Goal: Task Accomplishment & Management: Complete application form

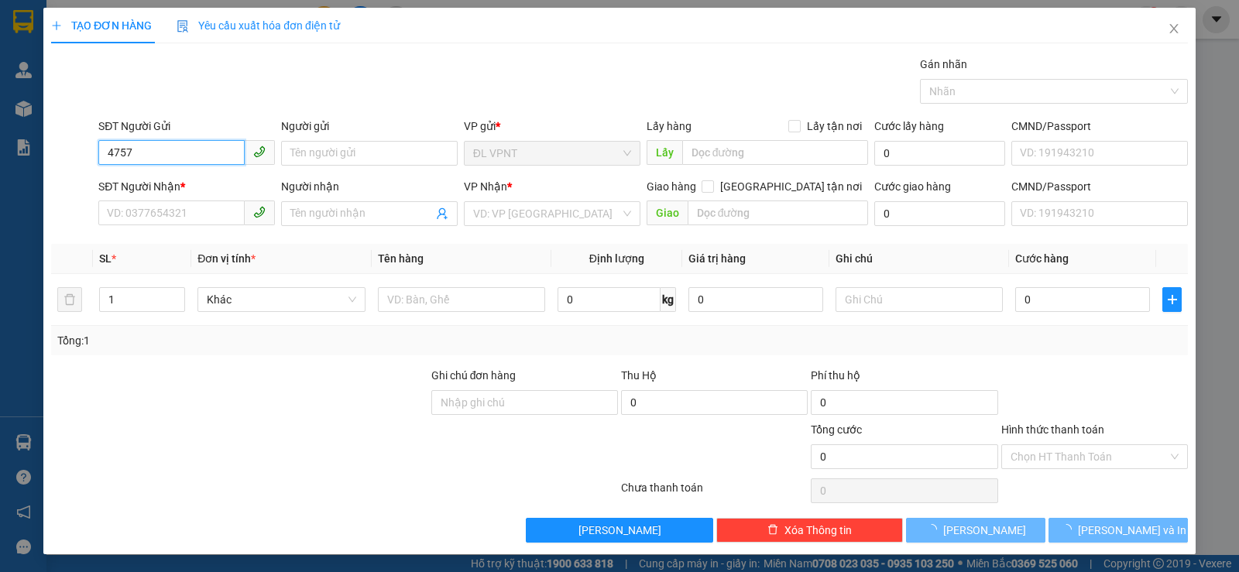
click at [191, 147] on input "4757" at bounding box center [171, 152] width 146 height 25
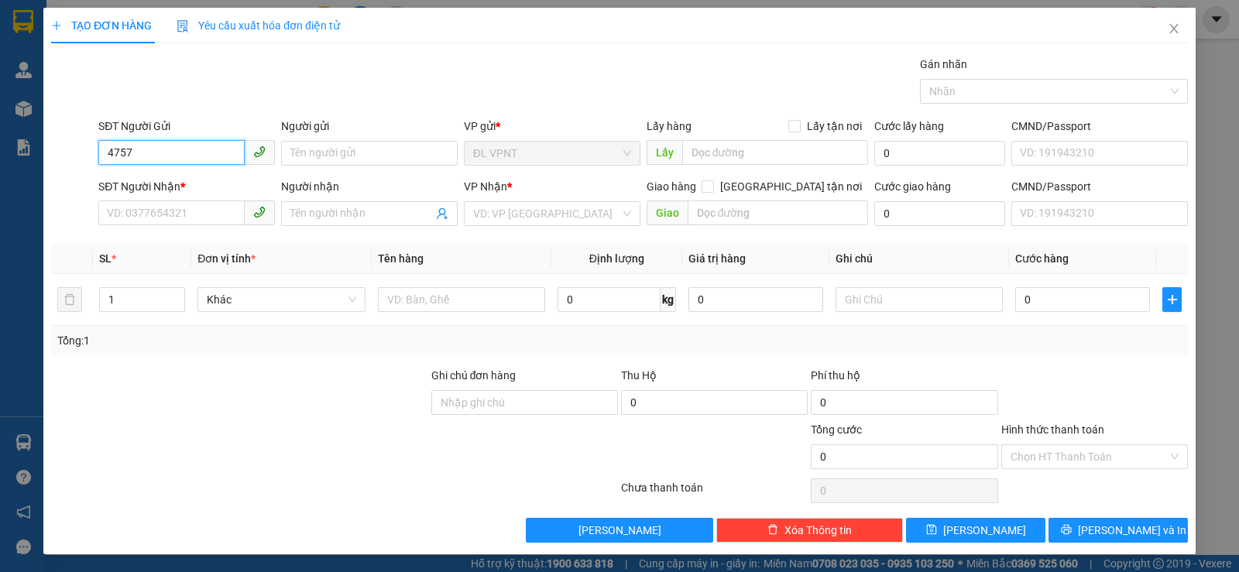
click at [207, 156] on input "4757" at bounding box center [171, 152] width 146 height 25
click at [190, 180] on div "0939674757 - NGA" at bounding box center [185, 184] width 156 height 17
type input "0939674757"
type input "NGA"
type input "0908609882"
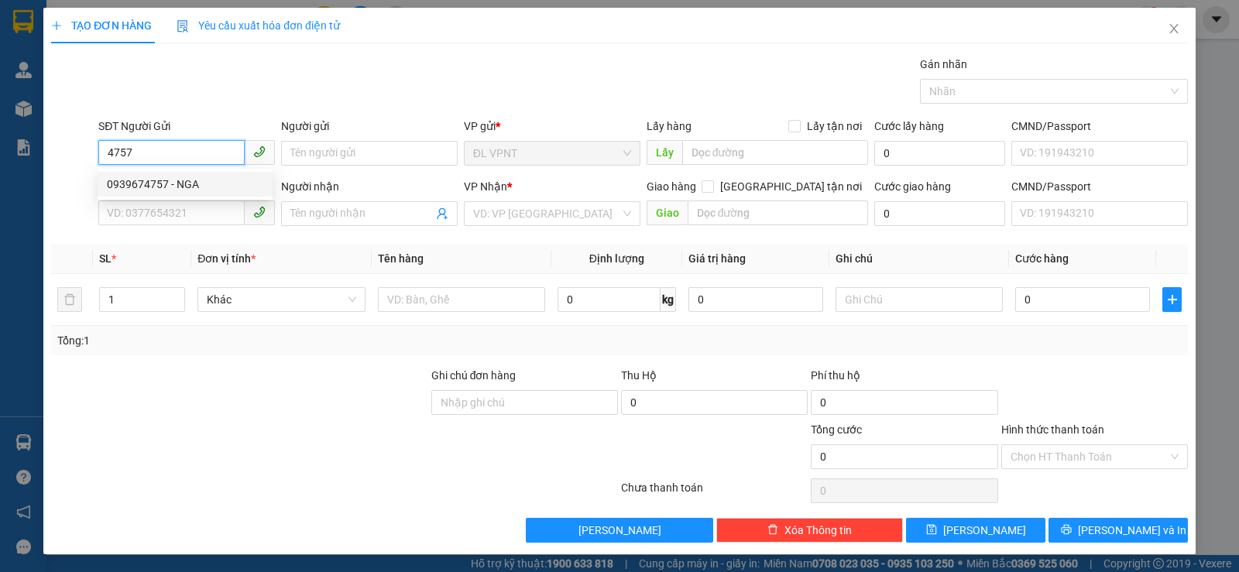
type input "HẬU"
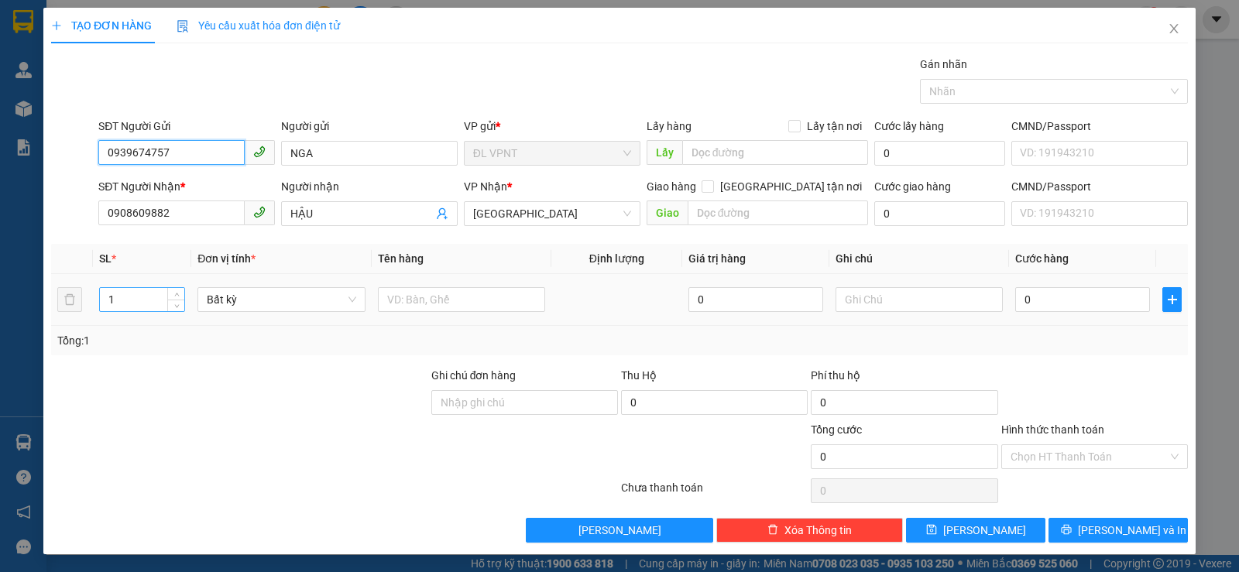
type input "0939674757"
click at [145, 300] on input "1" at bounding box center [142, 299] width 84 height 23
type input "11"
click at [529, 307] on input "text" at bounding box center [461, 299] width 167 height 25
type input "11t"
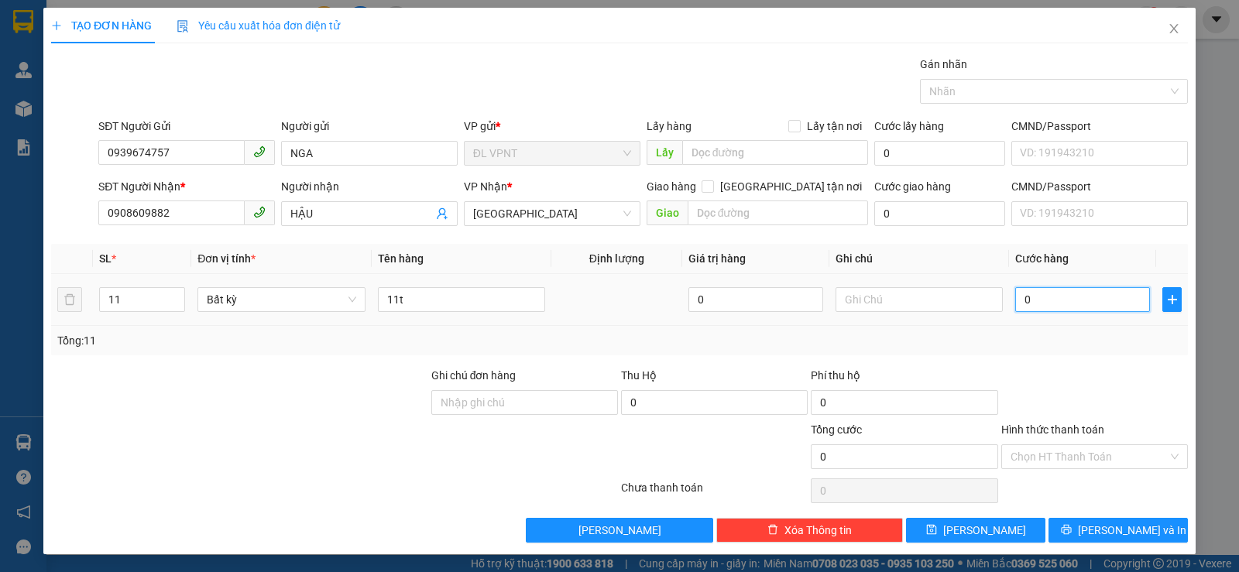
click at [1031, 295] on input "0" at bounding box center [1083, 299] width 135 height 25
type input "6"
type input "66"
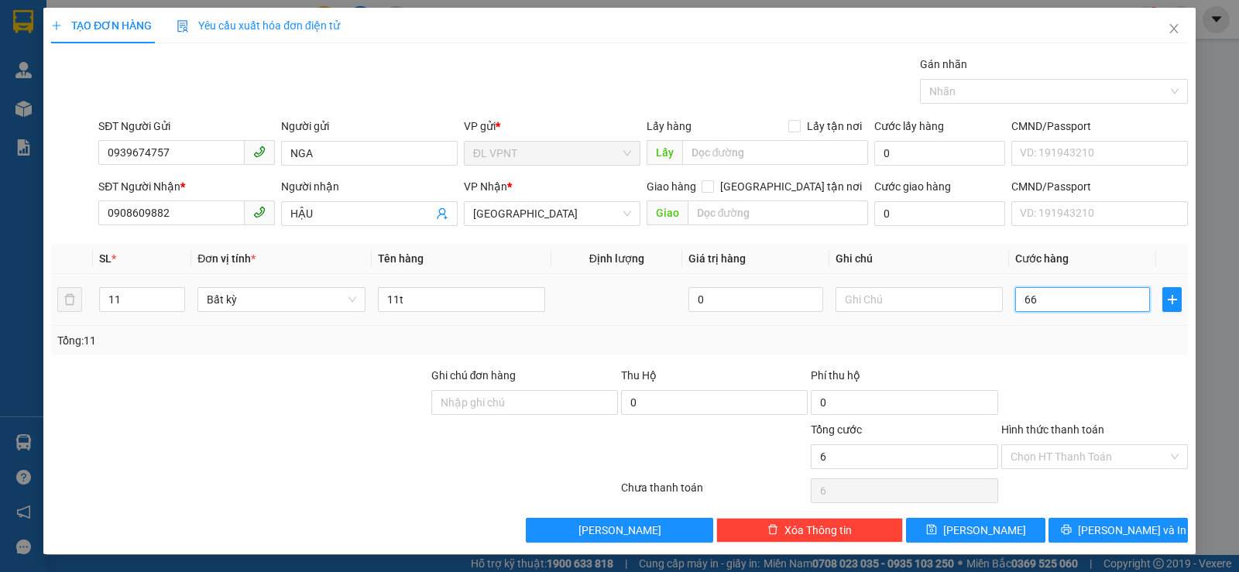
type input "66"
type input "660"
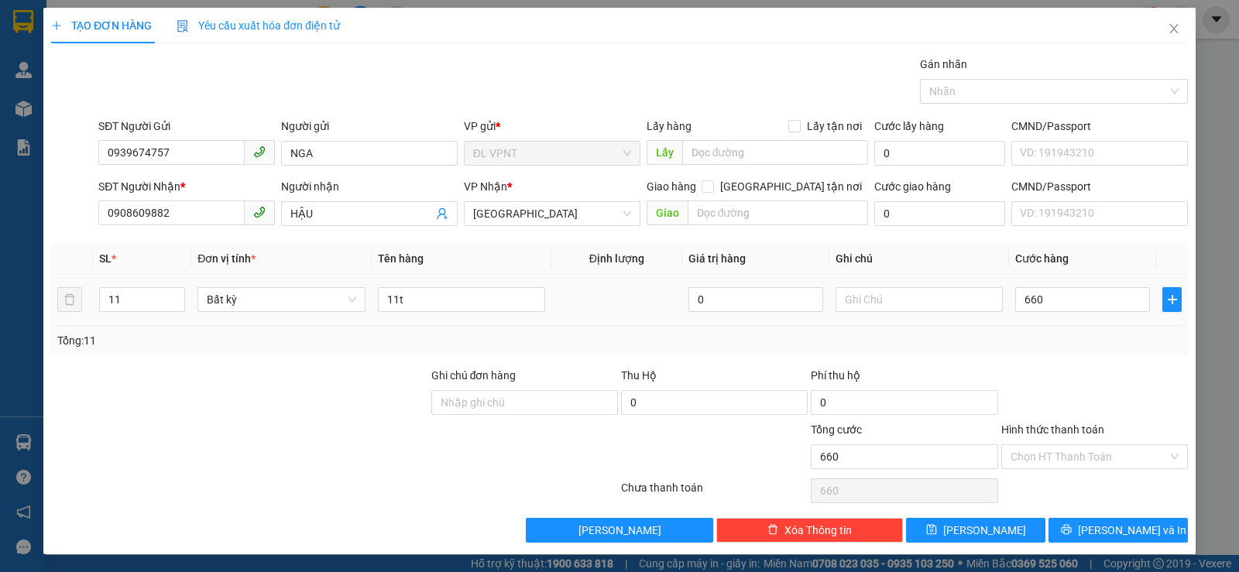
click at [1053, 376] on div at bounding box center [1095, 394] width 190 height 54
type input "660.000"
click at [872, 308] on input "text" at bounding box center [919, 299] width 167 height 25
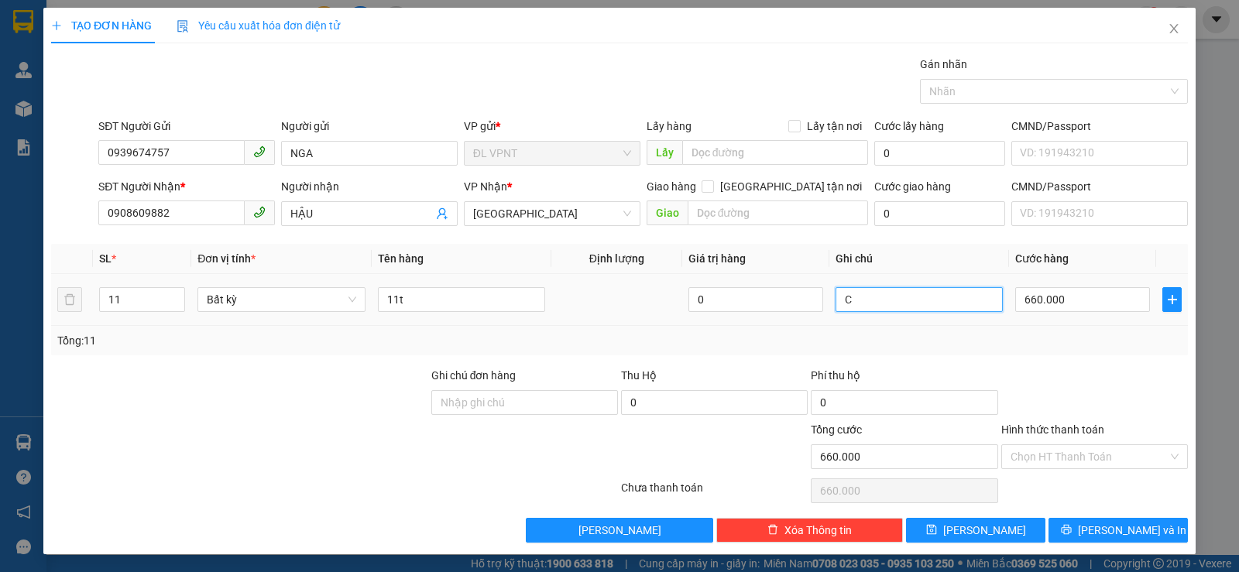
paste input "Ô"
paste input "Ơ"
paste input "Ợ"
type input "CÔNG NỢ"
click at [951, 350] on div "Tổng: 11" at bounding box center [619, 340] width 1137 height 29
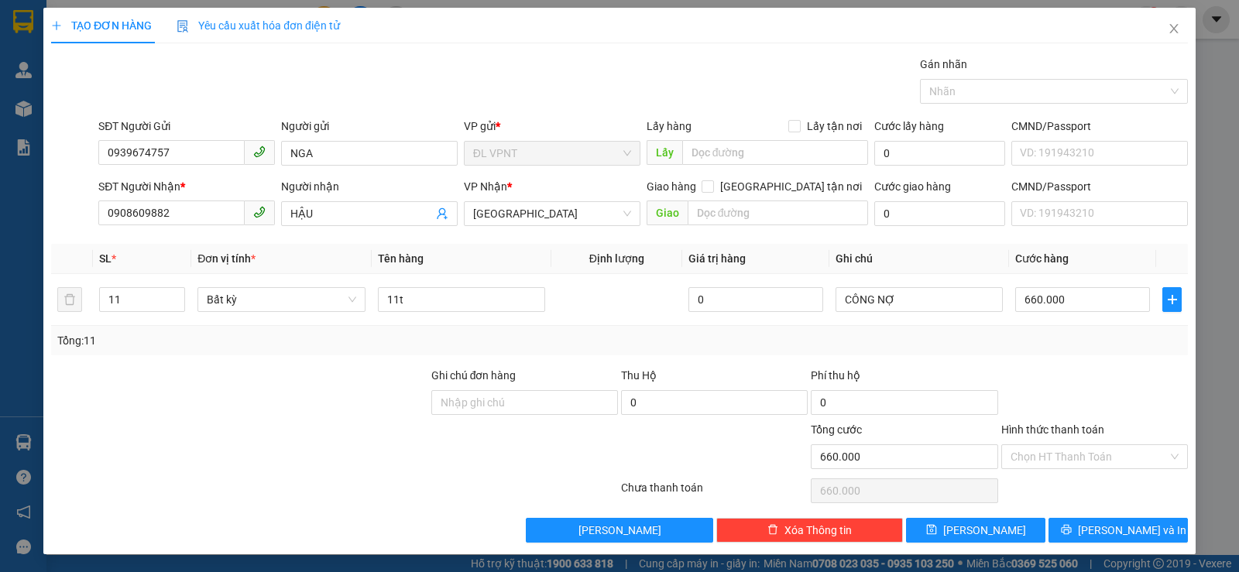
scroll to position [1, 0]
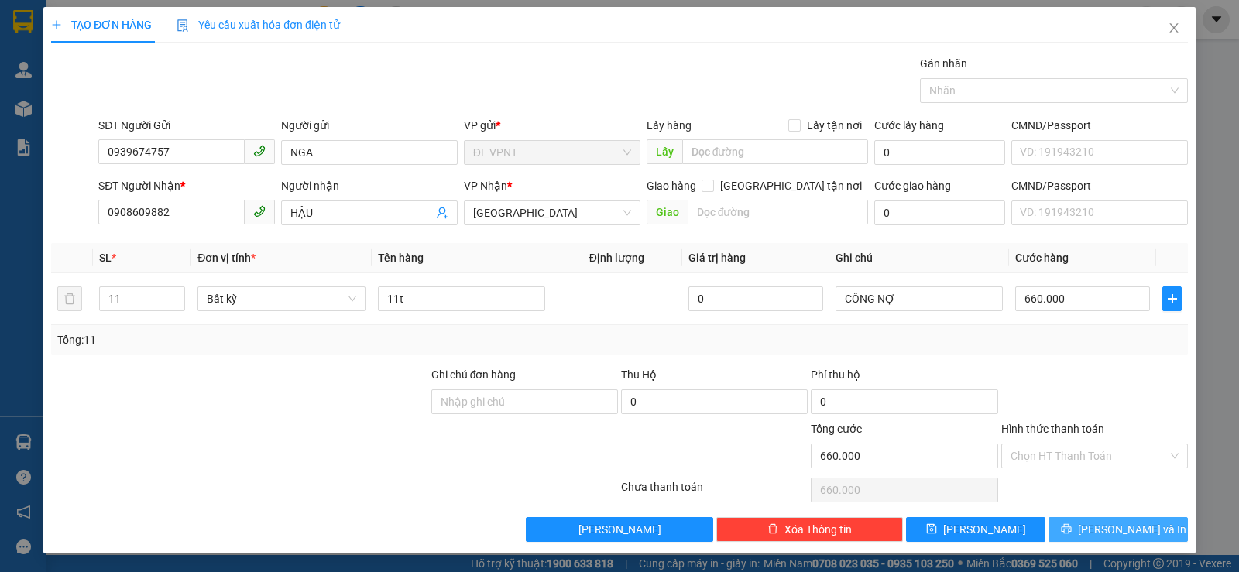
click at [1049, 524] on button "[PERSON_NAME] và In" at bounding box center [1118, 529] width 139 height 25
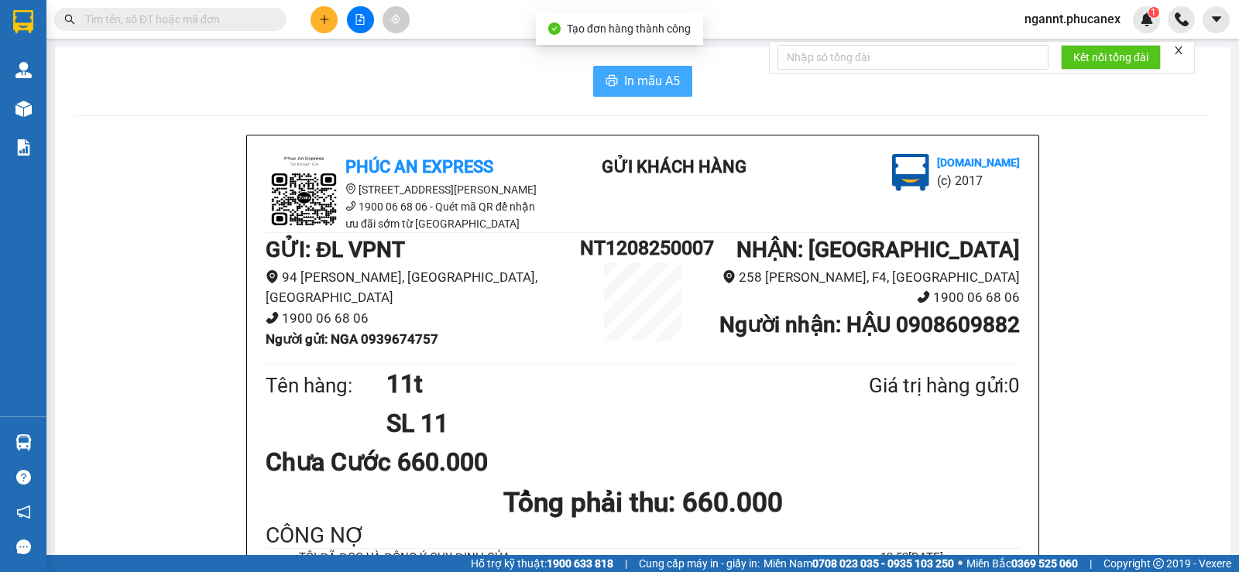
click at [641, 74] on span "In mẫu A5" at bounding box center [652, 80] width 56 height 19
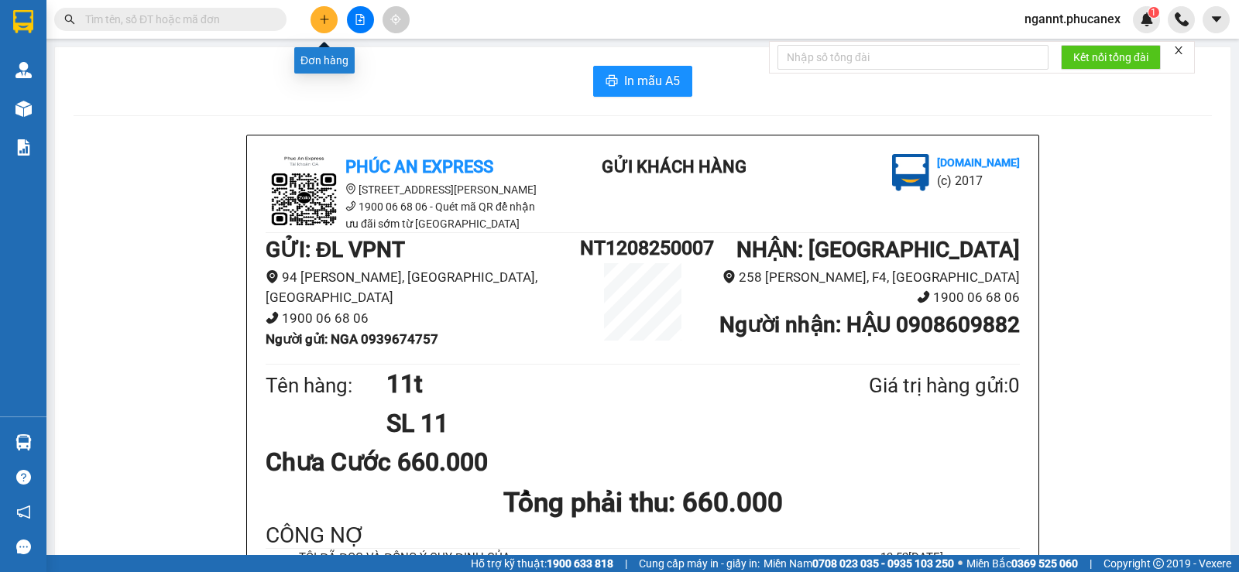
click at [323, 24] on icon "plus" at bounding box center [324, 19] width 11 height 11
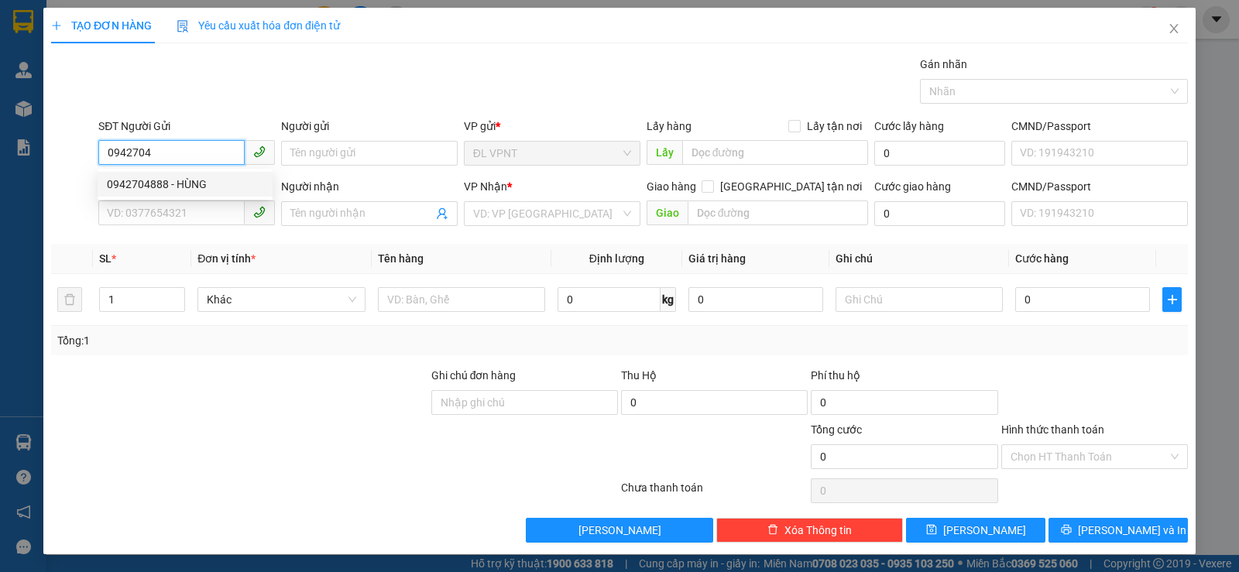
click at [187, 181] on div "0942704888 - HÙNG" at bounding box center [185, 184] width 156 height 17
type input "0942704888"
type input "HÙNG"
type input "0938106649"
type input "TÙNG"
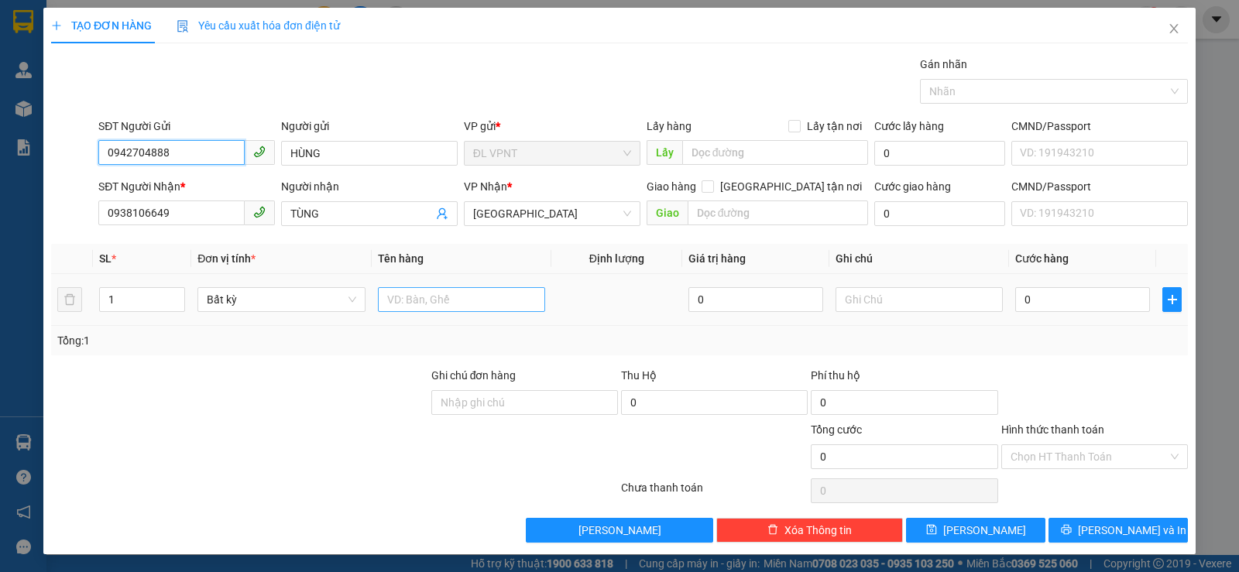
type input "0942704888"
click at [403, 293] on input "text" at bounding box center [461, 299] width 167 height 25
type input "1t"
click at [1067, 298] on input "0" at bounding box center [1083, 299] width 135 height 25
type input "3"
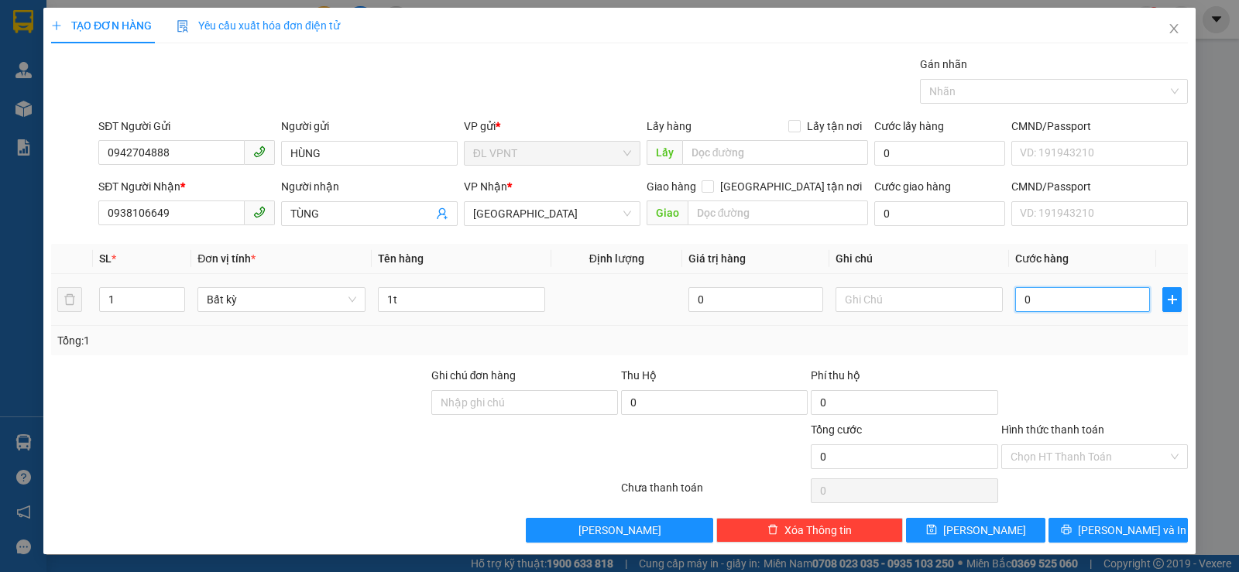
type input "3"
type input "30"
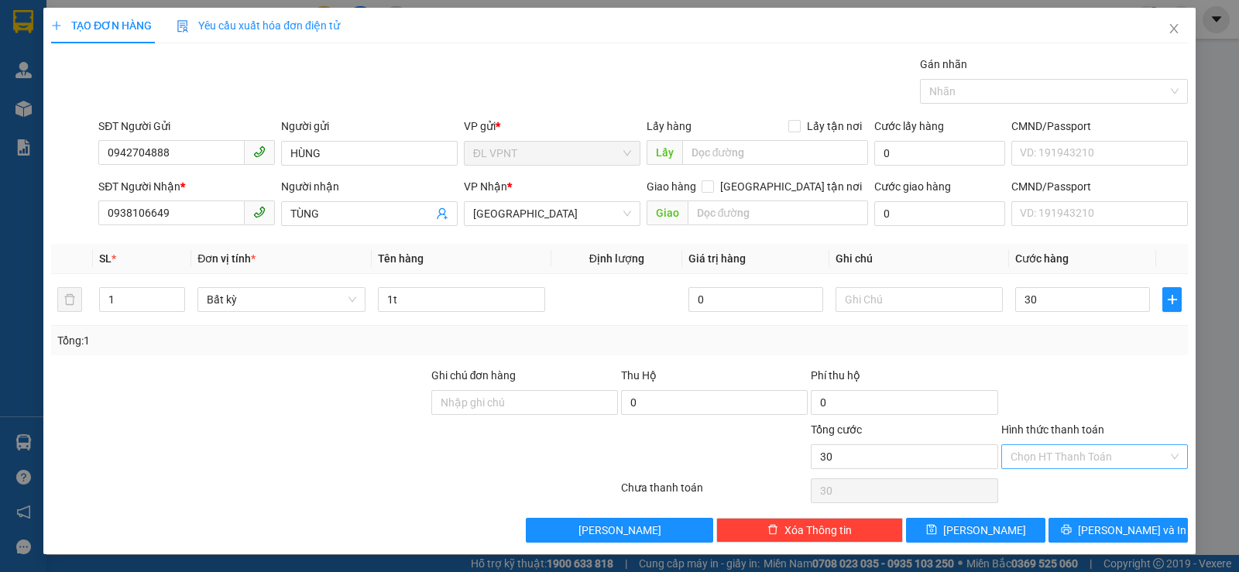
click at [1017, 459] on input "Hình thức thanh toán" at bounding box center [1089, 456] width 157 height 23
type input "30.000"
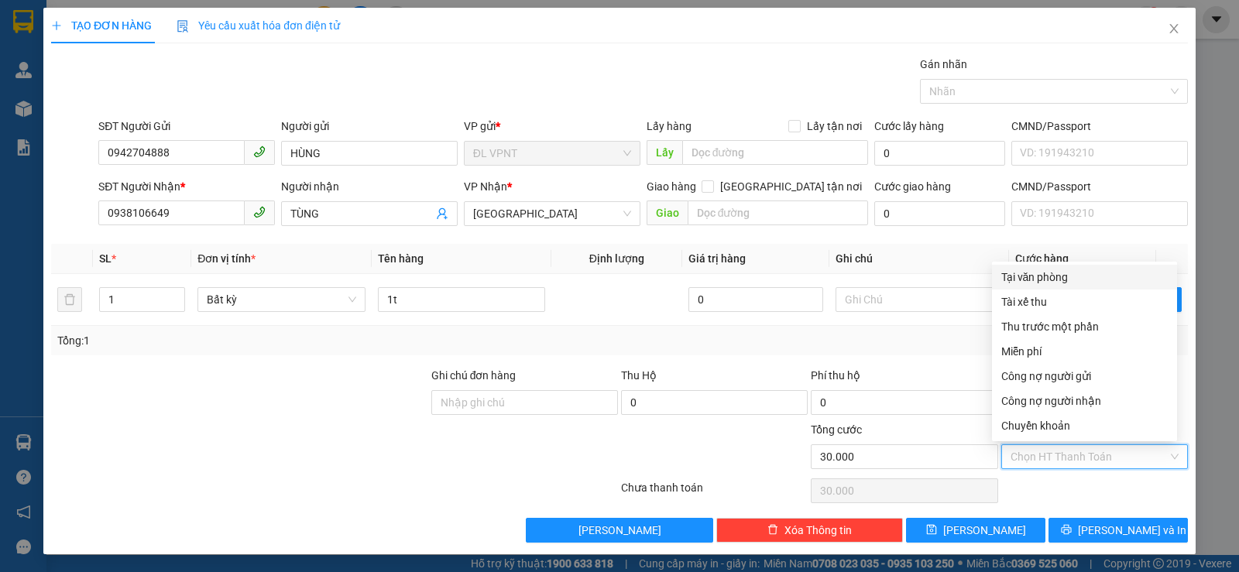
click at [1045, 273] on div "Tại văn phòng" at bounding box center [1085, 277] width 167 height 17
type input "0"
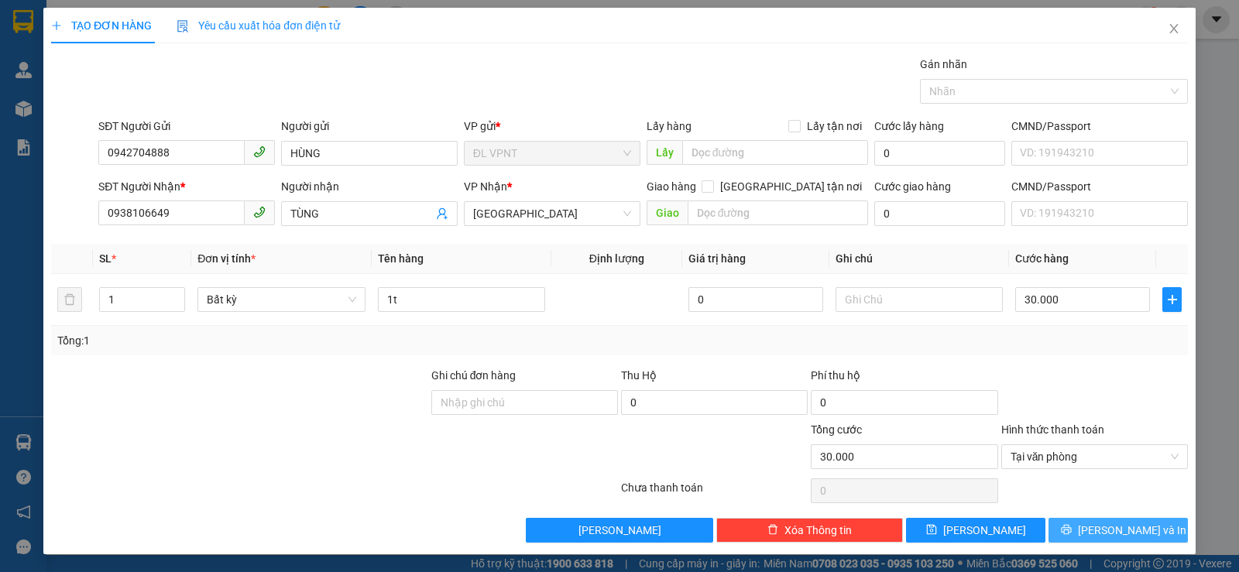
click at [1092, 518] on button "[PERSON_NAME] và In" at bounding box center [1118, 530] width 139 height 25
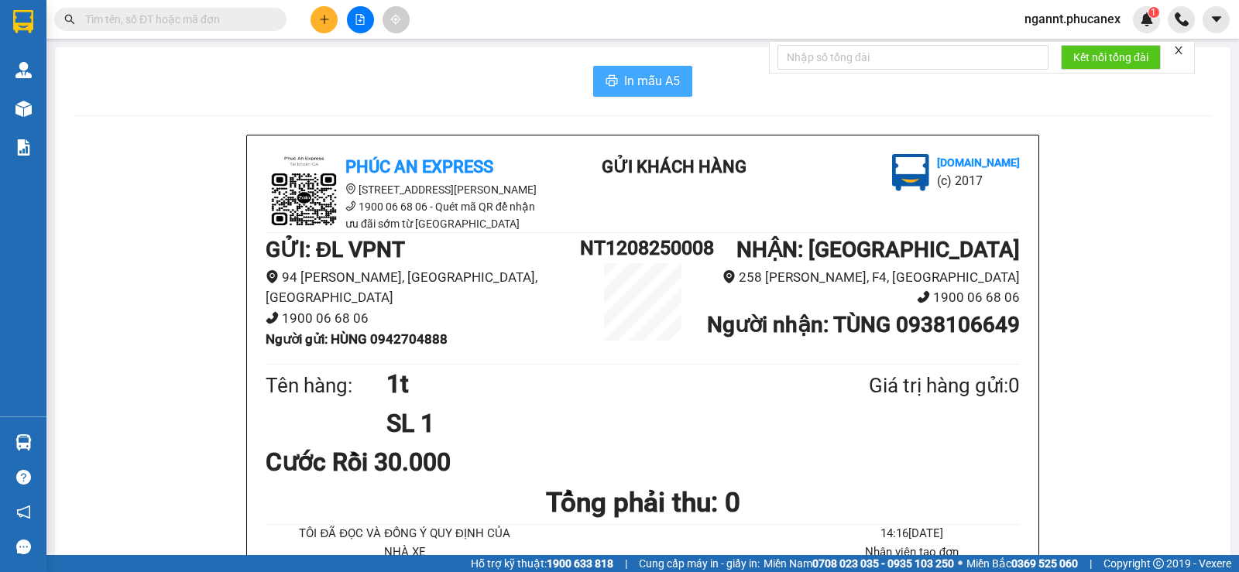
click at [654, 83] on span "In mẫu A5" at bounding box center [652, 80] width 56 height 19
click at [335, 24] on button at bounding box center [324, 19] width 27 height 27
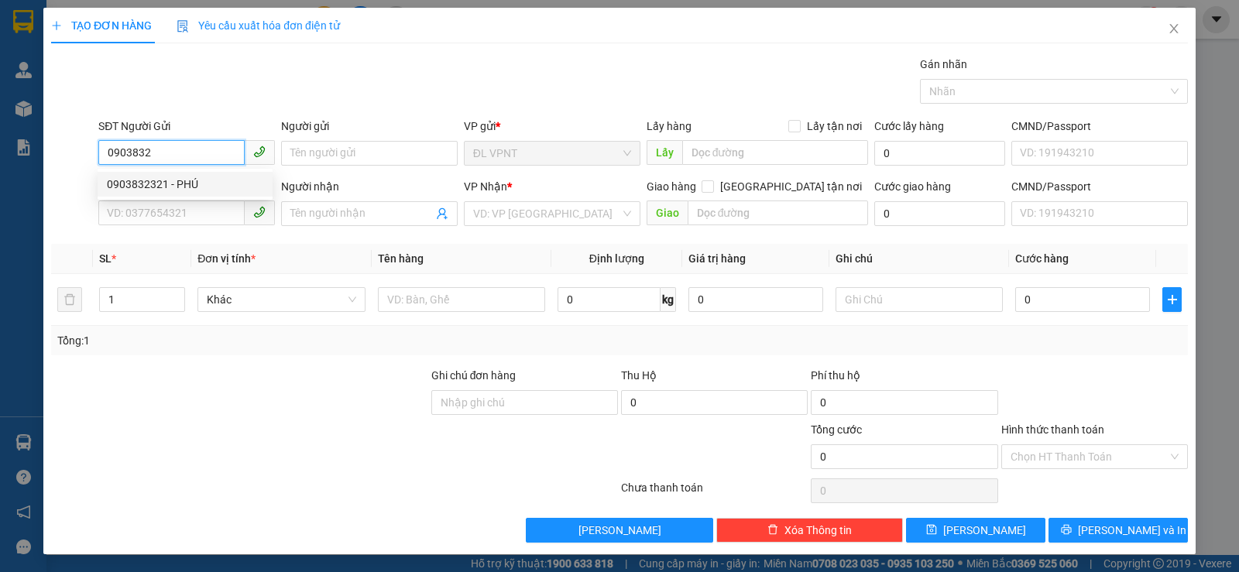
click at [263, 186] on div "0903832321 - PHÚ" at bounding box center [185, 184] width 175 height 25
type input "0903832321"
type input "PHÚ"
type input "0903616665"
type input "CHỊ CẨM"
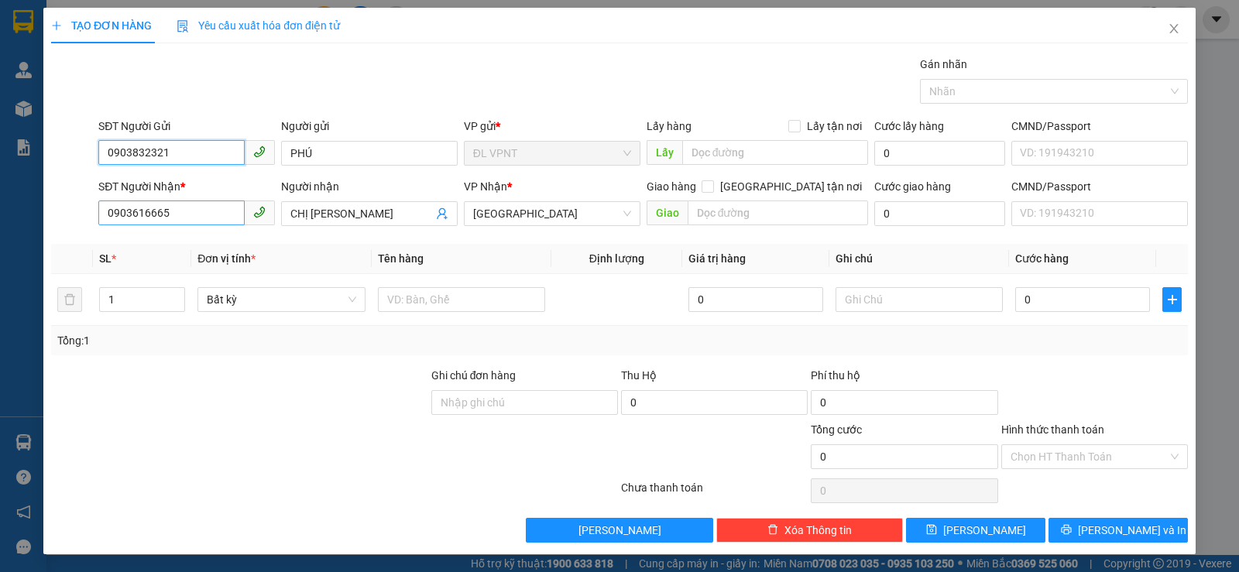
type input "0903832321"
drag, startPoint x: 201, startPoint y: 217, endPoint x: 54, endPoint y: 194, distance: 149.0
click at [54, 194] on div "SĐT Người Nhận * 0903616665 0903616665 Người nhận CHỊ CẨM VP Nhận * ĐL Quận 5 G…" at bounding box center [620, 205] width 1140 height 54
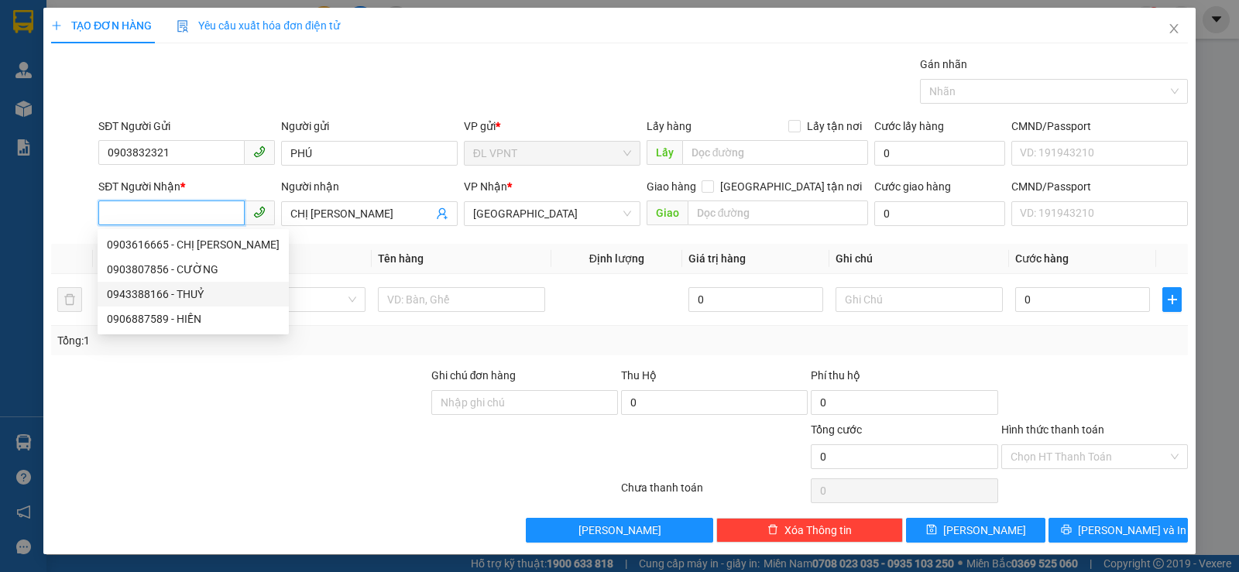
click at [221, 292] on div "0943388166 - THUỶ" at bounding box center [193, 294] width 173 height 17
type input "0943388166"
type input "THUỶ"
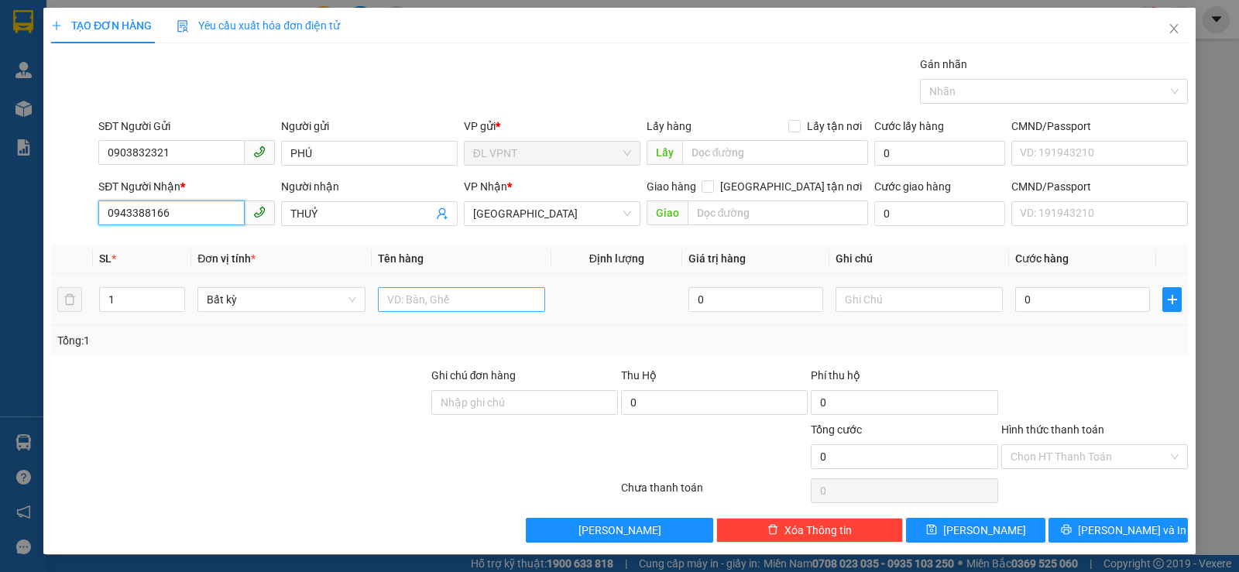
type input "0943388166"
click at [419, 298] on input "text" at bounding box center [461, 299] width 167 height 25
type input "1tx"
click at [1048, 294] on input "0" at bounding box center [1083, 299] width 135 height 25
type input "3"
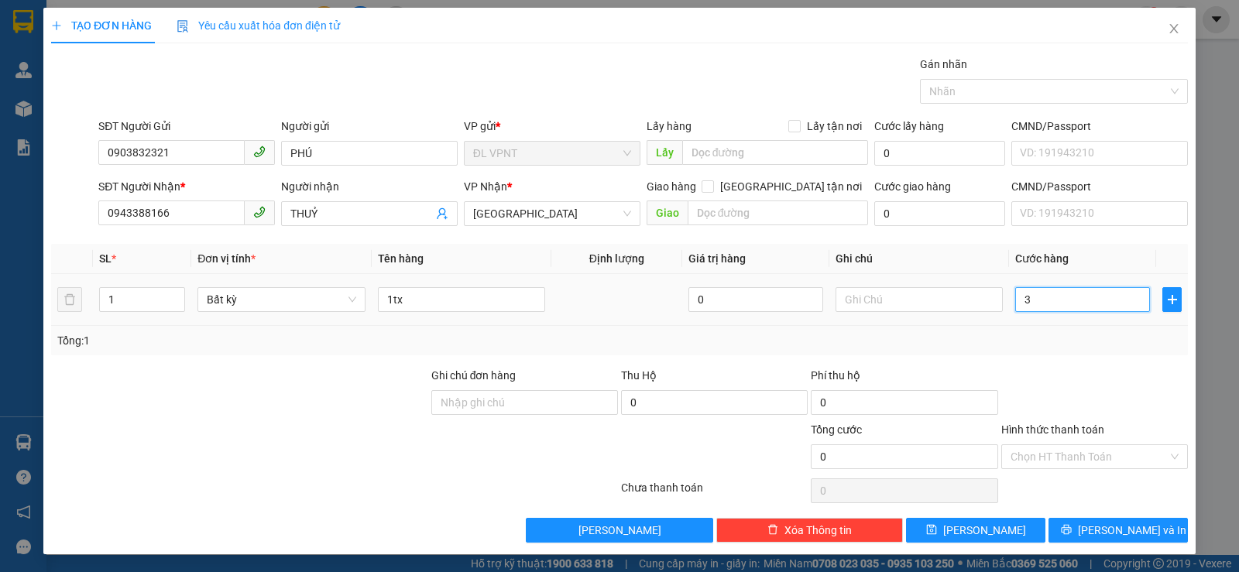
type input "3"
type input "30"
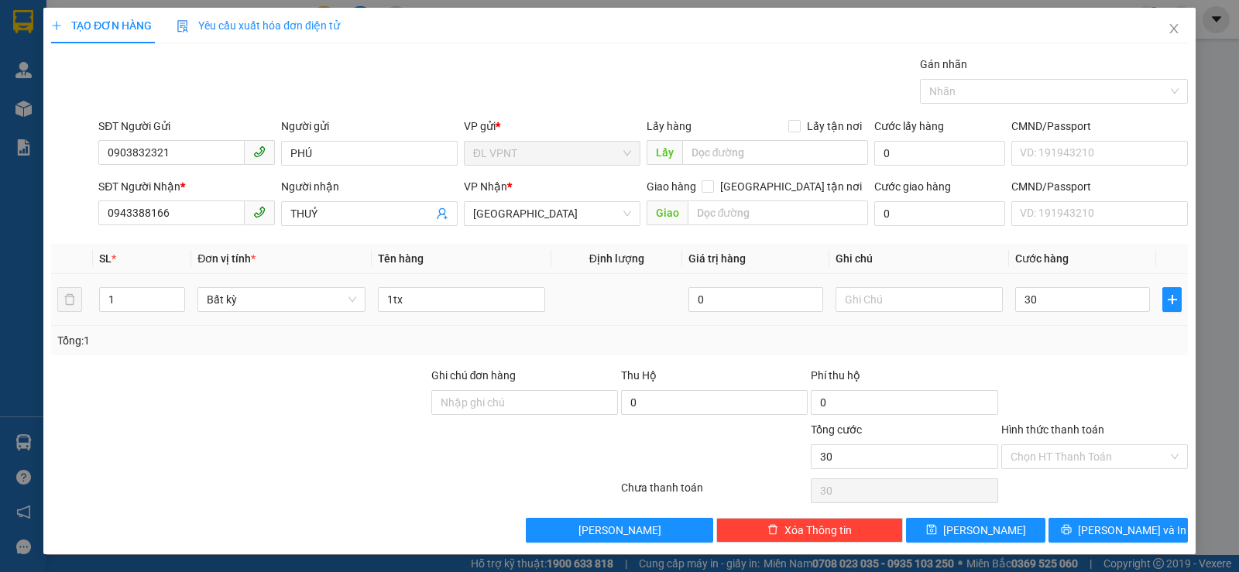
click at [1078, 328] on div "Tổng: 1" at bounding box center [619, 340] width 1137 height 29
type input "30.000"
click at [1081, 438] on div "Hình thức thanh toán" at bounding box center [1095, 432] width 187 height 23
click at [1079, 452] on input "Hình thức thanh toán" at bounding box center [1089, 456] width 157 height 23
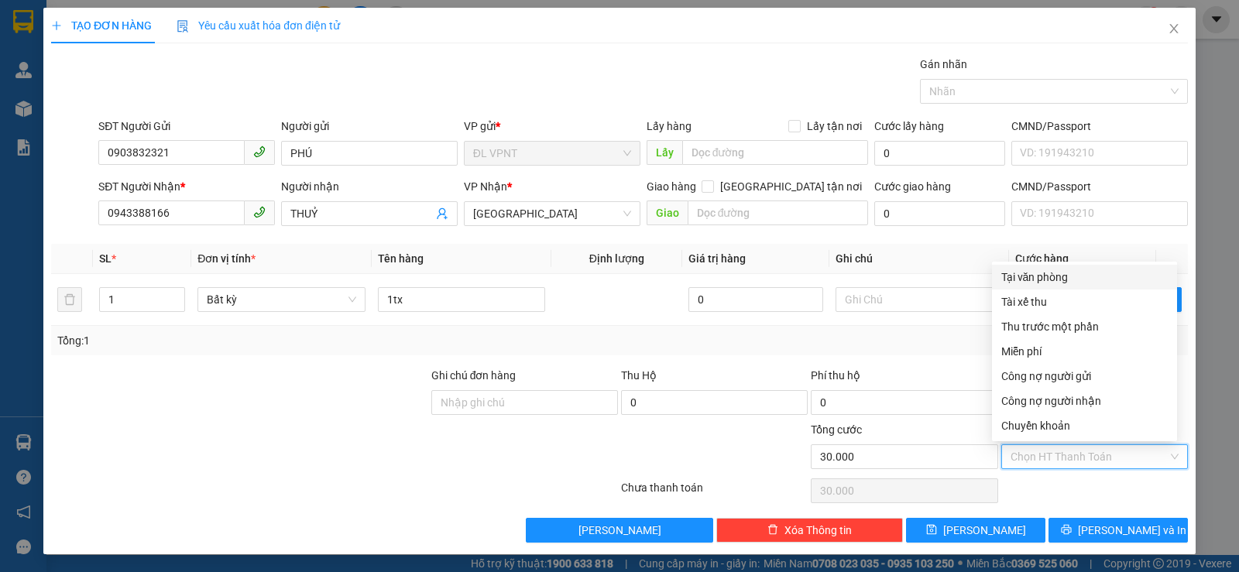
click at [1064, 283] on div "Tại văn phòng" at bounding box center [1085, 277] width 167 height 17
type input "0"
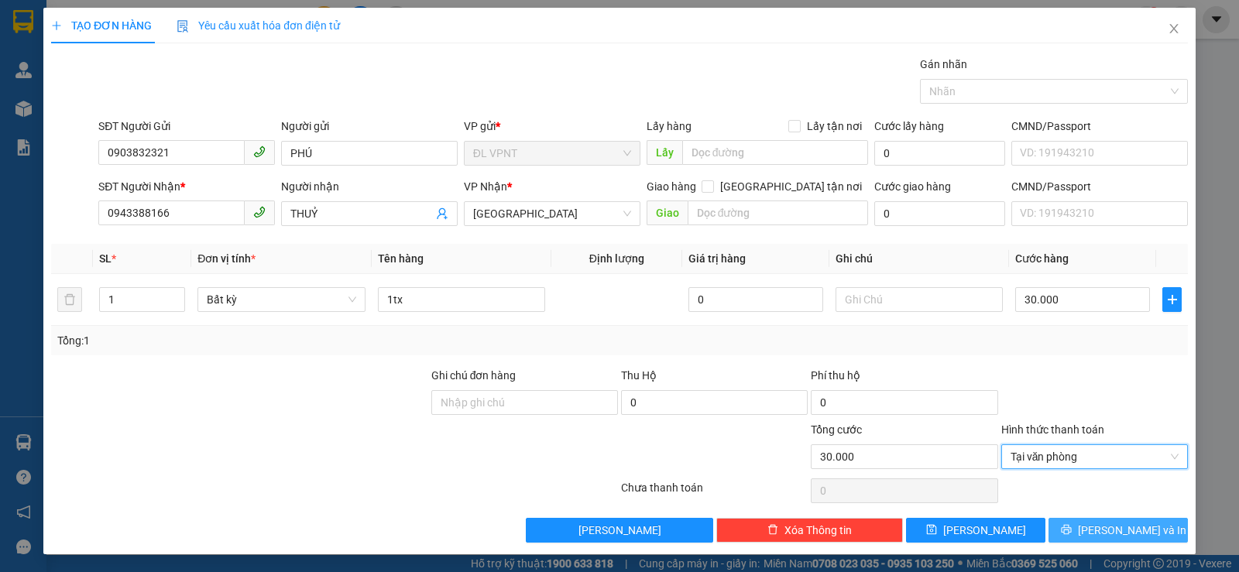
scroll to position [1, 0]
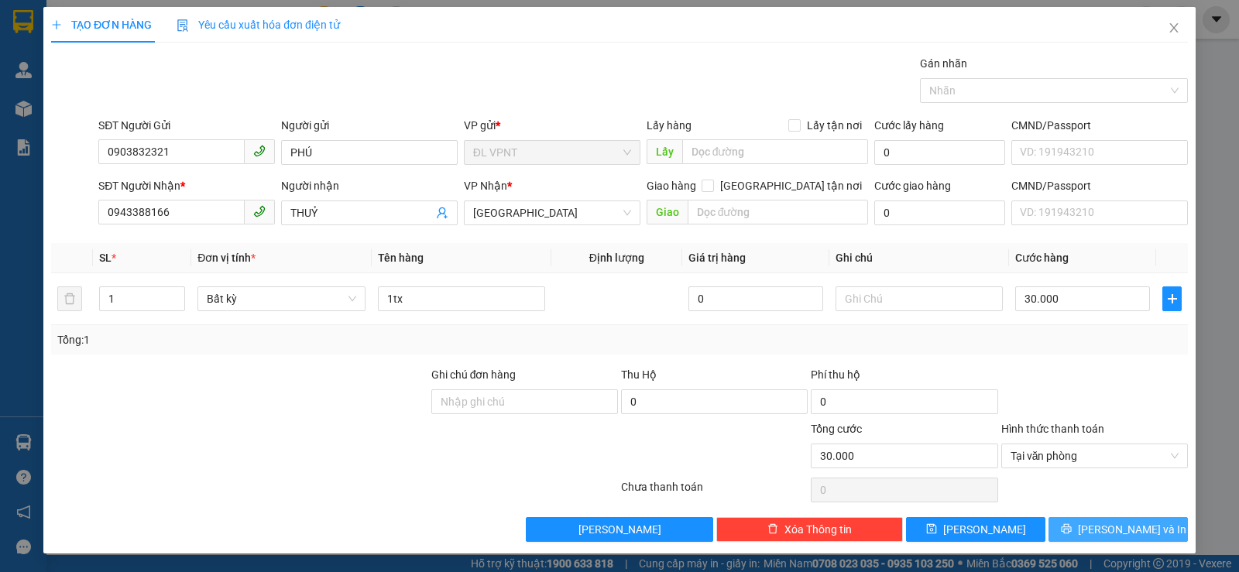
click at [1105, 539] on button "[PERSON_NAME] và In" at bounding box center [1118, 529] width 139 height 25
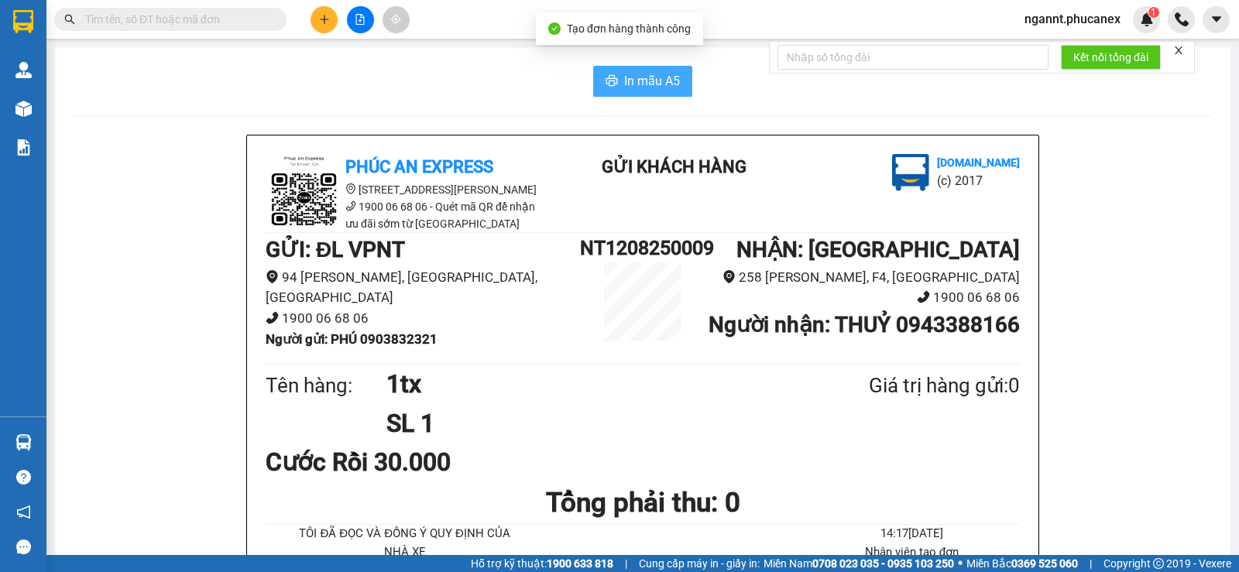
click at [665, 76] on span "In mẫu A5" at bounding box center [652, 80] width 56 height 19
click at [663, 84] on span "In mẫu A5" at bounding box center [652, 80] width 56 height 19
click at [1075, 25] on span "ngannt.phucanex" at bounding box center [1073, 18] width 121 height 19
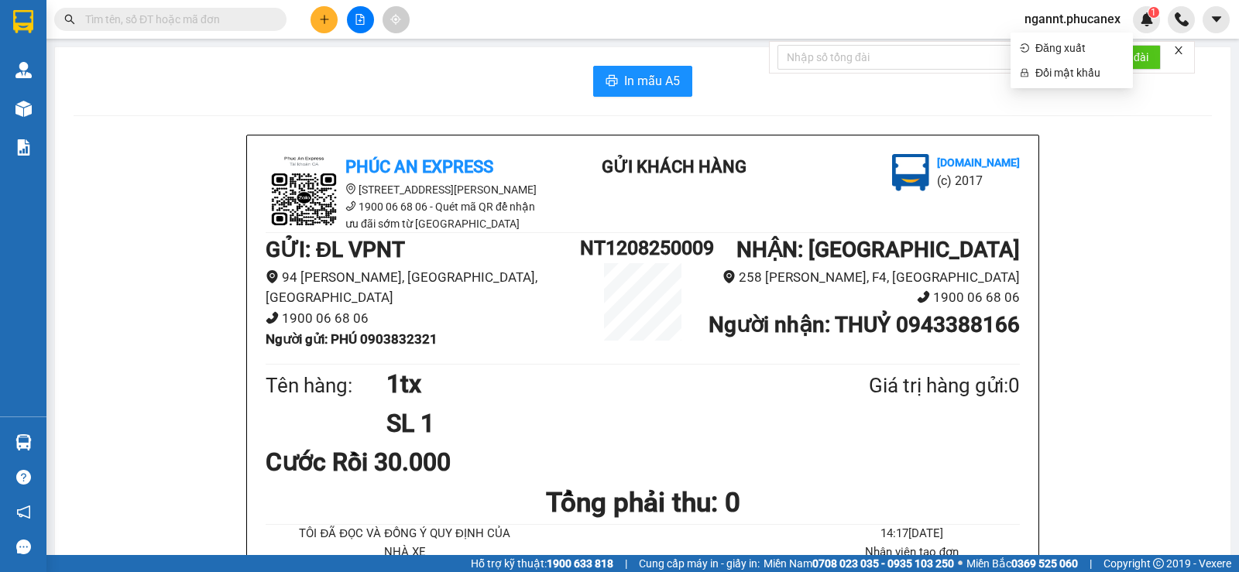
click at [1080, 34] on ul "Đăng xuất Đổi mật khẩu" at bounding box center [1072, 61] width 122 height 56
click at [1079, 53] on span "Đăng xuất" at bounding box center [1080, 48] width 88 height 17
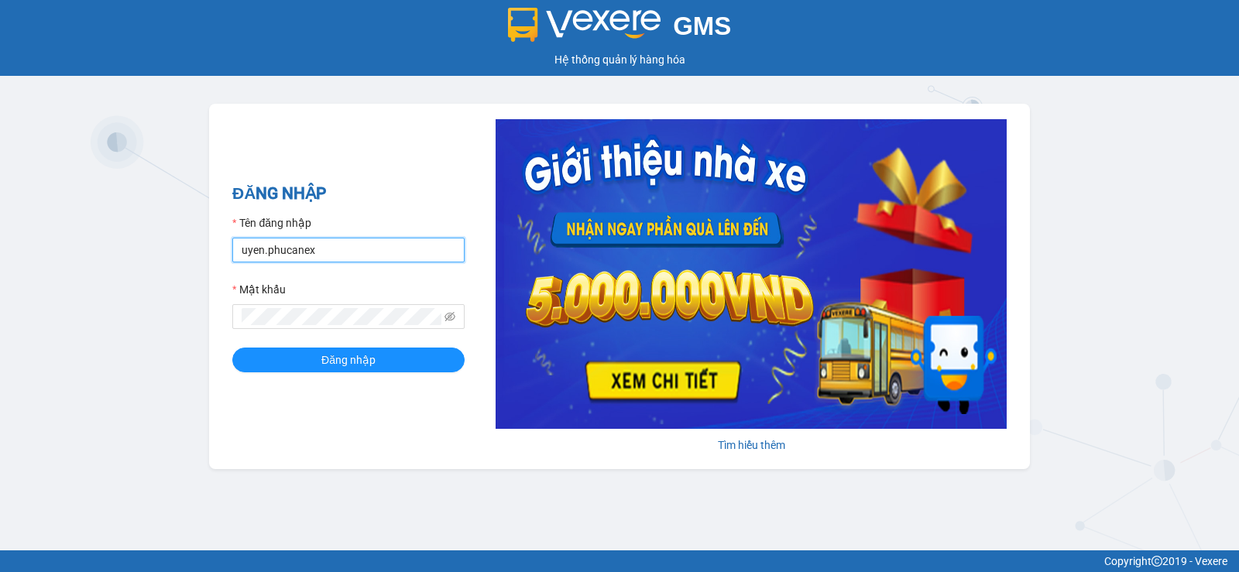
drag, startPoint x: 312, startPoint y: 253, endPoint x: 232, endPoint y: 253, distance: 79.8
click at [232, 253] on input "uyen.phucanex" at bounding box center [348, 250] width 232 height 25
type input "phuong.phucanex"
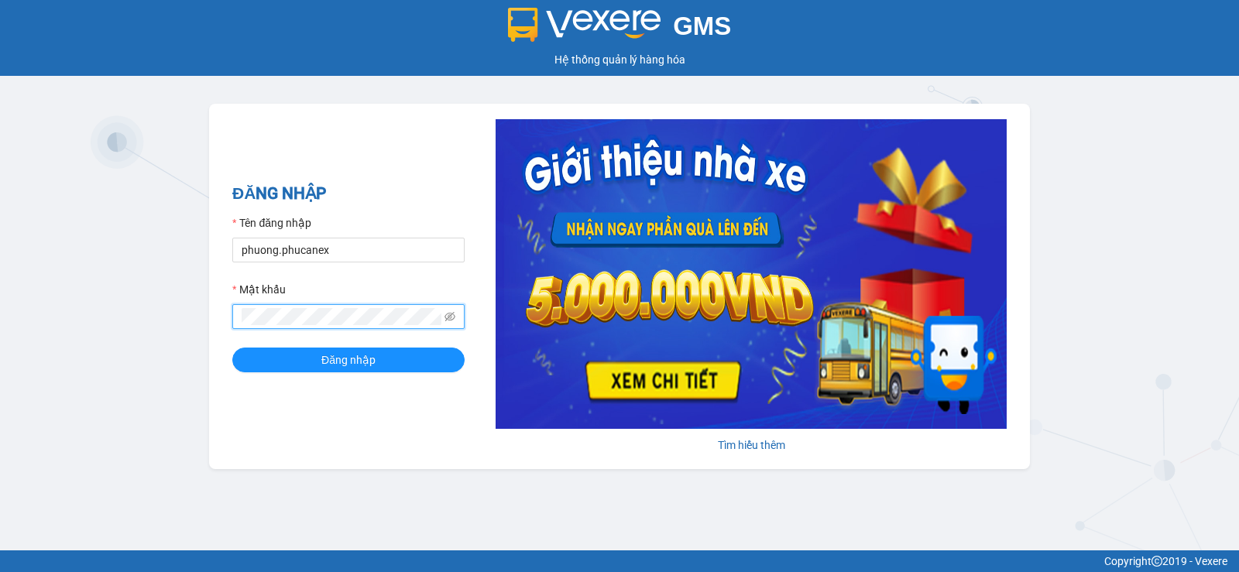
click at [204, 329] on div "GMS Hệ thống quản lý hàng hóa ĐĂNG NHẬP Tên đăng nhập phuong.phucanex Mật khẩu …" at bounding box center [619, 275] width 1239 height 551
click at [232, 348] on button "Đăng nhập" at bounding box center [348, 360] width 232 height 25
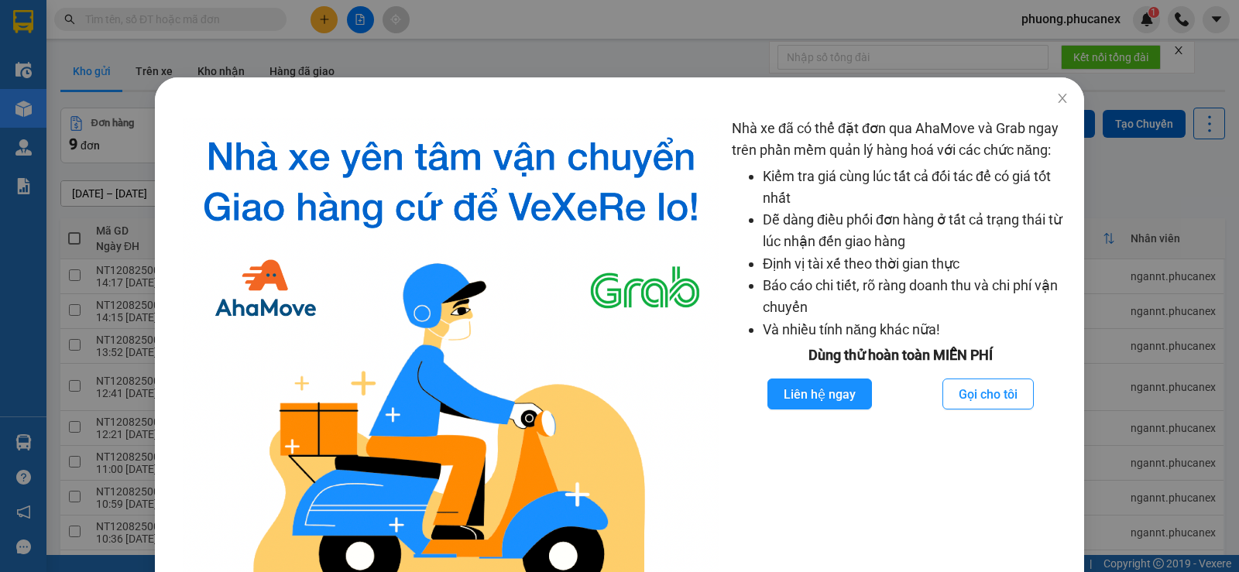
click at [23, 185] on div "Nhà xe đã có thể đặt đơn qua AhaMove và Grab ngay trên phần mềm quản lý hàng ho…" at bounding box center [619, 286] width 1239 height 572
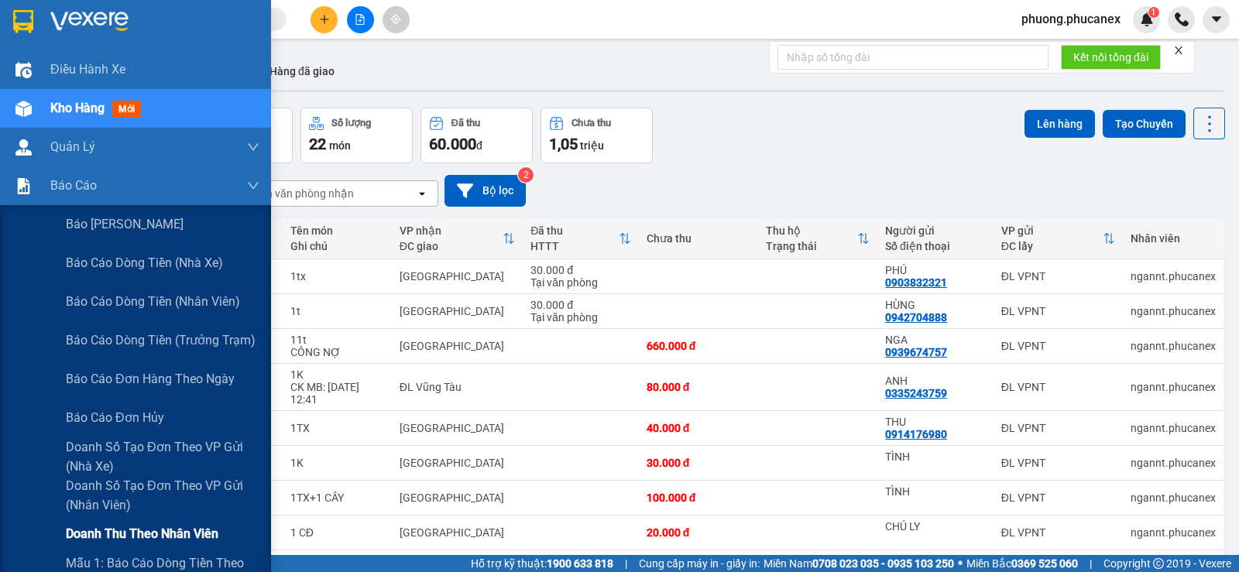
drag, startPoint x: 119, startPoint y: 562, endPoint x: 110, endPoint y: 550, distance: 14.9
click at [119, 561] on span "Mẫu 1: Báo cáo dòng tiền theo nhân viên" at bounding box center [163, 573] width 194 height 39
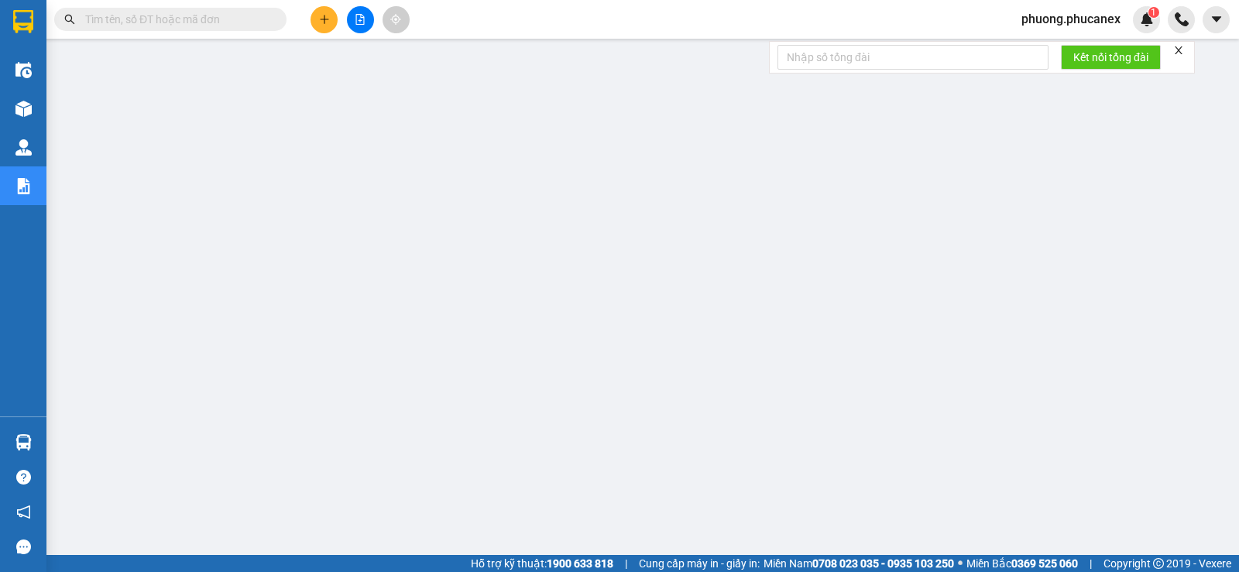
click at [1239, 27] on div "phuong.phucanex 1" at bounding box center [1124, 19] width 230 height 27
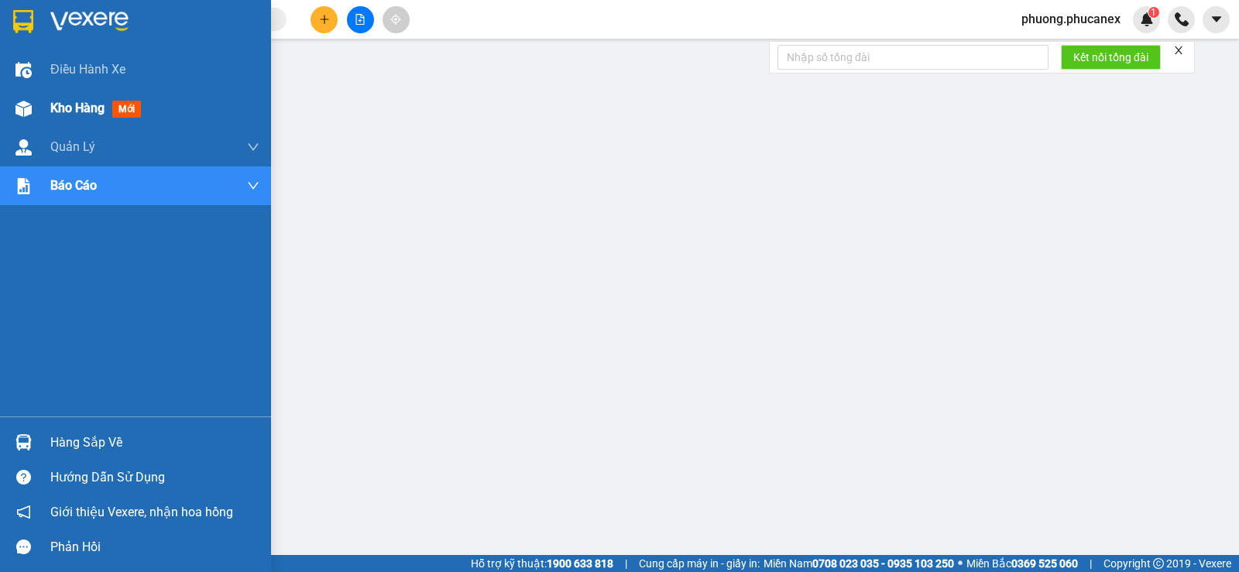
click at [74, 106] on span "Kho hàng" at bounding box center [77, 108] width 54 height 15
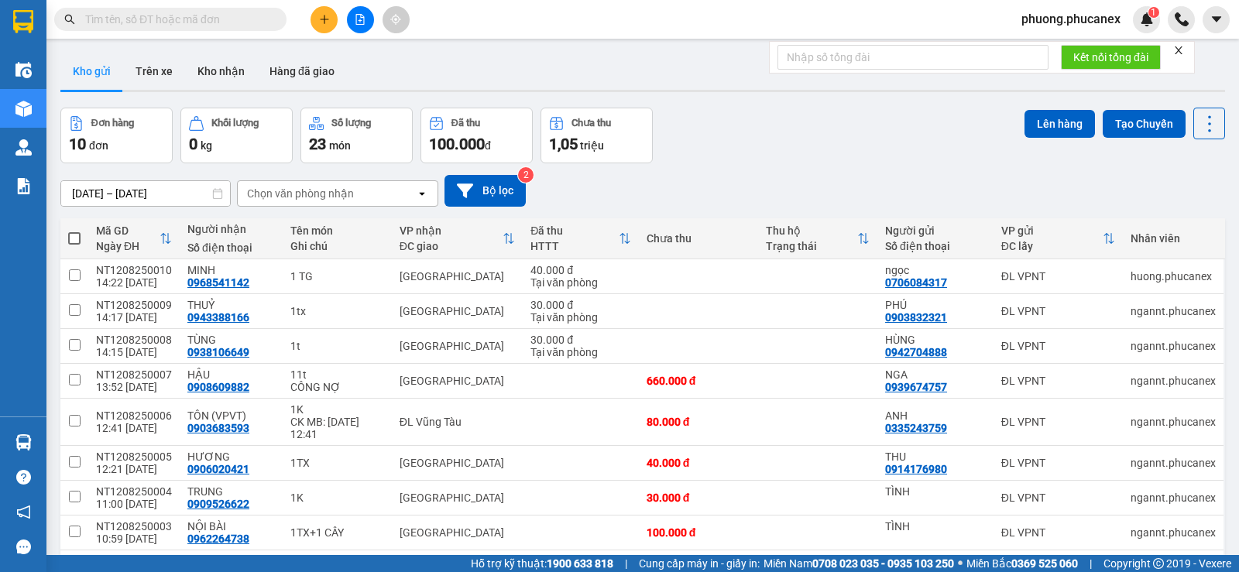
click at [315, 20] on button at bounding box center [324, 19] width 27 height 27
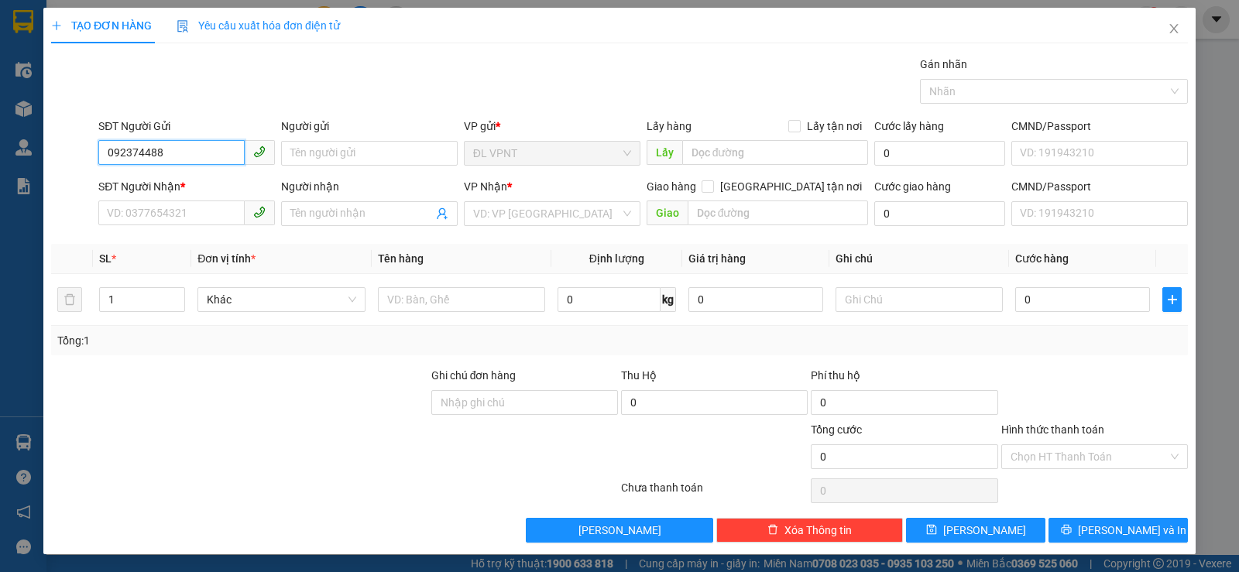
type input "0923744888"
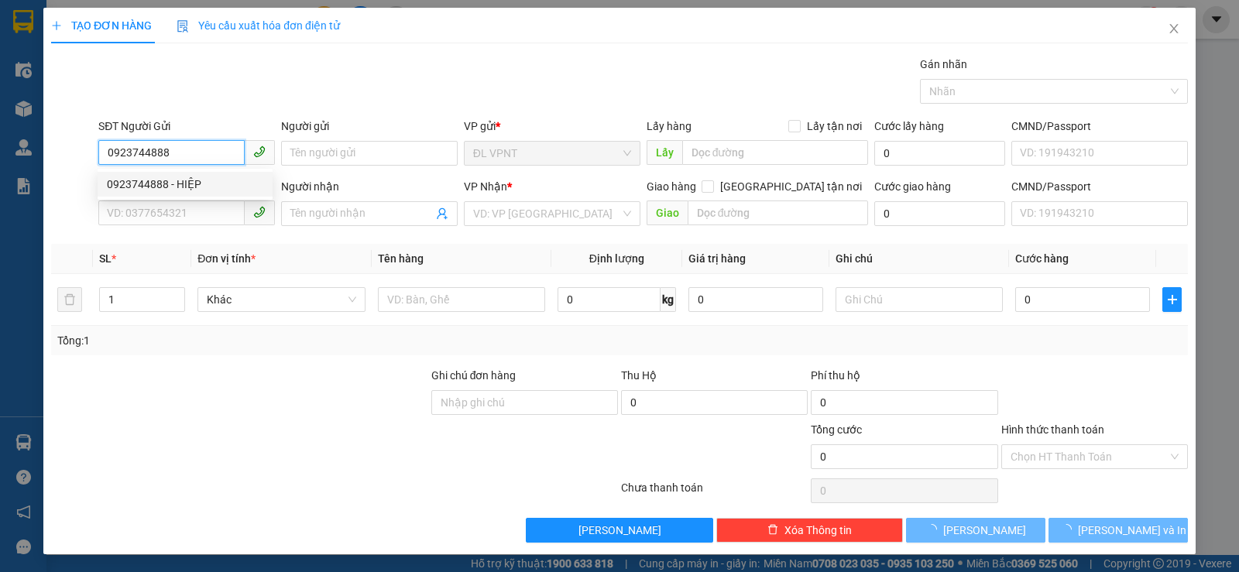
click at [139, 177] on div "0923744888 - HIỆP" at bounding box center [185, 184] width 156 height 17
type input "HIỆP"
type input "0938864268"
type input "EUROSUN"
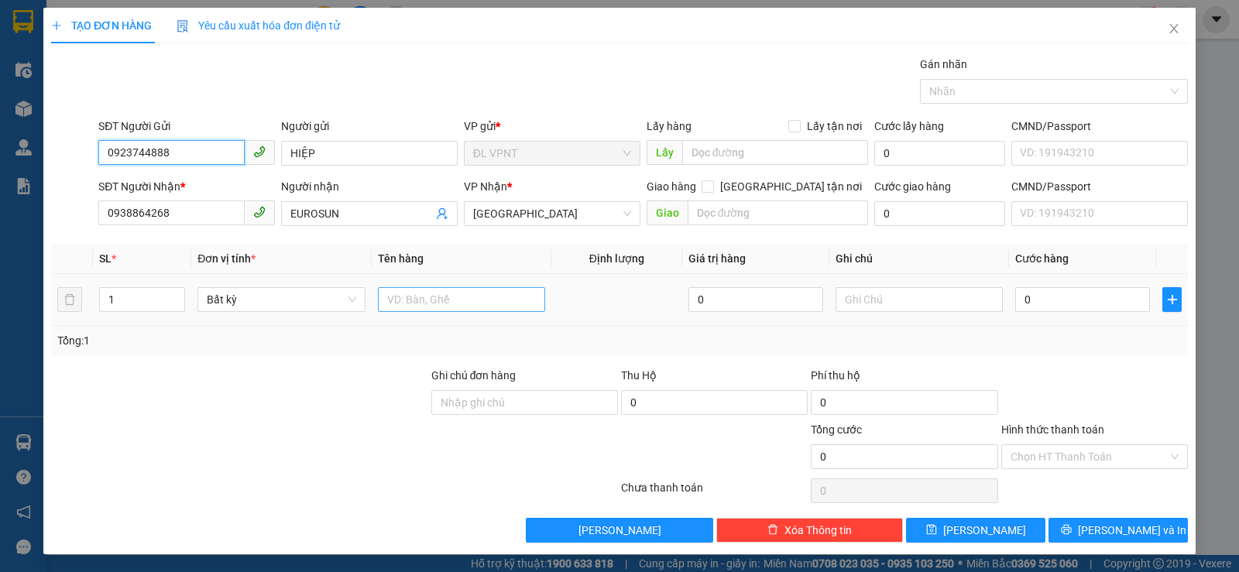
type input "0923744888"
click at [413, 303] on input "text" at bounding box center [461, 299] width 167 height 25
type input "1 t"
click at [1106, 300] on input "0" at bounding box center [1083, 299] width 135 height 25
type input "1"
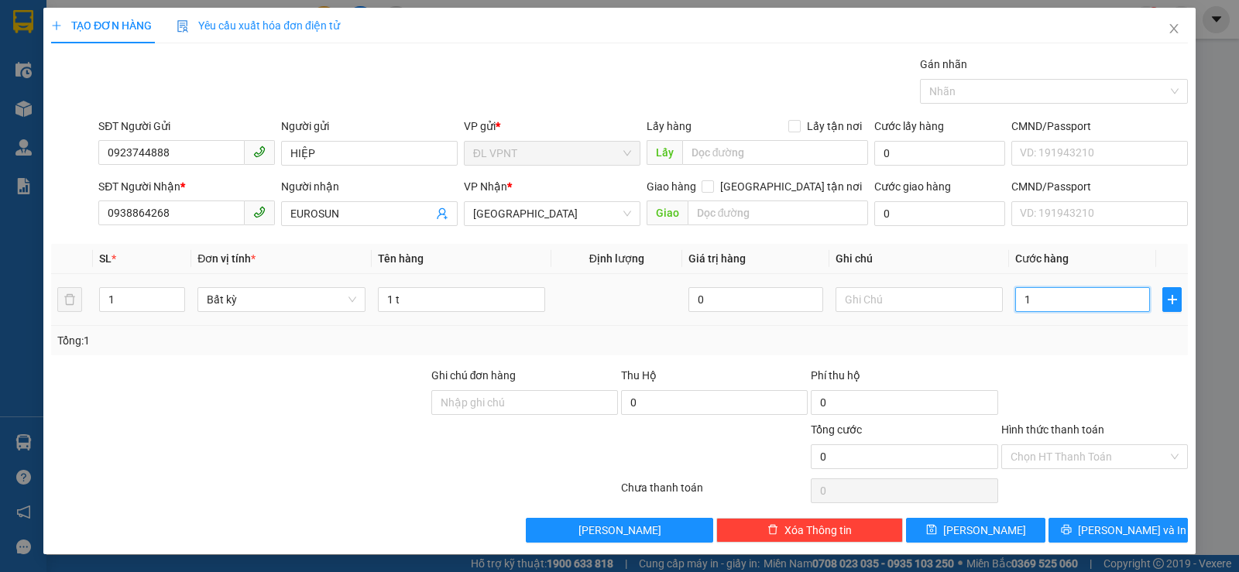
type input "1"
type input "15"
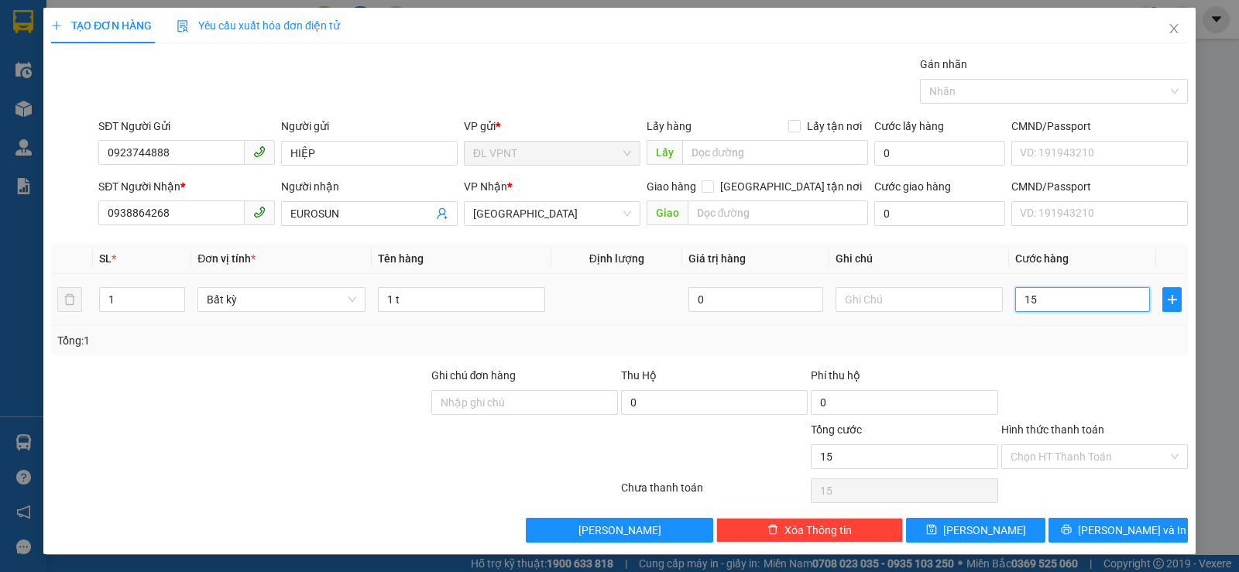
type input "150"
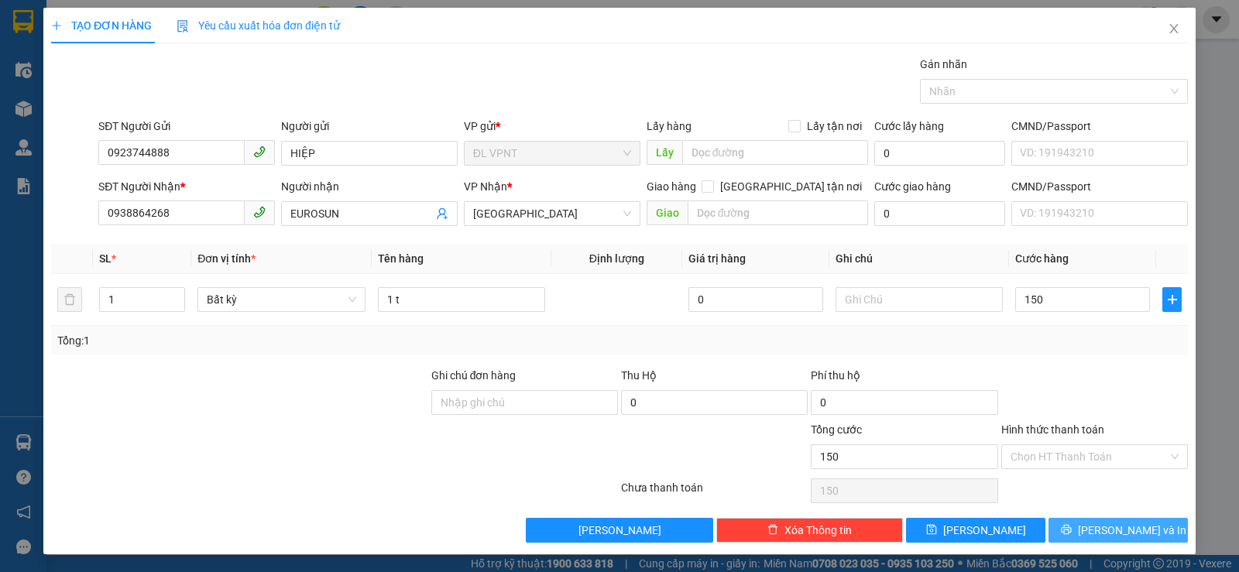
click at [1107, 531] on span "[PERSON_NAME] và In" at bounding box center [1132, 530] width 108 height 17
type input "150.000"
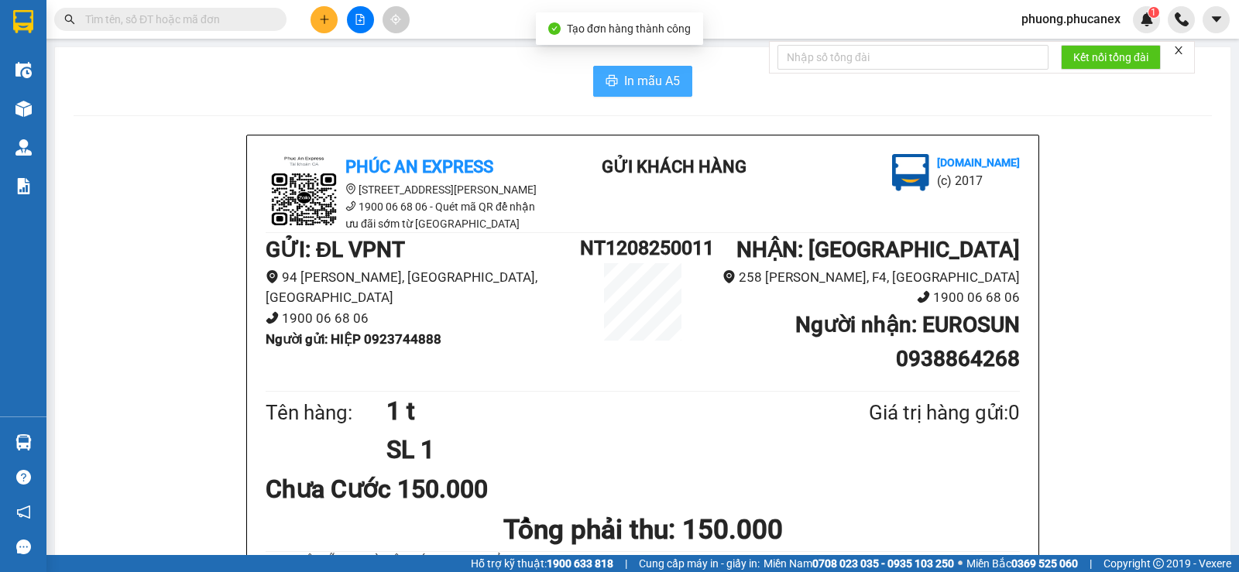
click at [654, 86] on span "In mẫu A5" at bounding box center [652, 80] width 56 height 19
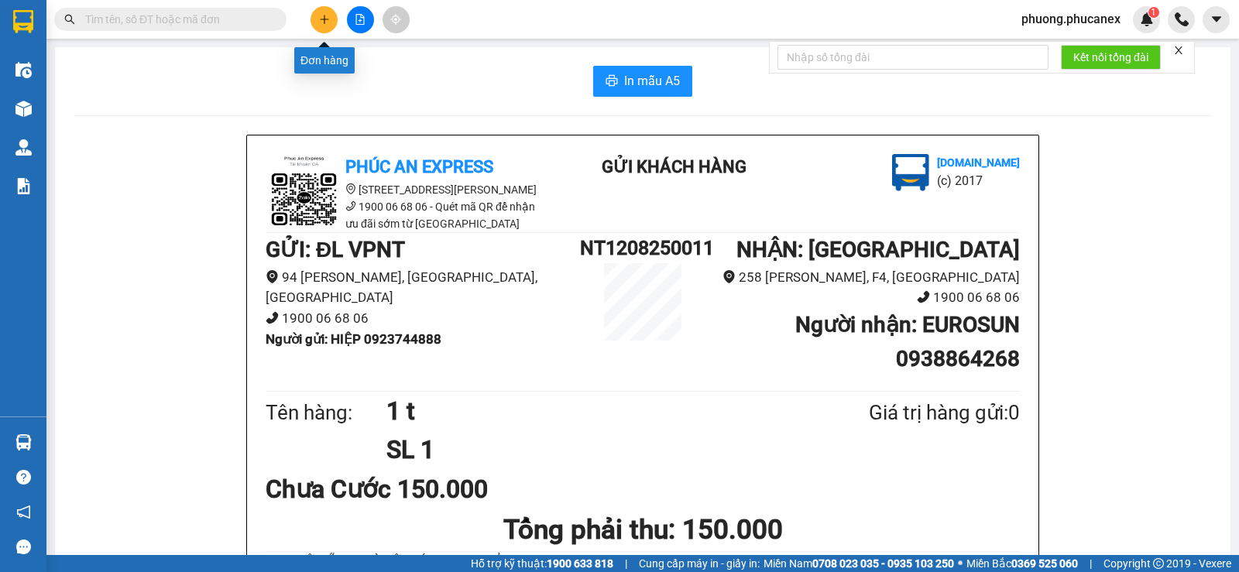
click at [330, 15] on button at bounding box center [324, 19] width 27 height 27
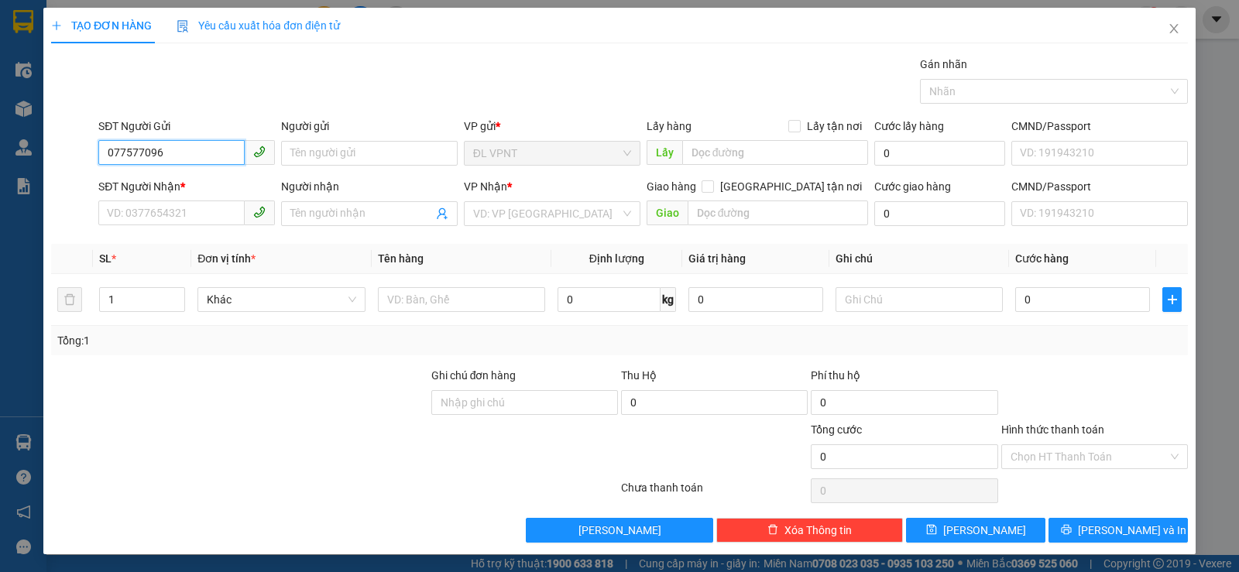
click at [144, 152] on input "077577096" at bounding box center [171, 152] width 146 height 25
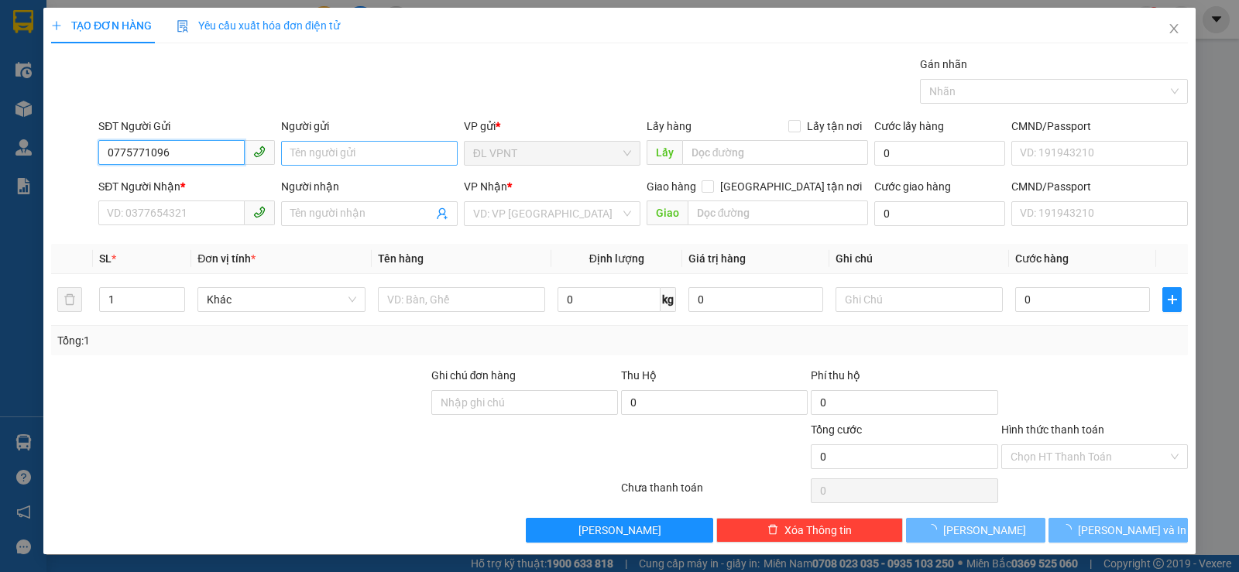
type input "0775771096"
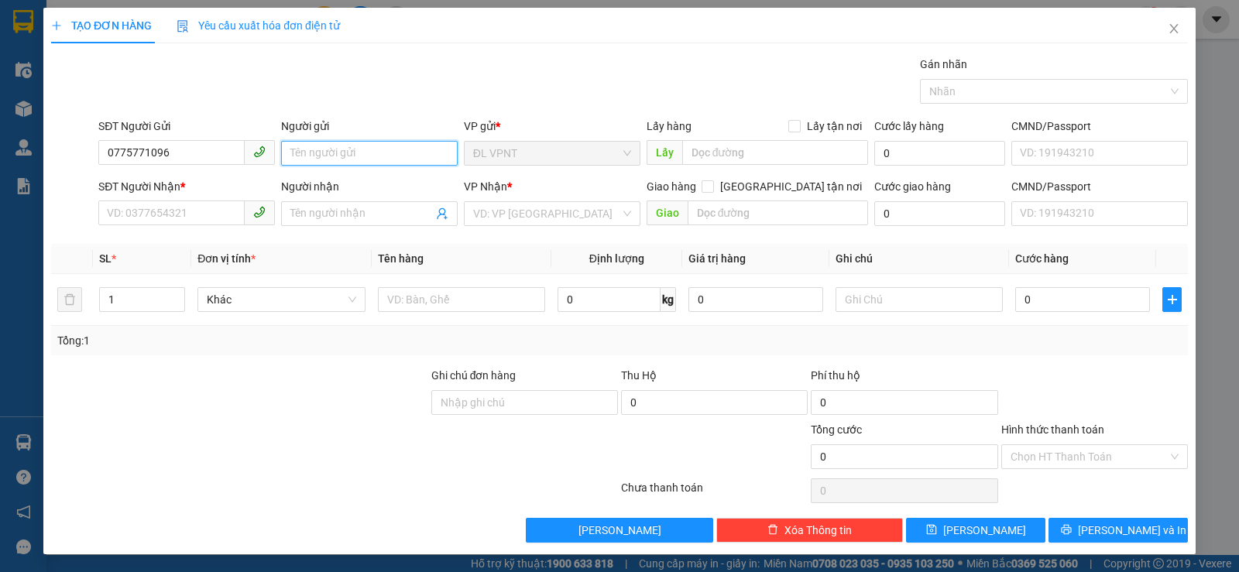
click at [310, 153] on input "Người gửi" at bounding box center [369, 153] width 177 height 25
click at [184, 152] on input "0775771096" at bounding box center [171, 152] width 146 height 25
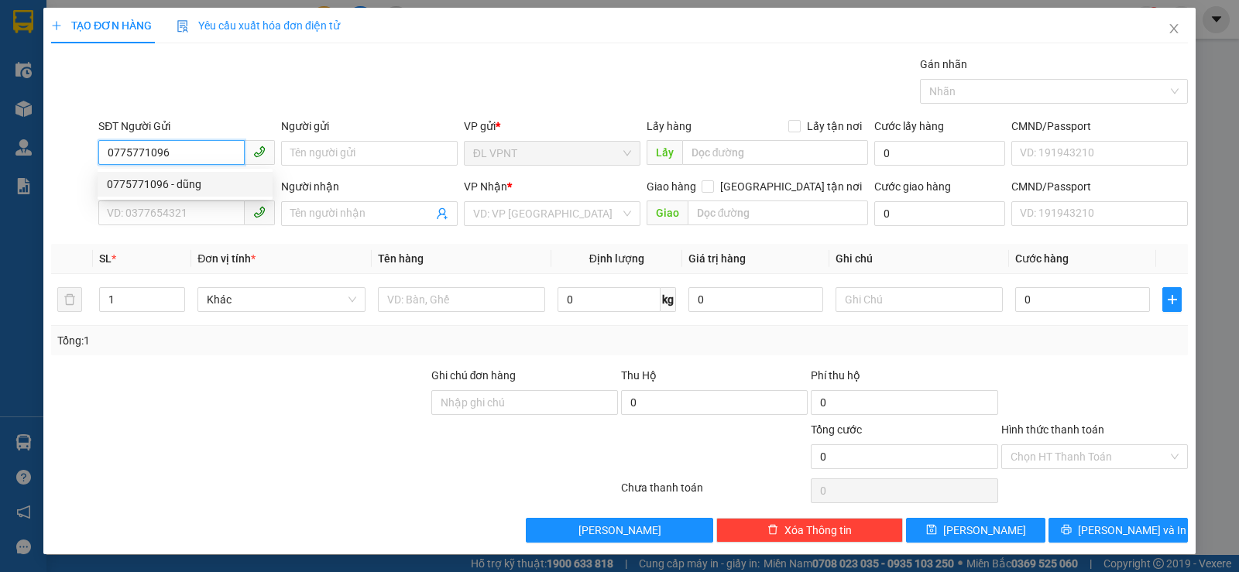
click at [179, 184] on div "0775771096 - dũng" at bounding box center [185, 184] width 156 height 17
type input "dũng"
type input "0384219205"
type input "thương"
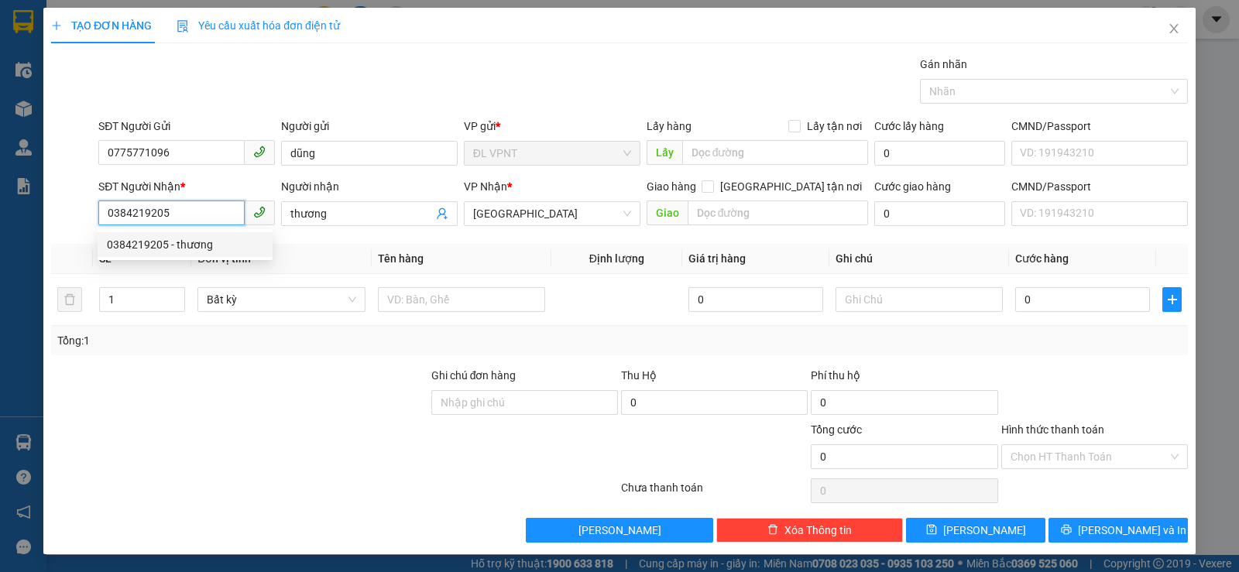
drag, startPoint x: 184, startPoint y: 213, endPoint x: 22, endPoint y: 227, distance: 161.7
click at [37, 225] on div "TẠO ĐƠN HÀNG Yêu cầu xuất hóa đơn điện tử Transit Pickup Surcharge Ids Transit …" at bounding box center [619, 286] width 1239 height 572
type input "0911596204"
click at [139, 241] on div "0911596204 - SỸ" at bounding box center [185, 244] width 156 height 17
type input "SỸ"
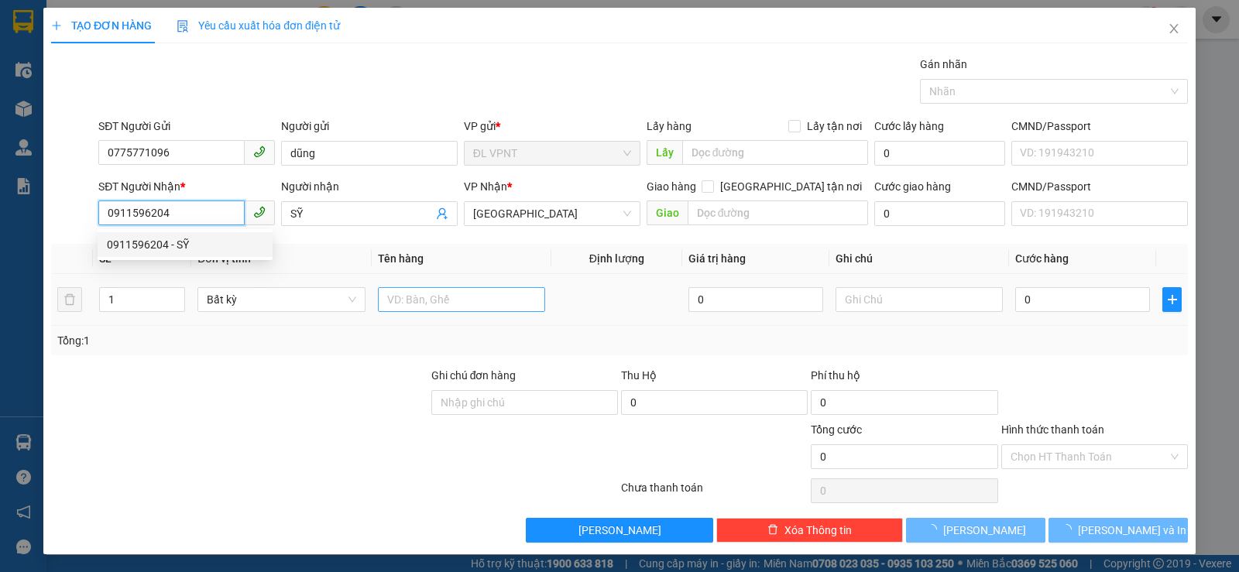
type input "0911596204"
click at [459, 296] on input "text" at bounding box center [461, 299] width 167 height 25
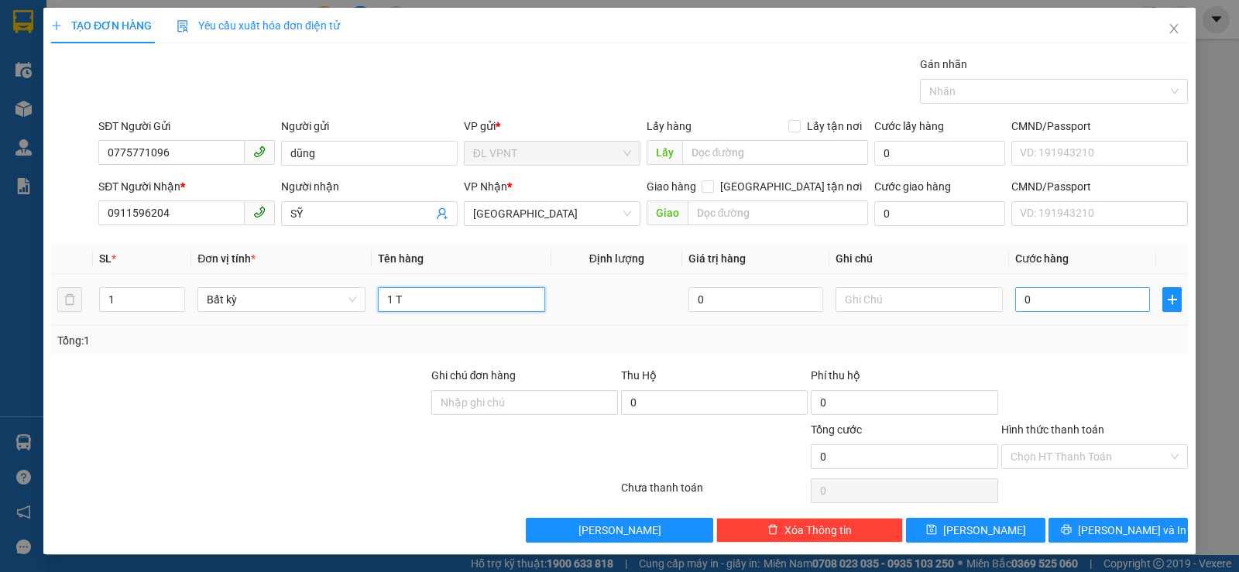
type input "1 T"
click at [1064, 291] on input "0" at bounding box center [1083, 299] width 135 height 25
type input "3"
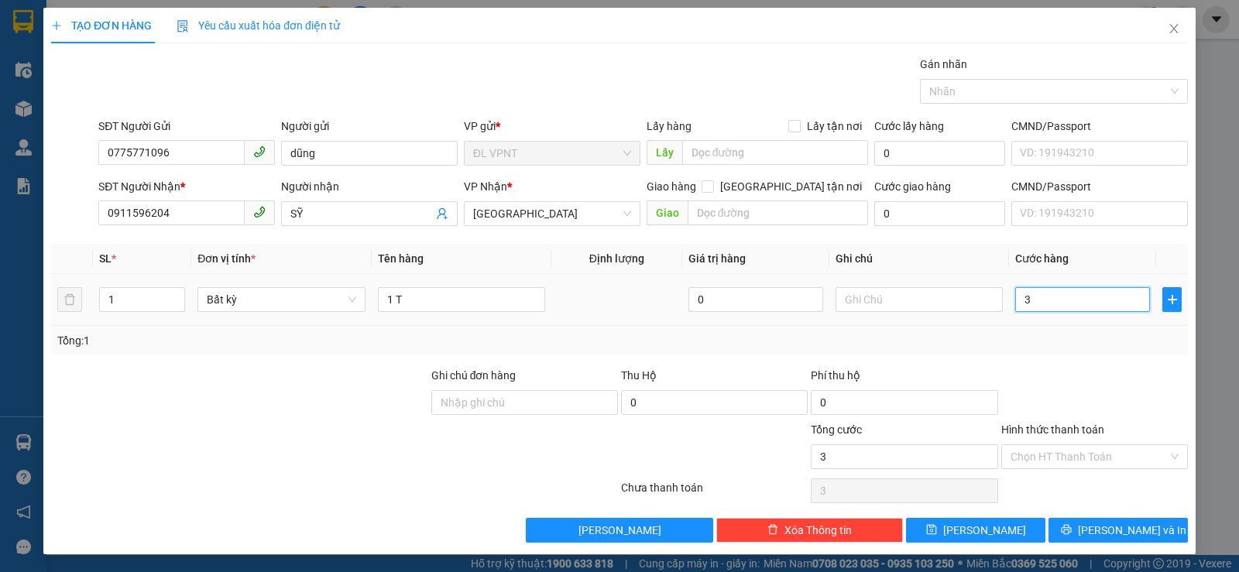
type input "30"
click at [871, 294] on input "text" at bounding box center [919, 299] width 167 height 25
type input "30.000"
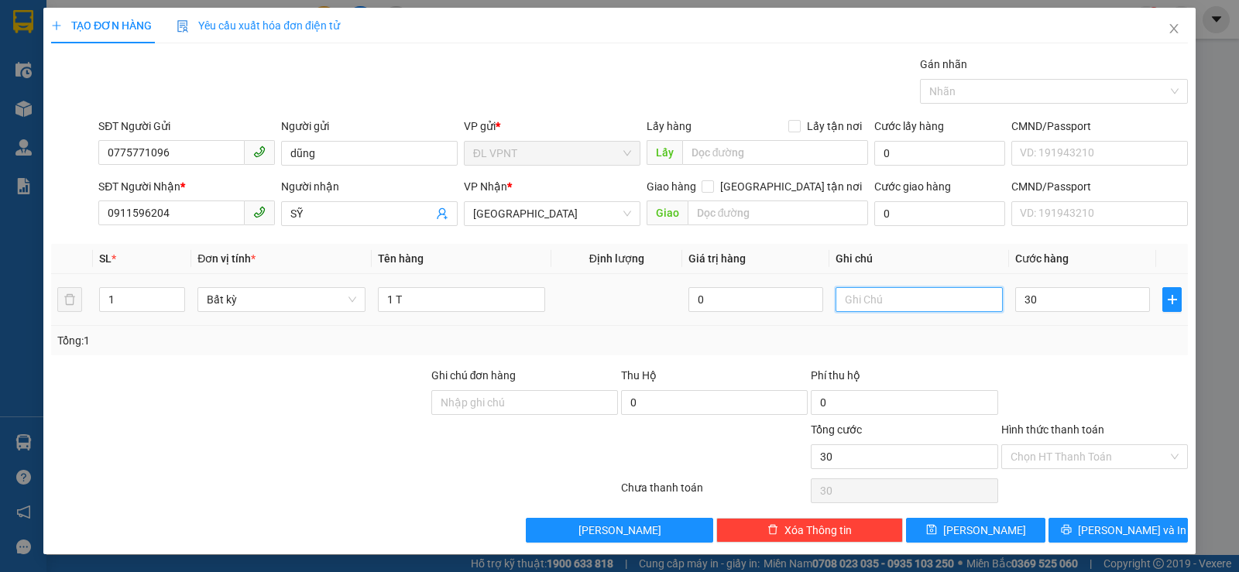
type input "30.000"
paste input "Ô"
paste input "OO"
type input "BOOK GRAB"
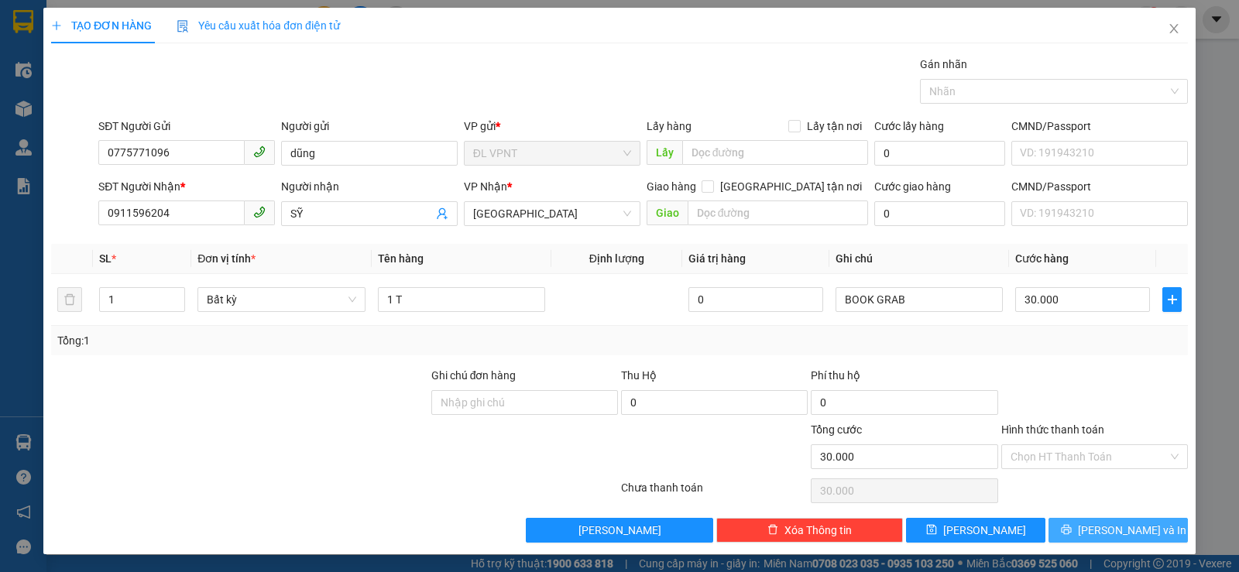
click at [1109, 532] on span "[PERSON_NAME] và In" at bounding box center [1132, 530] width 108 height 17
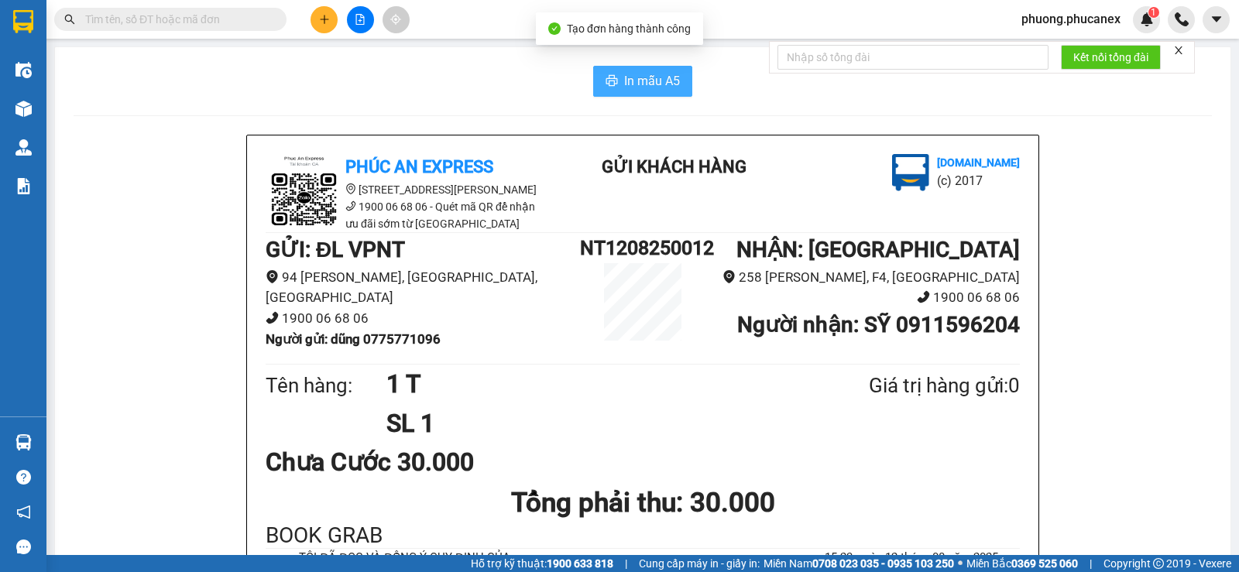
click at [641, 69] on button "In mẫu A5" at bounding box center [642, 81] width 99 height 31
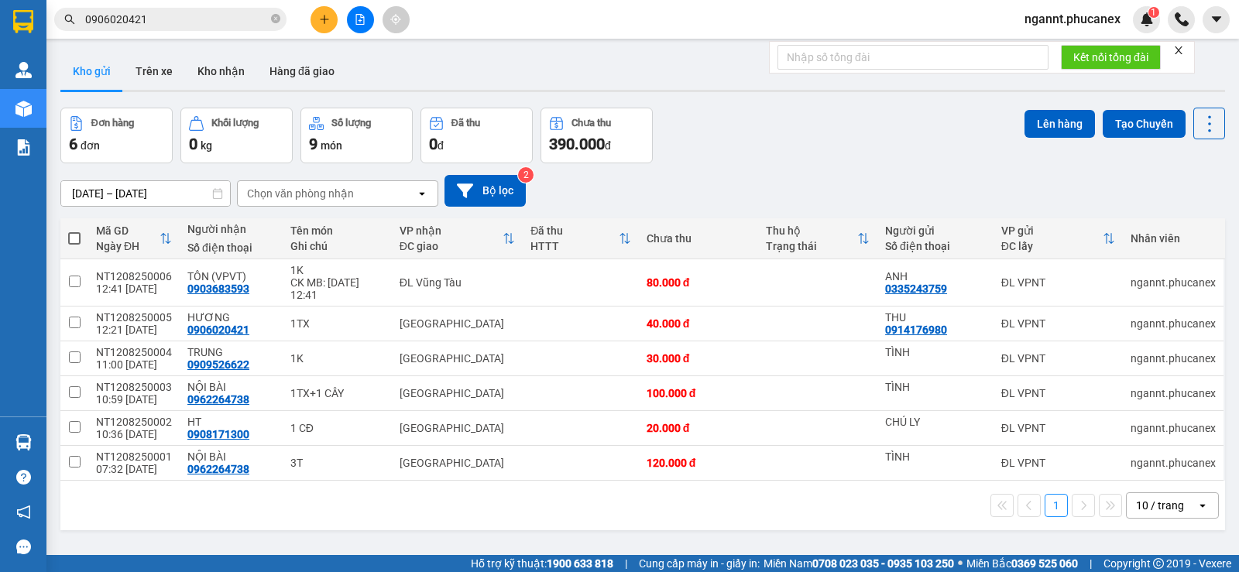
click at [1078, 21] on span "ngannt.phucanex" at bounding box center [1073, 18] width 121 height 19
click at [1038, 53] on span "Đăng xuất" at bounding box center [1080, 48] width 88 height 17
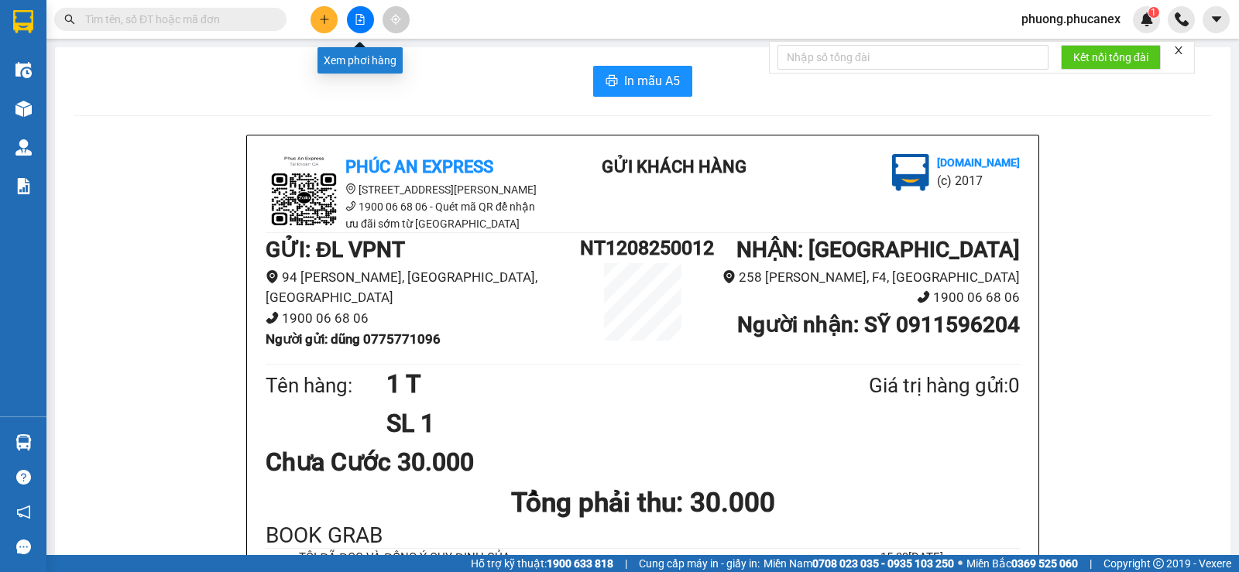
click at [325, 17] on icon "plus" at bounding box center [324, 19] width 1 height 9
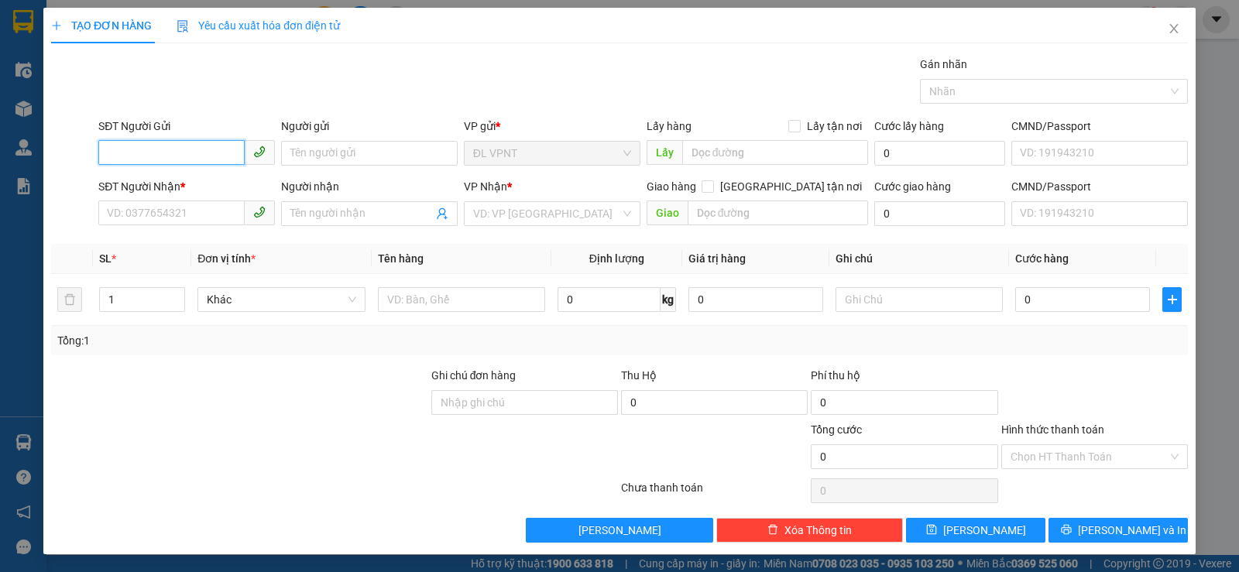
click at [174, 156] on input "SĐT Người Gửi" at bounding box center [171, 152] width 146 height 25
click at [201, 187] on div "0339559707 - NHÀ SÁCH GIÁO LÝ" at bounding box center [188, 184] width 163 height 17
type input "0339559707"
type input "NHÀ SÁCH GIÁO LÝ"
type input "0939533004"
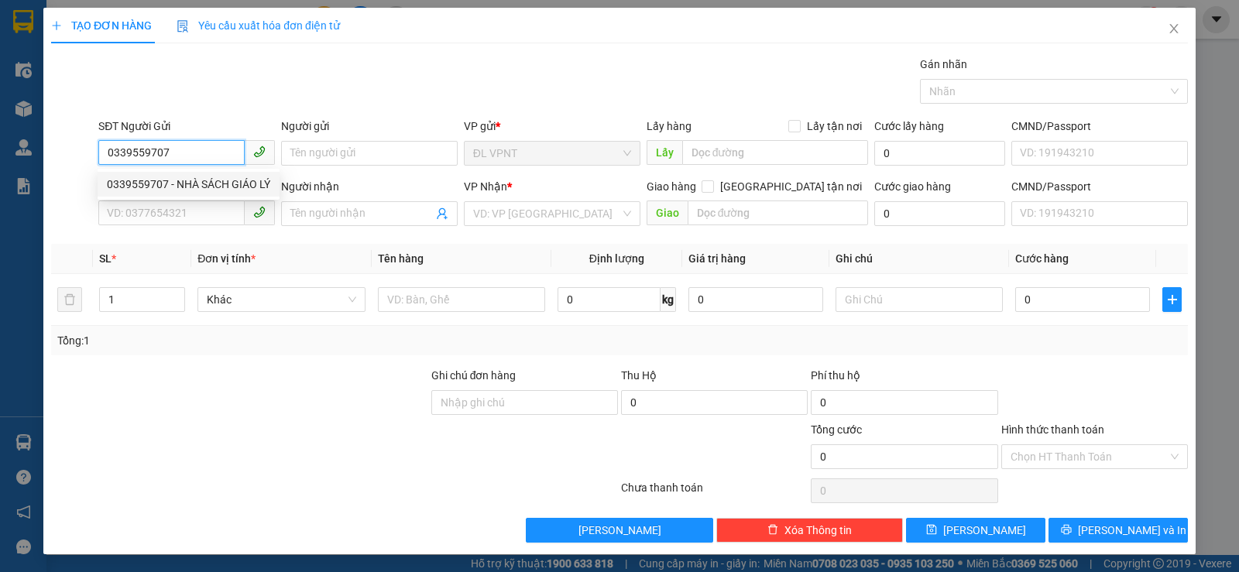
type input "ANH HẢI"
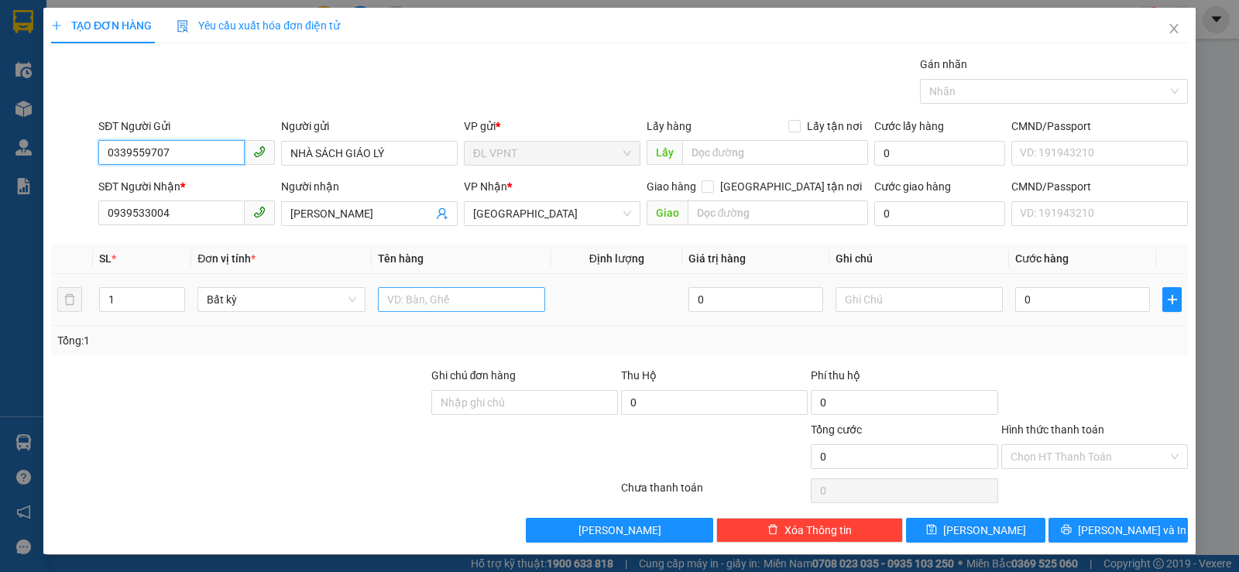
type input "0339559707"
click at [440, 293] on input "text" at bounding box center [461, 299] width 167 height 25
type input "2 t"
click at [138, 299] on input "1" at bounding box center [142, 299] width 84 height 23
type input "2"
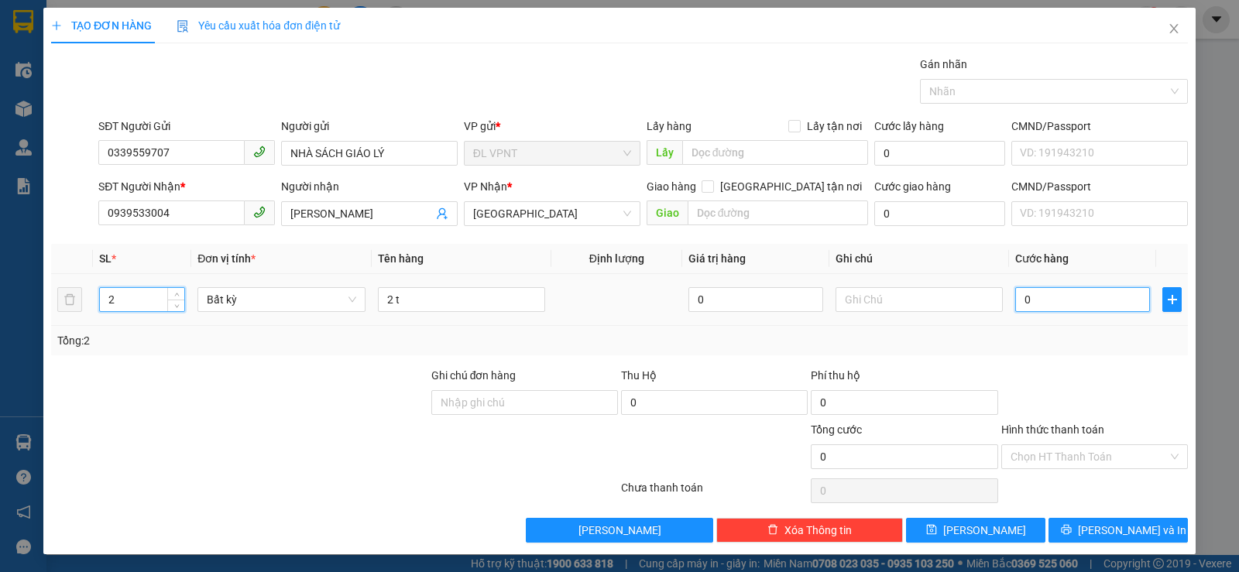
click at [1047, 303] on input "0" at bounding box center [1083, 299] width 135 height 25
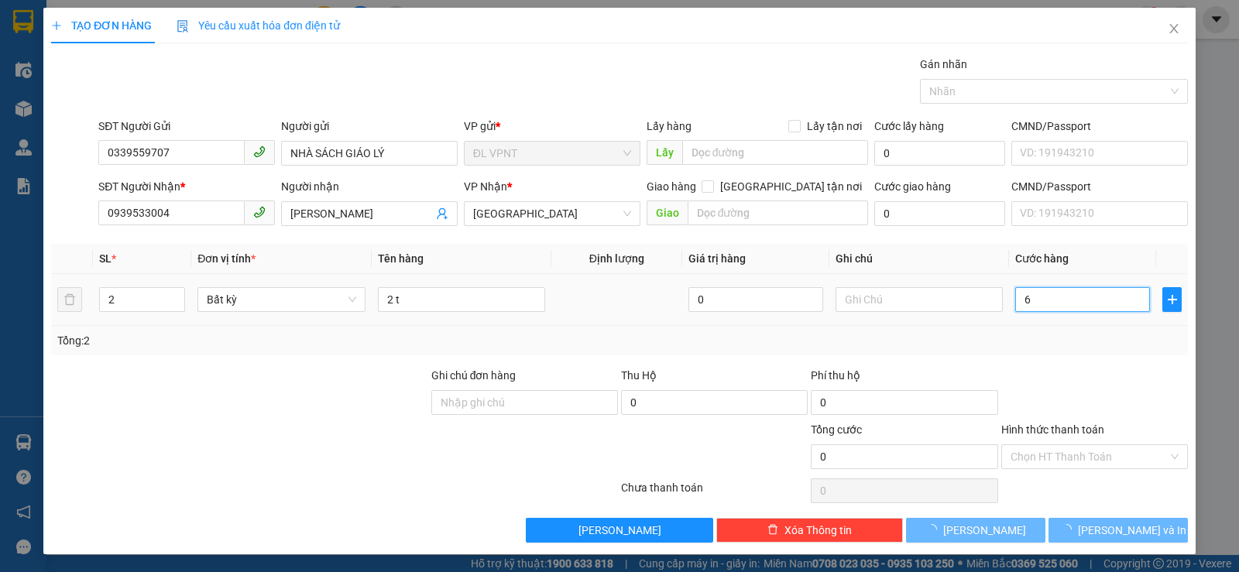
type input "60"
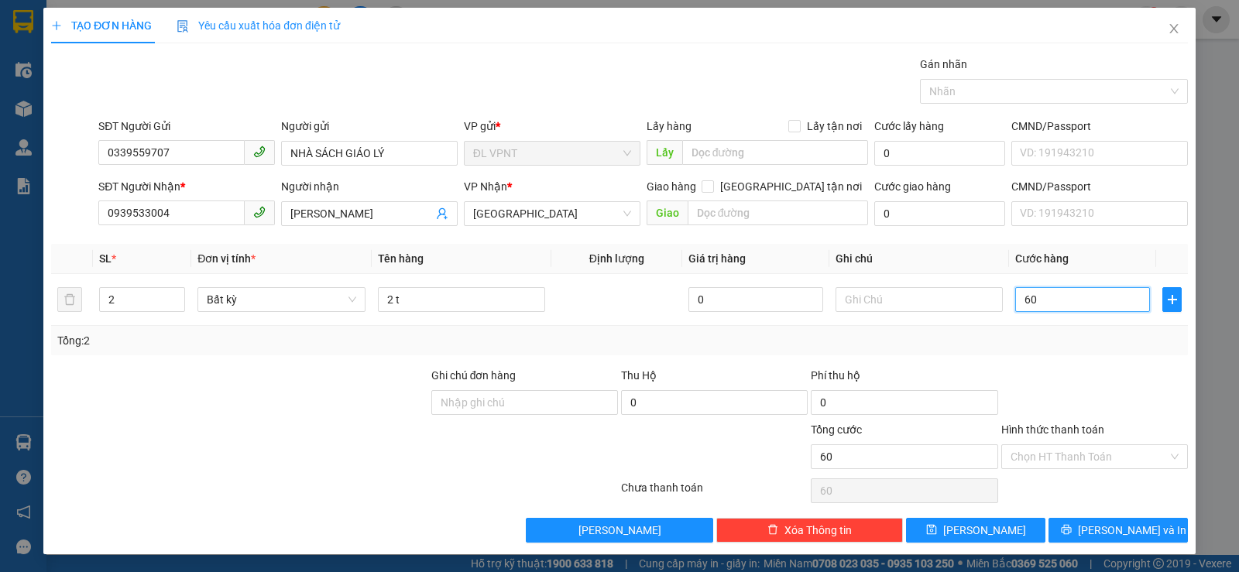
type input "60"
click at [1061, 449] on input "Hình thức thanh toán" at bounding box center [1089, 456] width 157 height 23
type input "60.000"
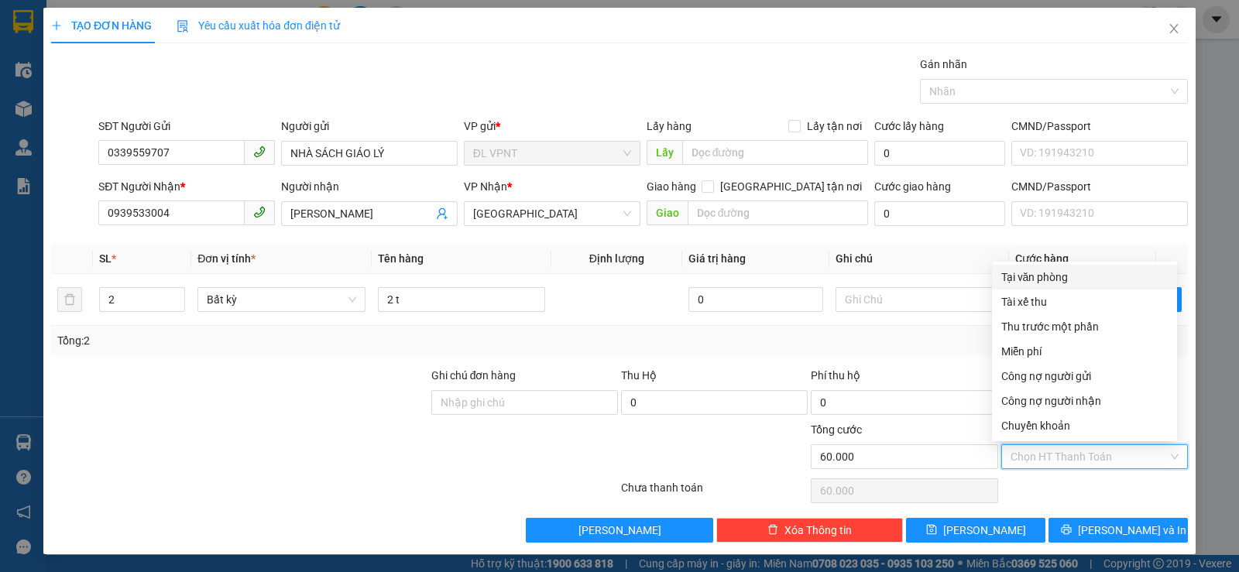
click at [1032, 282] on div "Tại văn phòng" at bounding box center [1085, 277] width 167 height 17
type input "0"
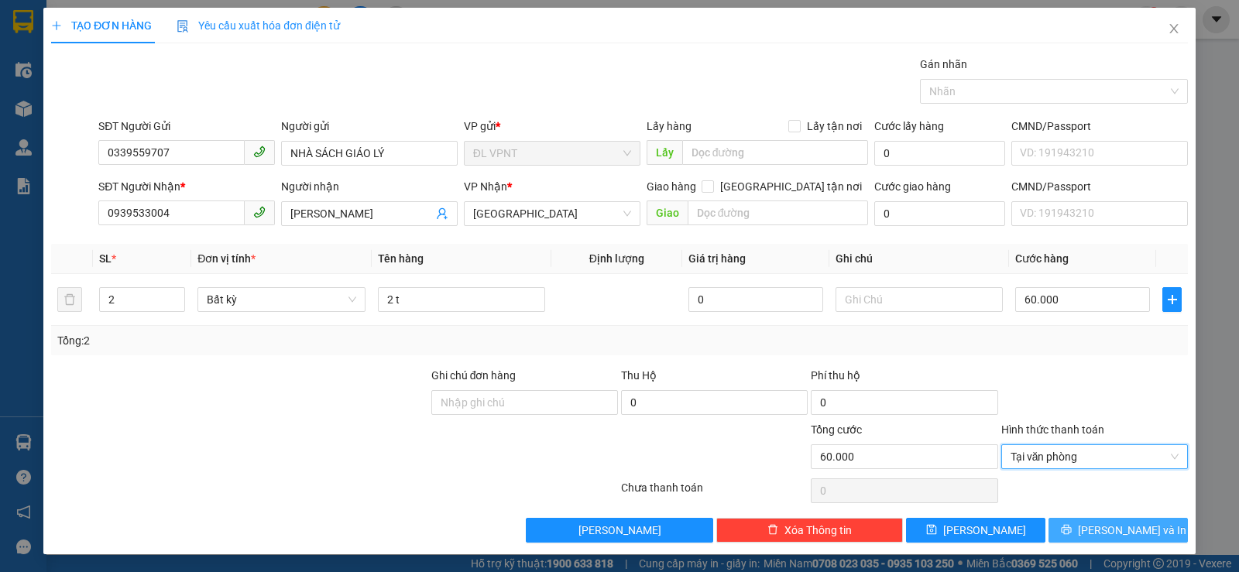
drag, startPoint x: 1094, startPoint y: 528, endPoint x: 190, endPoint y: 86, distance: 1006.5
click at [1092, 528] on button "[PERSON_NAME] và In" at bounding box center [1118, 530] width 139 height 25
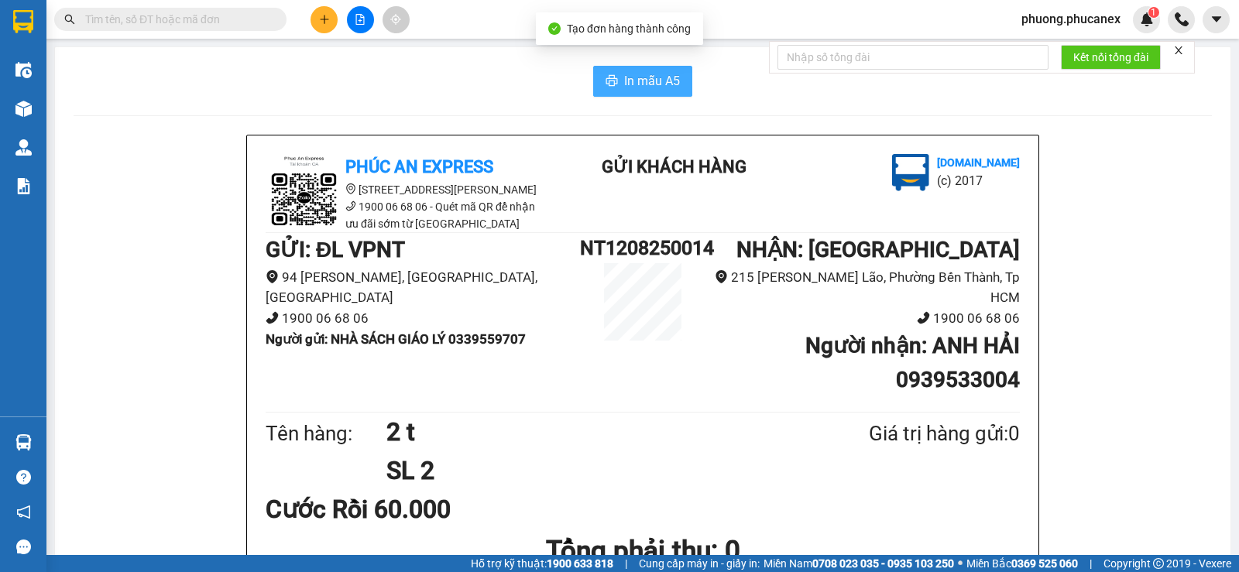
click at [624, 86] on span "In mẫu A5" at bounding box center [652, 80] width 56 height 19
click at [258, 84] on div "In mẫu A5" at bounding box center [643, 81] width 1139 height 31
click at [627, 76] on span "In mẫu A5" at bounding box center [652, 80] width 56 height 19
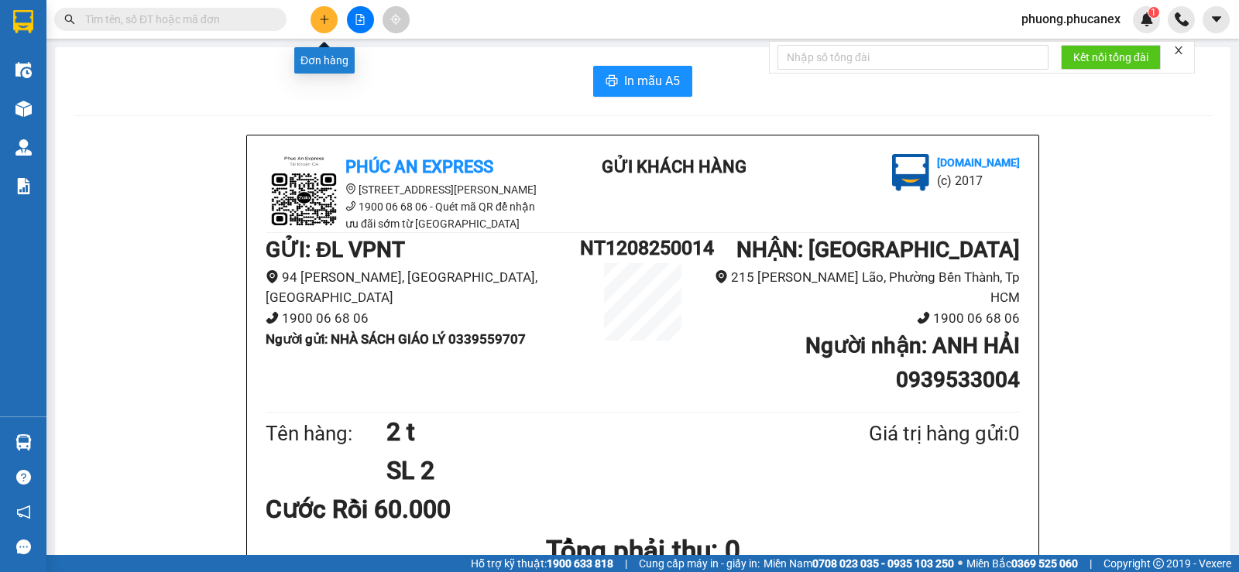
click at [328, 24] on icon "plus" at bounding box center [324, 19] width 11 height 11
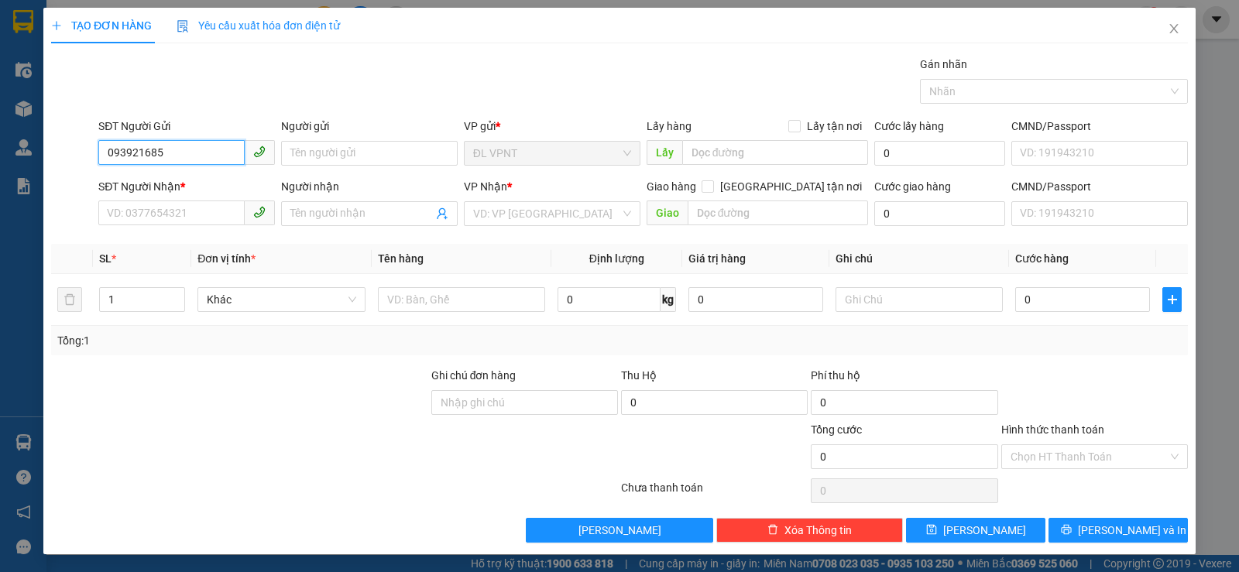
type input "0939216855"
click at [189, 179] on div "0939216855 - MY TRẦM" at bounding box center [185, 184] width 156 height 17
type input "MY TRẦM"
type input "225768287"
type input "0986275954"
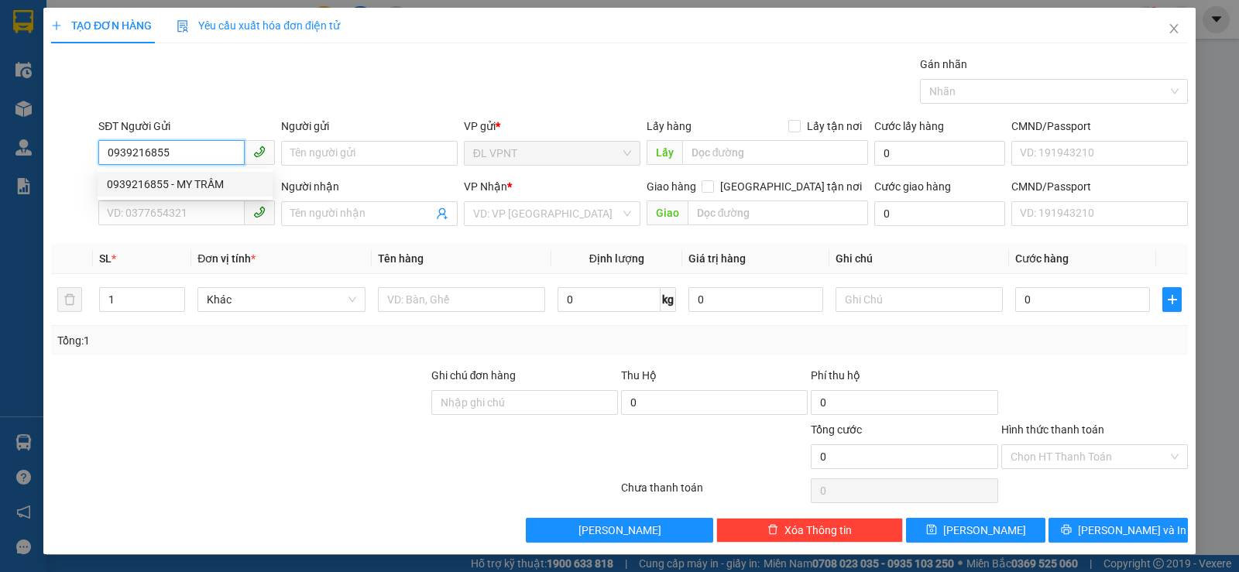
type input "QUANG HƯNG"
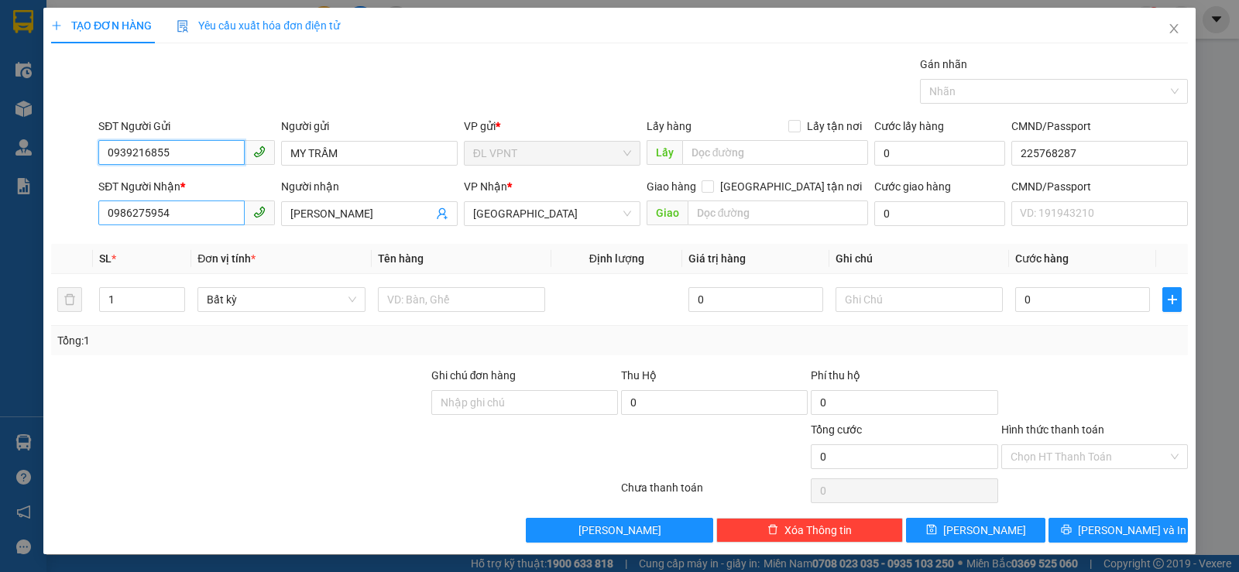
type input "0939216855"
click at [171, 218] on input "0986275954" at bounding box center [171, 213] width 146 height 25
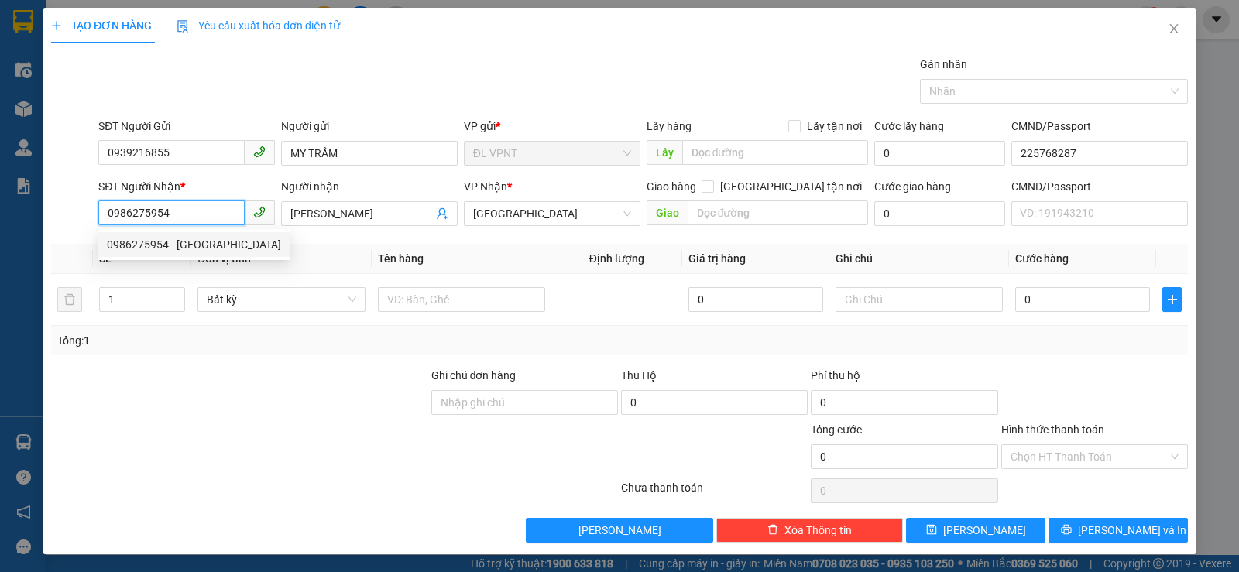
drag, startPoint x: 175, startPoint y: 218, endPoint x: 91, endPoint y: 222, distance: 83.8
click at [91, 222] on div "SĐT Người Nhận * 0986275954 Người nhận QUANG HƯNG VP Nhận * ĐL Quận 1 Giao hàng…" at bounding box center [620, 205] width 1140 height 54
type input "0961851446"
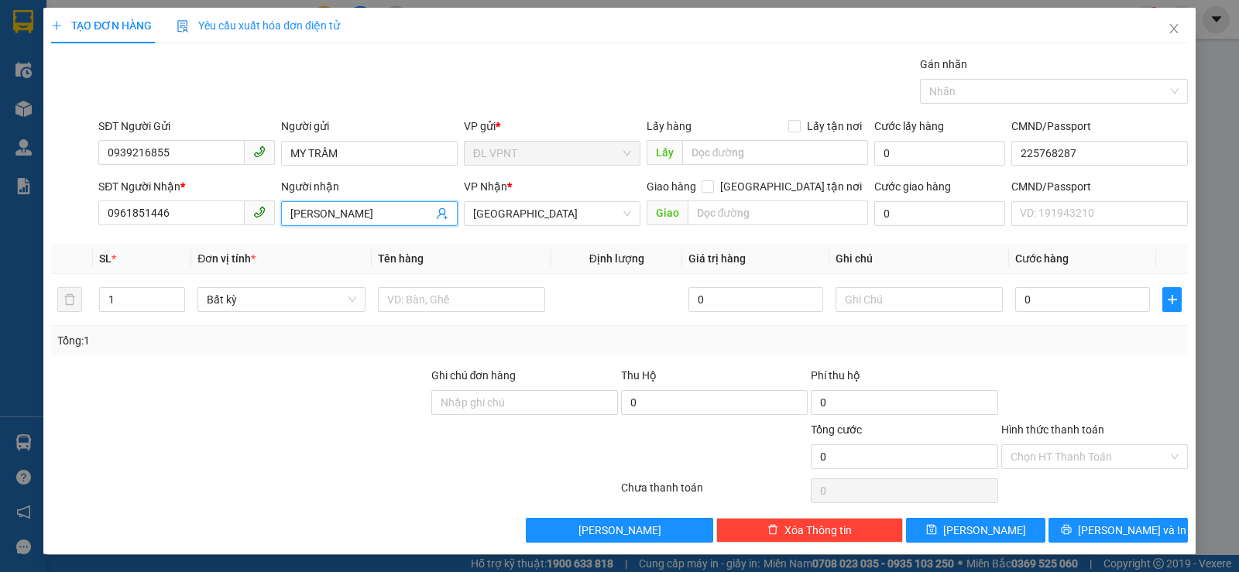
drag, startPoint x: 303, startPoint y: 218, endPoint x: 288, endPoint y: 218, distance: 14.7
click at [291, 218] on input "QUANG HƯNG" at bounding box center [362, 213] width 143 height 17
paste input "à"
paste input "ách"
paste input "à"
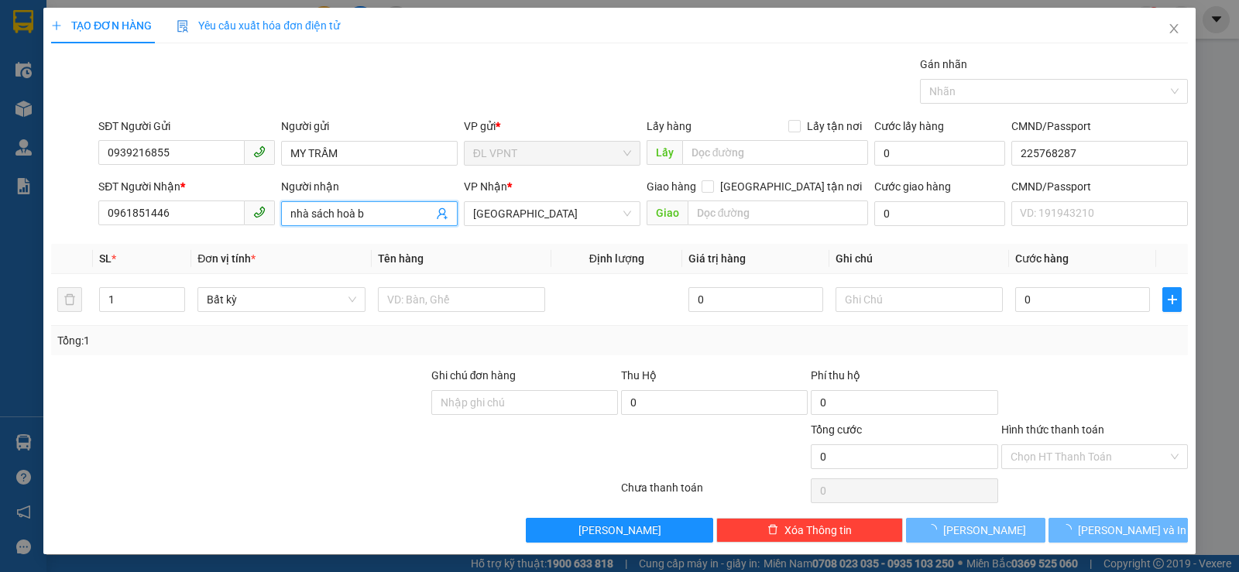
paste input "ình"
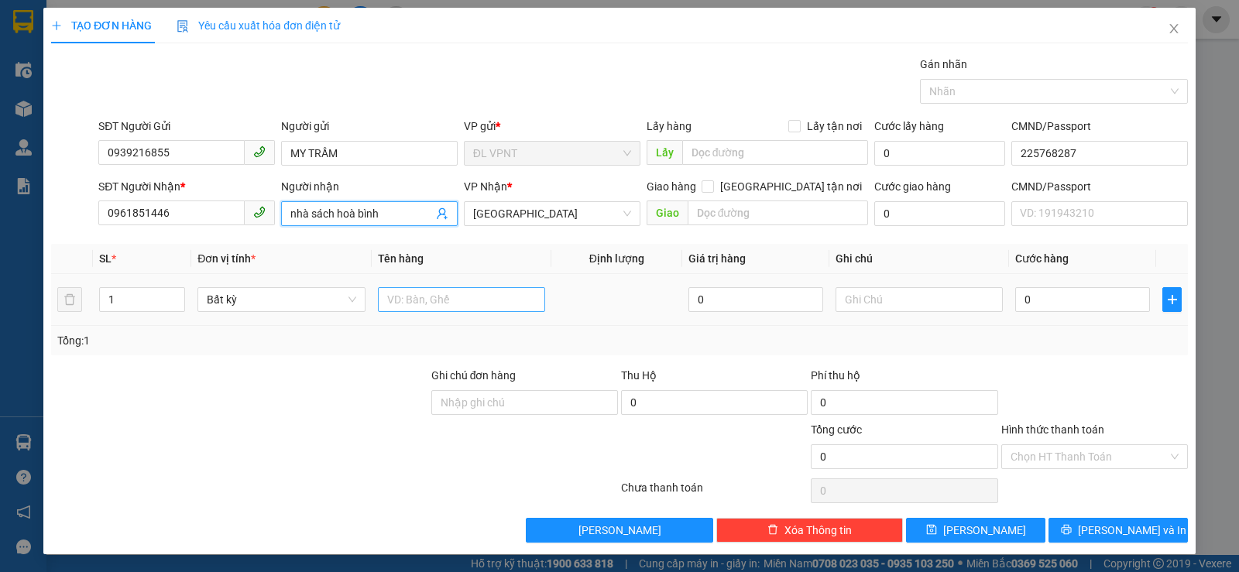
type input "nhà sách hoà bình"
click at [431, 292] on input "text" at bounding box center [461, 299] width 167 height 25
click at [1073, 301] on input "0" at bounding box center [1083, 299] width 135 height 25
click at [386, 303] on input "1 t" at bounding box center [461, 299] width 167 height 25
click at [388, 301] on input "1 t" at bounding box center [461, 299] width 167 height 25
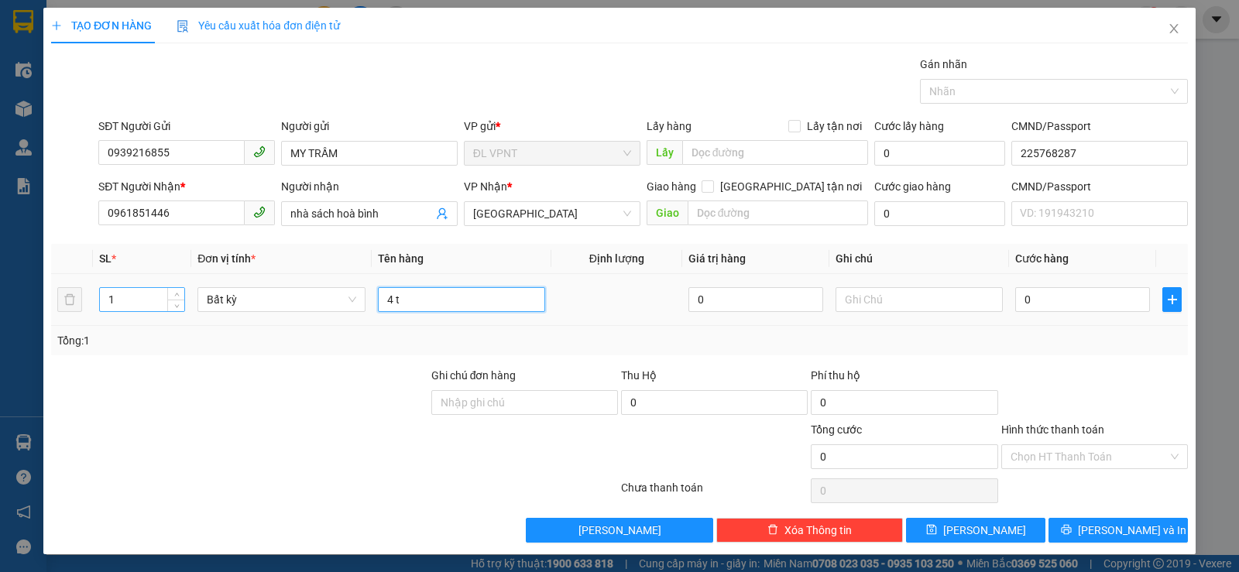
type input "4 t"
click at [138, 296] on input "1" at bounding box center [142, 299] width 84 height 23
type input "4"
click at [1045, 307] on input "0" at bounding box center [1083, 299] width 135 height 25
type input "1"
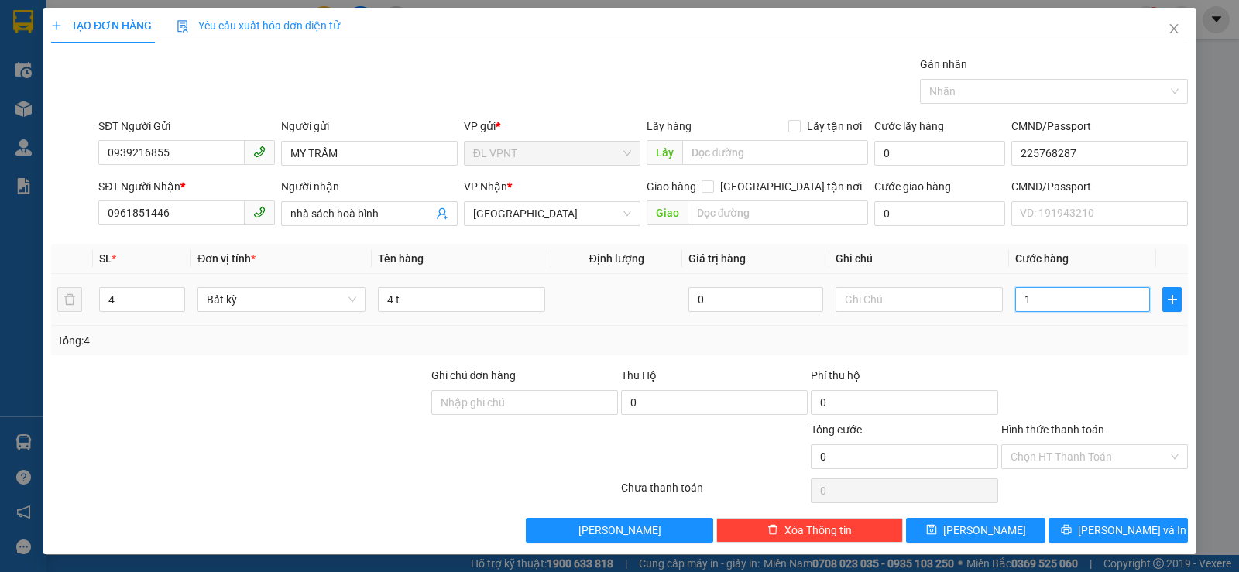
type input "1"
type input "12"
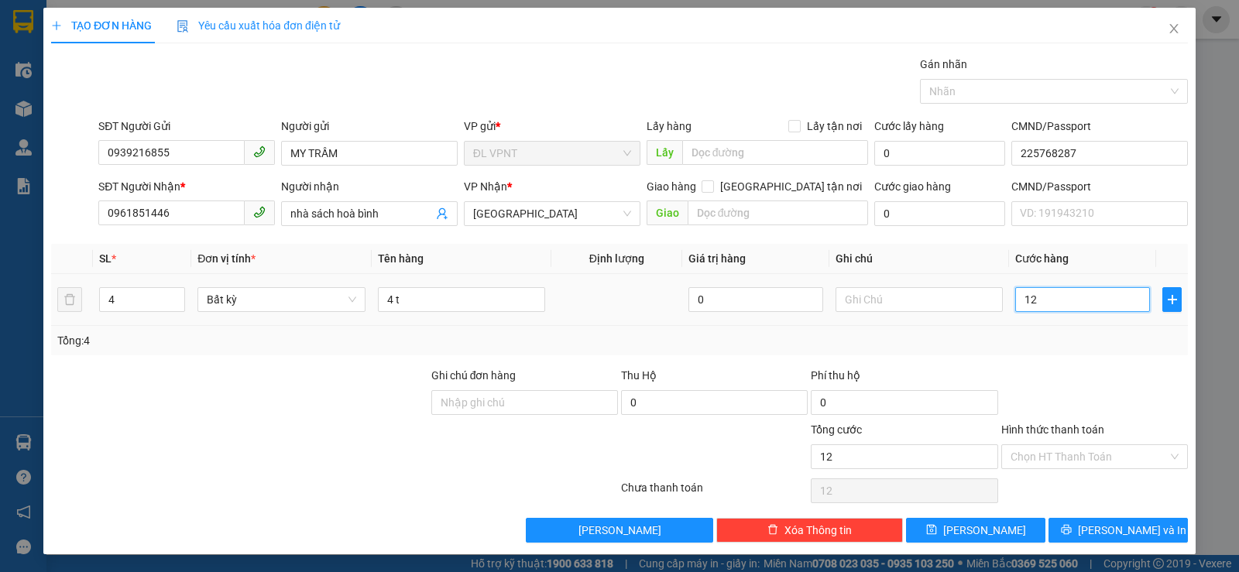
type input "120"
click at [1042, 458] on input "Hình thức thanh toán" at bounding box center [1089, 456] width 157 height 23
type input "120.000"
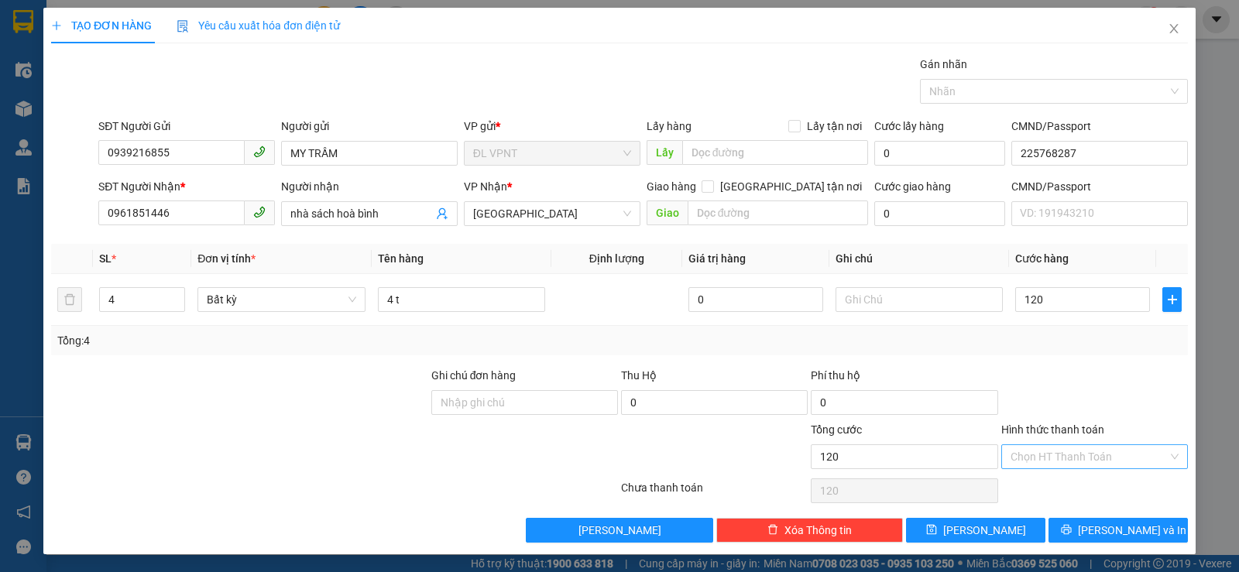
type input "120.000"
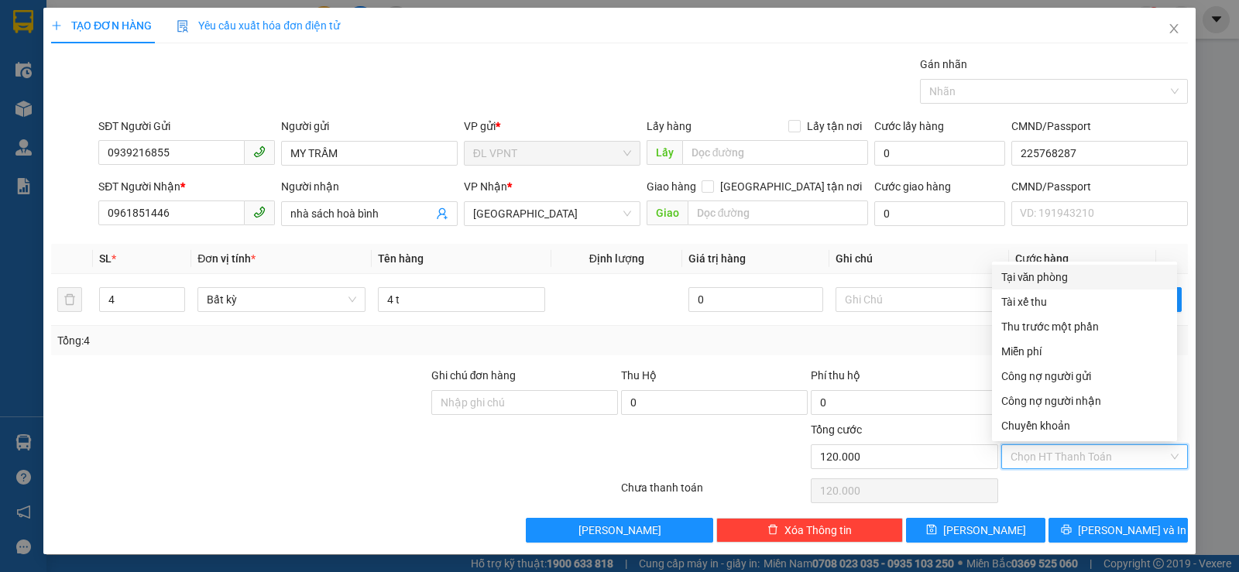
click at [1032, 276] on div "Tại văn phòng" at bounding box center [1085, 277] width 167 height 17
type input "0"
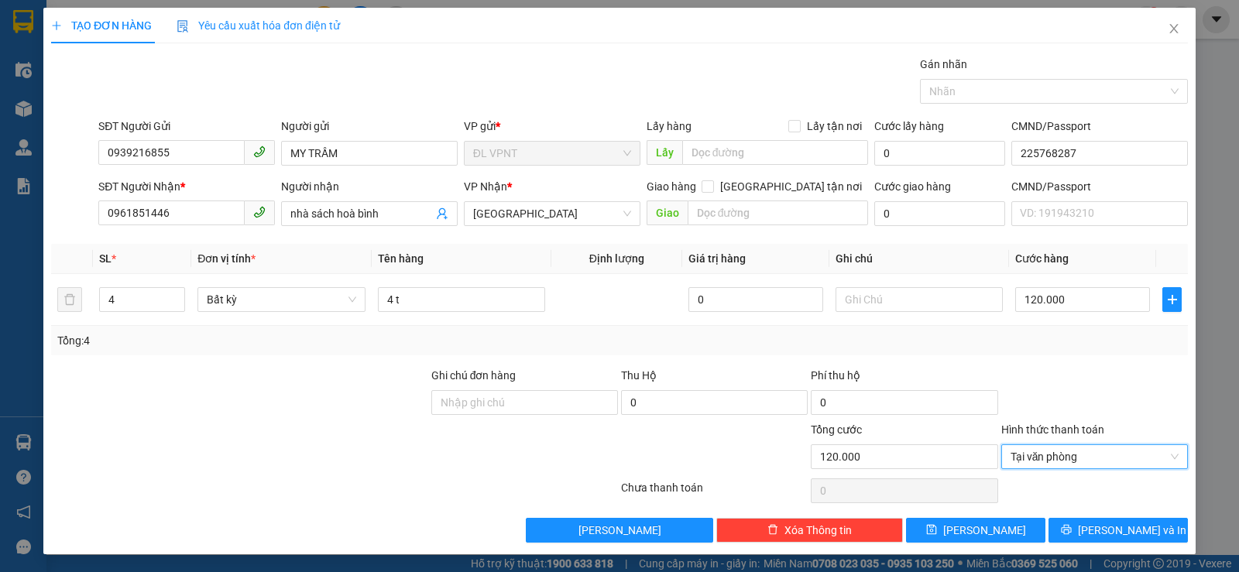
click at [1095, 514] on div "Transit Pickup Surcharge Ids Transit Deliver Surcharge Ids Transit Deliver Surc…" at bounding box center [619, 299] width 1137 height 487
click at [1095, 528] on span "[PERSON_NAME] và In" at bounding box center [1132, 530] width 108 height 17
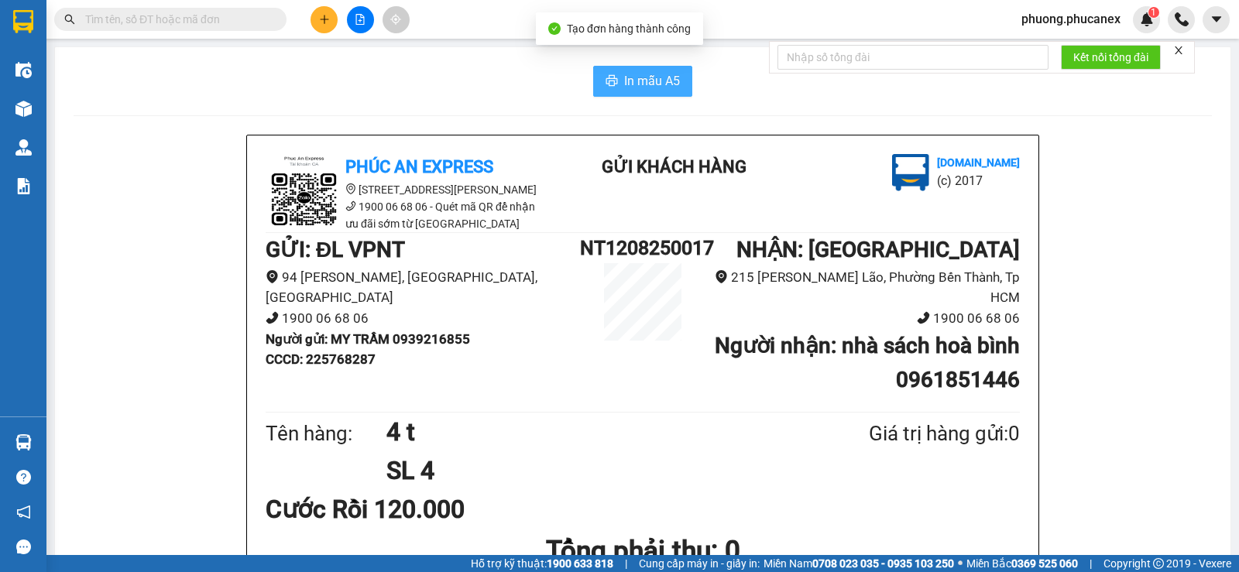
click at [606, 77] on icon "printer" at bounding box center [612, 80] width 12 height 12
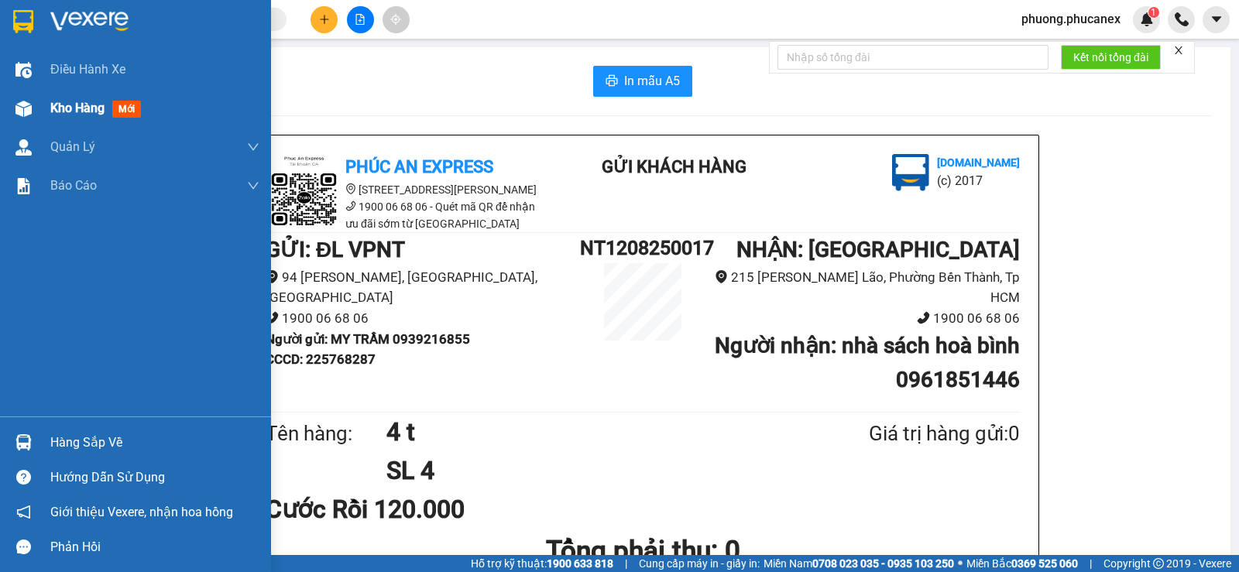
click at [77, 108] on span "Kho hàng" at bounding box center [77, 108] width 54 height 15
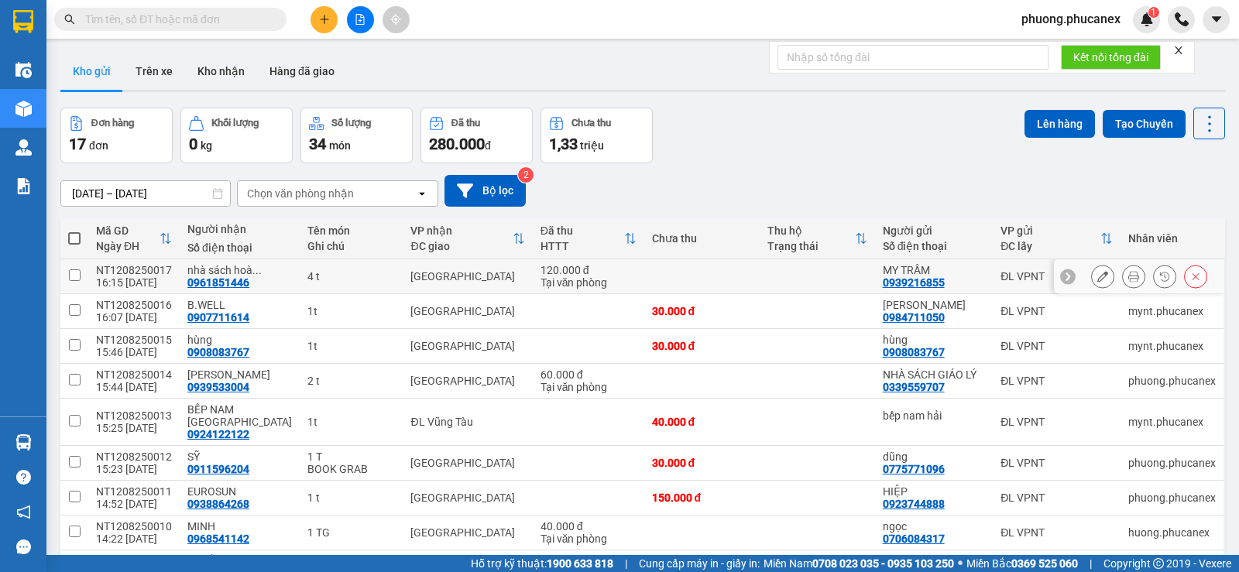
click at [1098, 274] on icon at bounding box center [1103, 276] width 11 height 11
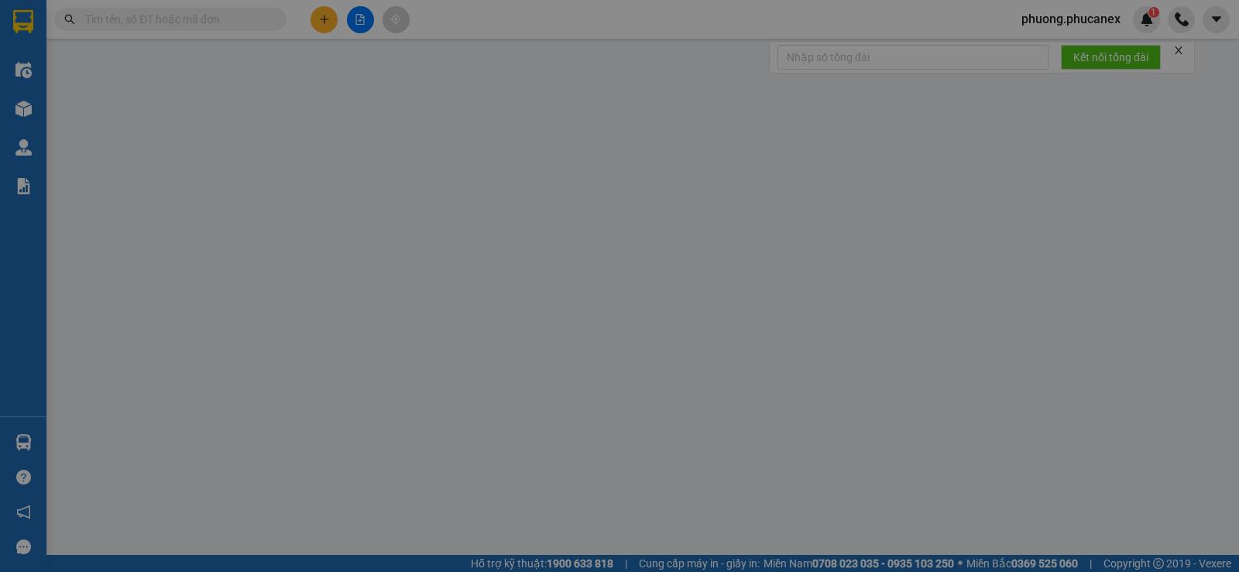
type input "0939216855"
type input "MY TRẦM"
type input "225768287"
type input "0961851446"
type input "nhà sách hoà bình"
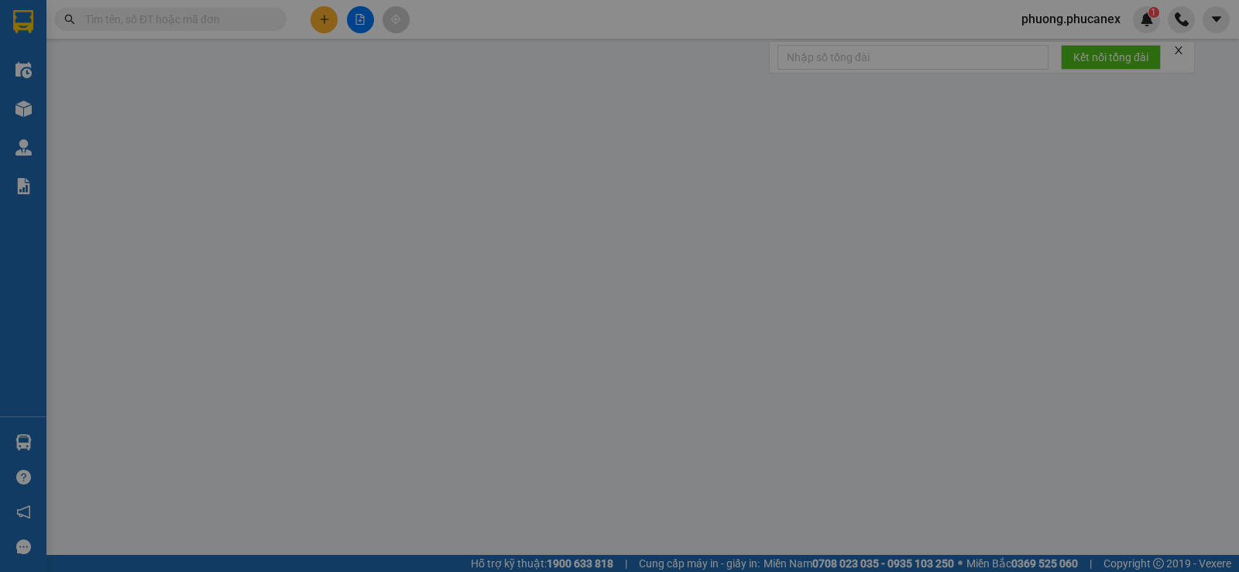
type input "120.000"
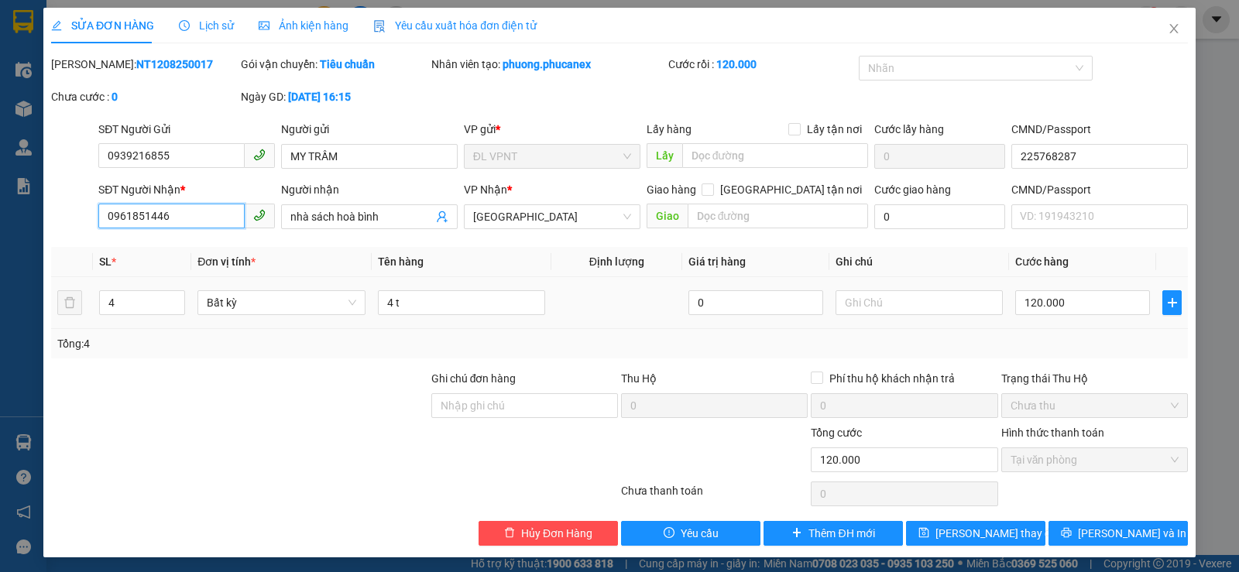
drag, startPoint x: 205, startPoint y: 220, endPoint x: 101, endPoint y: 218, distance: 103.0
click at [102, 218] on input "0961851446" at bounding box center [171, 216] width 146 height 25
type input "0939533004"
click at [975, 531] on span "Lưu thay đổi" at bounding box center [998, 533] width 124 height 17
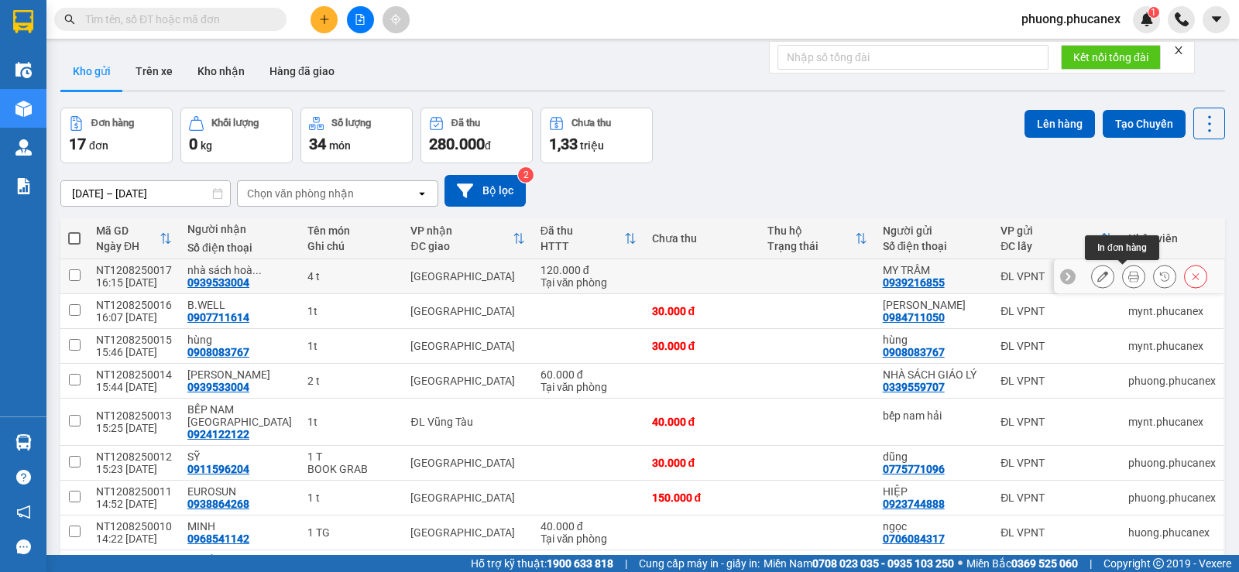
click at [1129, 277] on icon at bounding box center [1134, 276] width 11 height 11
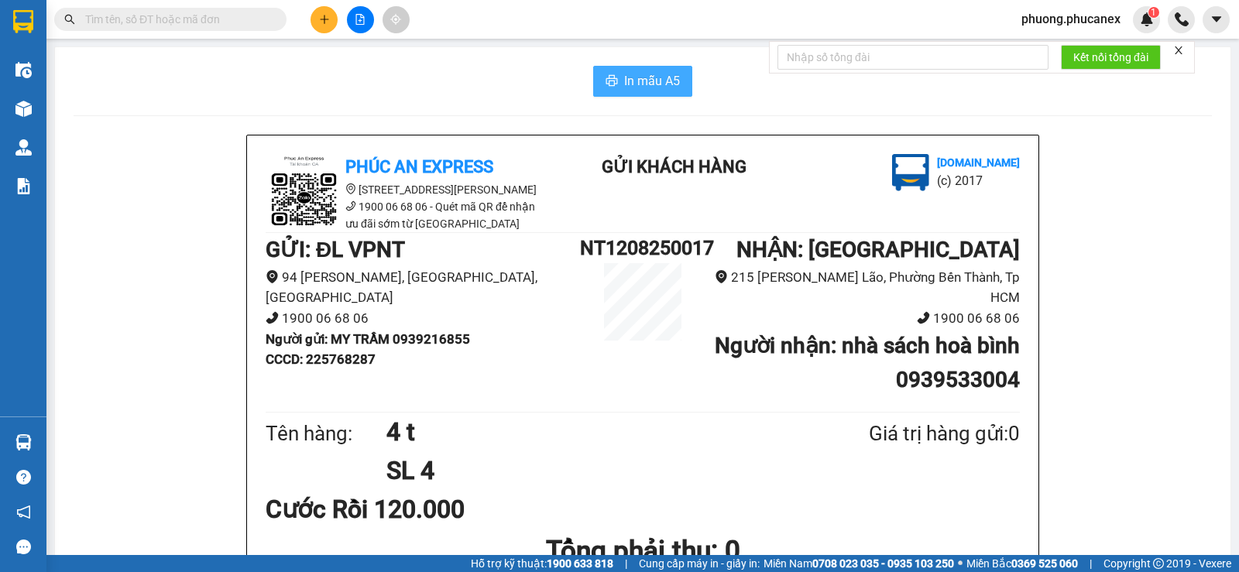
drag, startPoint x: 662, startPoint y: 77, endPoint x: 696, endPoint y: 181, distance: 109.5
click at [661, 77] on span "In mẫu A5" at bounding box center [652, 80] width 56 height 19
click at [321, 23] on icon "plus" at bounding box center [324, 19] width 11 height 11
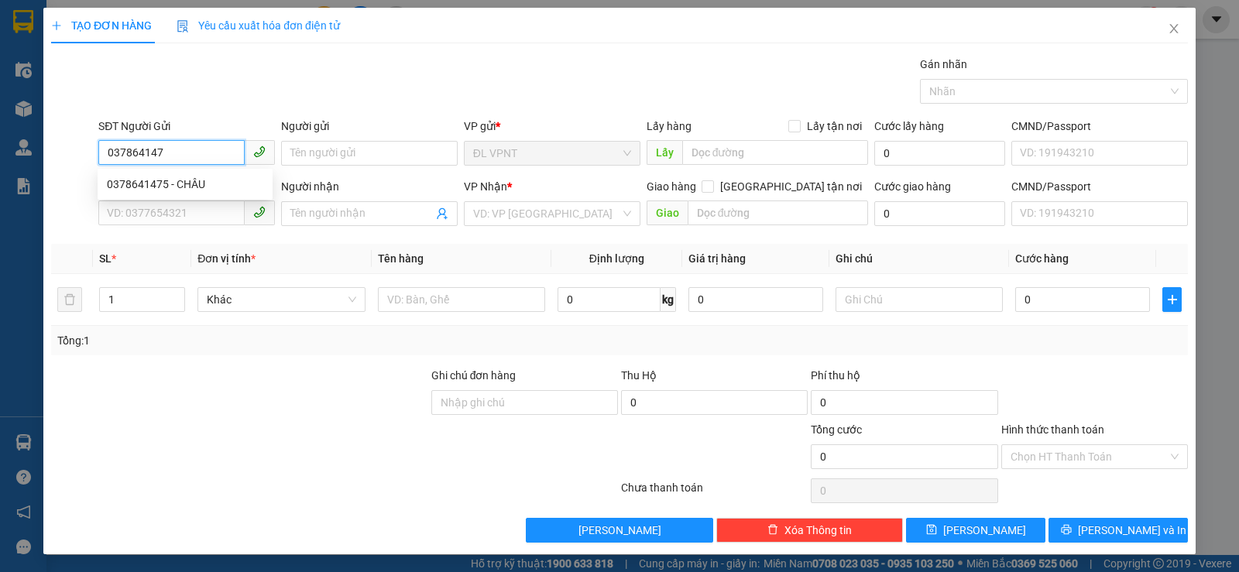
type input "0378641475"
click at [169, 184] on div "0378641475 - CHÂU" at bounding box center [185, 184] width 156 height 17
type input "CHÂU"
type input "0947779168"
type input "HẰNG"
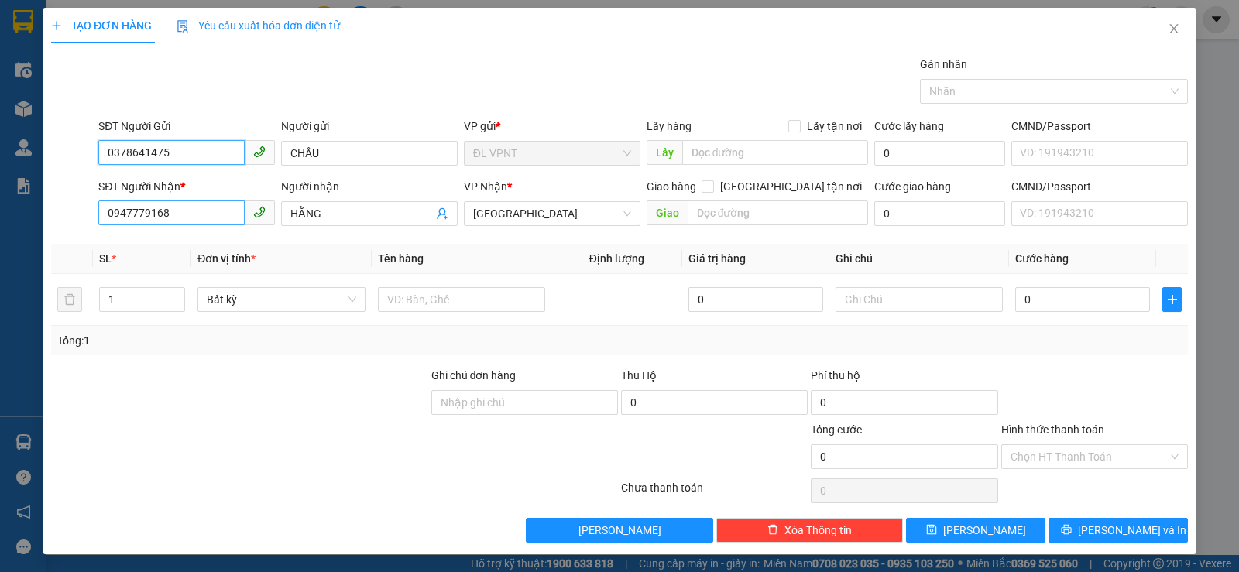
type input "0378641475"
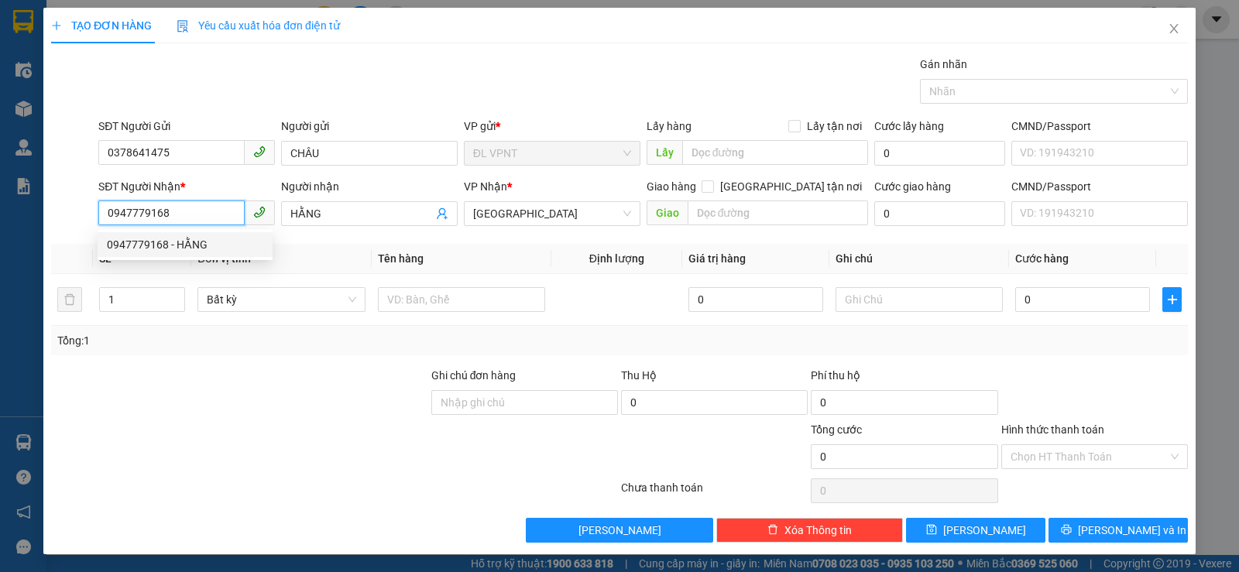
click at [189, 215] on input "0947779168" at bounding box center [171, 213] width 146 height 25
drag, startPoint x: 189, startPoint y: 215, endPoint x: 88, endPoint y: 224, distance: 101.1
click at [88, 224] on div "SĐT Người Nhận * 0947779168 Người nhận HẰNG VP Nhận * ĐL Quận 1 Giao hàng Giao …" at bounding box center [620, 205] width 1140 height 54
type input "0979700635"
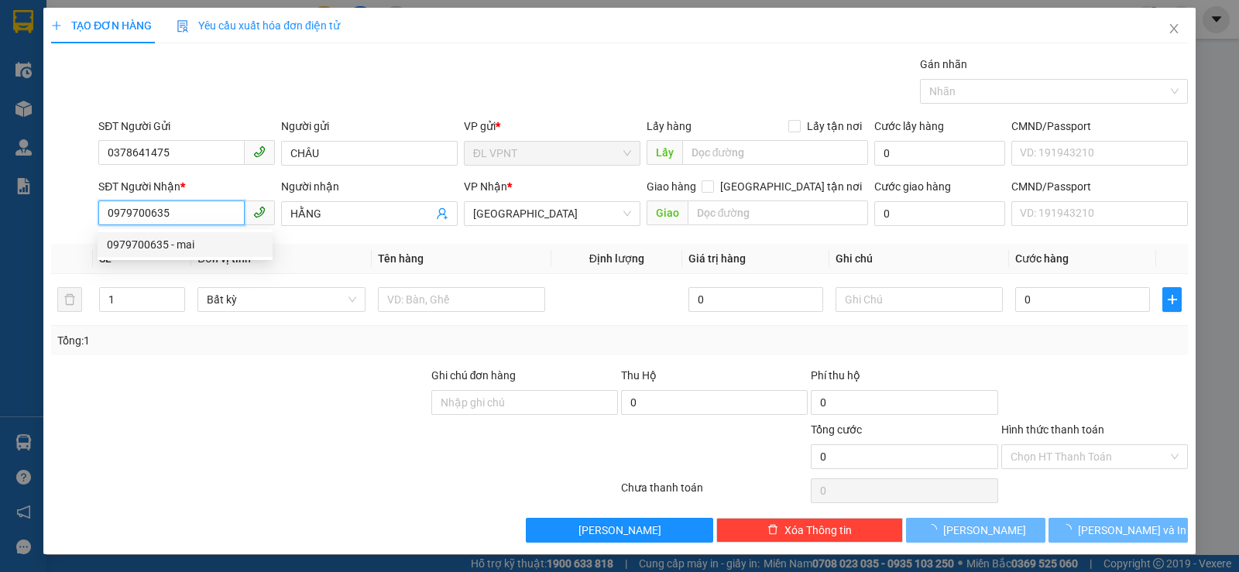
click at [137, 243] on div "0979700635 - mai" at bounding box center [185, 244] width 156 height 17
type input "mai"
type input "gtn: 229 đồng khởi, p.bến nghé, q.1"
type input "50.000"
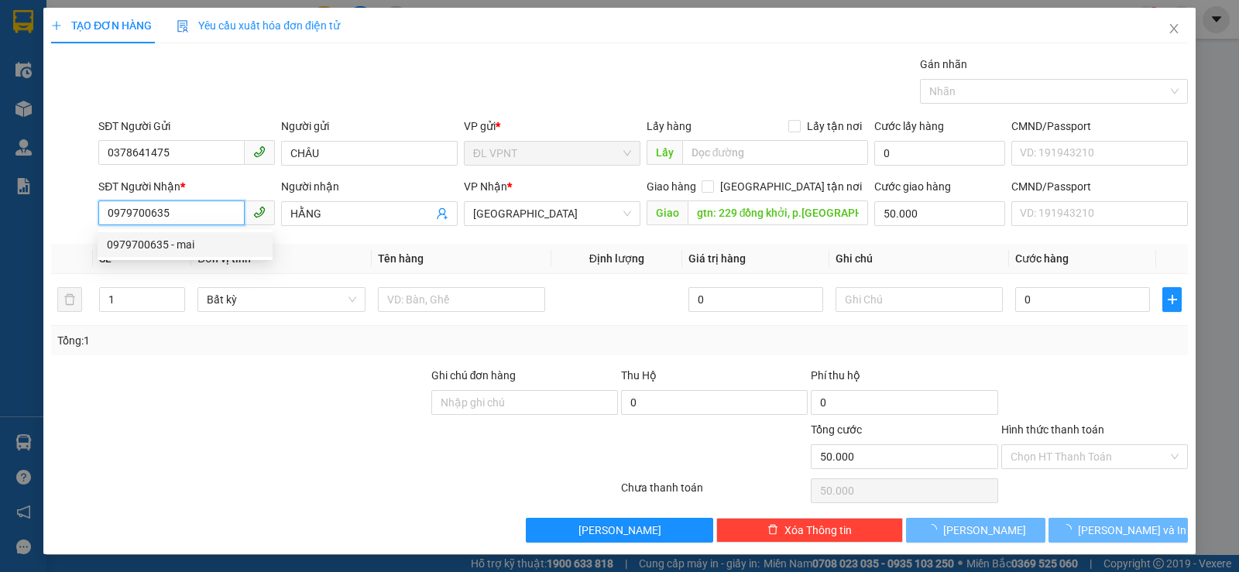
type input "50.000"
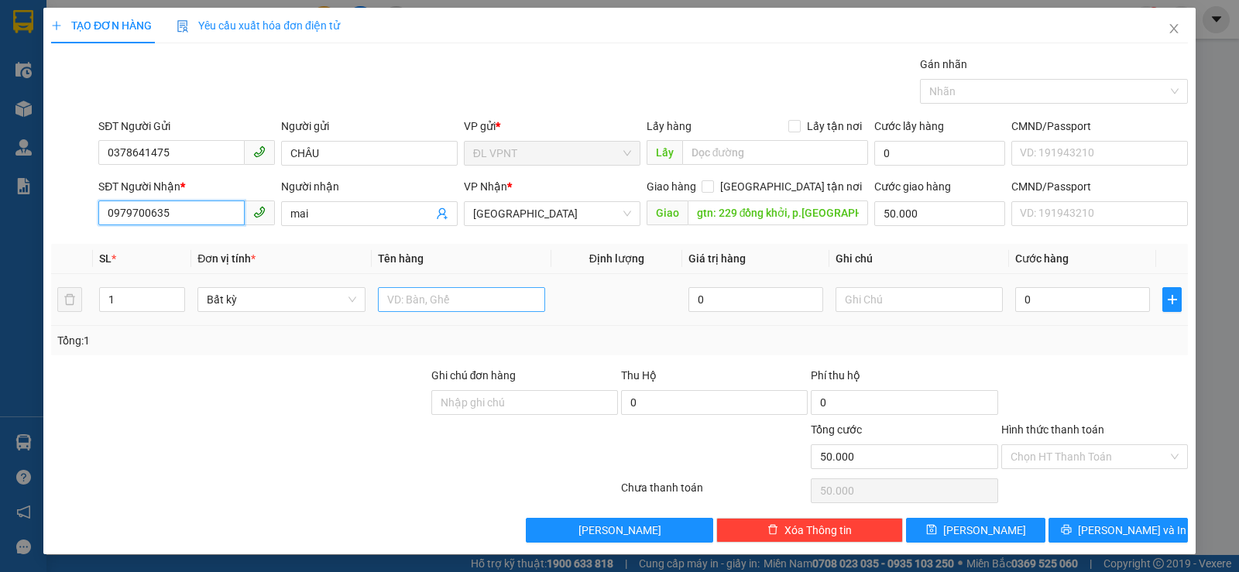
type input "0979700635"
click at [427, 301] on input "text" at bounding box center [461, 299] width 167 height 25
type input "1 t"
click at [1030, 308] on input "0" at bounding box center [1083, 299] width 135 height 25
type input "3"
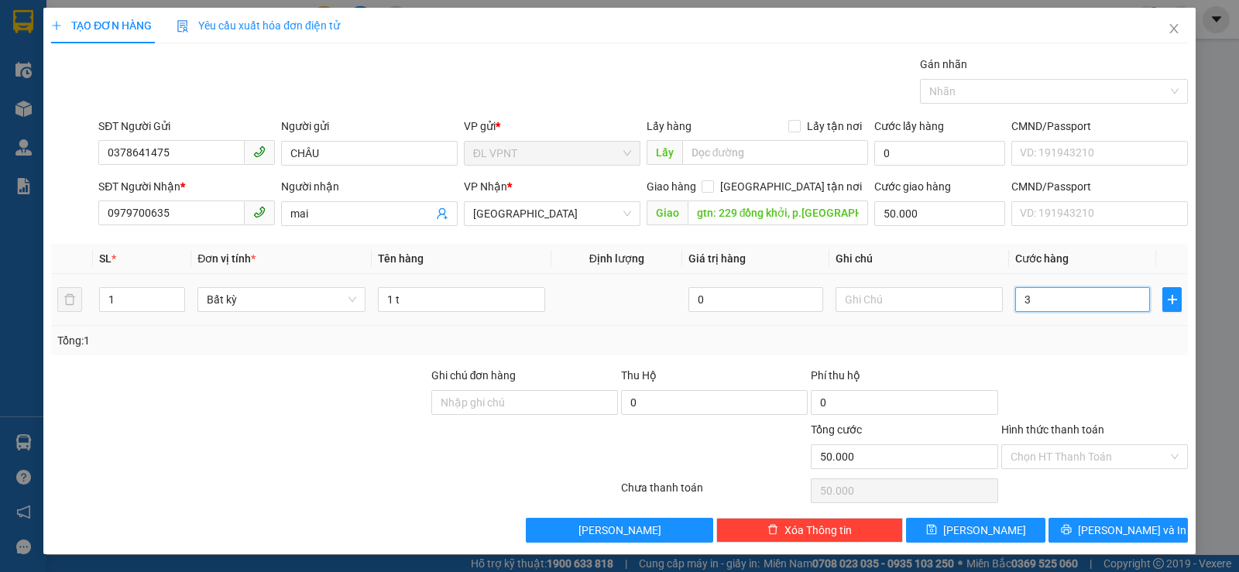
type input "50.003"
type input "30"
type input "50.030"
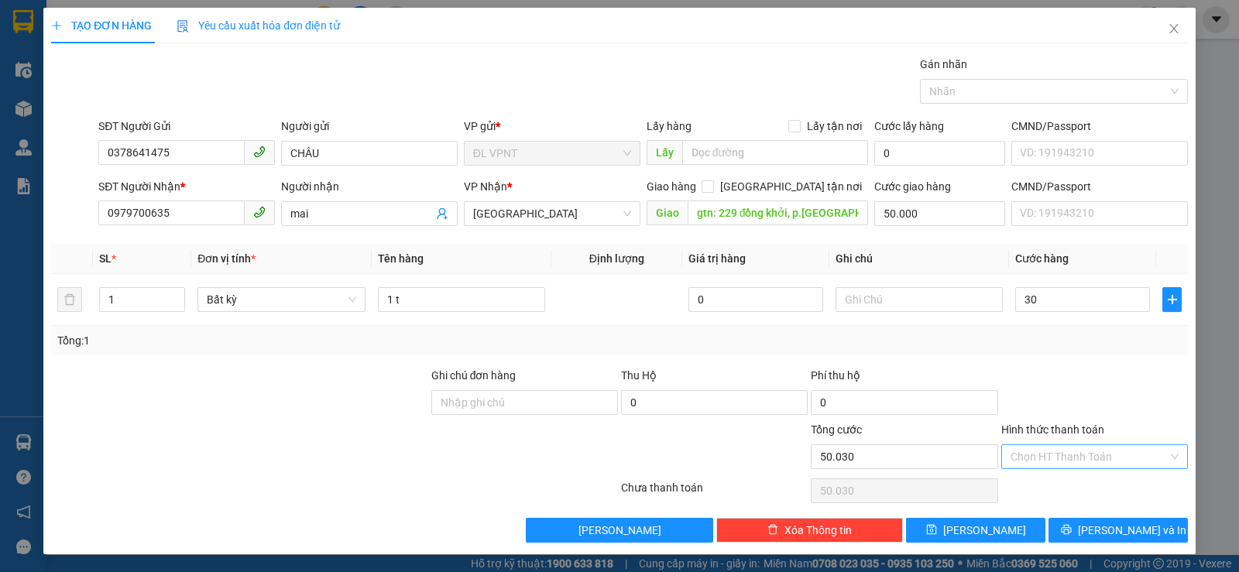
click at [1096, 456] on input "Hình thức thanh toán" at bounding box center [1089, 456] width 157 height 23
type input "30.000"
type input "80.000"
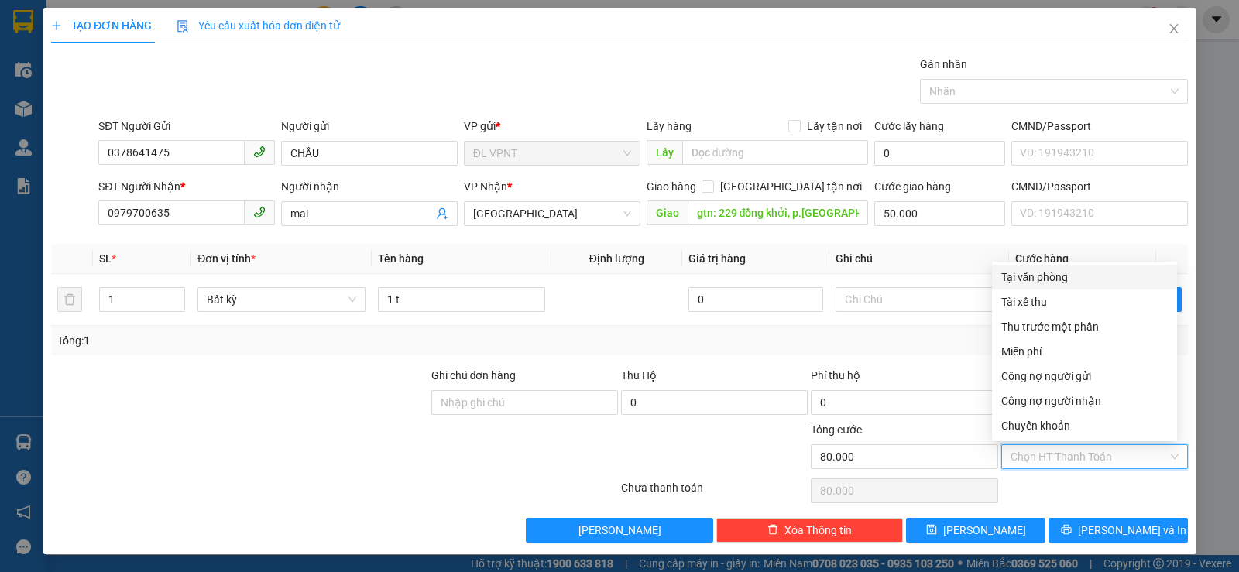
click at [1050, 274] on div "Tại văn phòng" at bounding box center [1085, 277] width 167 height 17
type input "0"
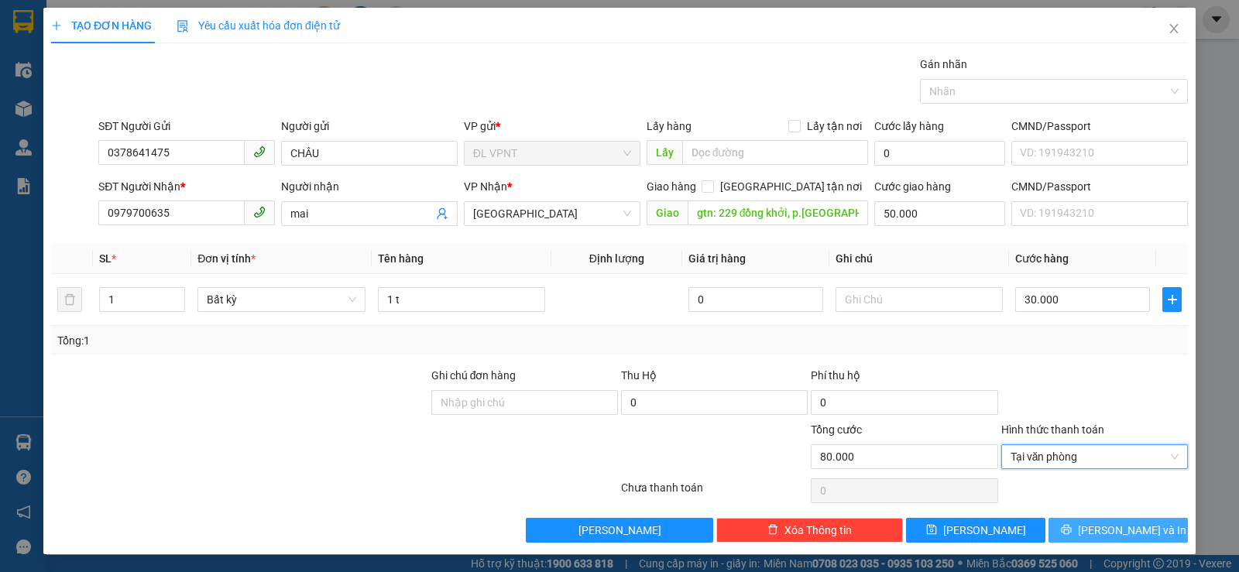
click at [1095, 529] on span "[PERSON_NAME] và In" at bounding box center [1132, 530] width 108 height 17
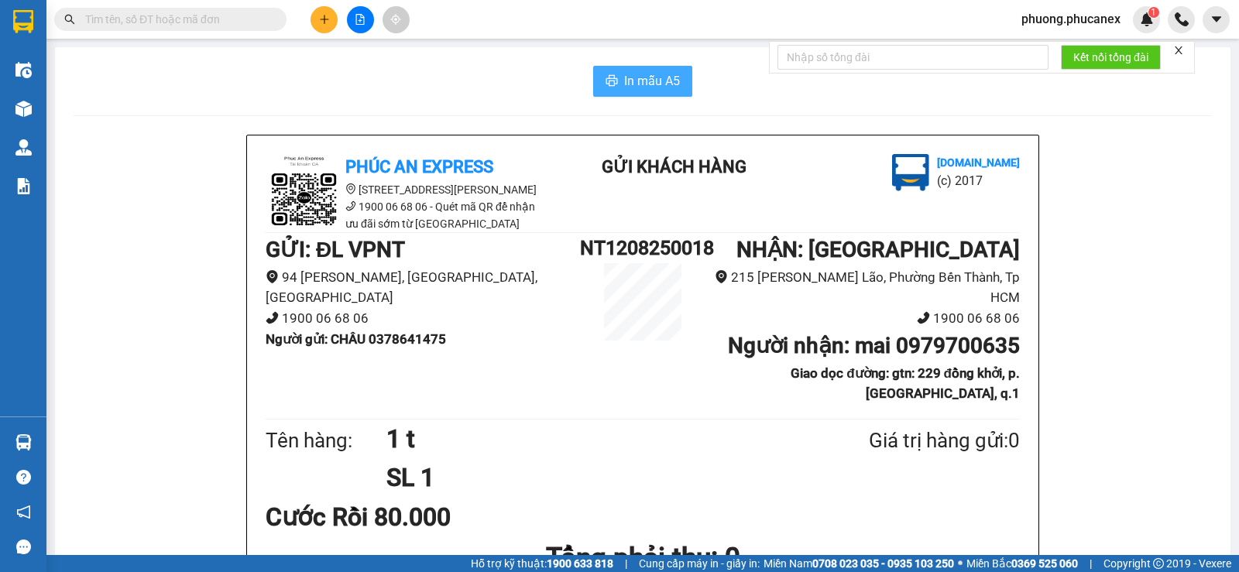
click at [636, 95] on button "In mẫu A5" at bounding box center [642, 81] width 99 height 31
click at [320, 15] on icon "plus" at bounding box center [324, 19] width 11 height 11
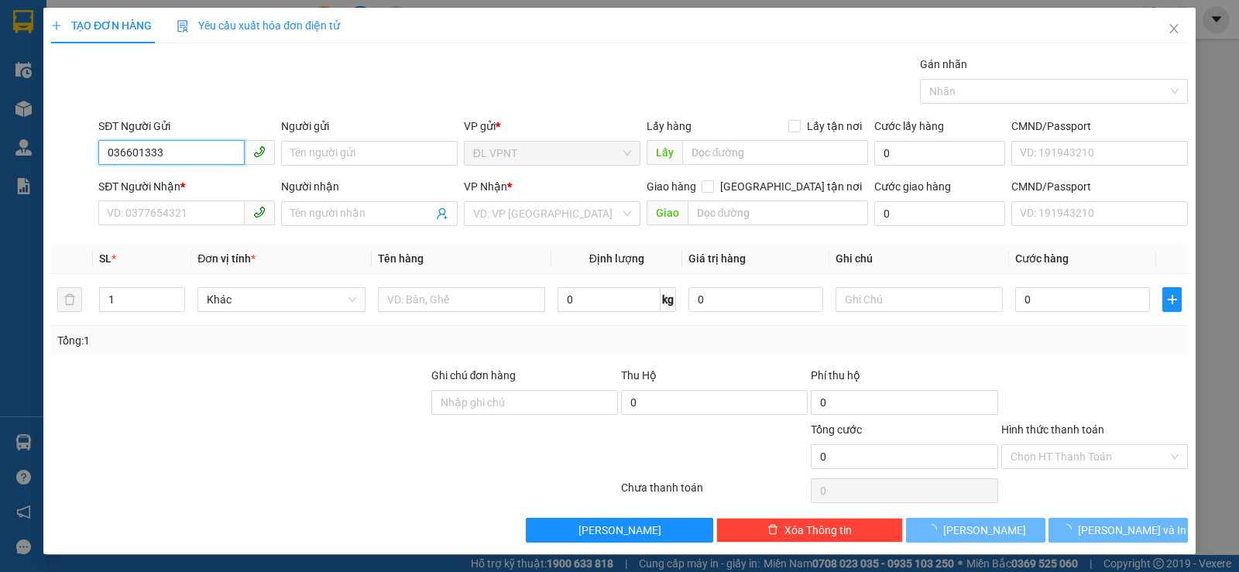
type input "0366013332"
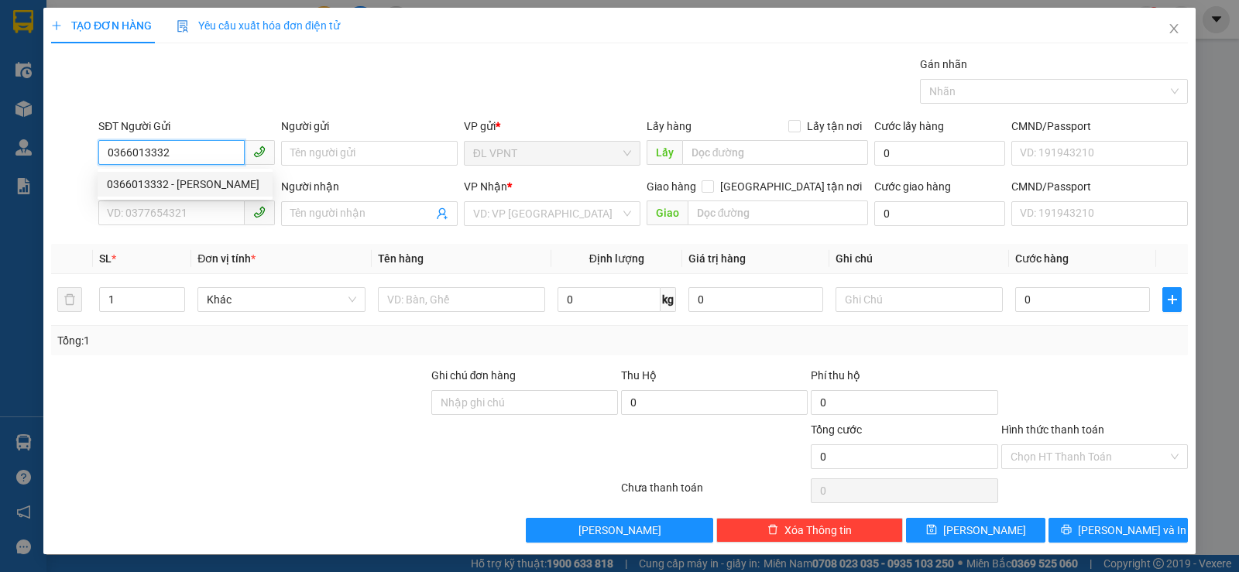
click at [186, 174] on div "0366013332 - VŨ" at bounding box center [185, 184] width 175 height 25
type input "VŨ"
type input "0374597183"
type input "NGUYÊN"
type input "0366013332"
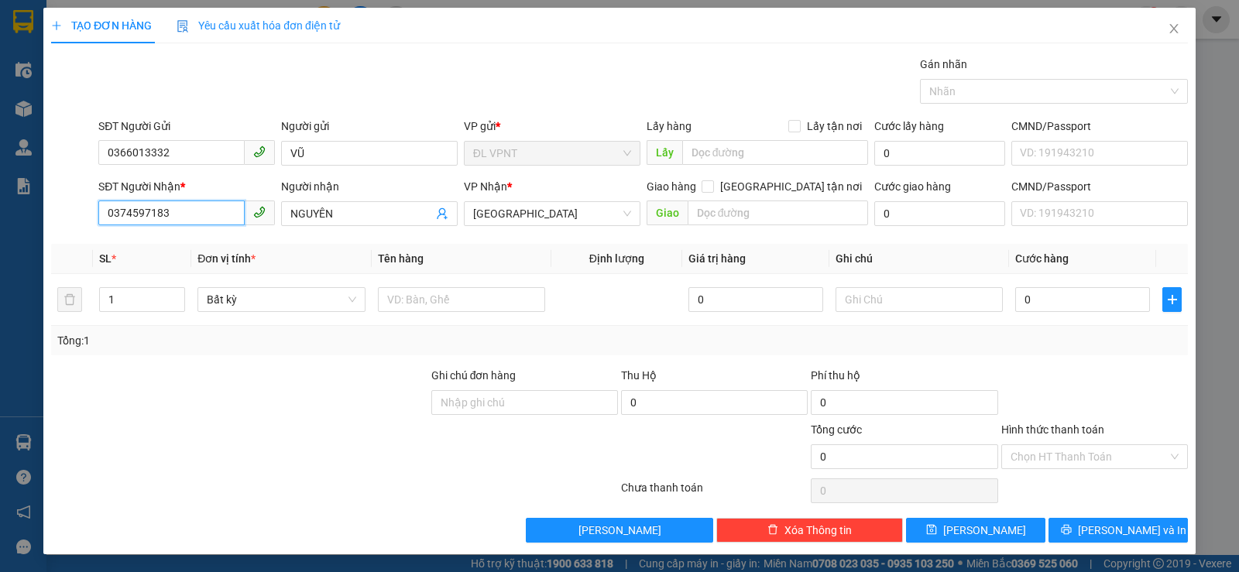
drag, startPoint x: 180, startPoint y: 208, endPoint x: 62, endPoint y: 220, distance: 118.3
click at [62, 220] on div "SĐT Người Nhận * 0374597183 0374597183 Người nhận NGUYÊN VP Nhận * ĐL Quận 5 Gi…" at bounding box center [620, 205] width 1140 height 54
type input "0814205030"
click at [154, 245] on div "0814205030 - THỊNH" at bounding box center [185, 244] width 156 height 17
type input "THỊNH"
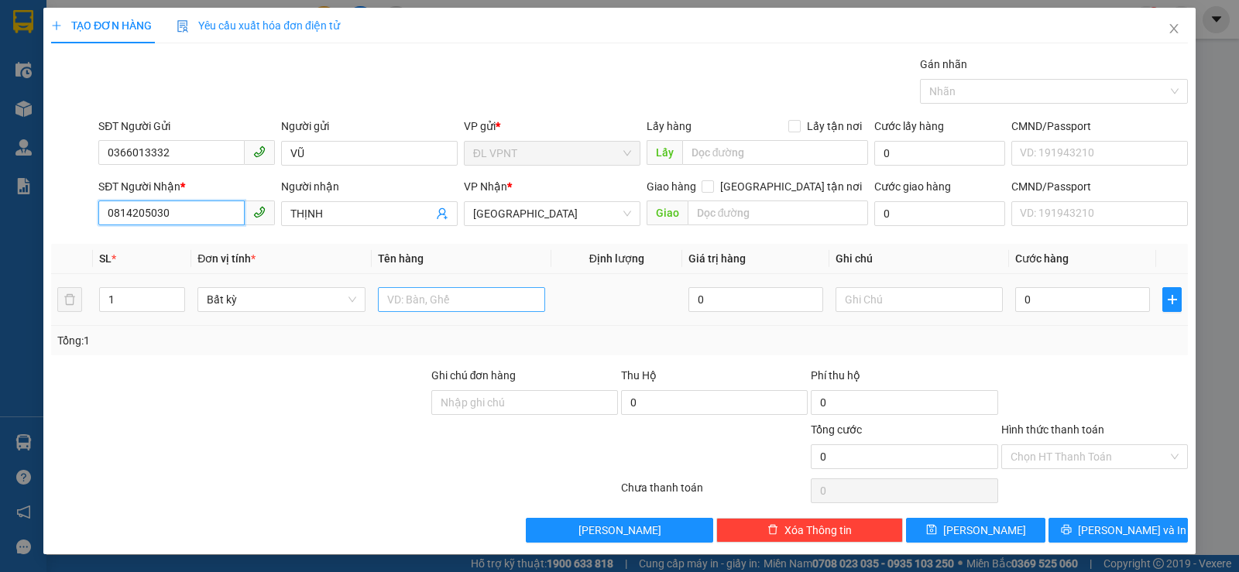
type input "0814205030"
click at [404, 302] on input "text" at bounding box center [461, 299] width 167 height 25
paste input "ục"
type input "1 cục"
click at [1059, 304] on input "0" at bounding box center [1083, 299] width 135 height 25
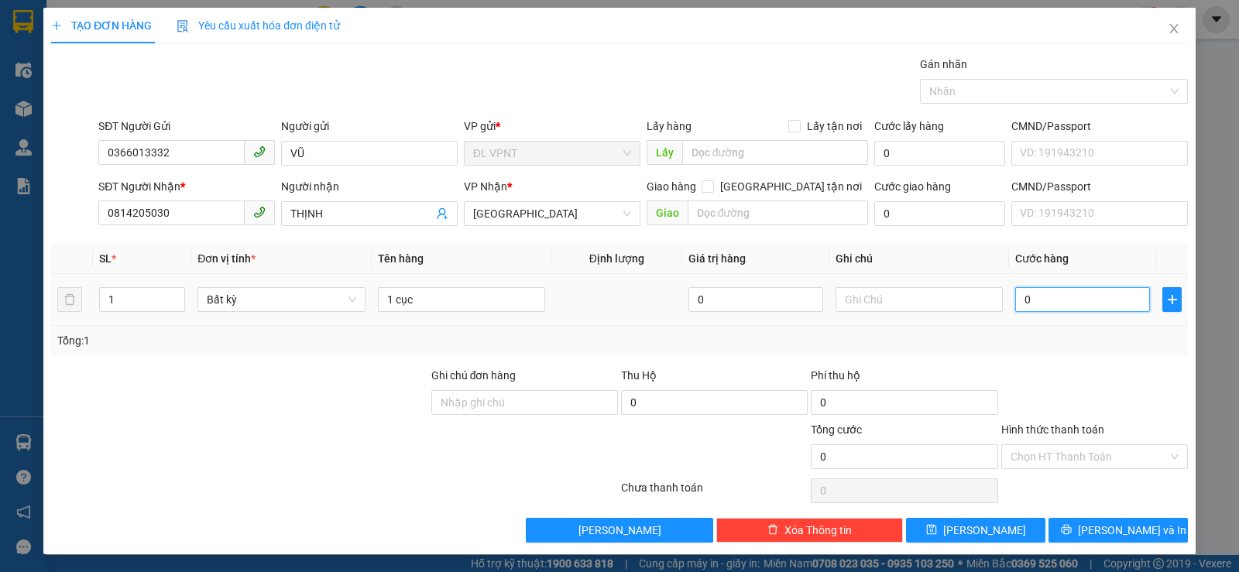
type input "2"
type input "20"
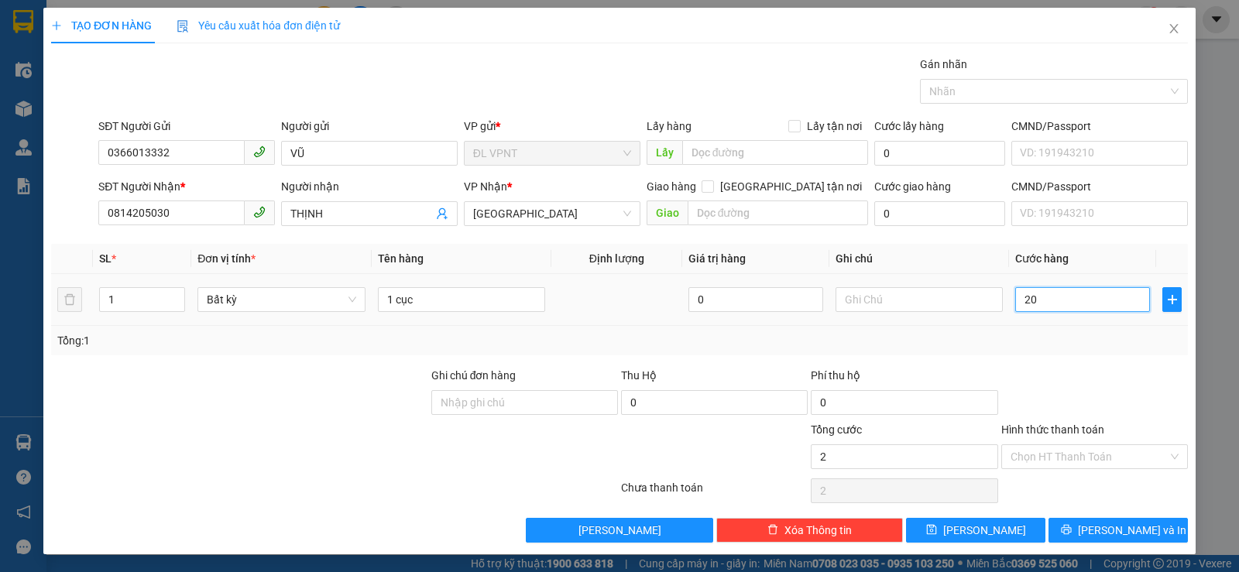
type input "20"
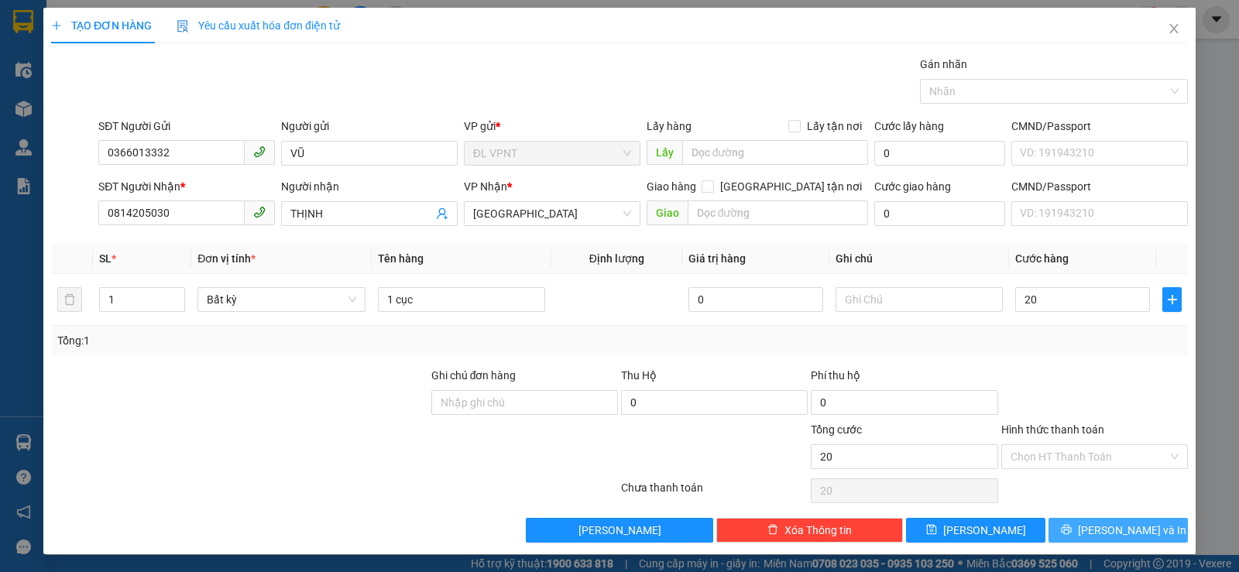
click at [1071, 531] on icon "printer" at bounding box center [1066, 530] width 10 height 10
type input "20.000"
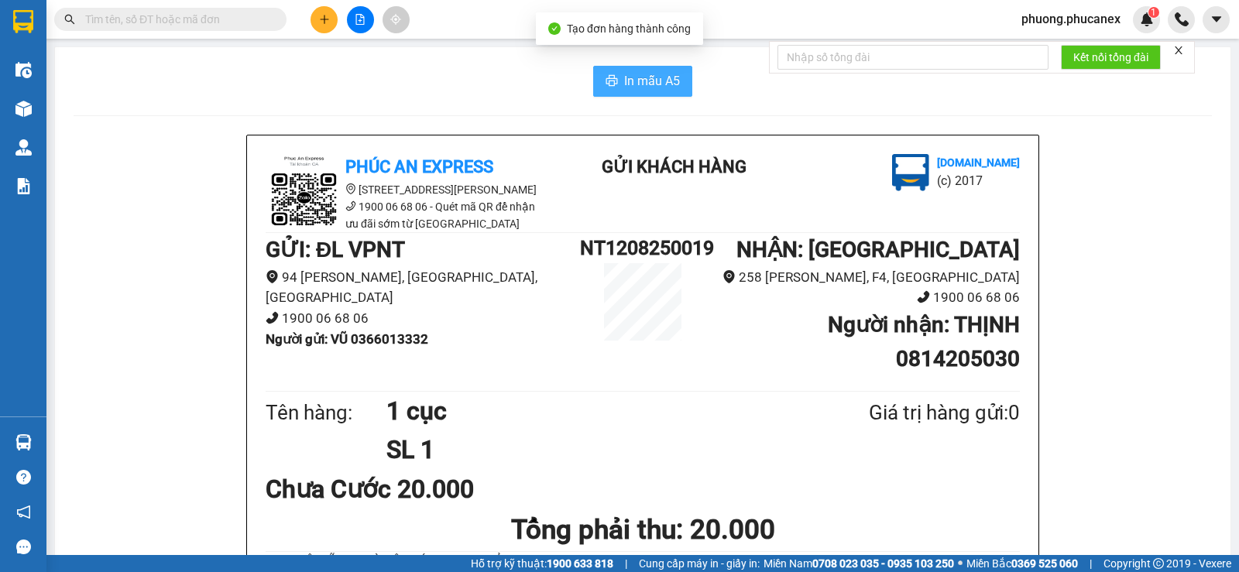
click at [612, 88] on span "printer" at bounding box center [612, 81] width 12 height 15
click at [128, 22] on input "text" at bounding box center [176, 19] width 183 height 17
type input "0935210586"
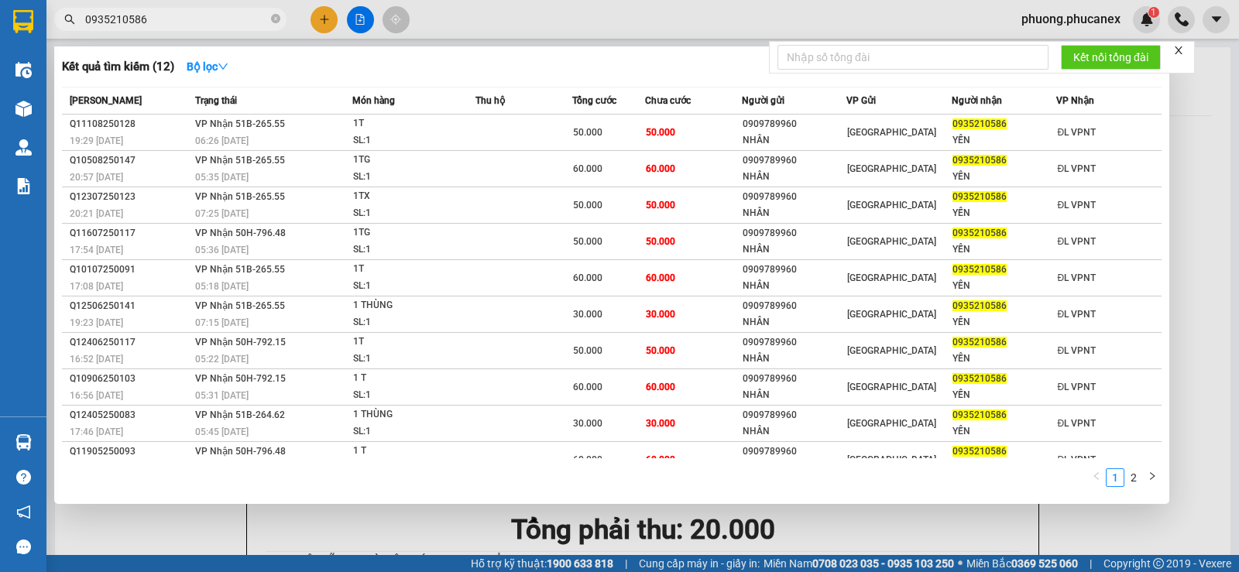
click at [329, 20] on div at bounding box center [619, 286] width 1239 height 572
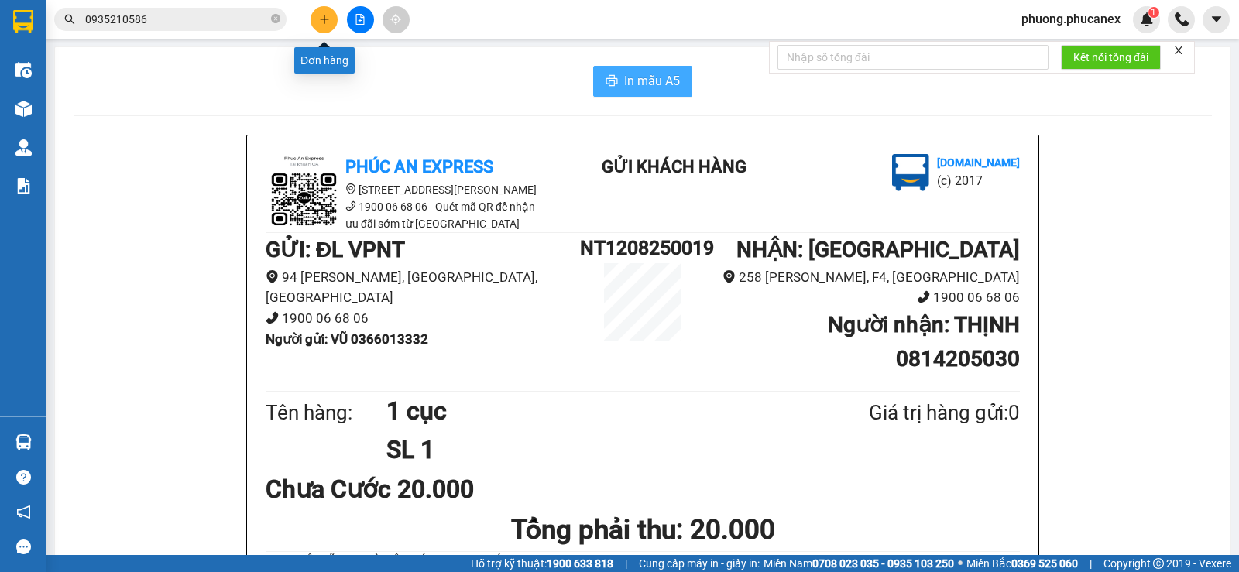
click at [328, 14] on icon "plus" at bounding box center [324, 19] width 11 height 11
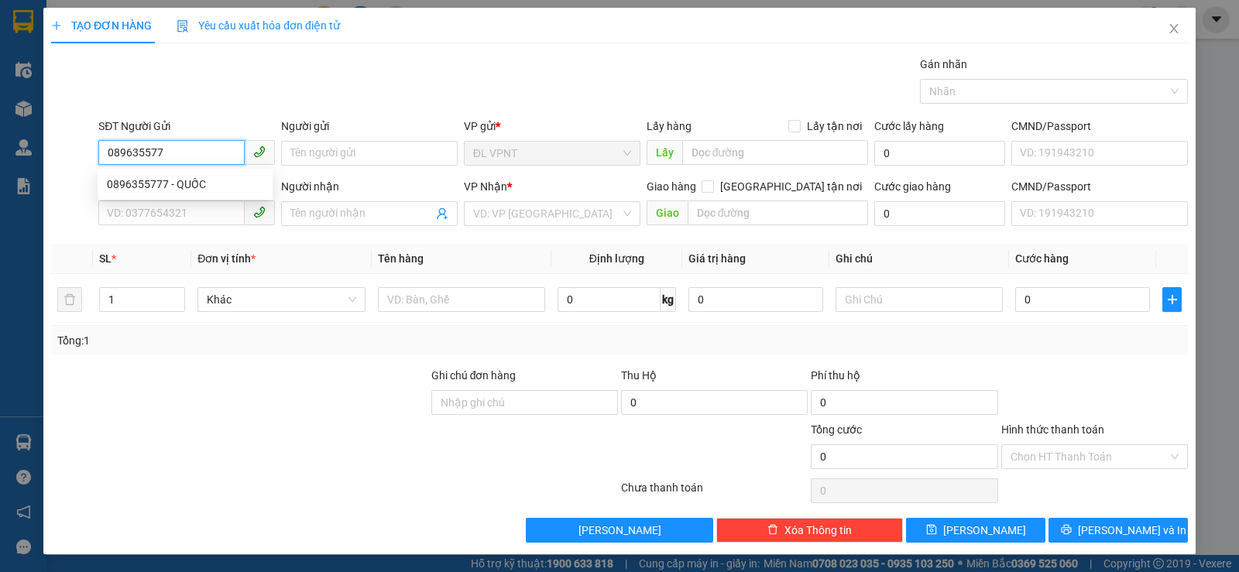
type input "0896355777"
click at [194, 181] on div "0896355777 - QUỐC" at bounding box center [185, 184] width 156 height 17
type input "QUỐC"
type input "0913947904"
type input "MINH - vp VT"
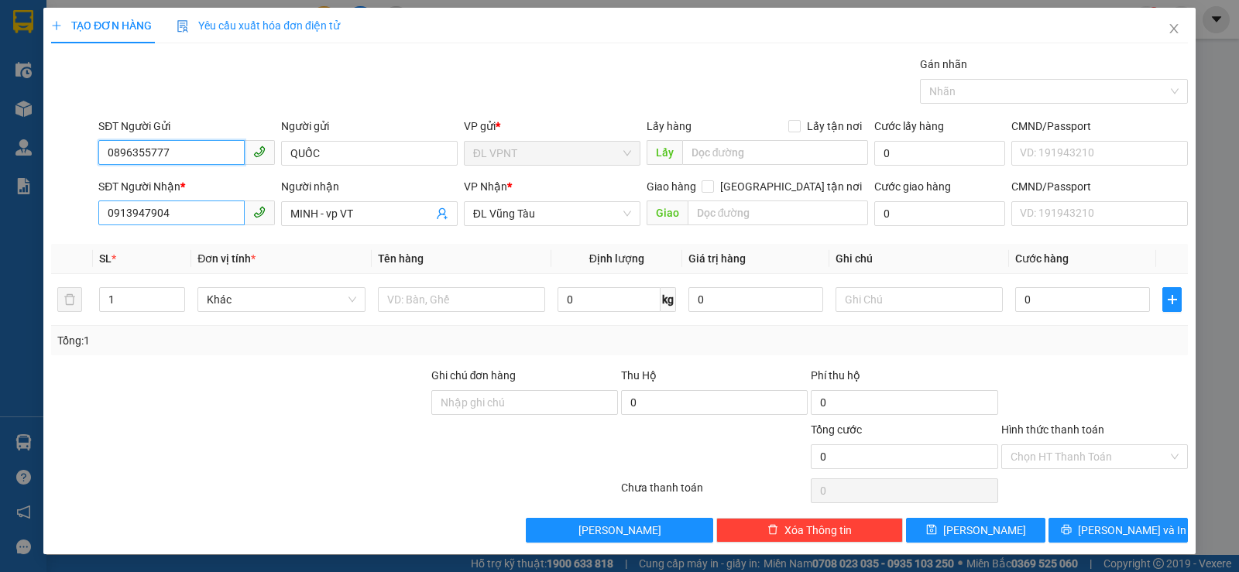
type input "0896355777"
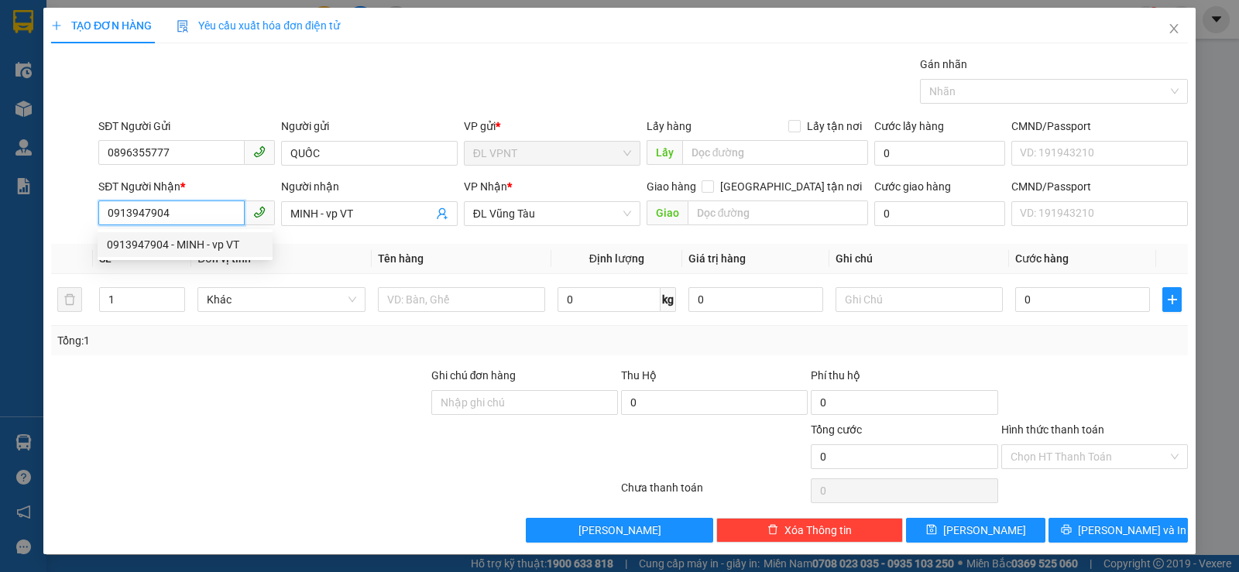
drag, startPoint x: 197, startPoint y: 215, endPoint x: 46, endPoint y: 234, distance: 152.2
click at [105, 216] on input "0913947904" at bounding box center [171, 213] width 146 height 25
type input "0919495989"
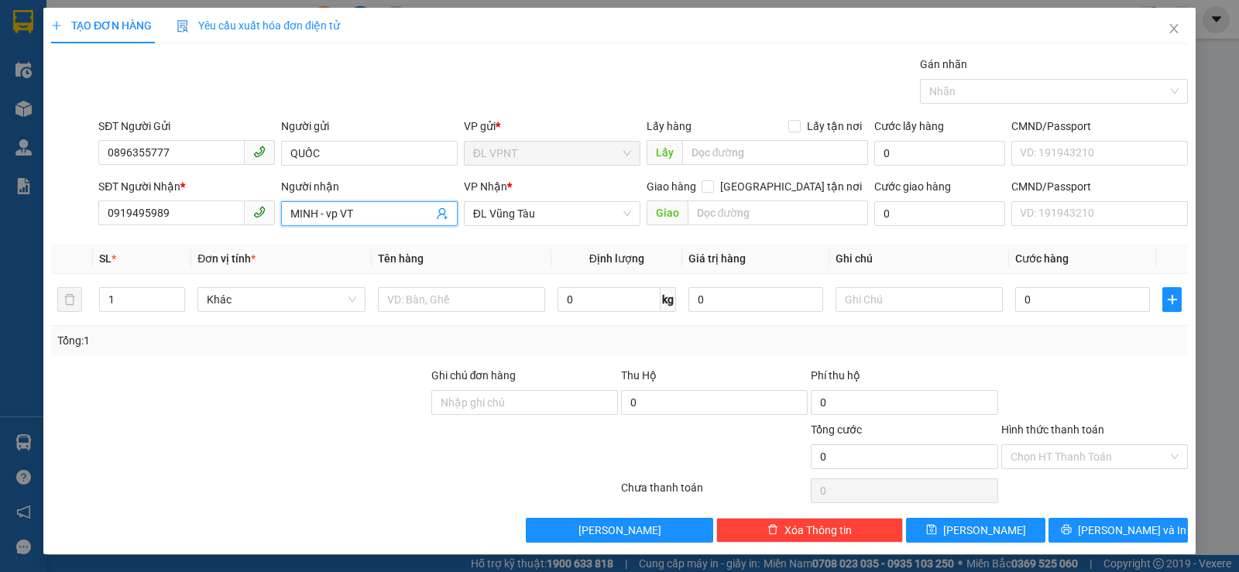
drag, startPoint x: 301, startPoint y: 225, endPoint x: 282, endPoint y: 227, distance: 19.4
click at [282, 227] on div "Người nhận MINH - vp VT MINH - vp VT" at bounding box center [369, 205] width 177 height 54
paste input "ươn"
paste input "ờng"
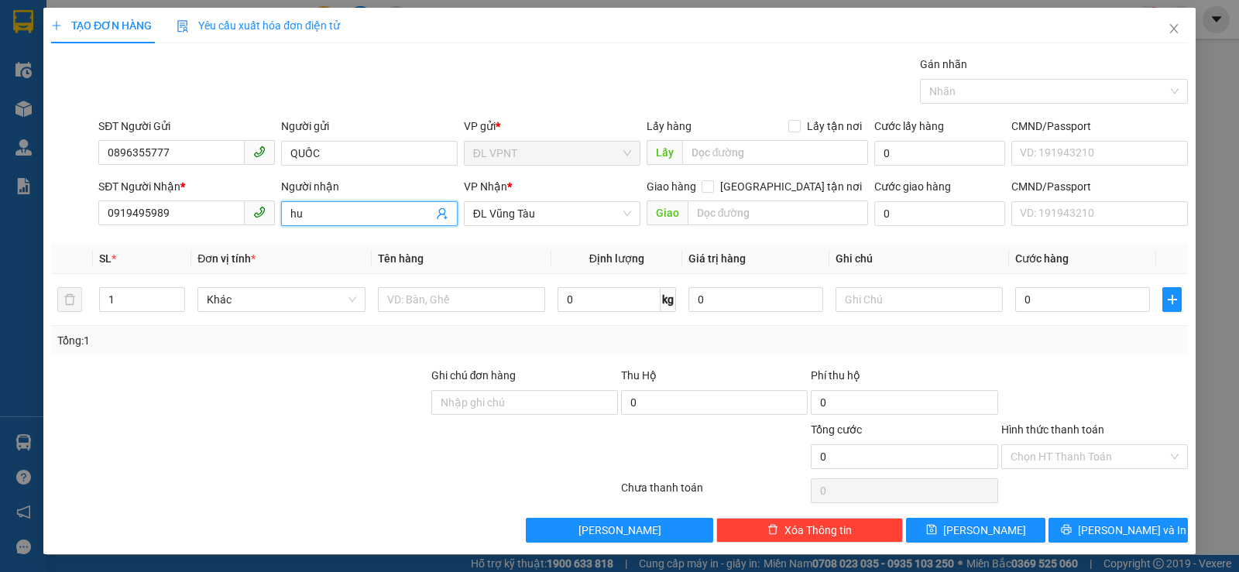
type input "h"
paste input "ƯƠN"
paste input "ỜNG"
click at [316, 212] on input "HUƯỜỜNG" at bounding box center [362, 213] width 143 height 17
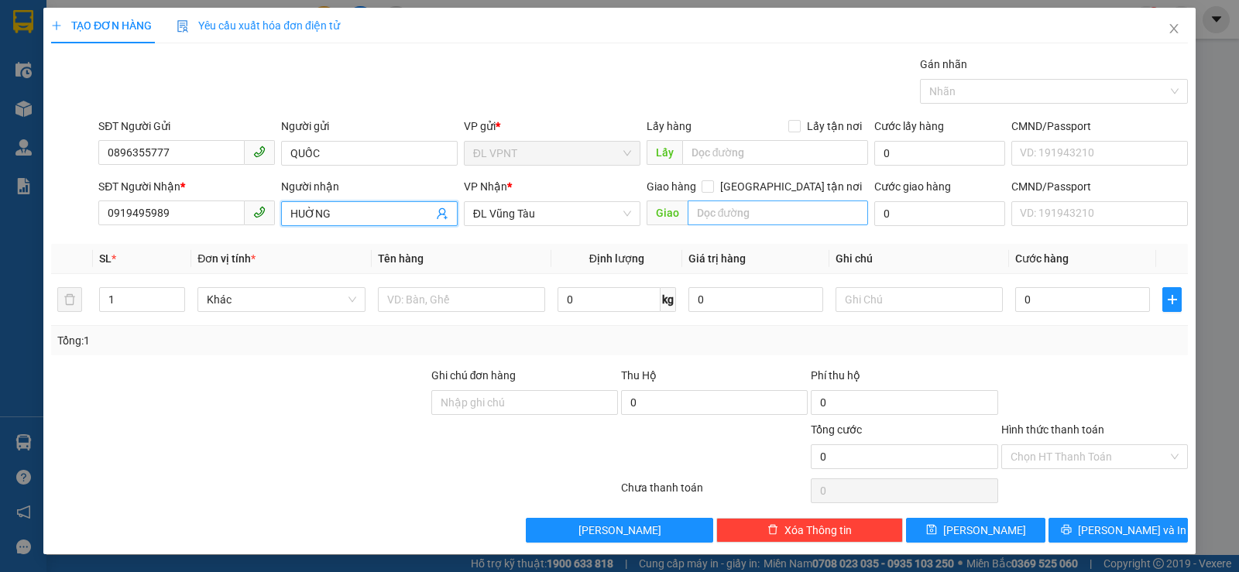
type input "HUỜNG"
click at [736, 209] on input "text" at bounding box center [778, 213] width 181 height 25
paste input "Ê"
paste input "ẾN"
paste input "Đ"
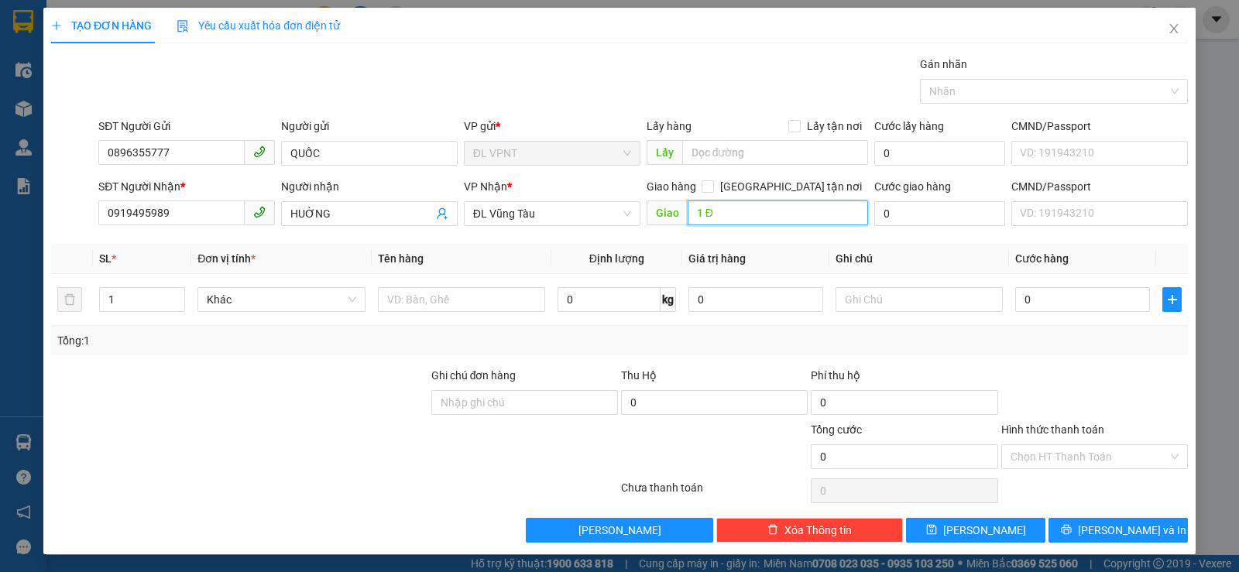
paste input "Ô"
paste input "ỒNG"
paste input "Ơ"
paste input "ỞI"
paste input "Ê"
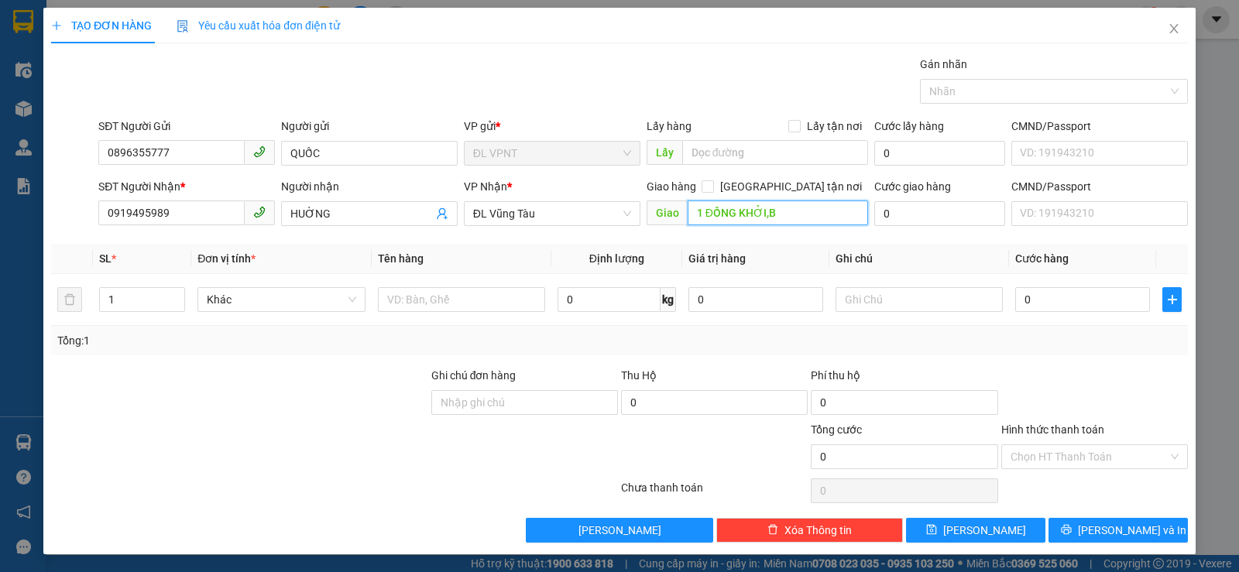
paste input "ẾN"
paste input "É"
type input "1 ĐỒNG KHỞI,BẾN NGHÉ,Q1"
click at [910, 207] on input "0" at bounding box center [940, 213] width 131 height 25
type input "5"
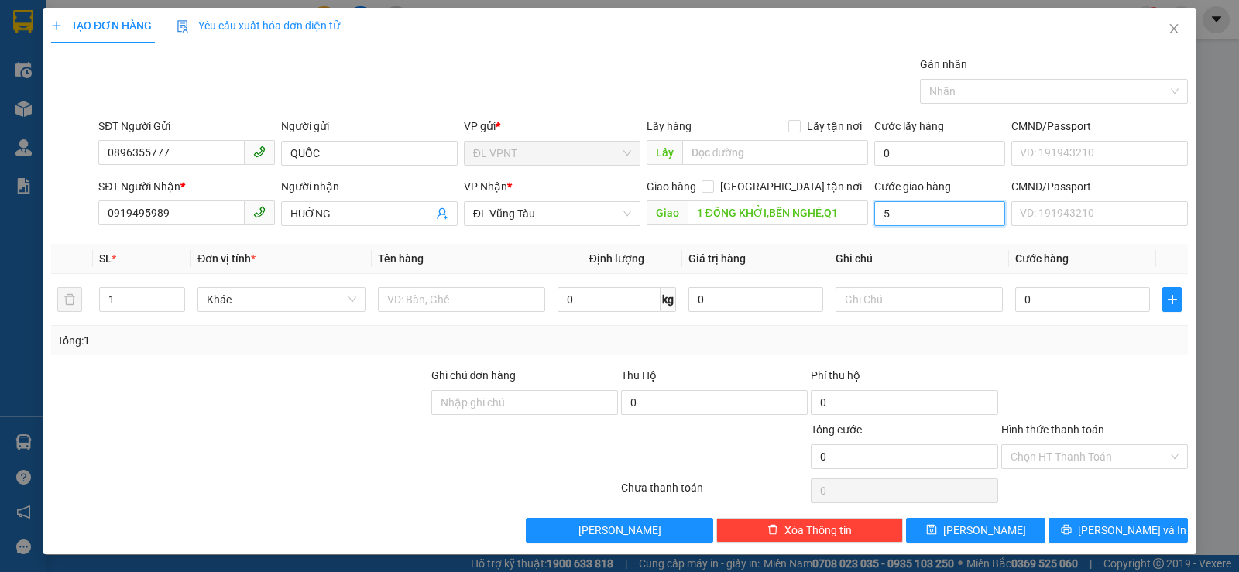
type input "5"
type input "50"
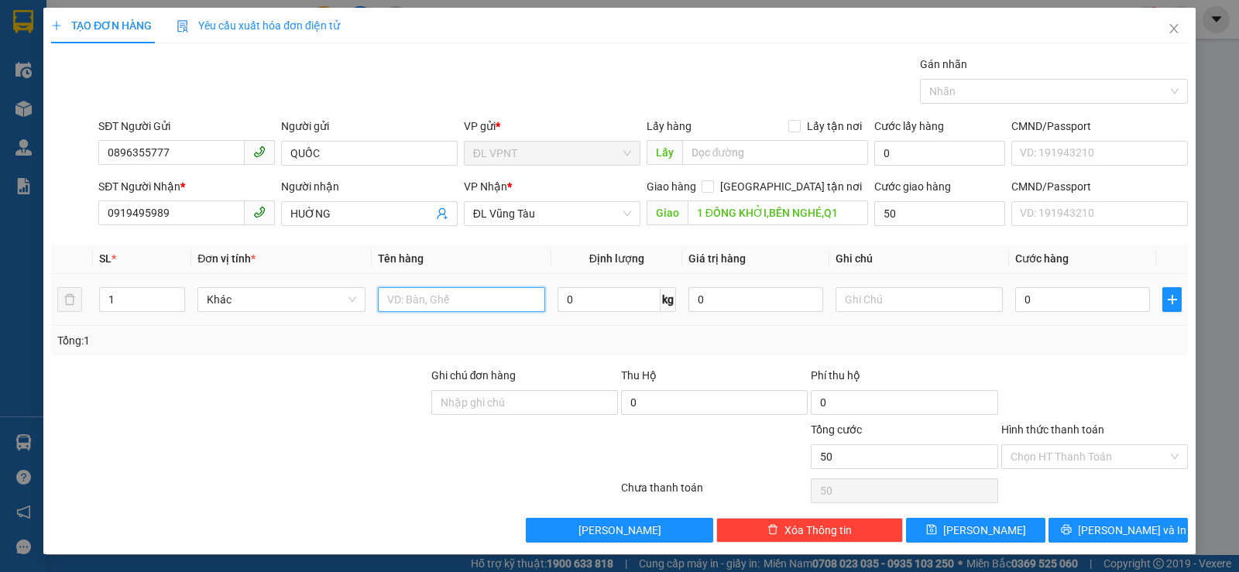
click at [394, 309] on input "text" at bounding box center [461, 299] width 167 height 25
type input "50.000"
type input "1 T"
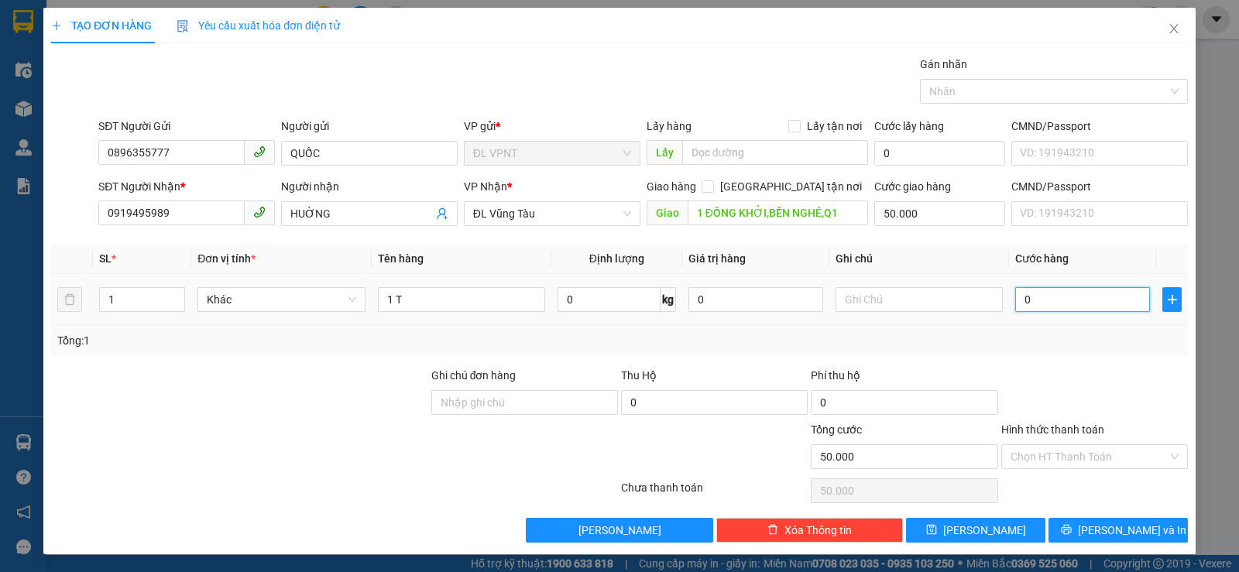
click at [1038, 309] on input "0" at bounding box center [1083, 299] width 135 height 25
type input "9"
type input "50.009"
type input "90"
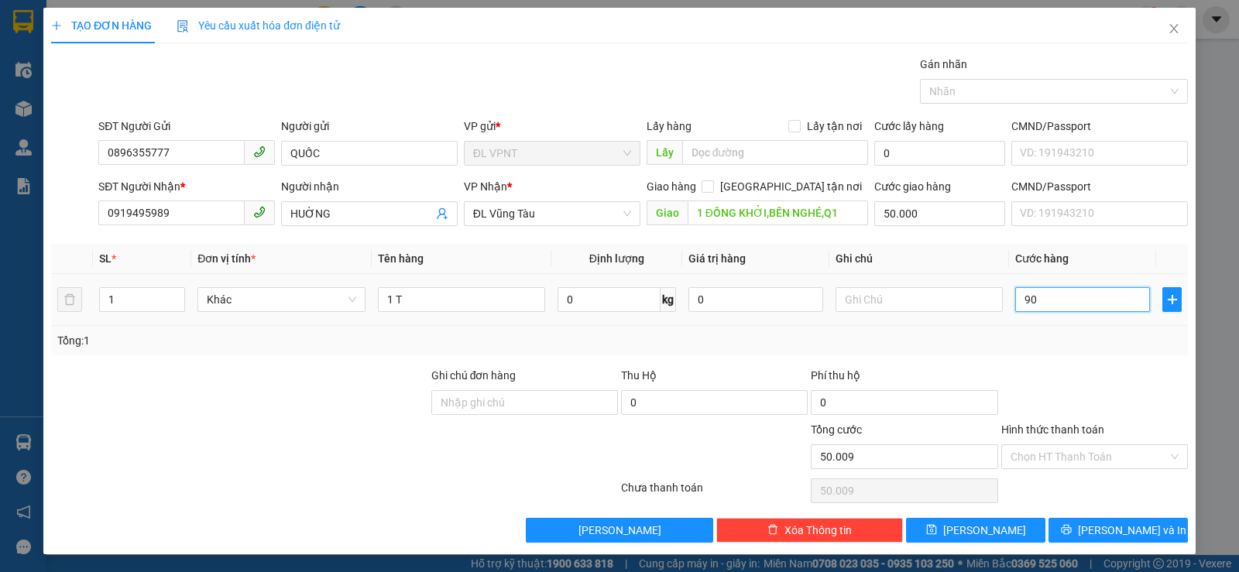
type input "50.090"
click at [1038, 458] on input "Hình thức thanh toán" at bounding box center [1089, 456] width 157 height 23
type input "90.000"
type input "140.000"
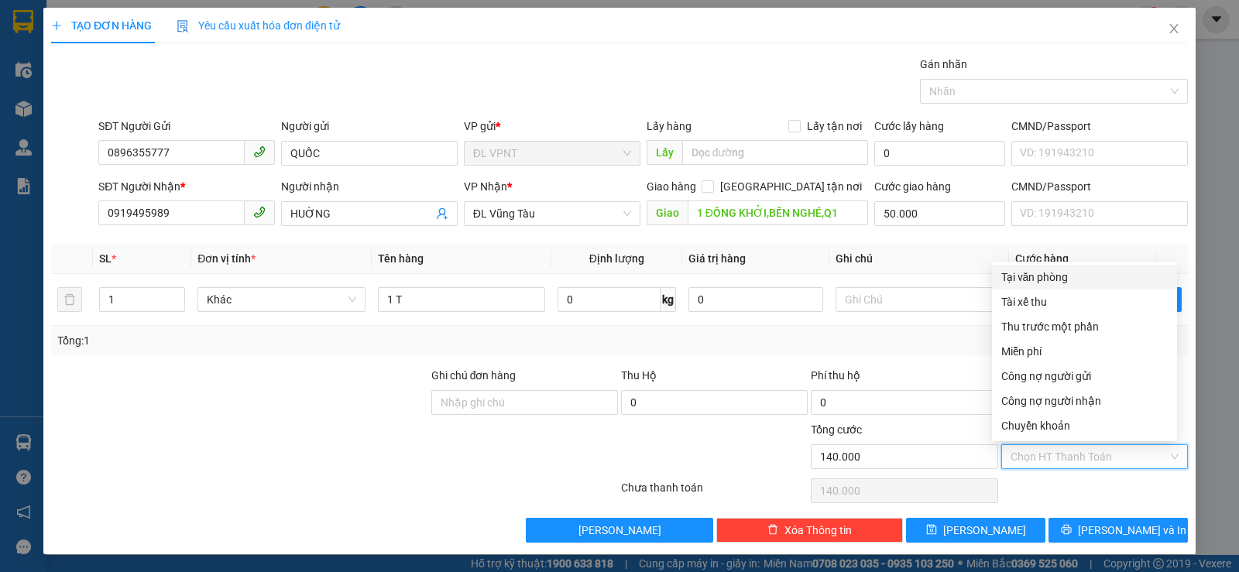
click at [1058, 275] on div "Tại văn phòng" at bounding box center [1085, 277] width 167 height 17
type input "0"
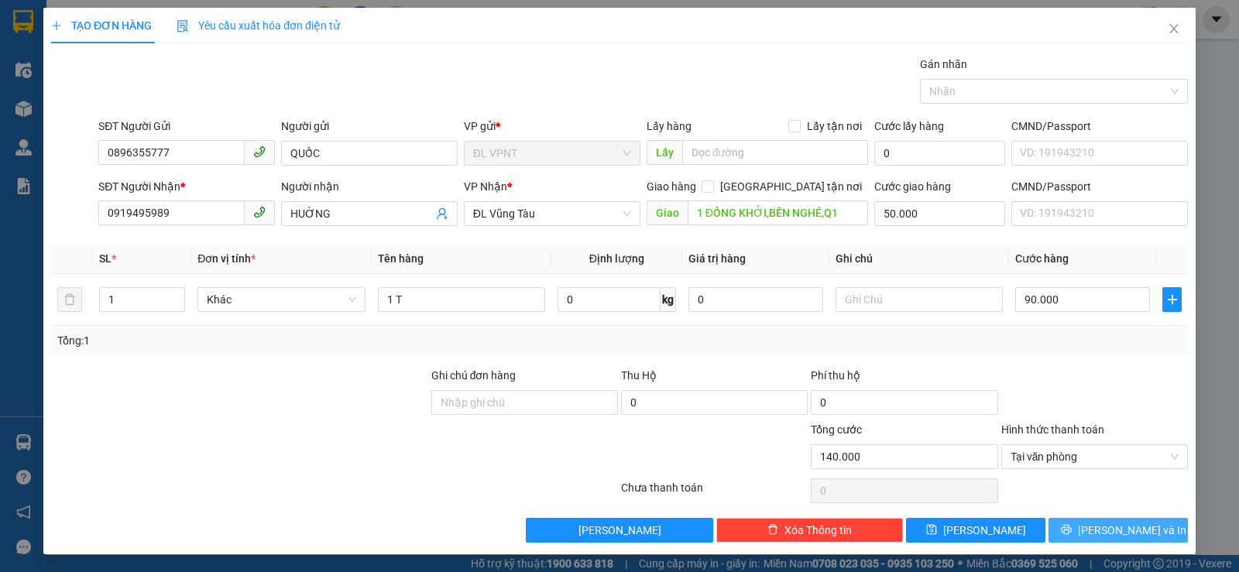
click at [1104, 531] on span "[PERSON_NAME] và In" at bounding box center [1132, 530] width 108 height 17
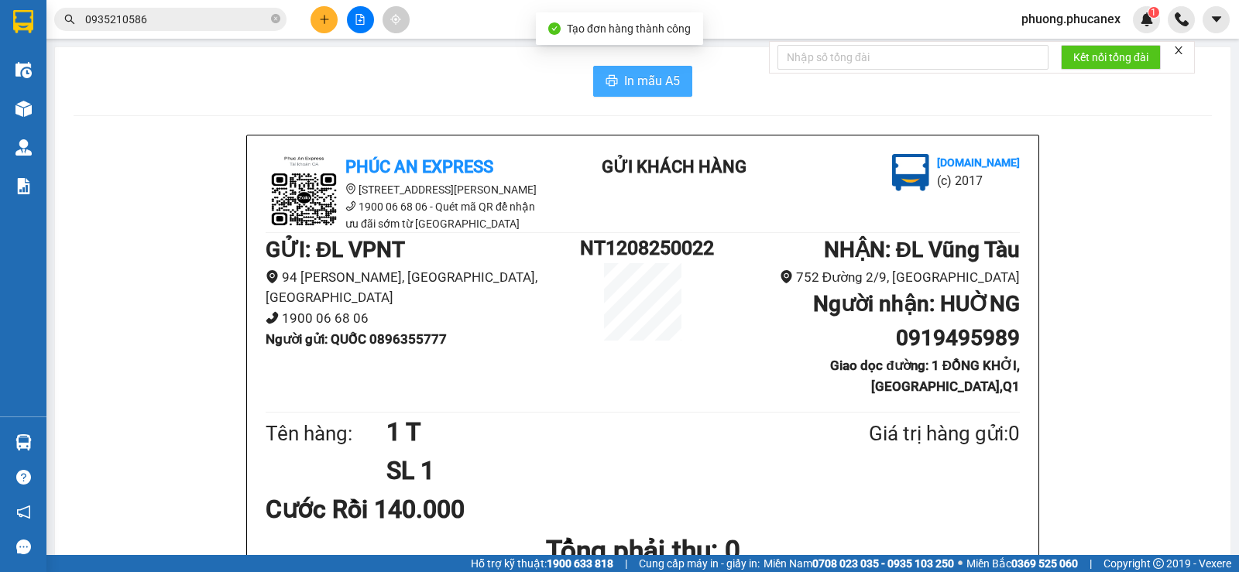
click at [624, 73] on span "In mẫu A5" at bounding box center [652, 80] width 56 height 19
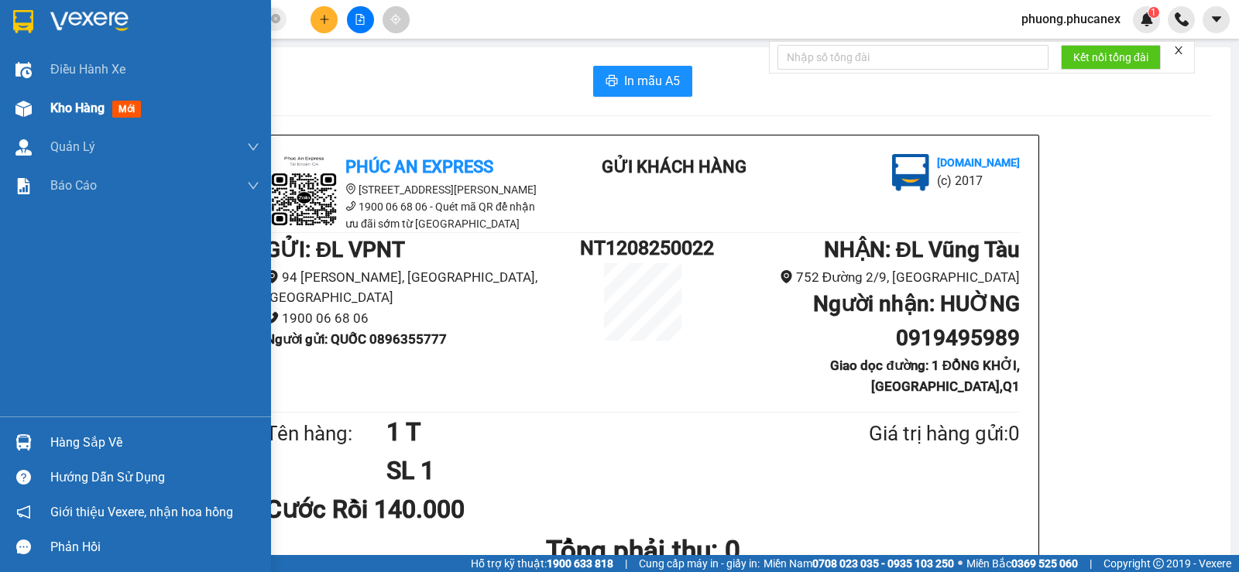
click at [54, 104] on span "Kho hàng" at bounding box center [77, 108] width 54 height 15
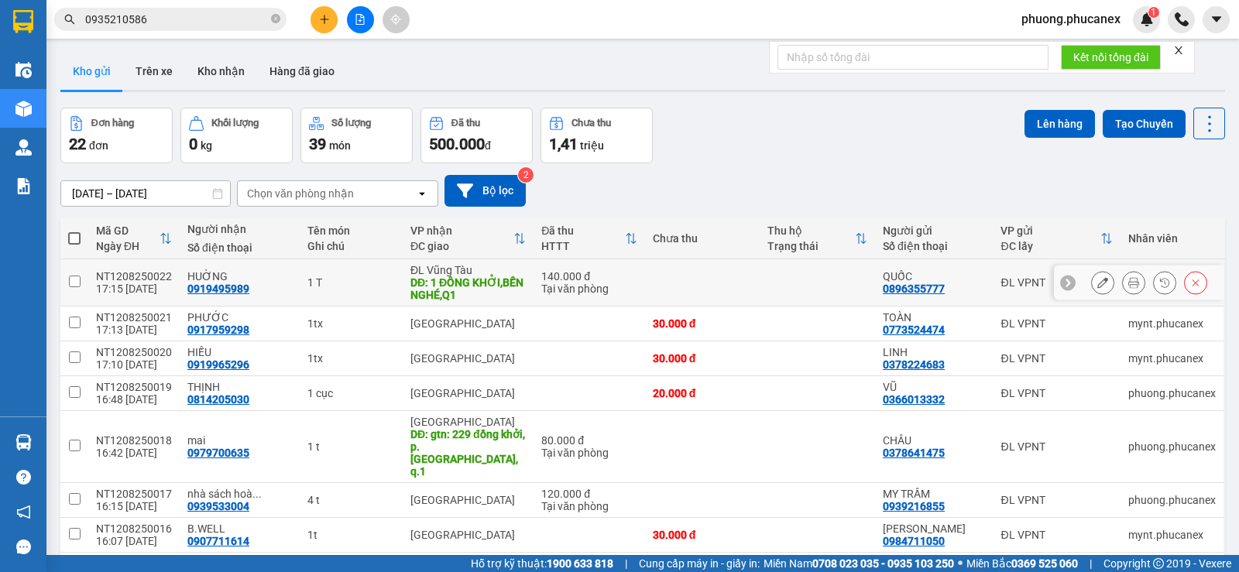
click at [1098, 277] on icon at bounding box center [1103, 282] width 11 height 11
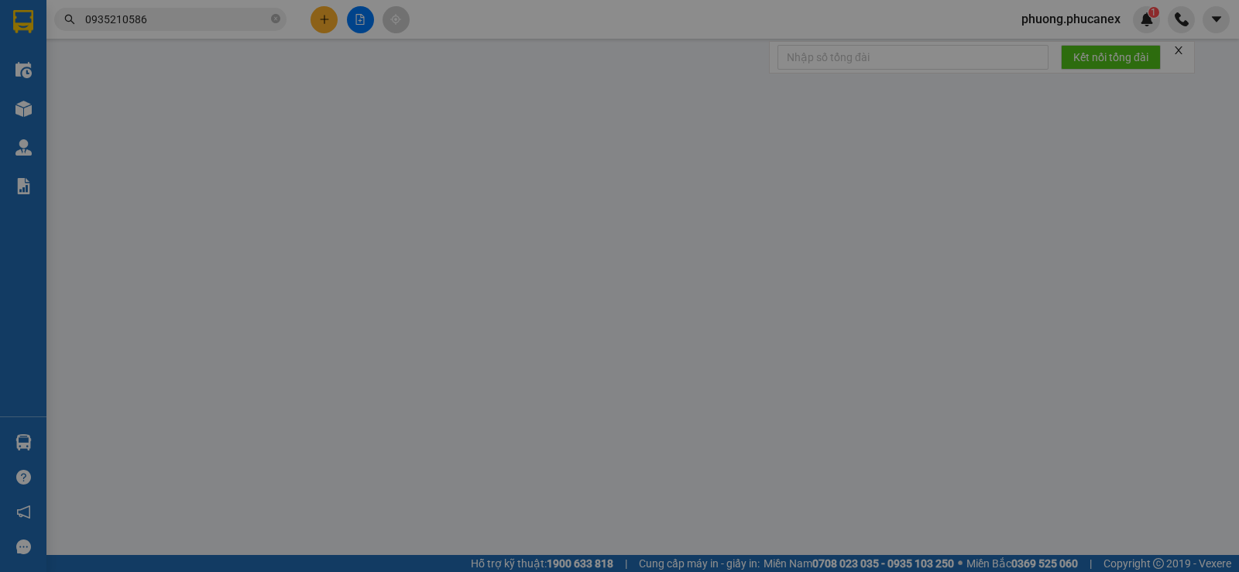
type input "0896355777"
type input "QUỐC"
type input "0919495989"
type input "HUỜNG"
type input "1 ĐỒNG KHỞI,BẾN NGHÉ,Q1"
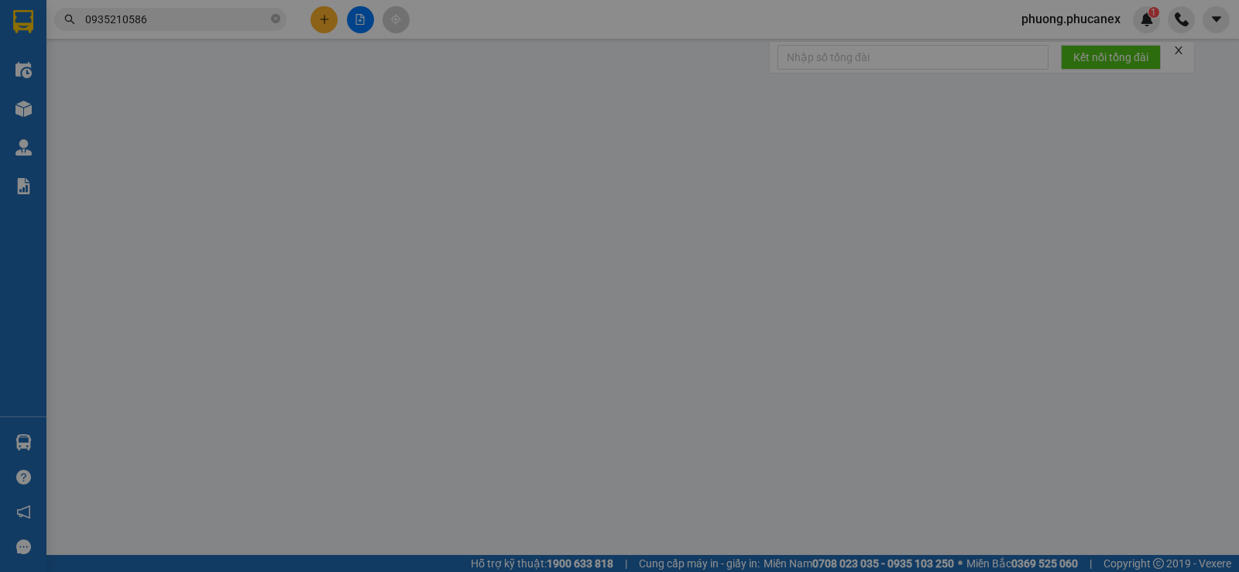
type input "50.000"
type input "140.000"
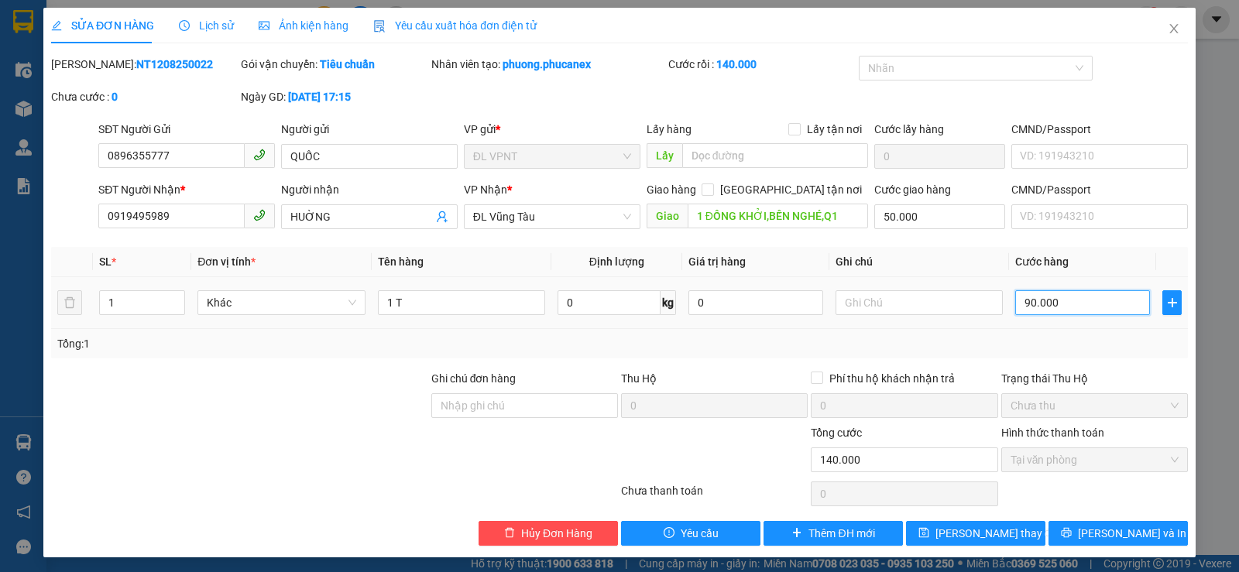
click at [1056, 303] on input "90.000" at bounding box center [1083, 303] width 135 height 25
type input "4"
type input "50.004"
type input "40"
type input "50.040"
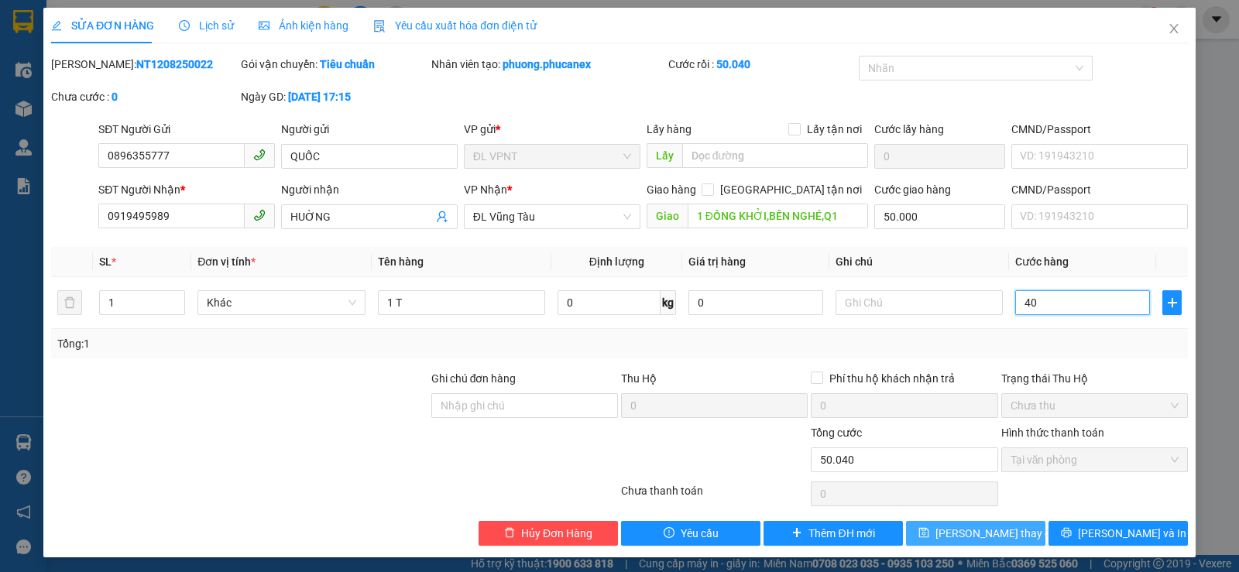
type input "40"
click at [959, 523] on button "Lưu thay đổi" at bounding box center [975, 533] width 139 height 25
type input "90.000"
type input "40.000"
click at [1168, 27] on icon "close" at bounding box center [1174, 28] width 12 height 12
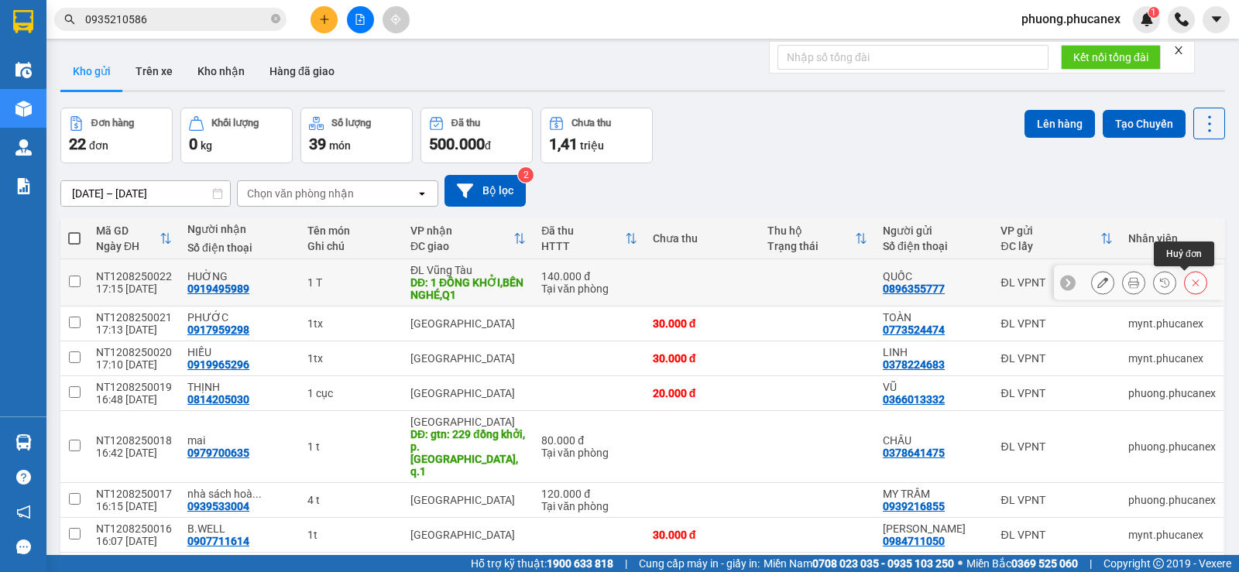
click at [1185, 285] on button at bounding box center [1196, 283] width 22 height 27
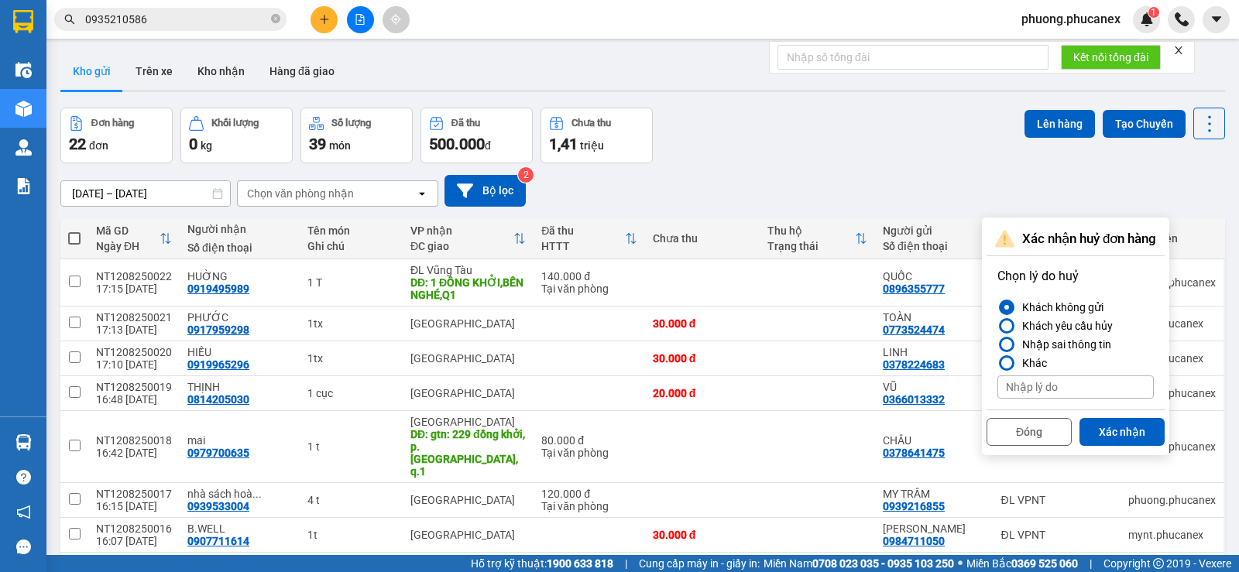
drag, startPoint x: 1122, startPoint y: 434, endPoint x: 789, endPoint y: 277, distance: 368.4
click at [1119, 435] on button "Xác nhận" at bounding box center [1122, 432] width 85 height 28
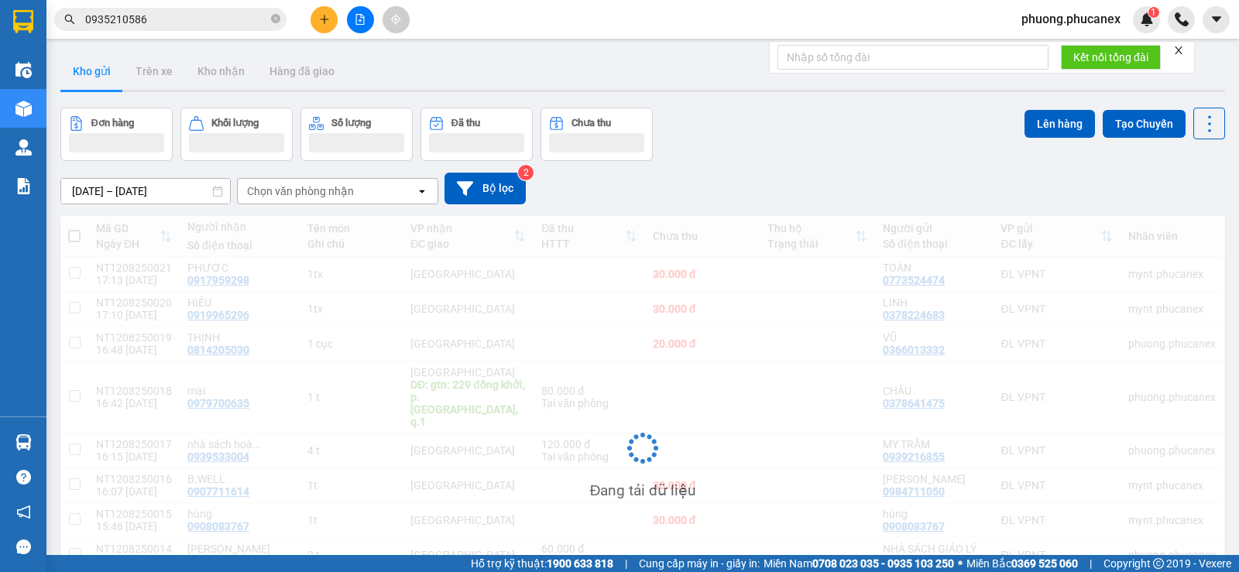
click at [328, 20] on icon "plus" at bounding box center [324, 19] width 11 height 11
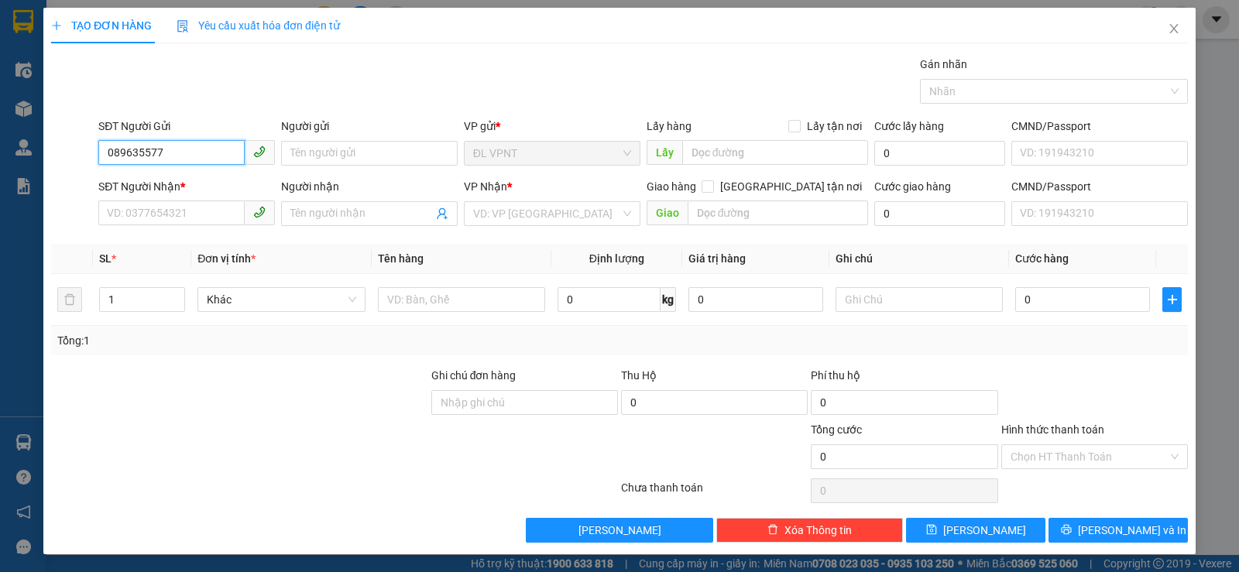
type input "0896355777"
click at [186, 181] on div "0896355777 - QUỐC" at bounding box center [185, 184] width 156 height 17
type input "QUỐC"
type input "0913947904"
type input "MINH - vp VT"
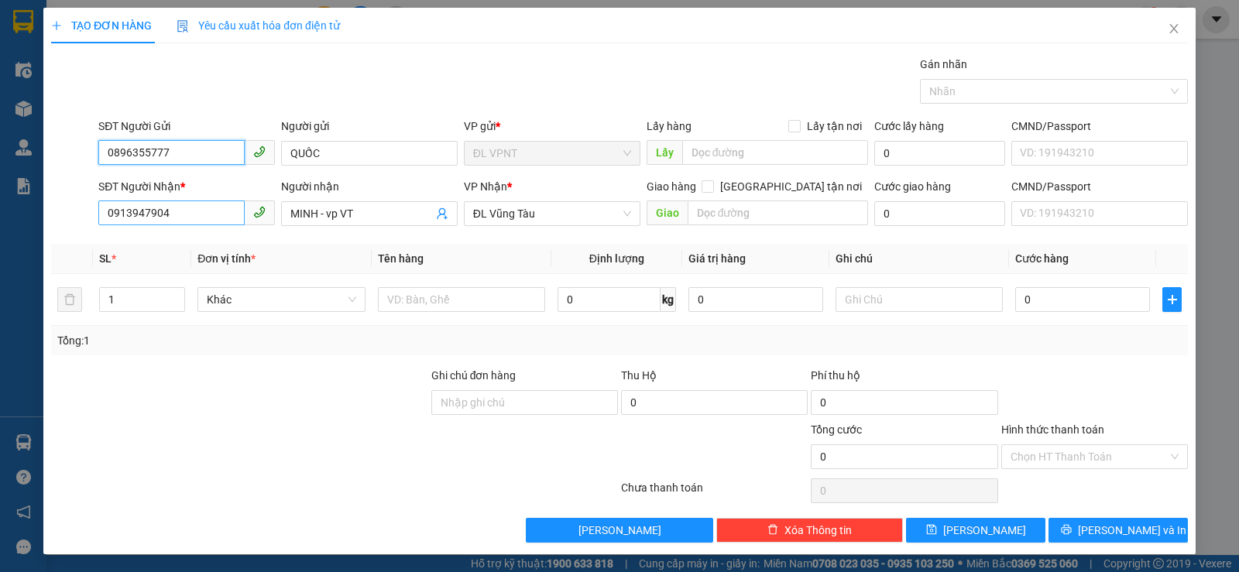
type input "0896355777"
drag, startPoint x: 104, startPoint y: 223, endPoint x: 62, endPoint y: 229, distance: 42.2
click at [62, 229] on div "SĐT Người Nhận * 0913947904 Người nhận MINH - vp VT VP Nhận * ĐL Vũng Tàu Gia…" at bounding box center [620, 205] width 1140 height 54
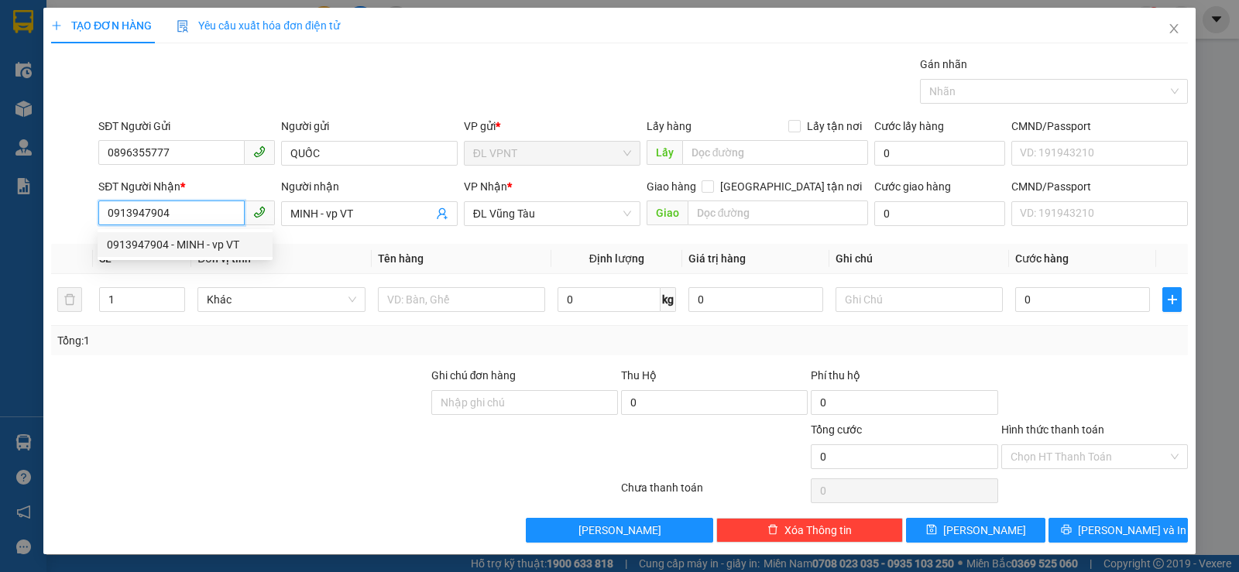
type input "9"
type input "0919495989"
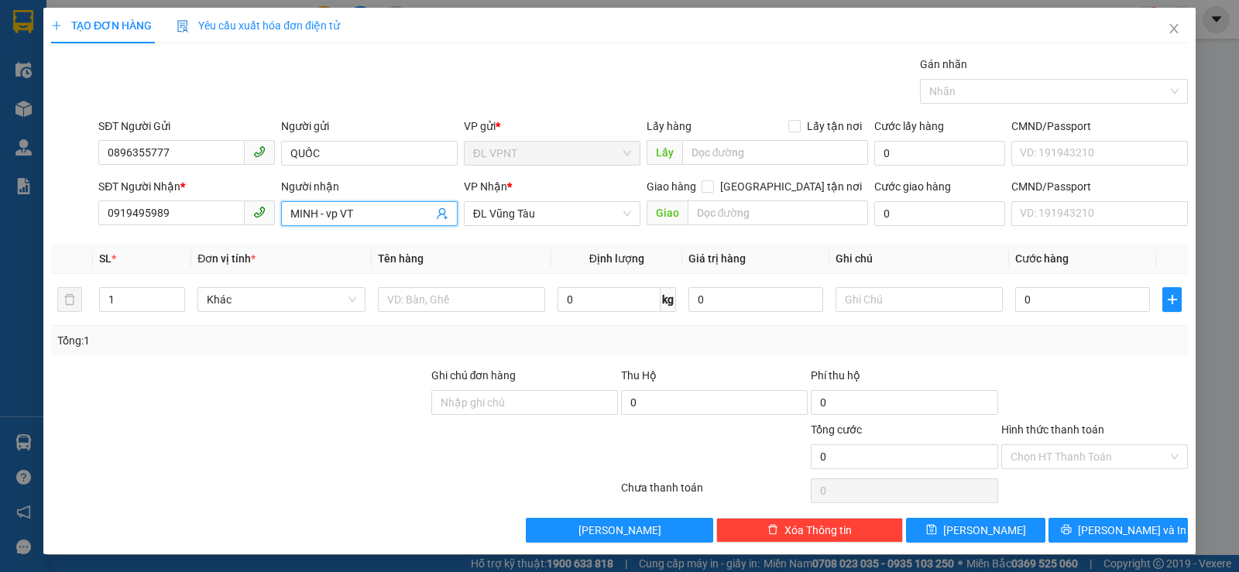
drag, startPoint x: 382, startPoint y: 221, endPoint x: 288, endPoint y: 212, distance: 94.1
click at [291, 212] on input "MINH - vp VT" at bounding box center [362, 213] width 143 height 17
paste input "ƯƠN"
paste input "ỜNG"
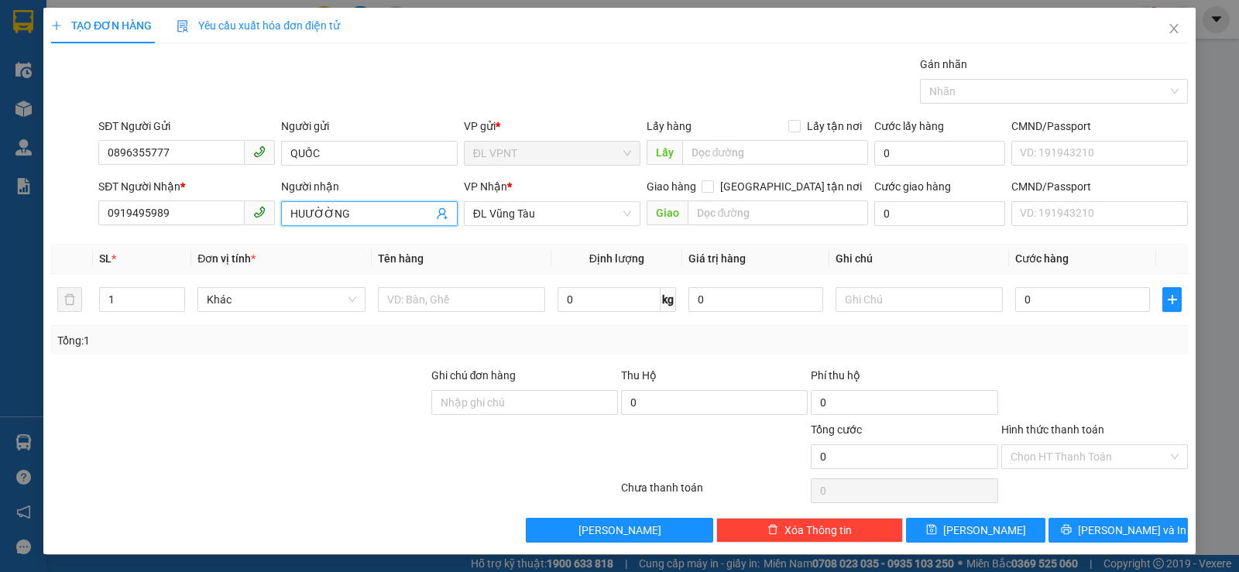
drag, startPoint x: 318, startPoint y: 214, endPoint x: 304, endPoint y: 216, distance: 14.1
click at [304, 216] on input "HUƯỜỜNG" at bounding box center [362, 213] width 143 height 17
click at [531, 211] on span "ĐL Vũng Tàu" at bounding box center [552, 213] width 158 height 23
type input "HUỜNG"
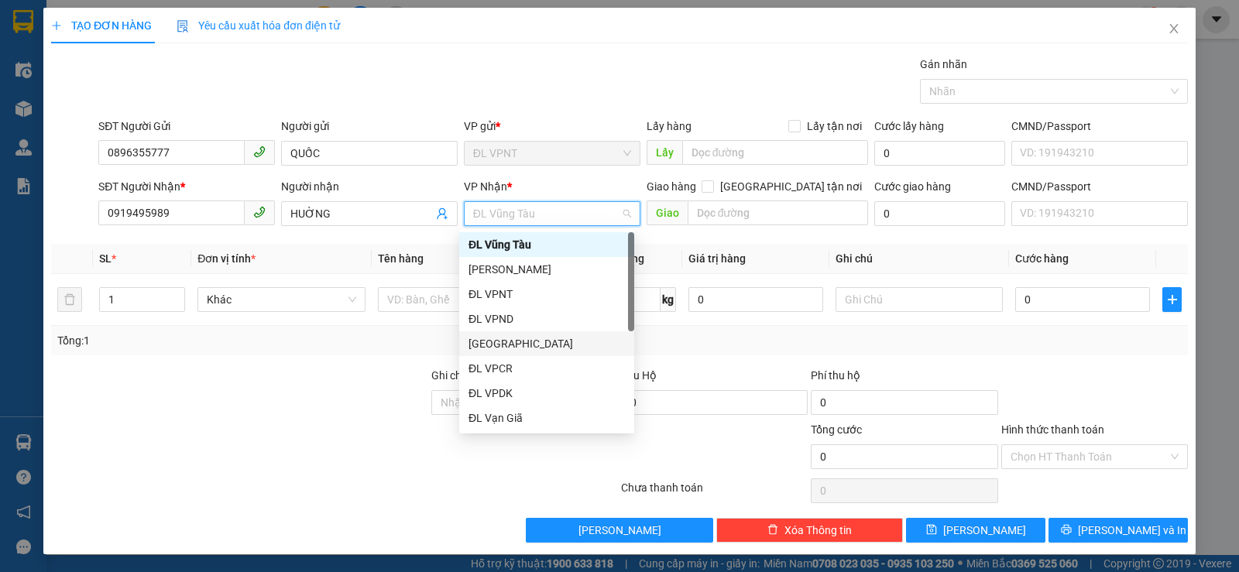
drag, startPoint x: 506, startPoint y: 353, endPoint x: 500, endPoint y: 339, distance: 16.0
click at [505, 353] on div "ĐL Quận 1" at bounding box center [546, 344] width 175 height 25
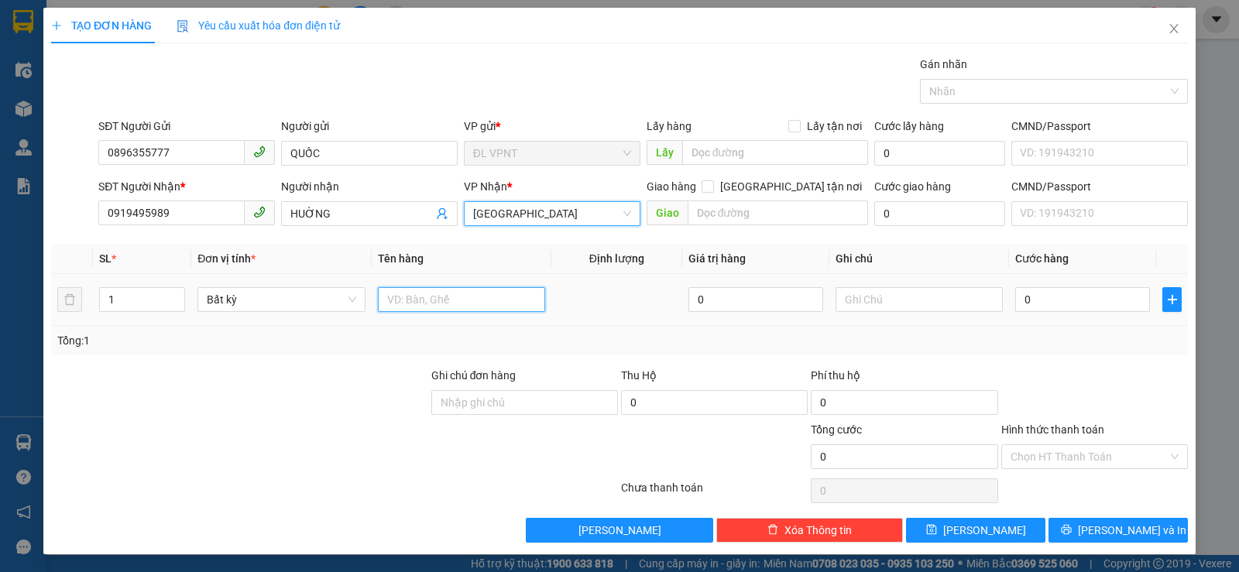
click at [408, 297] on input "text" at bounding box center [461, 299] width 167 height 25
type input "1 T"
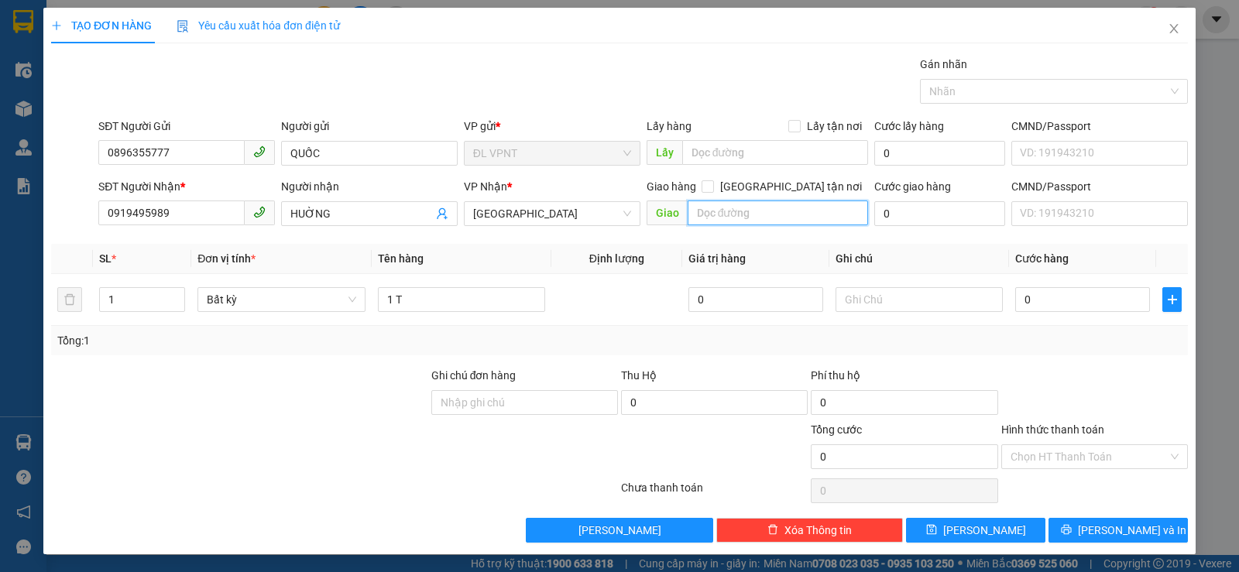
click at [703, 212] on input "text" at bounding box center [778, 213] width 181 height 25
paste input "Đ"
paste input "Ô"
paste input "ỒNG"
paste input "Ơ"
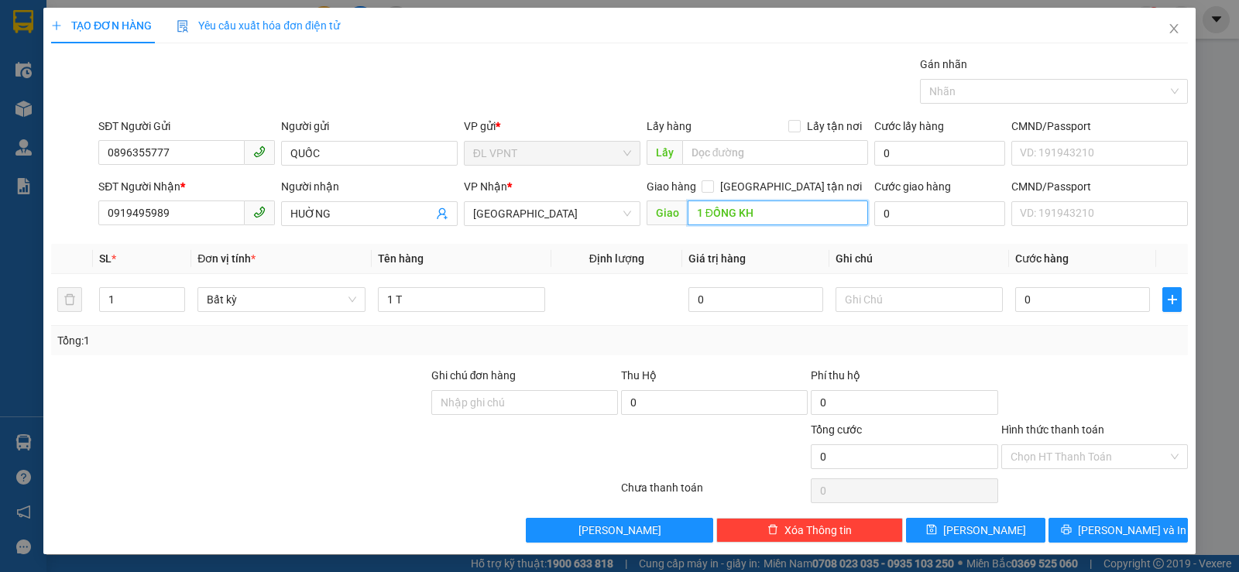
paste input "ỞI"
paste input "Ê"
paste input "ẾN"
paste input "É"
type input "1 ĐỒNG KHỞI,BẾN NGHÉ,Q1"
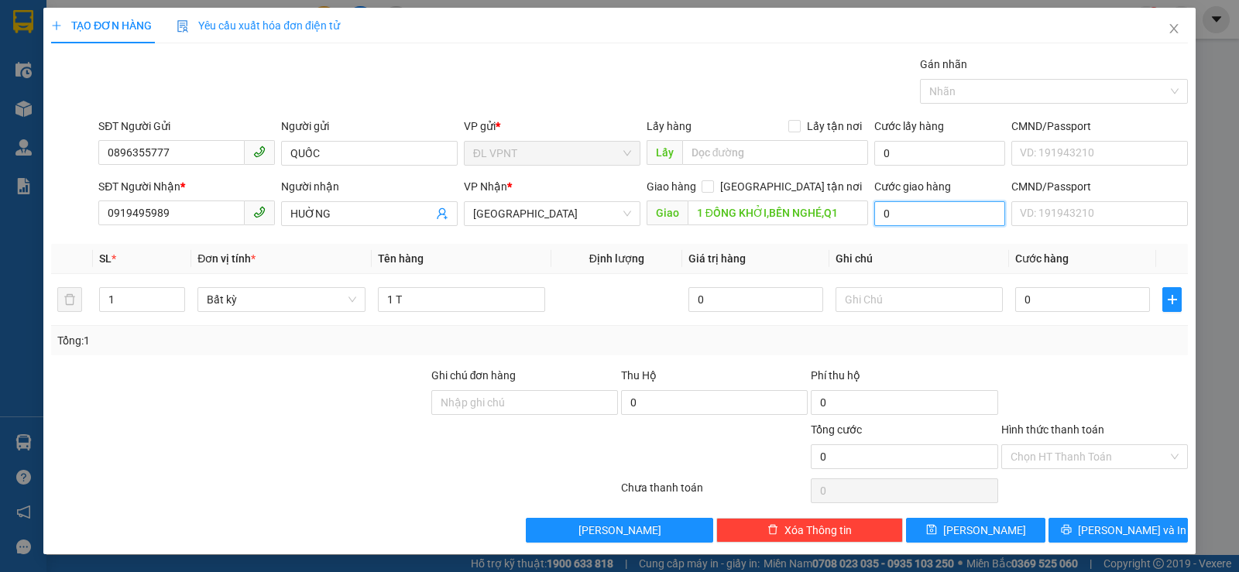
click at [890, 217] on input "0" at bounding box center [940, 213] width 131 height 25
type input "5"
type input "50"
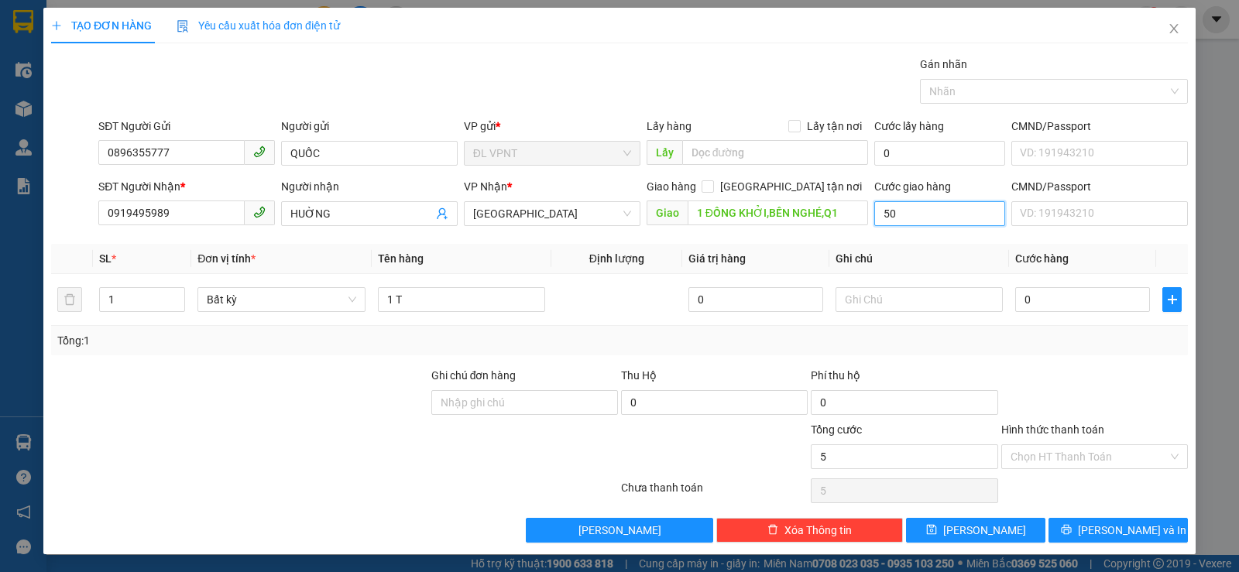
type input "50"
click at [1047, 299] on input "0" at bounding box center [1083, 299] width 135 height 25
type input "50.000"
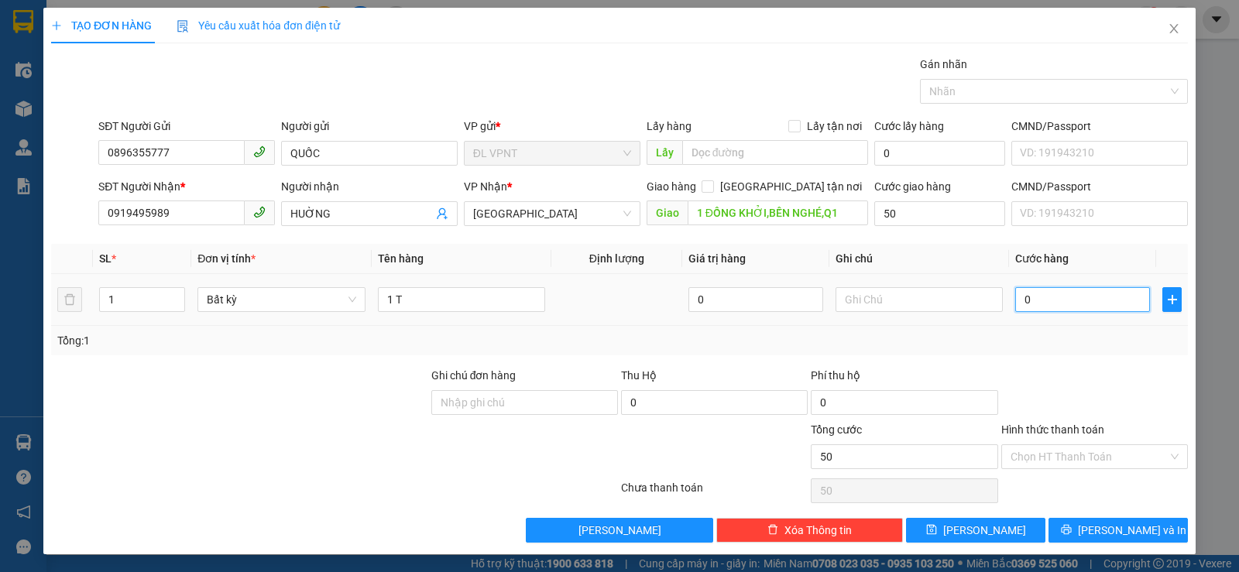
type input "50.000"
type input "4"
type input "50.004"
type input "40"
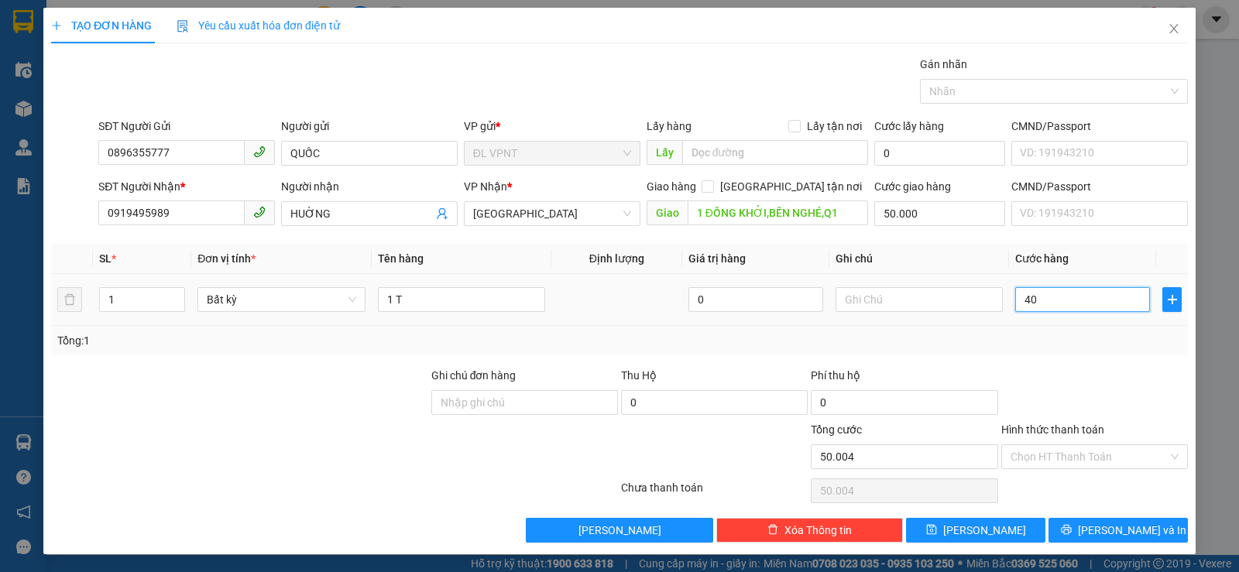
type input "50.040"
click at [1050, 452] on input "Hình thức thanh toán" at bounding box center [1089, 456] width 157 height 23
type input "40.000"
type input "90.000"
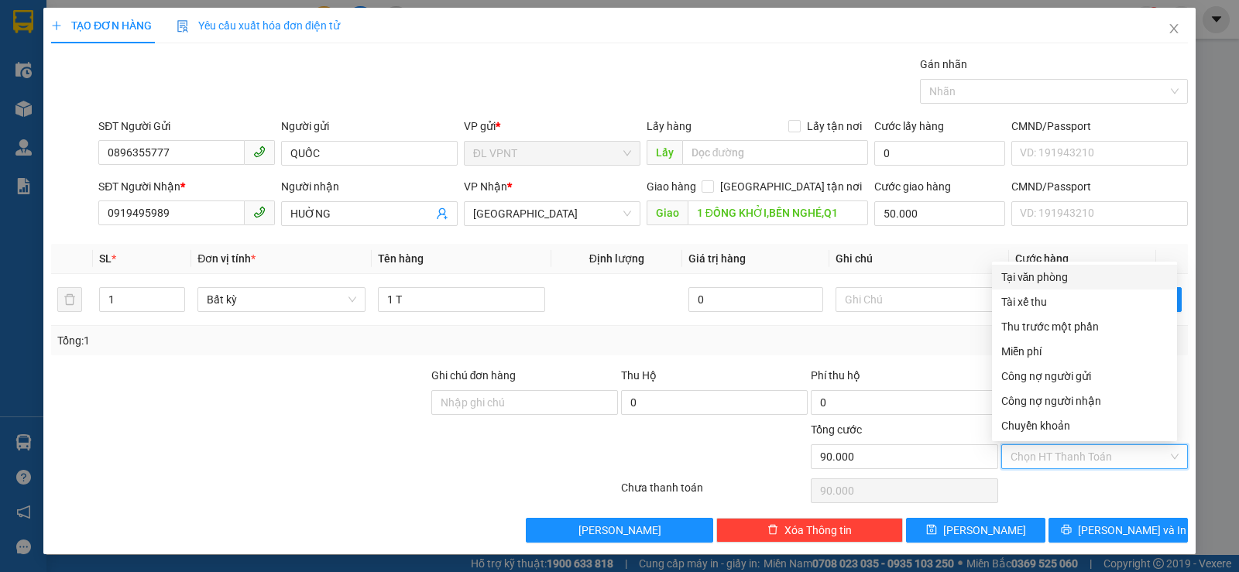
click at [1024, 275] on div "Tại văn phòng" at bounding box center [1085, 277] width 167 height 17
type input "0"
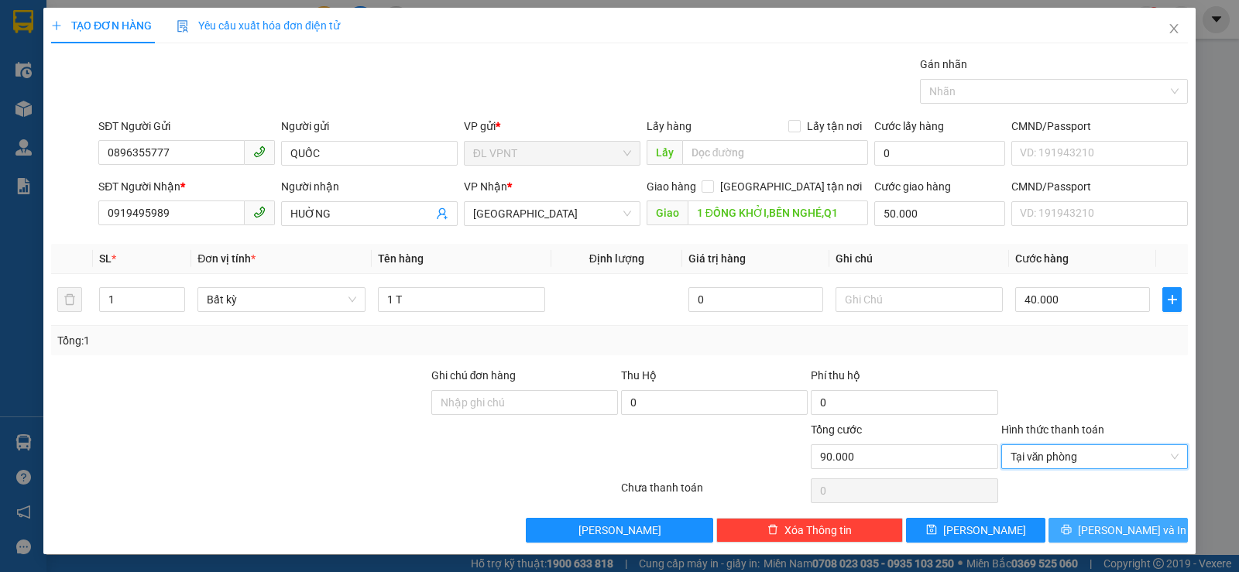
drag, startPoint x: 1103, startPoint y: 529, endPoint x: 0, endPoint y: 275, distance: 1132.0
click at [1101, 529] on span "[PERSON_NAME] và In" at bounding box center [1132, 530] width 108 height 17
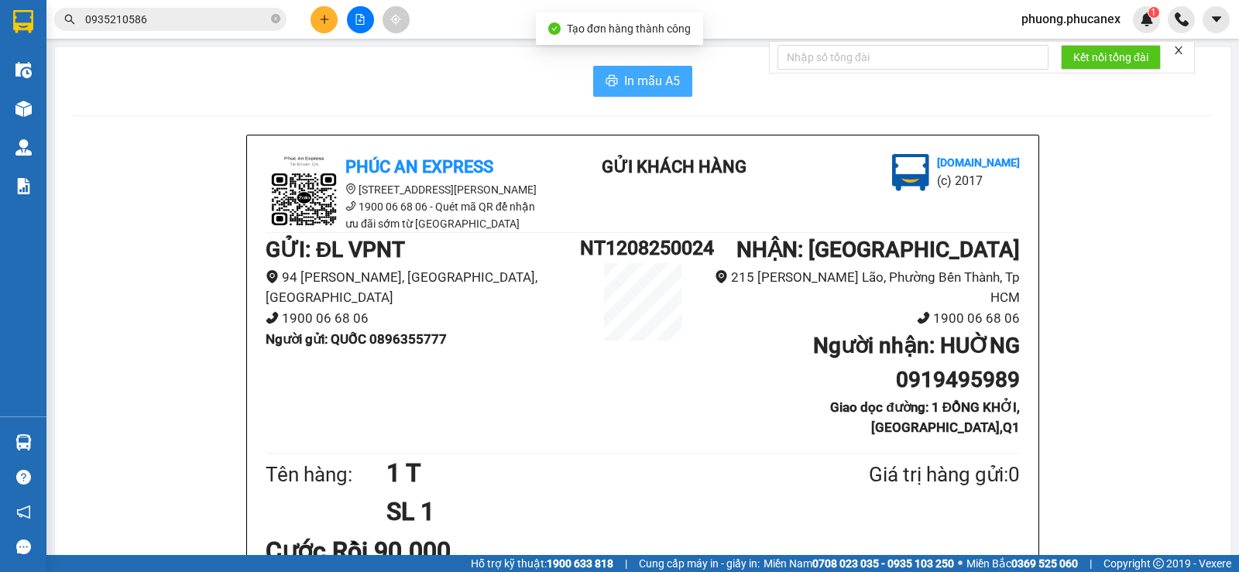
click at [637, 74] on span "In mẫu A5" at bounding box center [652, 80] width 56 height 19
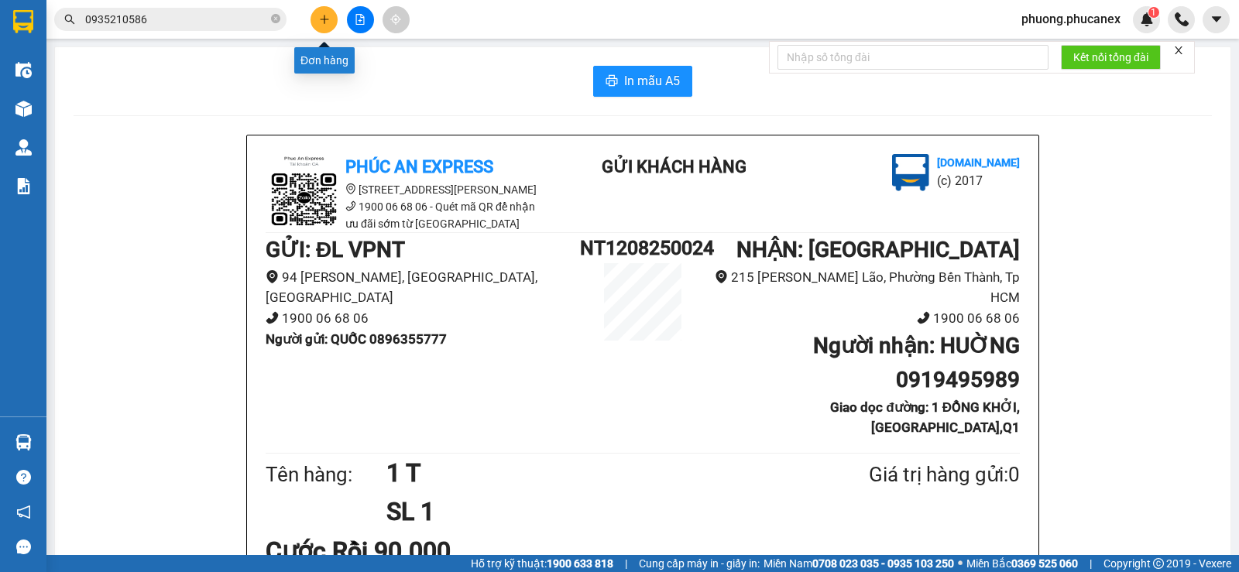
click at [325, 29] on button at bounding box center [324, 19] width 27 height 27
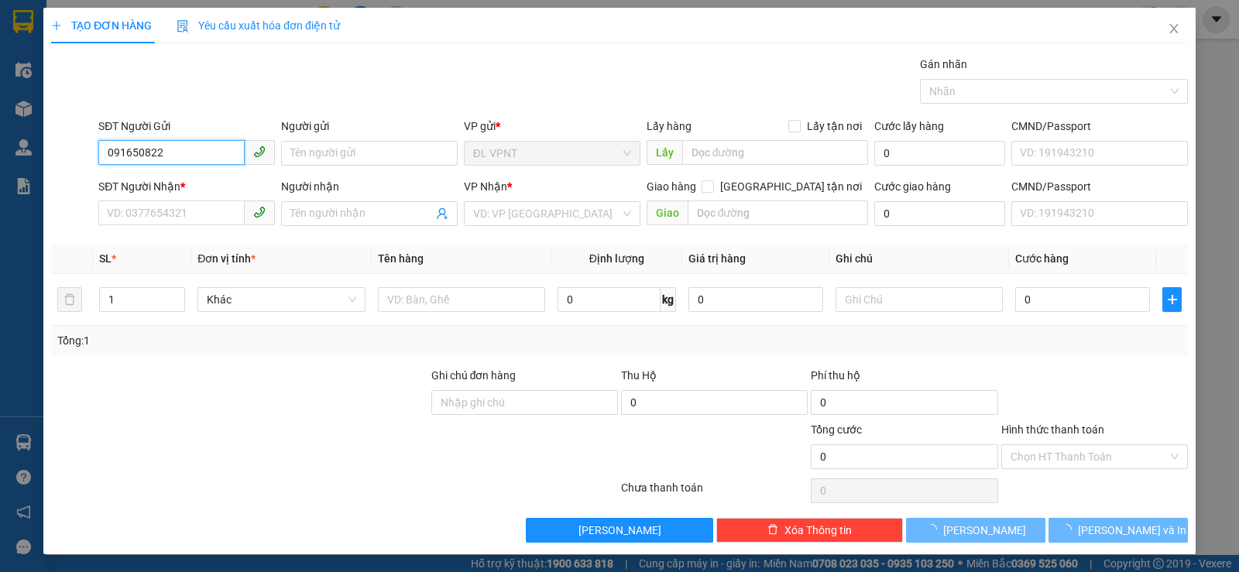
type input "0916508228"
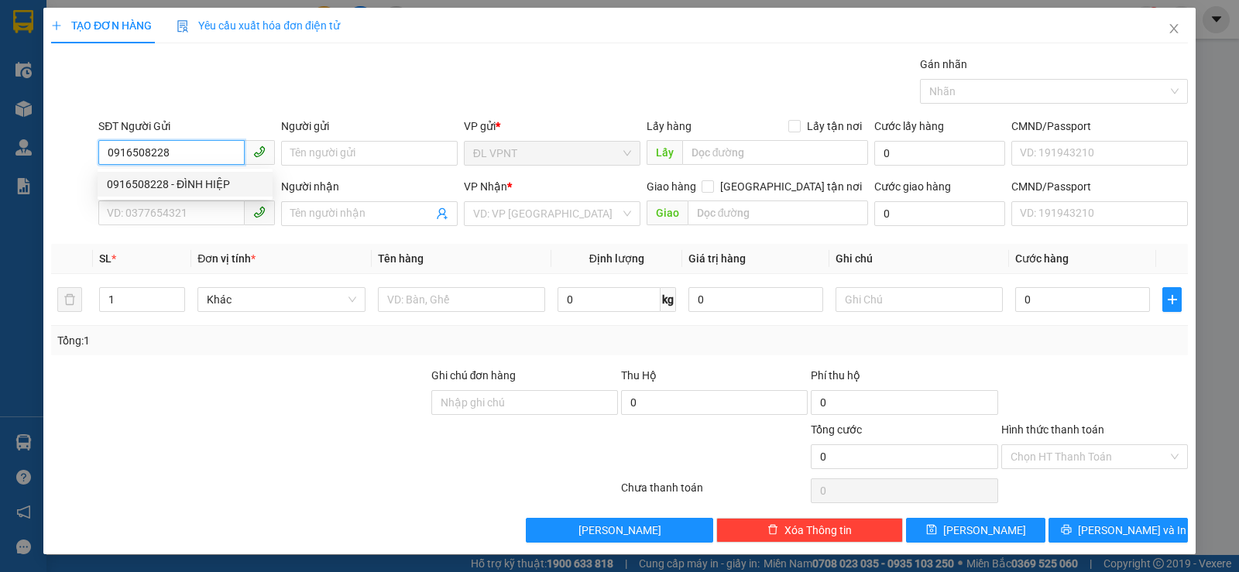
click at [193, 178] on div "0916508228 - ĐÌNH HIỆP" at bounding box center [185, 184] width 156 height 17
type input "ĐÌNH HIỆP"
type input "0934868482"
type input "TÈO"
type input "0916508228"
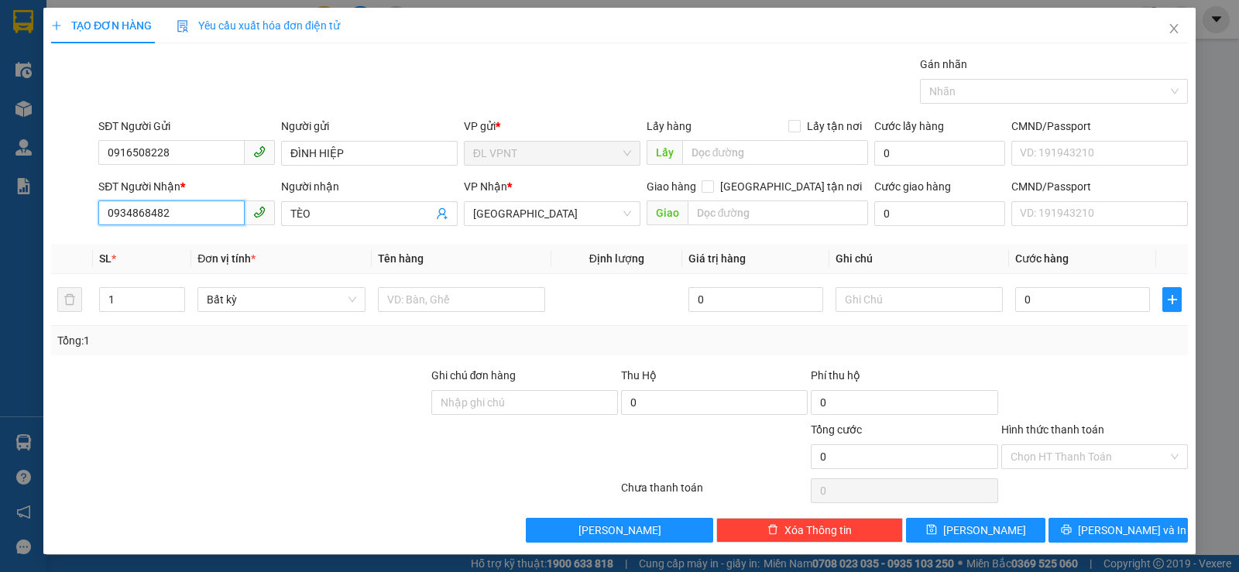
drag, startPoint x: 187, startPoint y: 217, endPoint x: 67, endPoint y: 221, distance: 119.4
click at [67, 221] on div "SĐT Người Nhận * 0934868482 0934868482 Người nhận TÈO VP Nhận * ĐL Quận 5 Giao …" at bounding box center [620, 205] width 1140 height 54
click at [157, 240] on div "0797538018 - LOAN" at bounding box center [185, 244] width 156 height 17
type input "0797538018"
type input "LOAN"
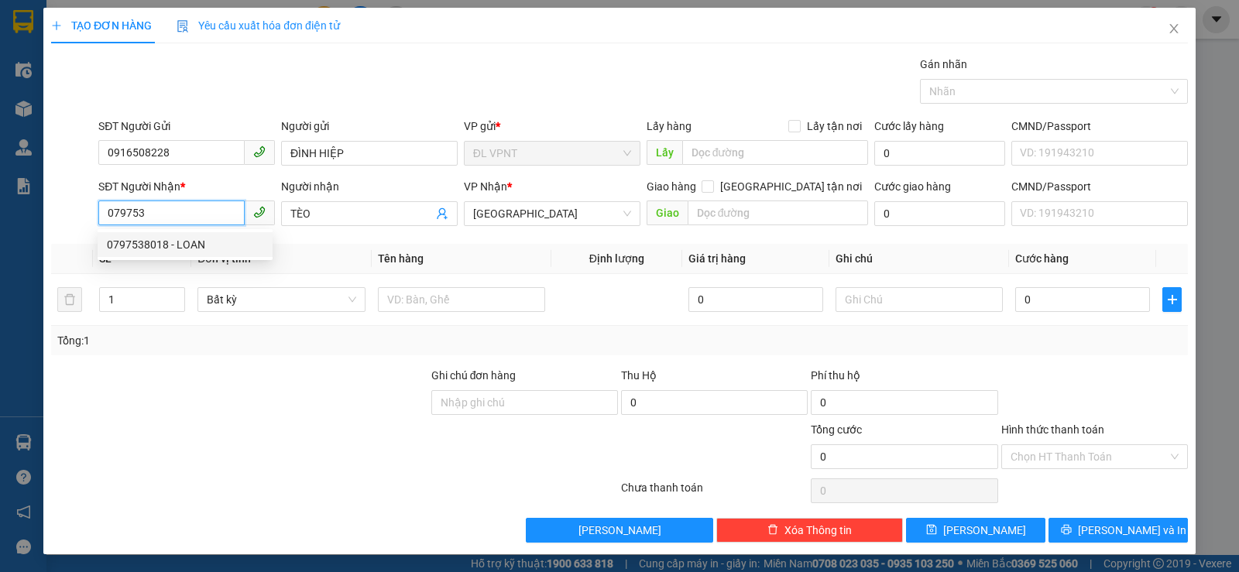
type input "157B TX21, THẠNH XUÂN, Q.12"
type input "500.000"
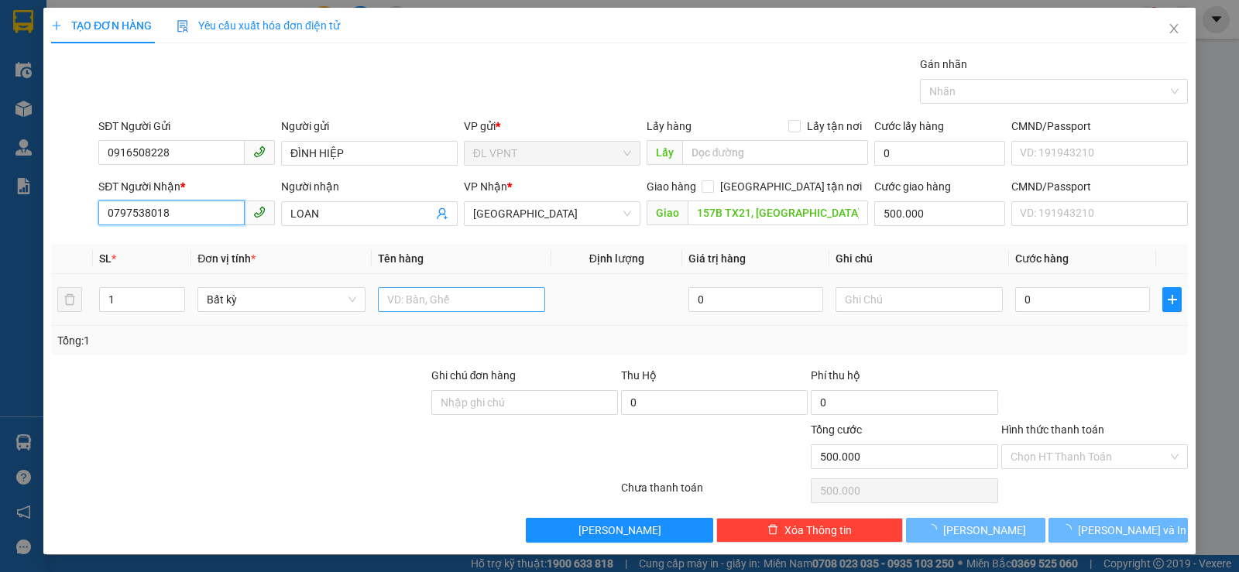
type input "0797538018"
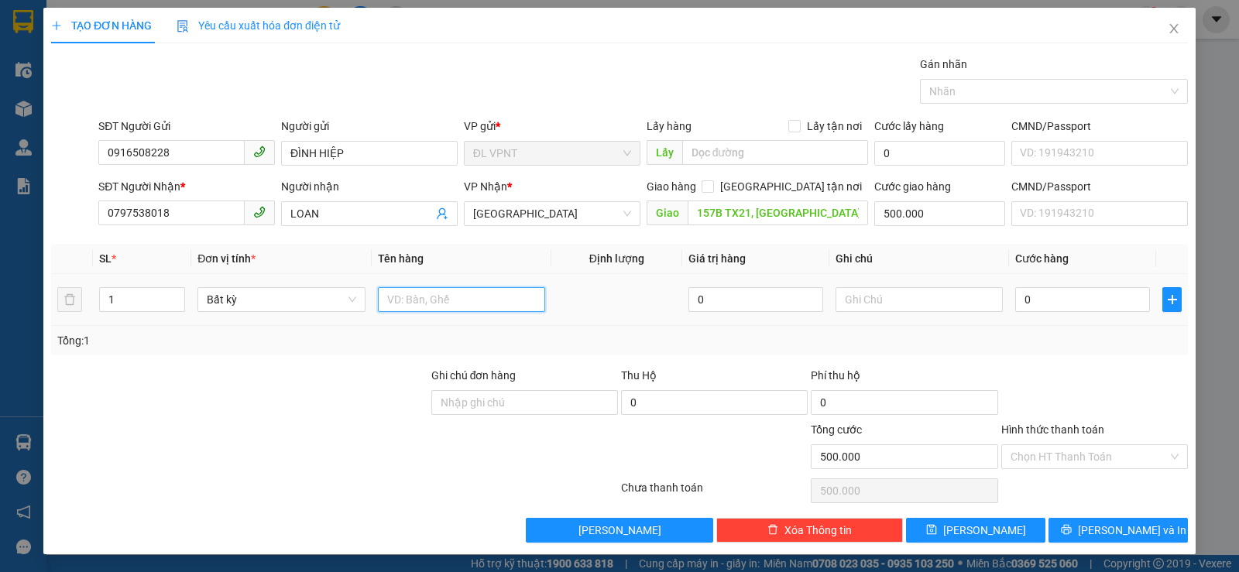
click at [423, 301] on input "text" at bounding box center [461, 299] width 167 height 25
type input "3"
type input "6 T"
click at [115, 304] on input "1" at bounding box center [142, 299] width 84 height 23
type input "6"
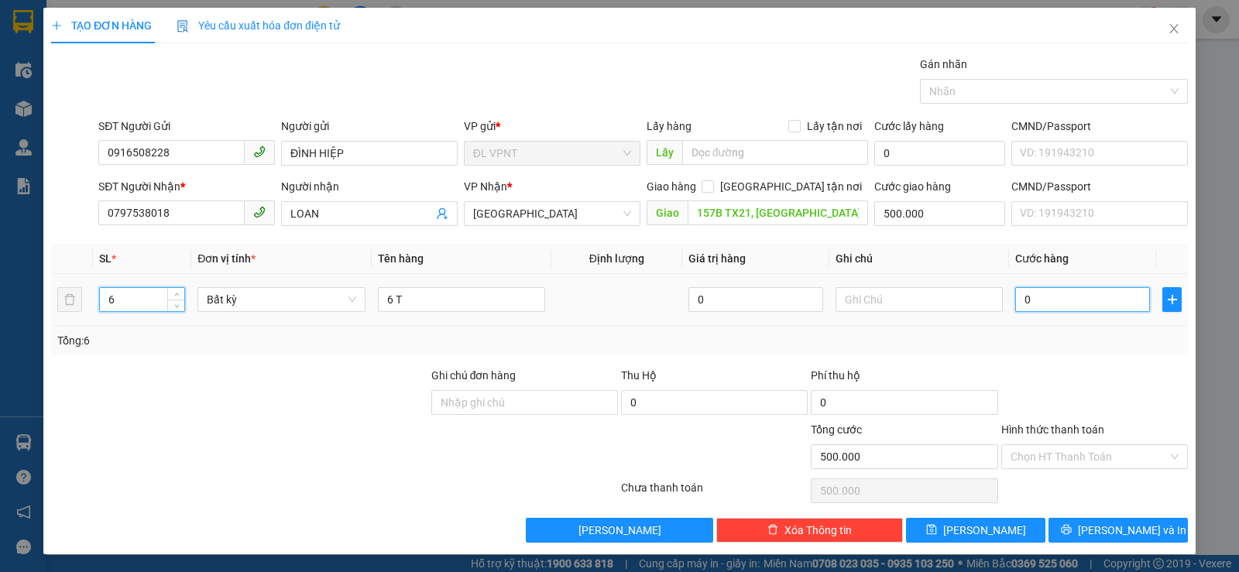
click at [1050, 299] on input "0" at bounding box center [1083, 299] width 135 height 25
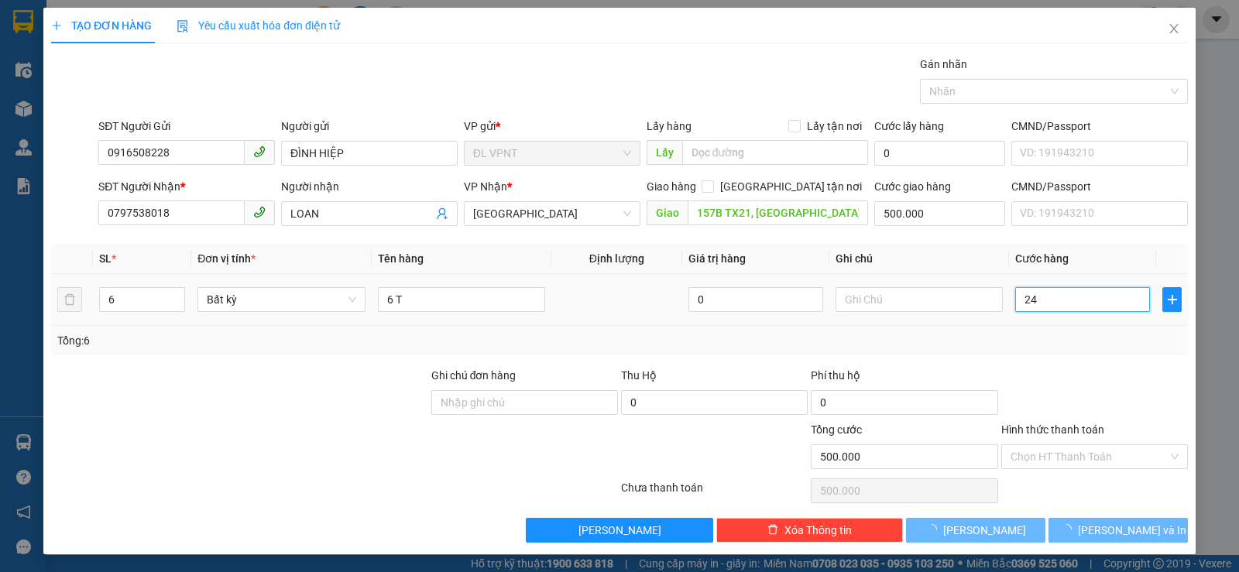
type input "240"
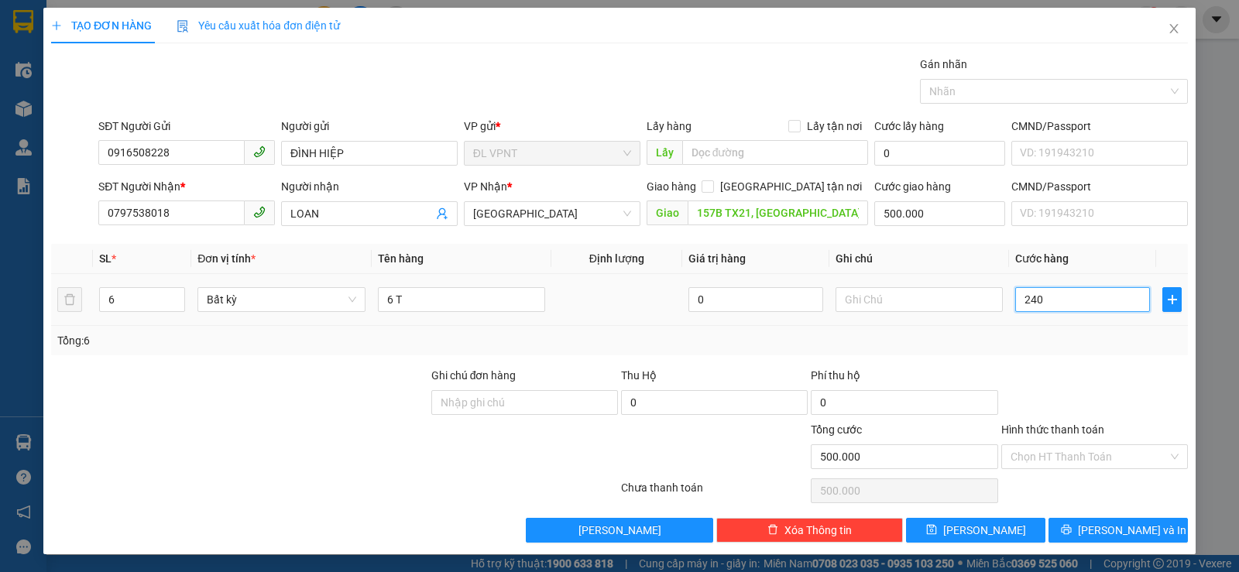
type input "500.240"
click at [937, 215] on input "500.000" at bounding box center [940, 213] width 131 height 25
type input "240.000"
type input "740.000"
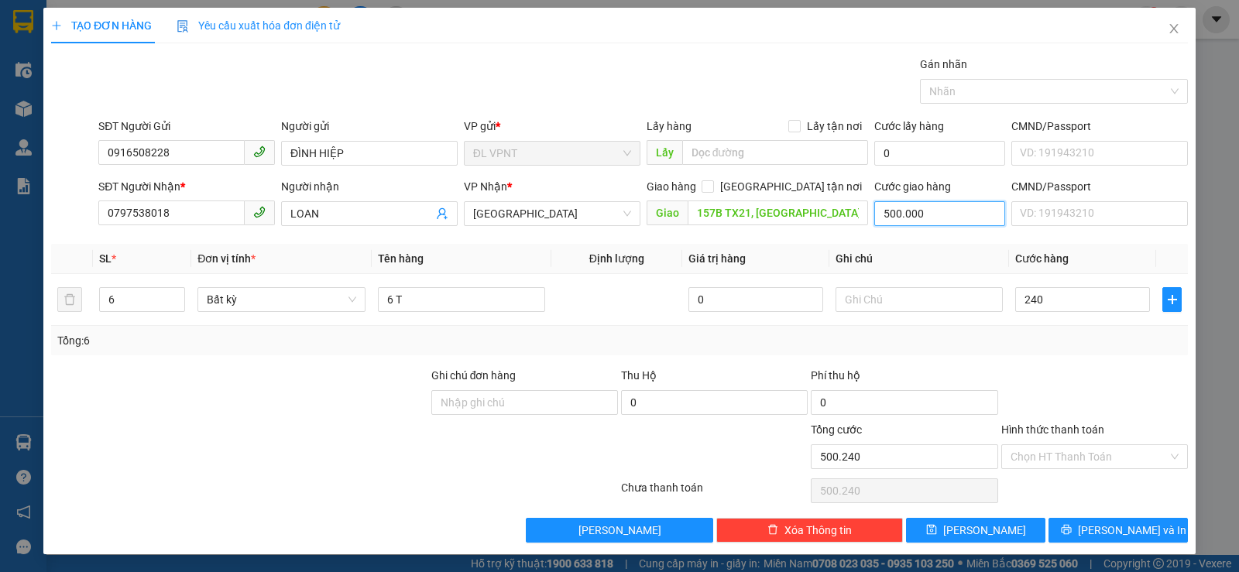
type input "740.000"
type input "0"
type input "240.000"
type input "0"
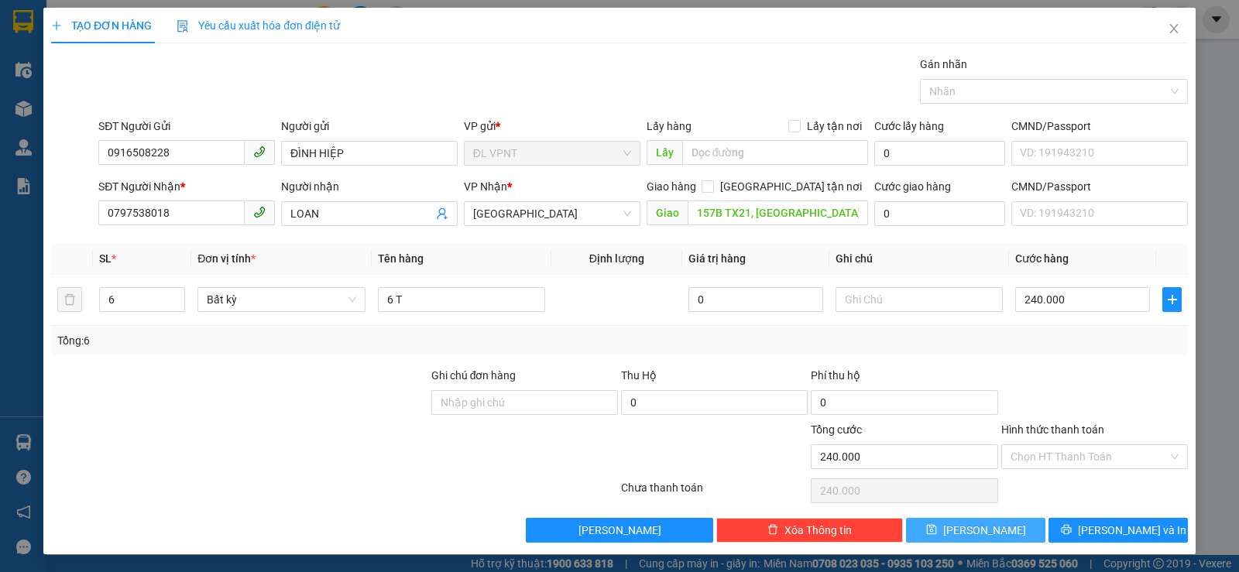
drag, startPoint x: 961, startPoint y: 532, endPoint x: 263, endPoint y: 153, distance: 794.5
click at [961, 532] on button "[PERSON_NAME]" at bounding box center [975, 530] width 139 height 25
type input "1"
type input "0"
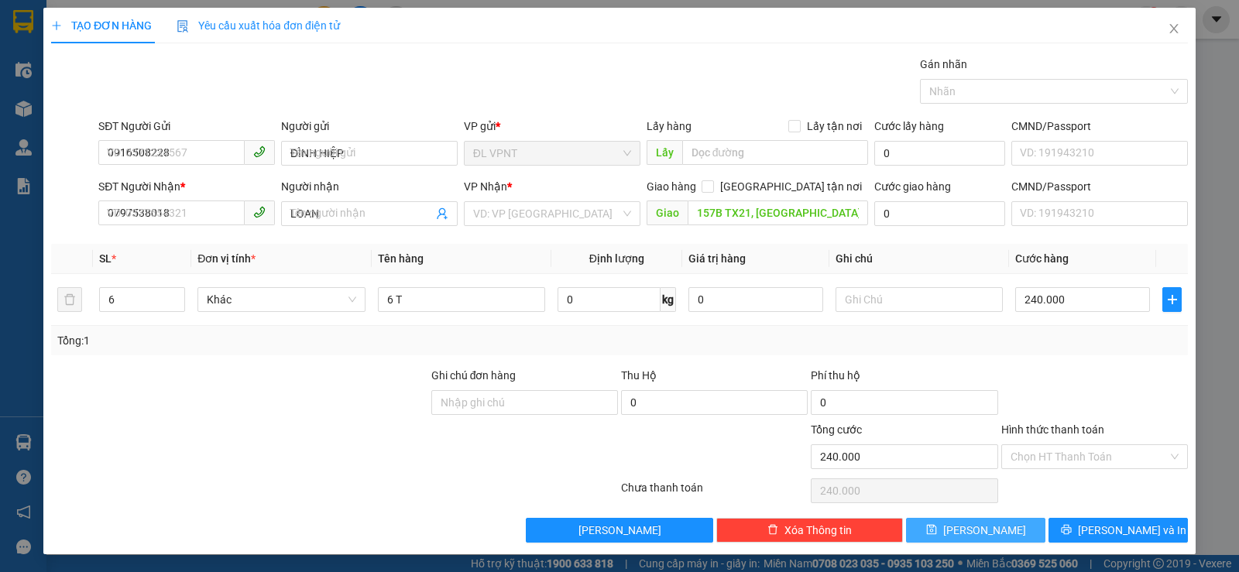
type input "0"
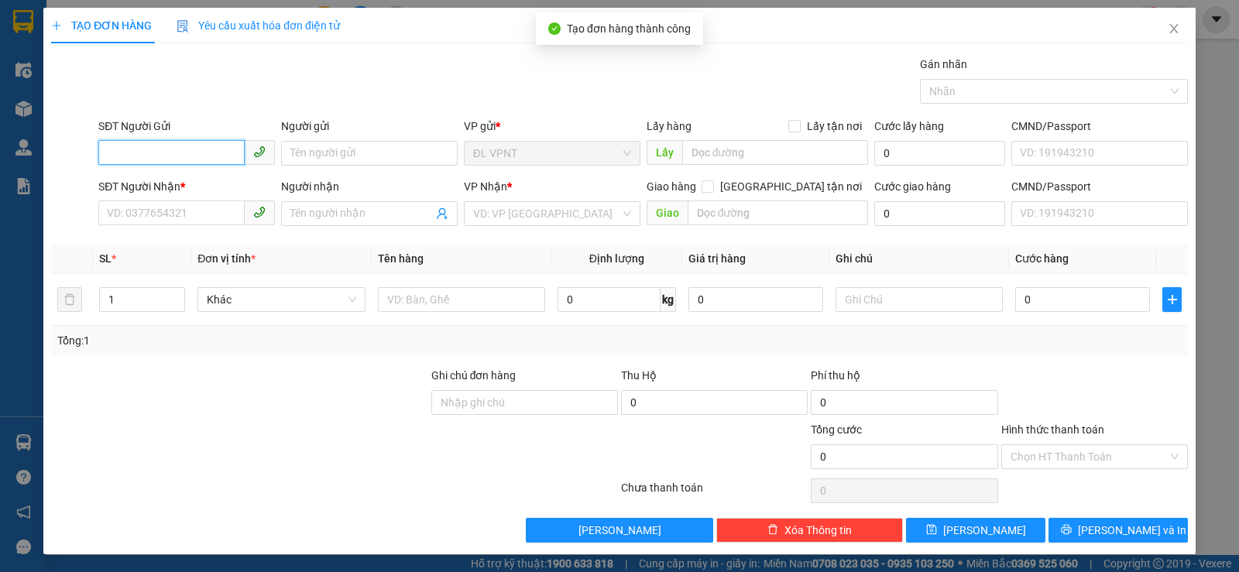
click at [138, 157] on input "SĐT Người Gửi" at bounding box center [171, 152] width 146 height 25
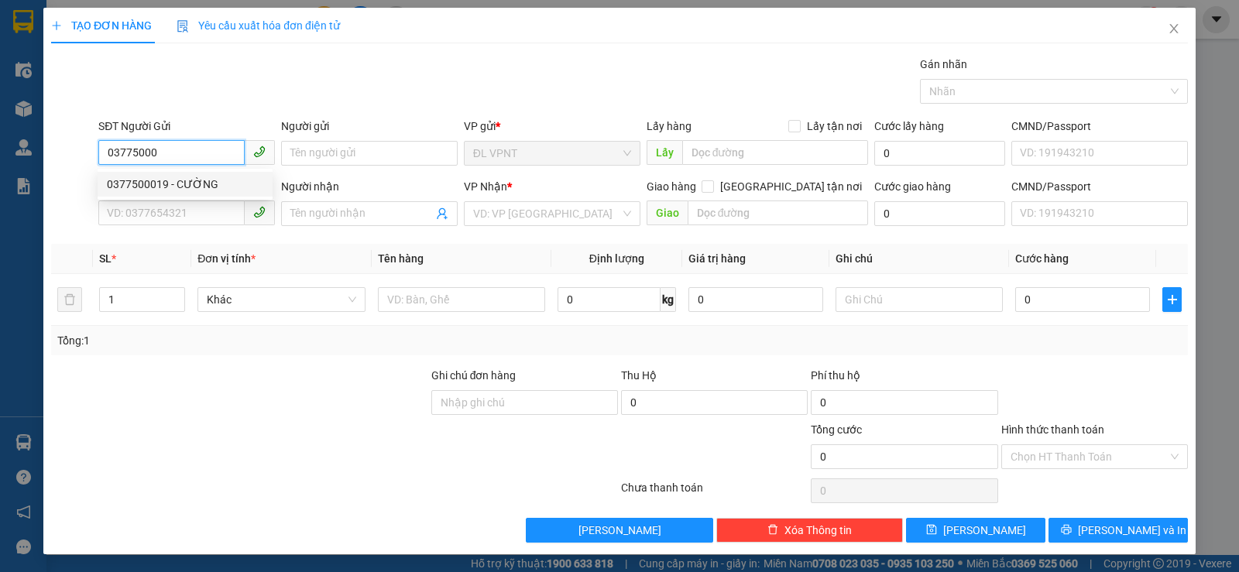
click at [181, 185] on div "0377500019 - CƯỜNG" at bounding box center [185, 184] width 156 height 17
type input "0377500019"
type input "CƯỜNG"
type input "0989088553"
type input "PHÚ"
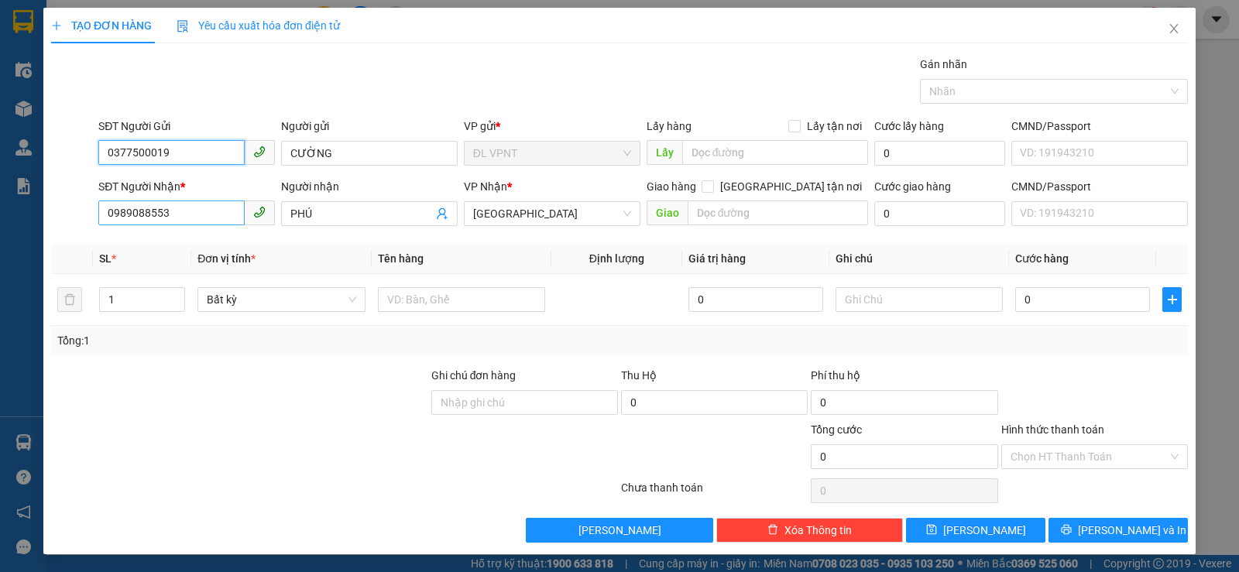
type input "0377500019"
drag, startPoint x: 180, startPoint y: 217, endPoint x: 120, endPoint y: 220, distance: 59.7
click at [120, 220] on input "0989088553" at bounding box center [171, 213] width 146 height 25
type input "0918597597"
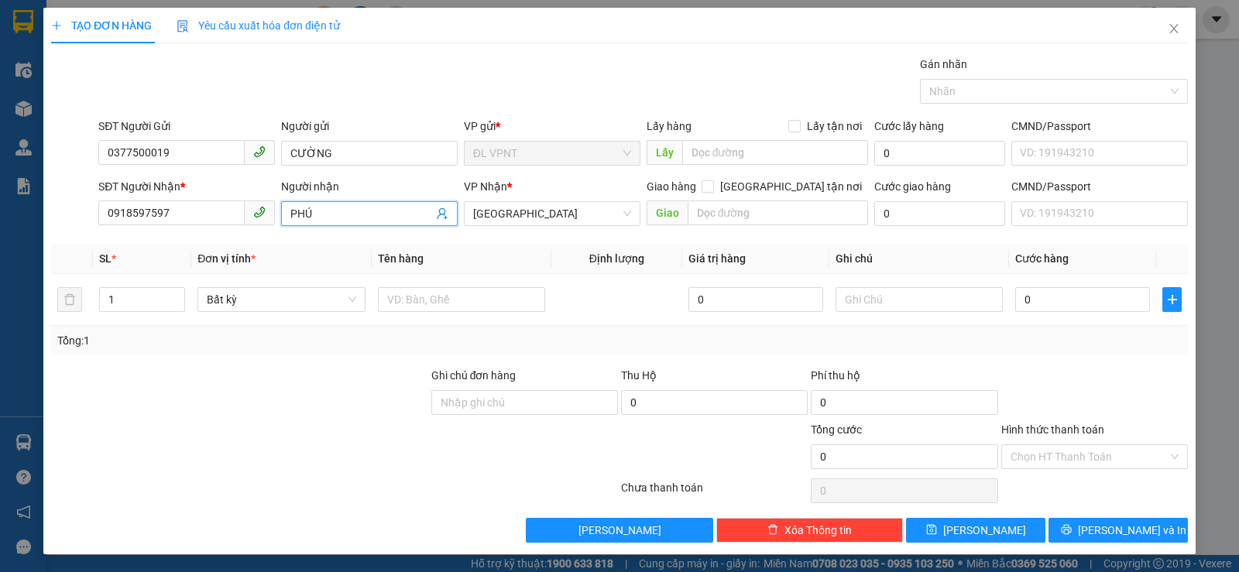
drag, startPoint x: 323, startPoint y: 218, endPoint x: 284, endPoint y: 212, distance: 39.2
click at [284, 212] on span "PHÚ" at bounding box center [369, 213] width 177 height 25
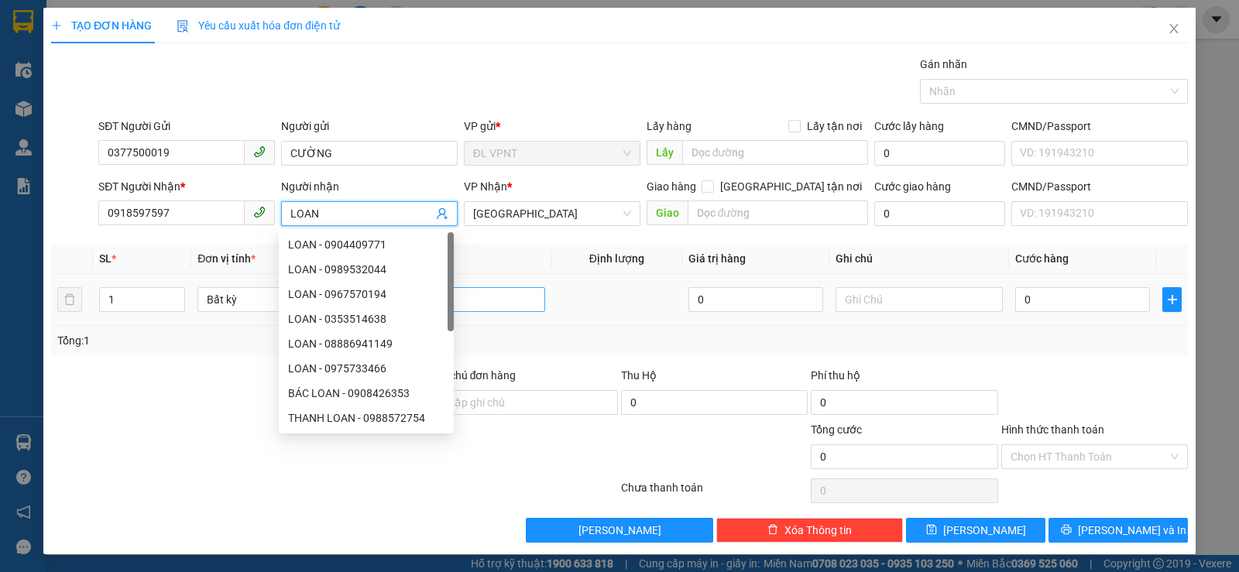
type input "LOAN"
click at [484, 295] on input "text" at bounding box center [461, 299] width 167 height 25
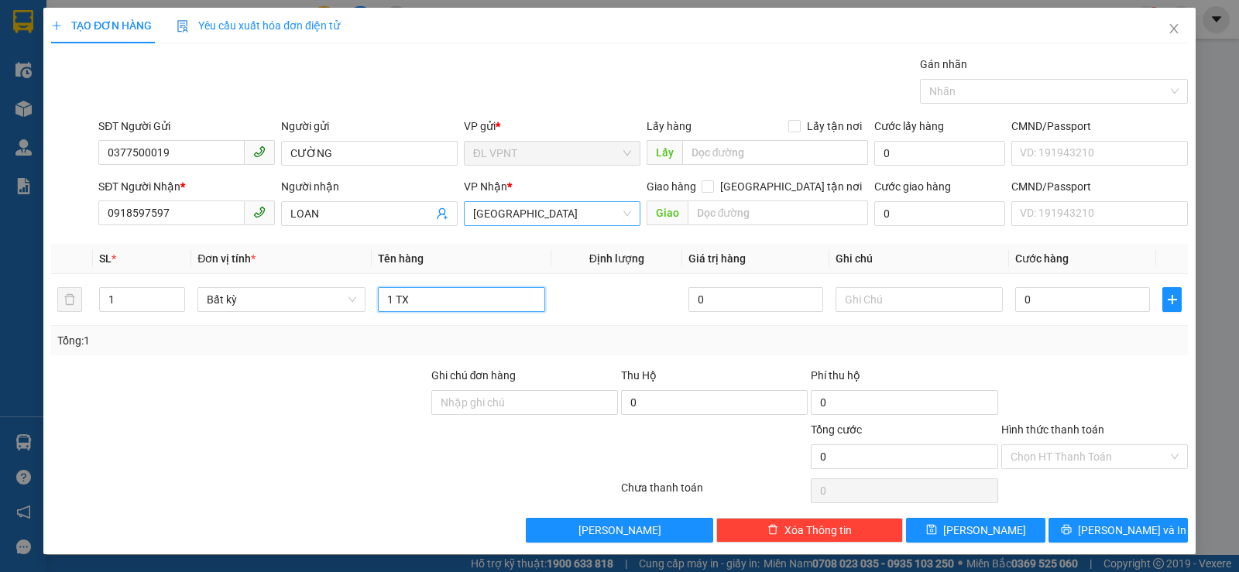
click at [546, 218] on span "[GEOGRAPHIC_DATA]" at bounding box center [552, 213] width 158 height 23
type input "1 TX"
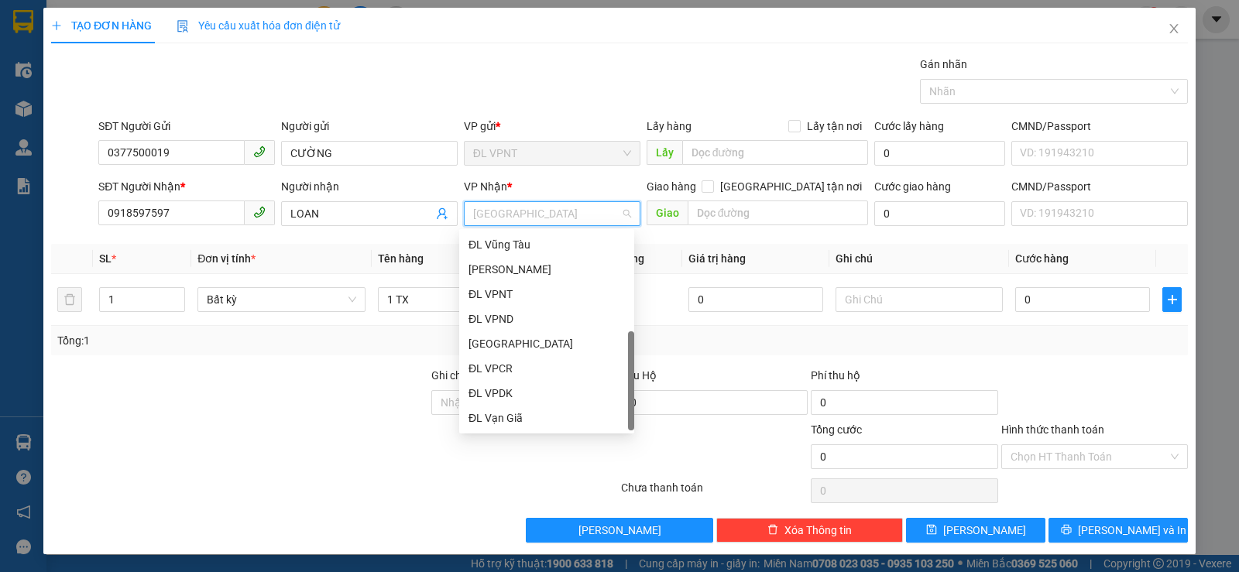
scroll to position [25, 0]
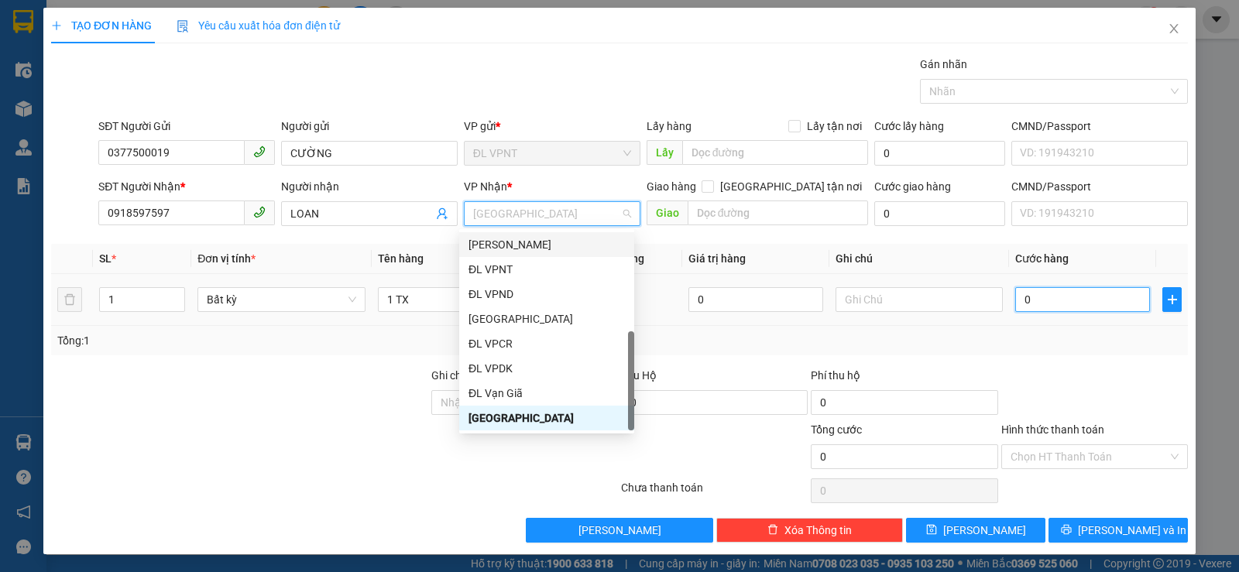
click at [1071, 301] on input "0" at bounding box center [1083, 299] width 135 height 25
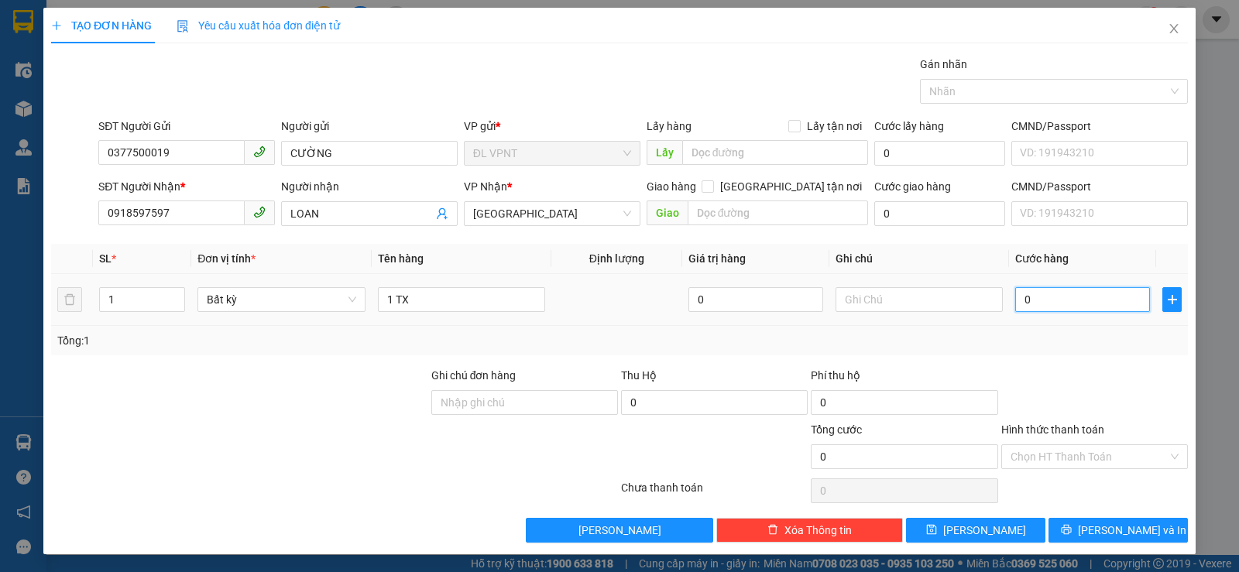
type input "3"
type input "30"
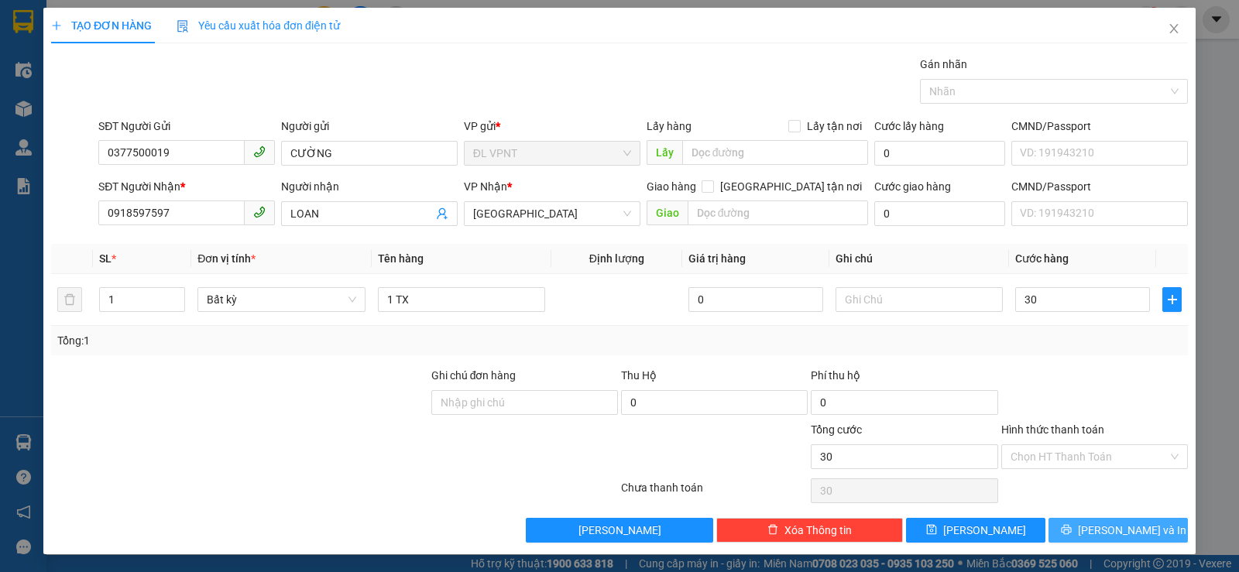
click at [1091, 535] on button "[PERSON_NAME] và In" at bounding box center [1118, 530] width 139 height 25
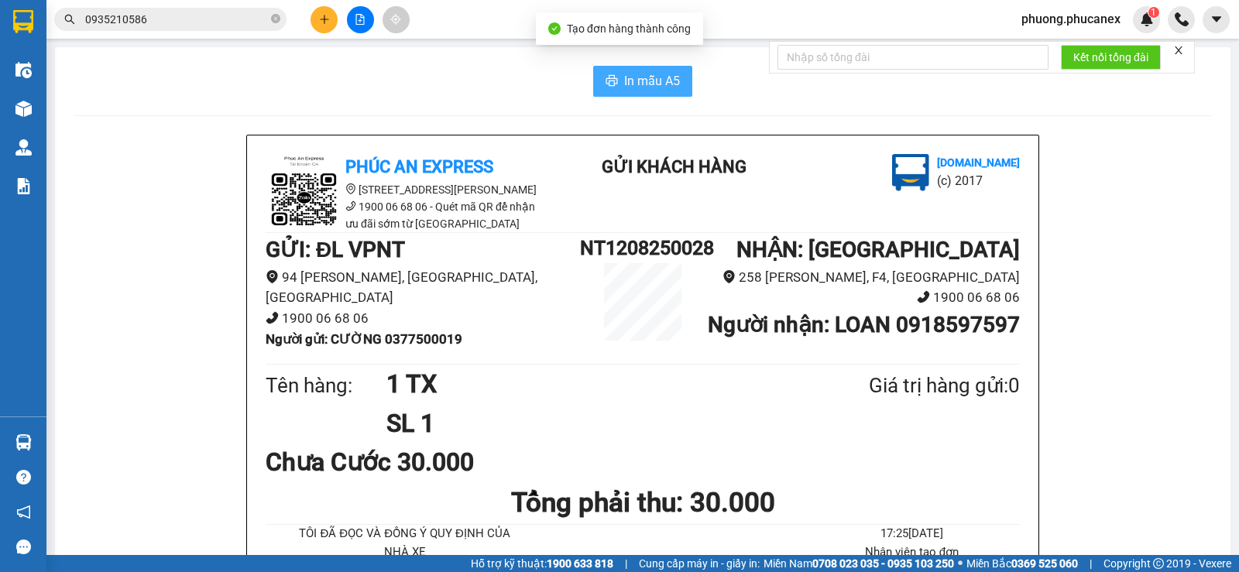
click at [667, 88] on span "In mẫu A5" at bounding box center [652, 80] width 56 height 19
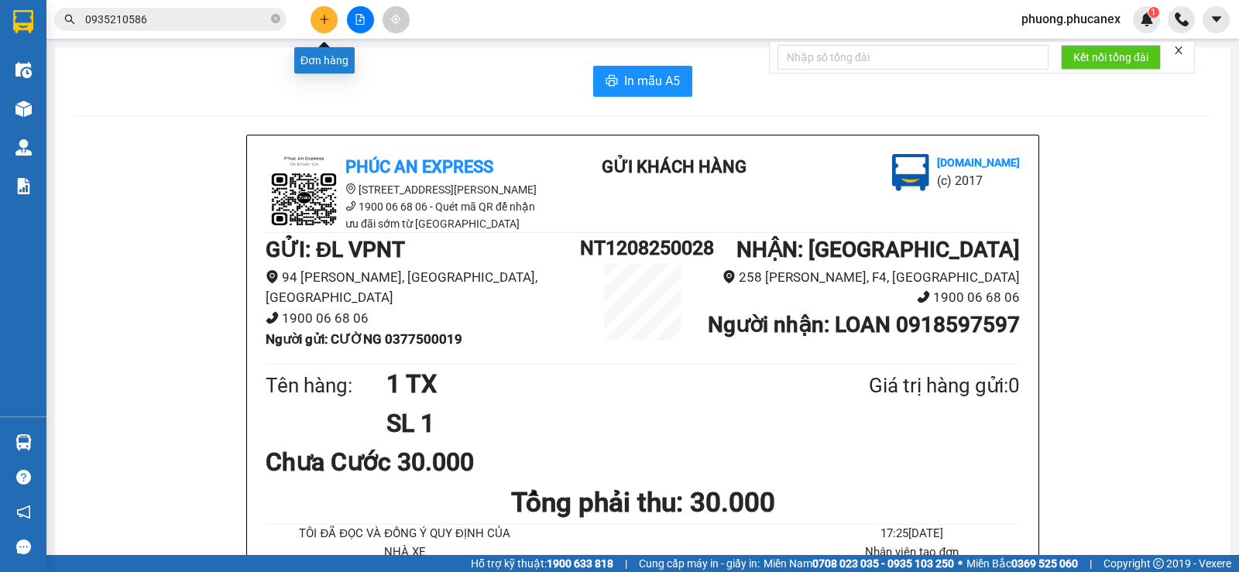
click at [318, 22] on button at bounding box center [324, 19] width 27 height 27
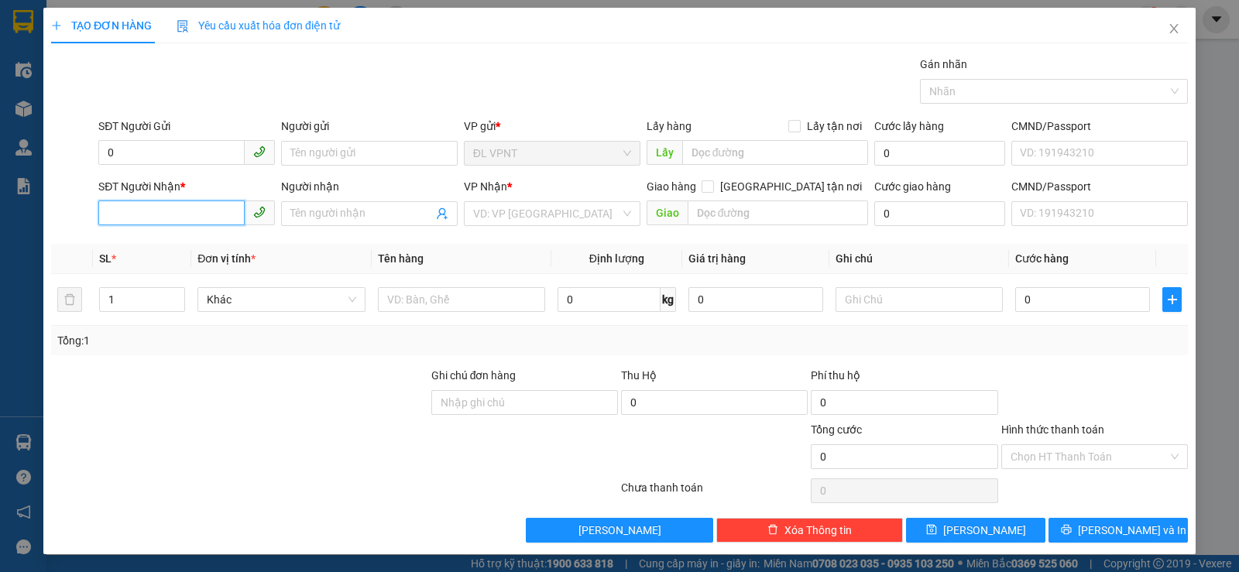
click at [149, 214] on input "SĐT Người Nhận *" at bounding box center [171, 213] width 146 height 25
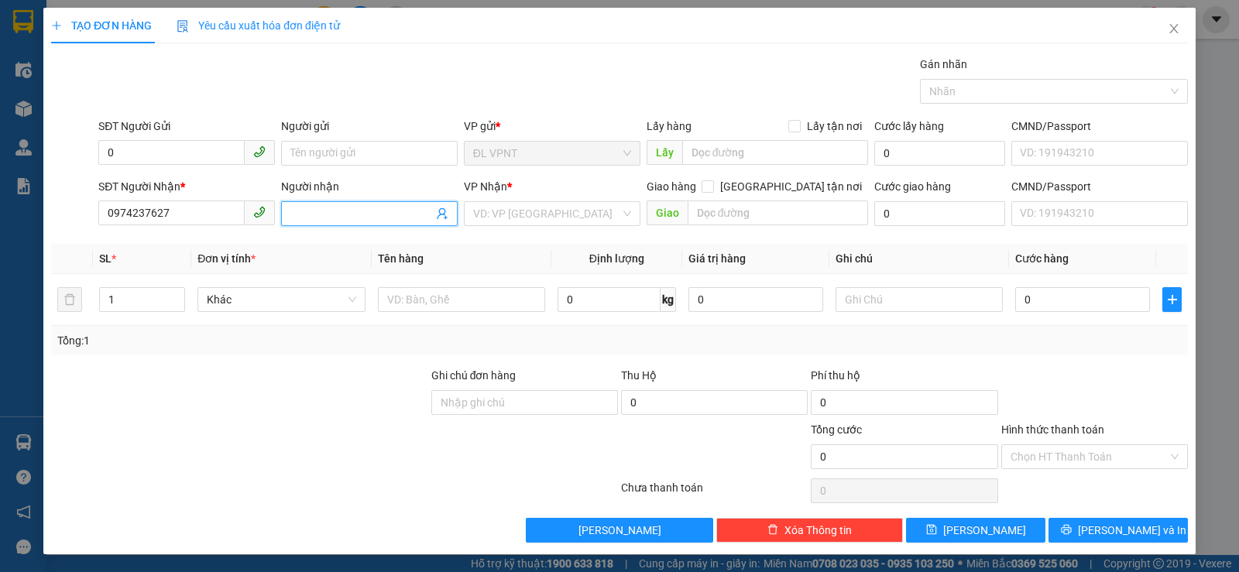
click at [315, 213] on input "Người nhận" at bounding box center [362, 213] width 143 height 17
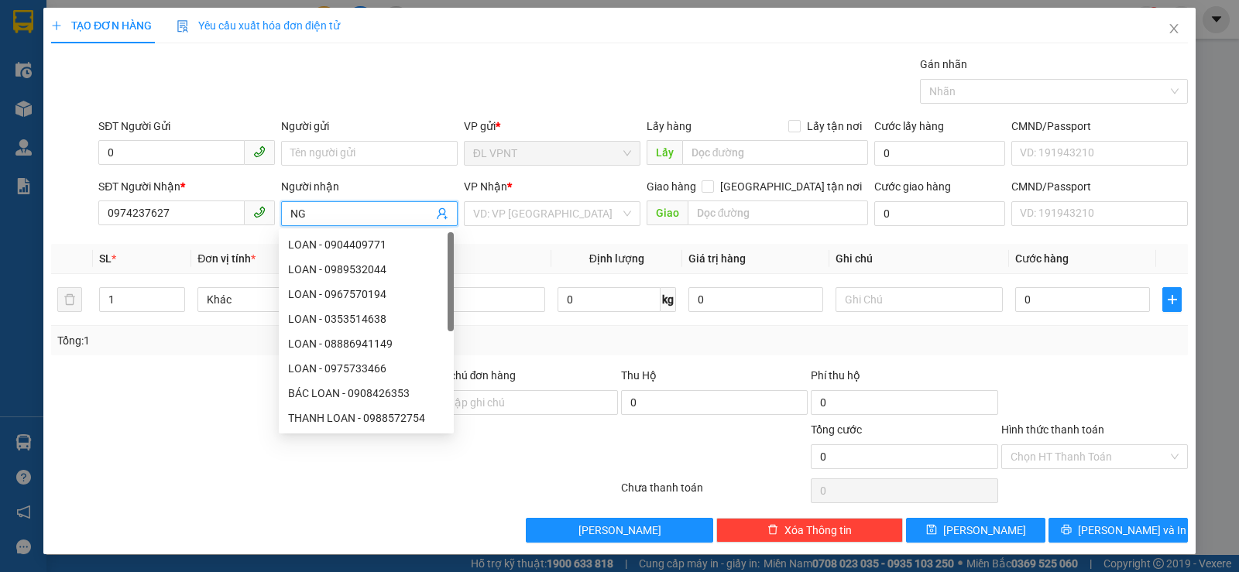
paste input "ỌC"
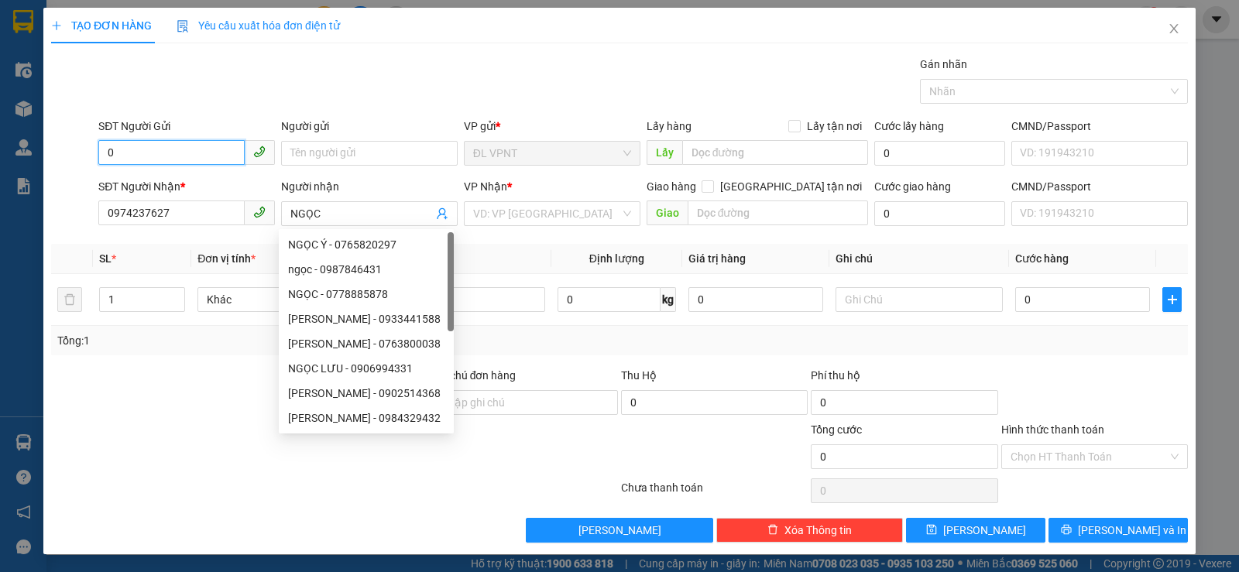
click at [147, 157] on input "0" at bounding box center [171, 152] width 146 height 25
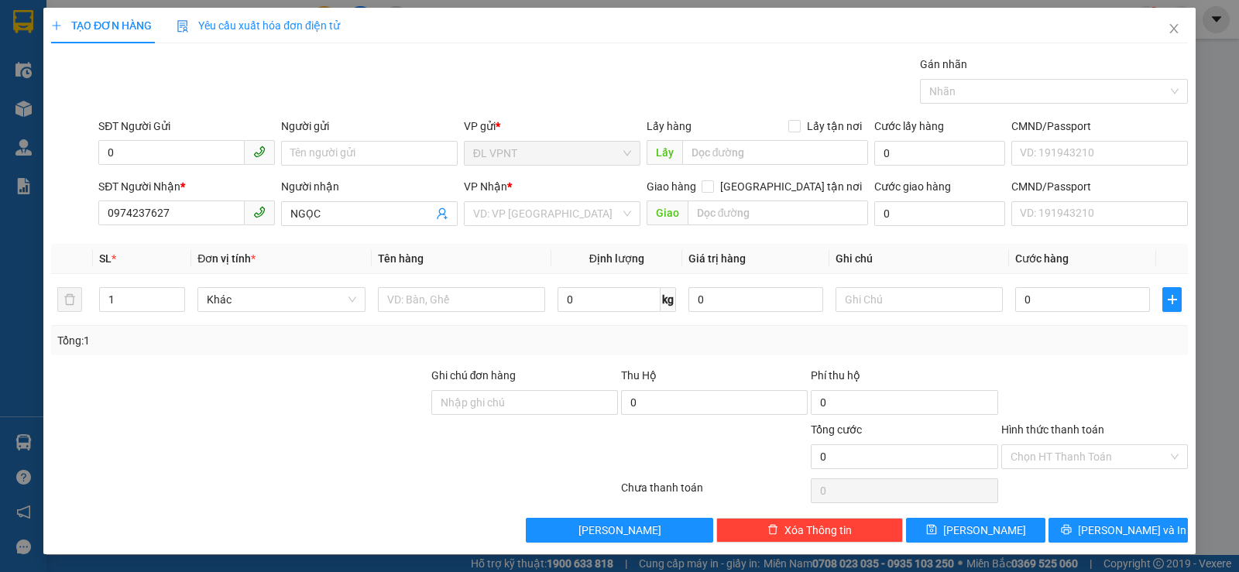
click at [267, 446] on div at bounding box center [240, 448] width 380 height 54
click at [135, 155] on input "0" at bounding box center [171, 152] width 146 height 25
click at [332, 157] on input "Người gửi" at bounding box center [369, 153] width 177 height 25
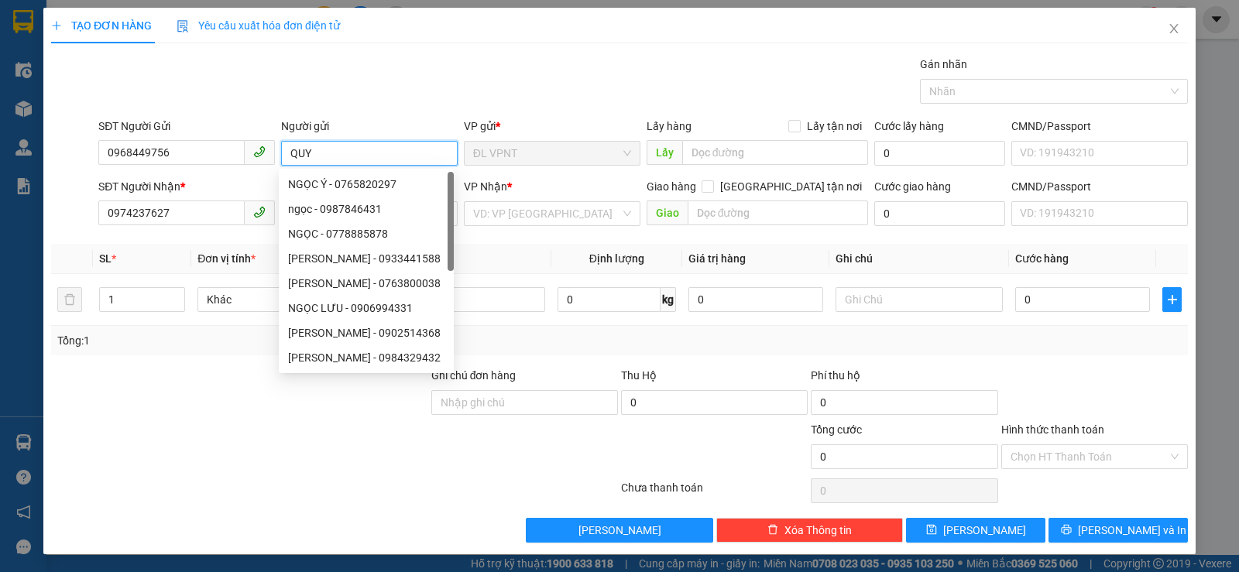
paste input "Ê"
paste input "ẾT"
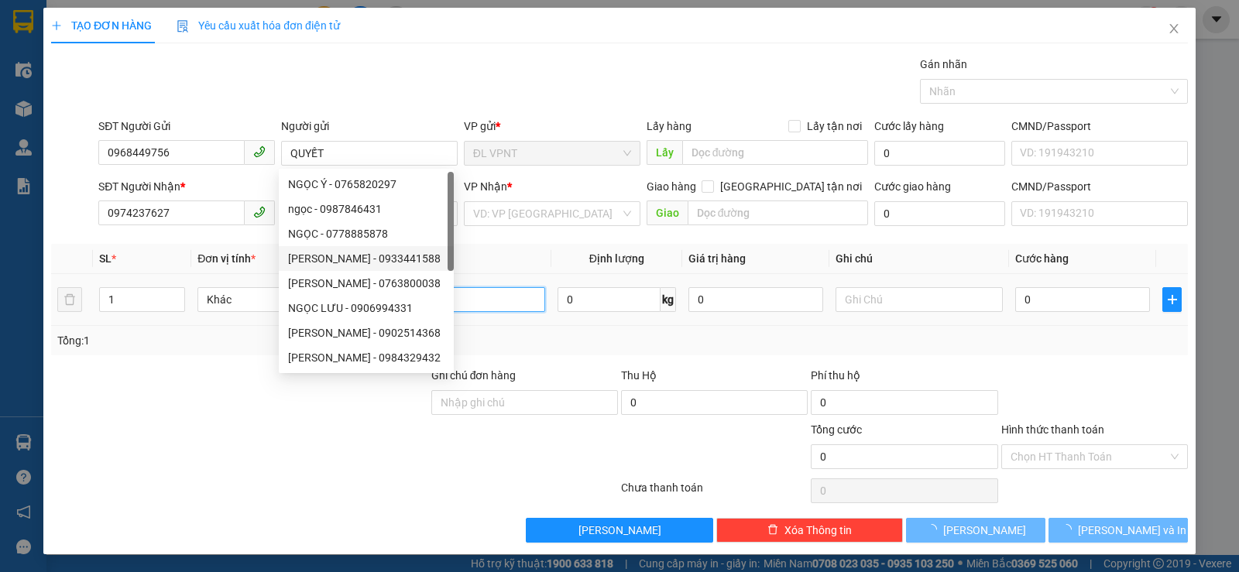
click at [517, 296] on input "text" at bounding box center [461, 299] width 167 height 25
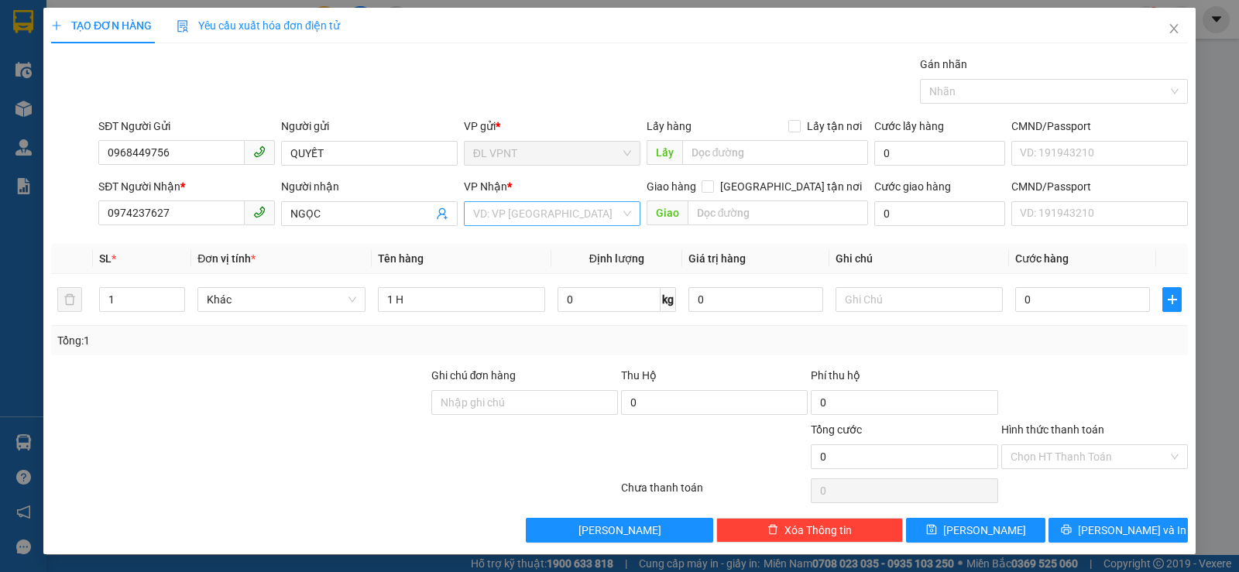
click at [532, 210] on input "search" at bounding box center [546, 213] width 147 height 23
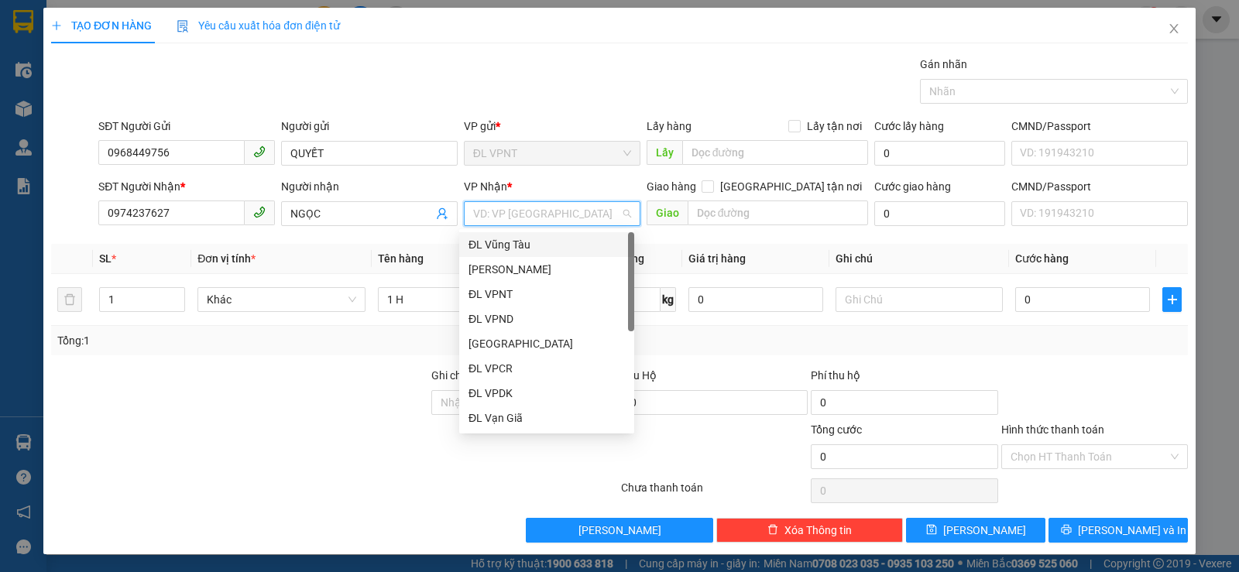
click at [515, 247] on div "ĐL Vũng Tàu" at bounding box center [547, 244] width 156 height 17
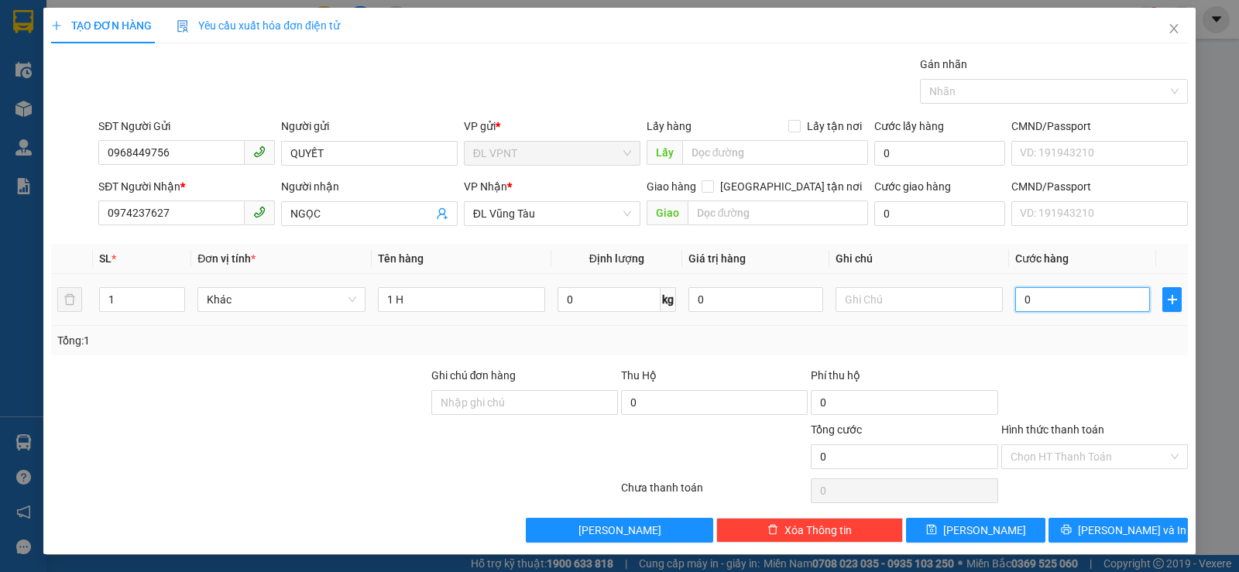
click at [1068, 300] on input "0" at bounding box center [1083, 299] width 135 height 25
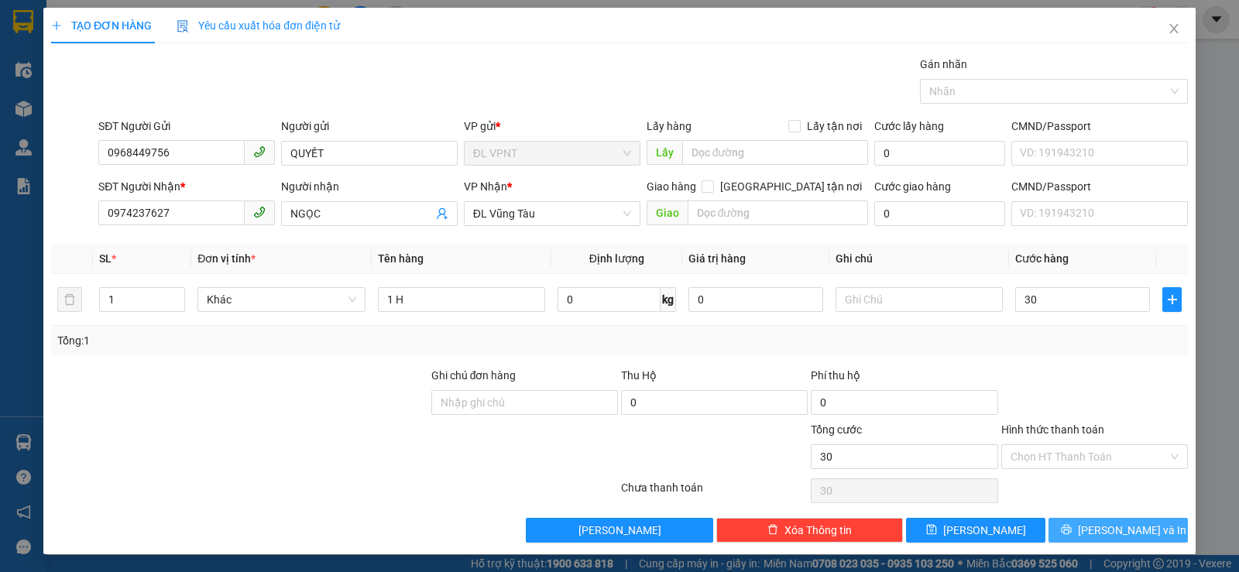
click at [1071, 528] on icon "printer" at bounding box center [1066, 530] width 10 height 10
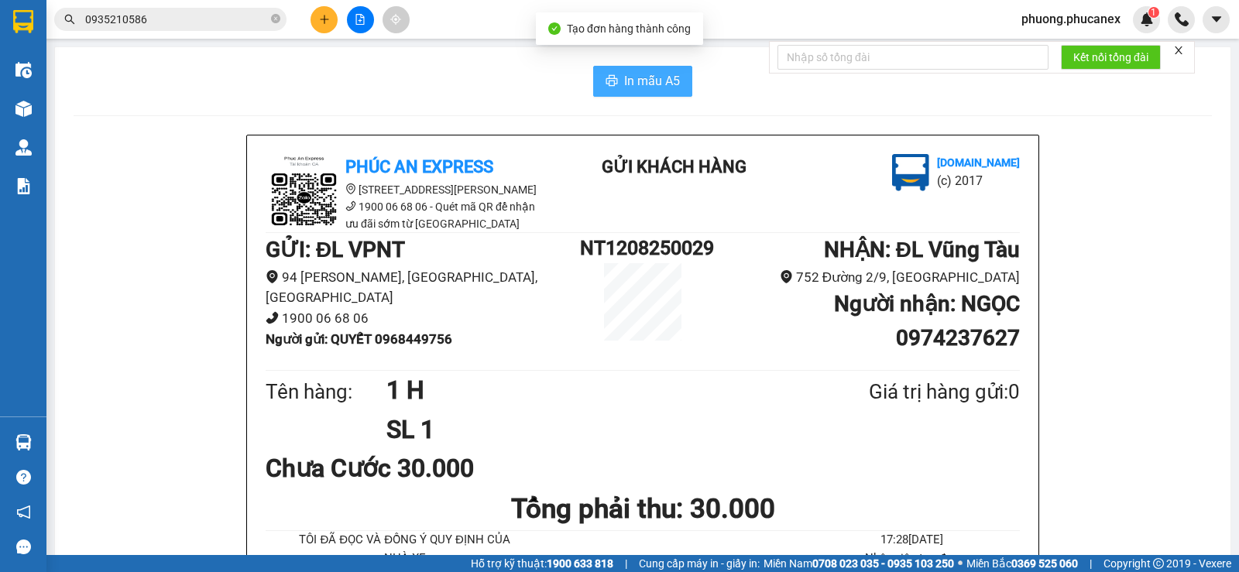
click at [624, 76] on span "In mẫu A5" at bounding box center [652, 80] width 56 height 19
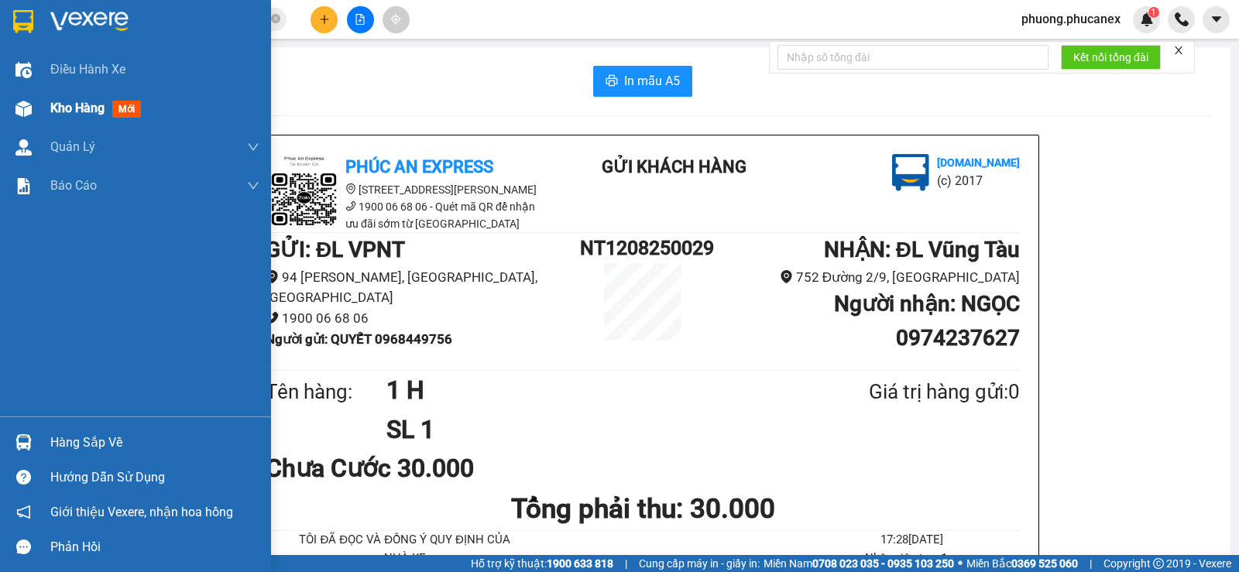
click at [87, 108] on span "Kho hàng" at bounding box center [77, 108] width 54 height 15
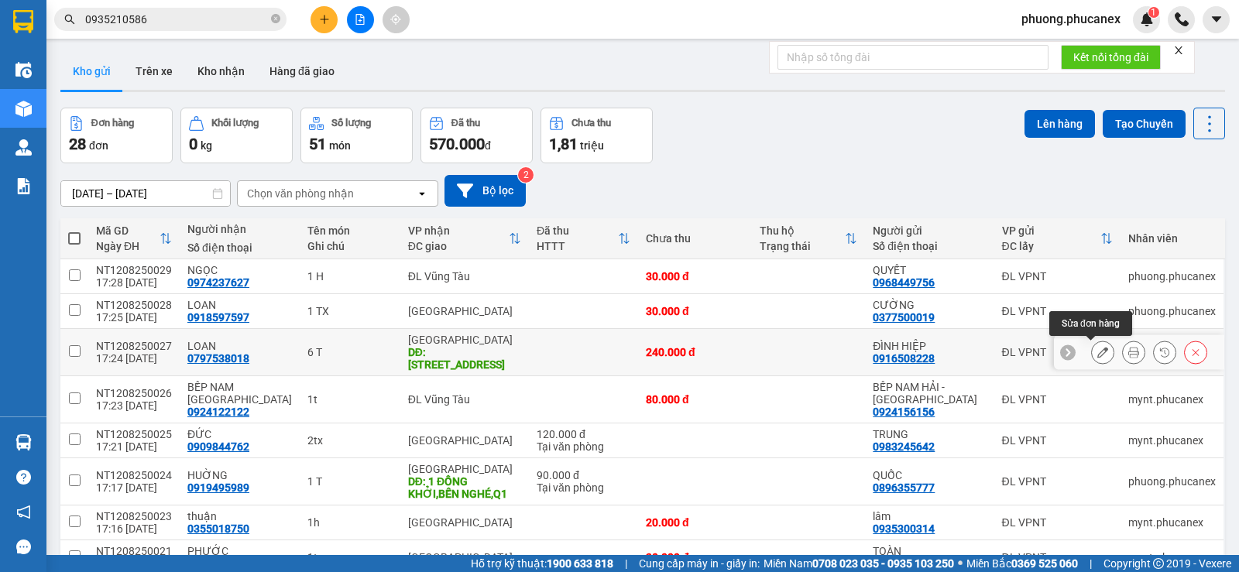
click at [1098, 352] on icon at bounding box center [1103, 352] width 11 height 11
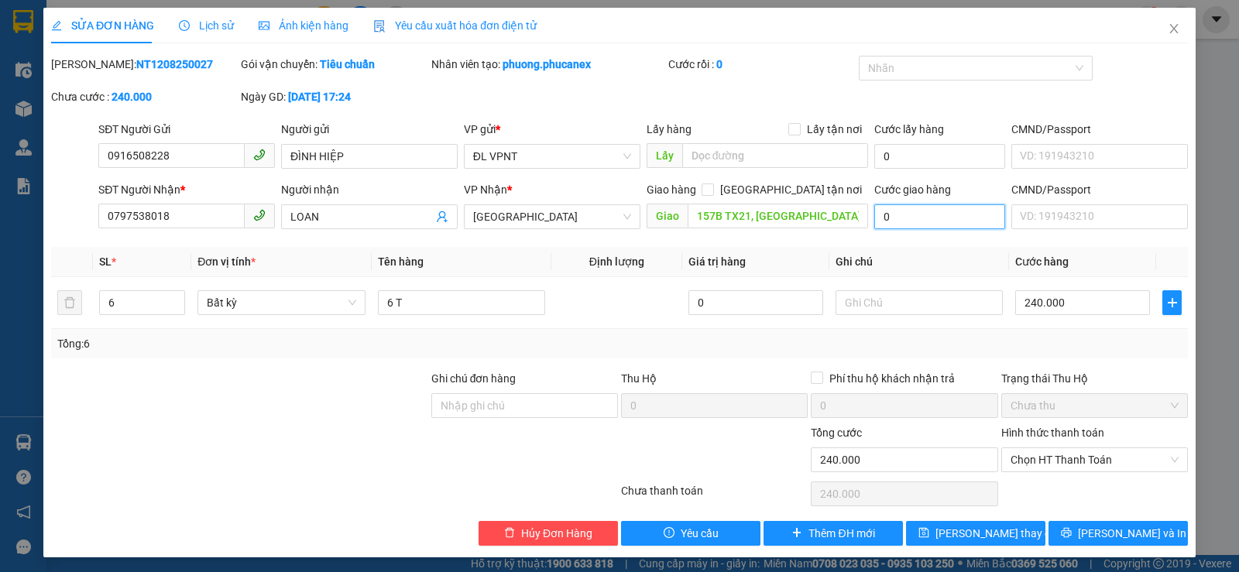
click at [919, 219] on input "0" at bounding box center [940, 217] width 131 height 25
click at [947, 342] on div "Tổng: 6" at bounding box center [619, 343] width 1125 height 17
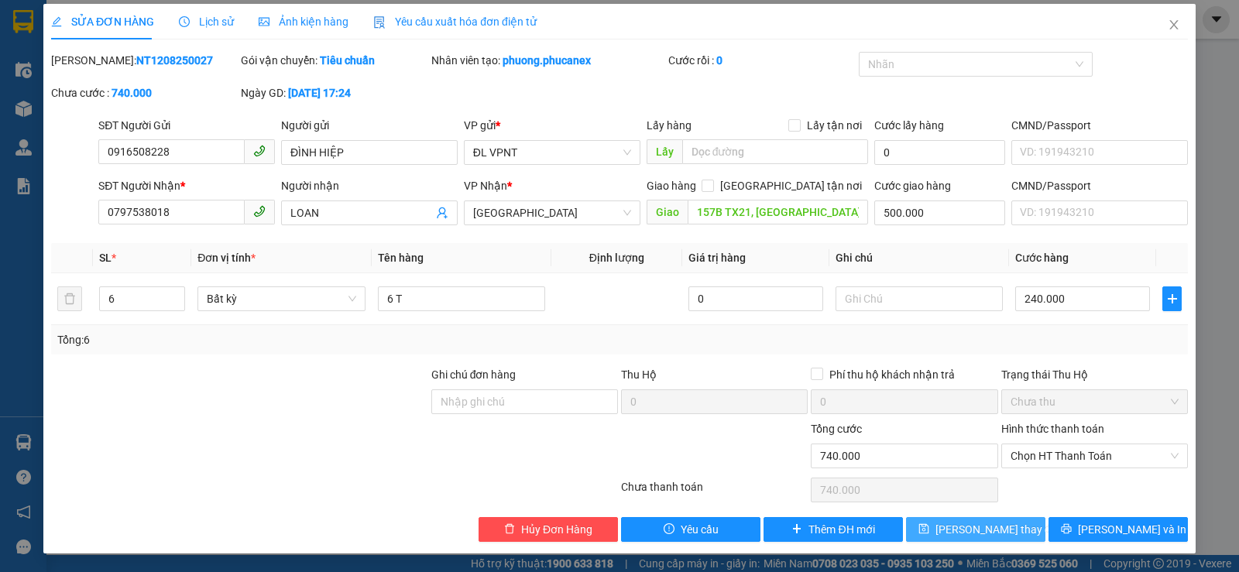
click at [973, 535] on span "Lưu thay đổi" at bounding box center [998, 529] width 124 height 17
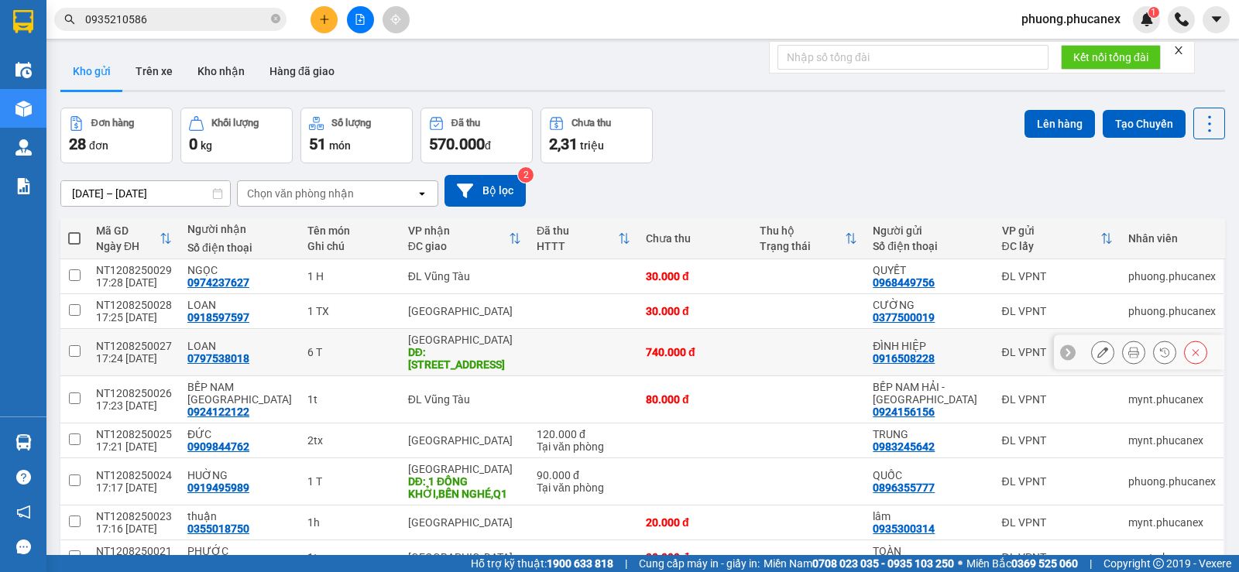
click at [1098, 349] on icon at bounding box center [1103, 352] width 11 height 11
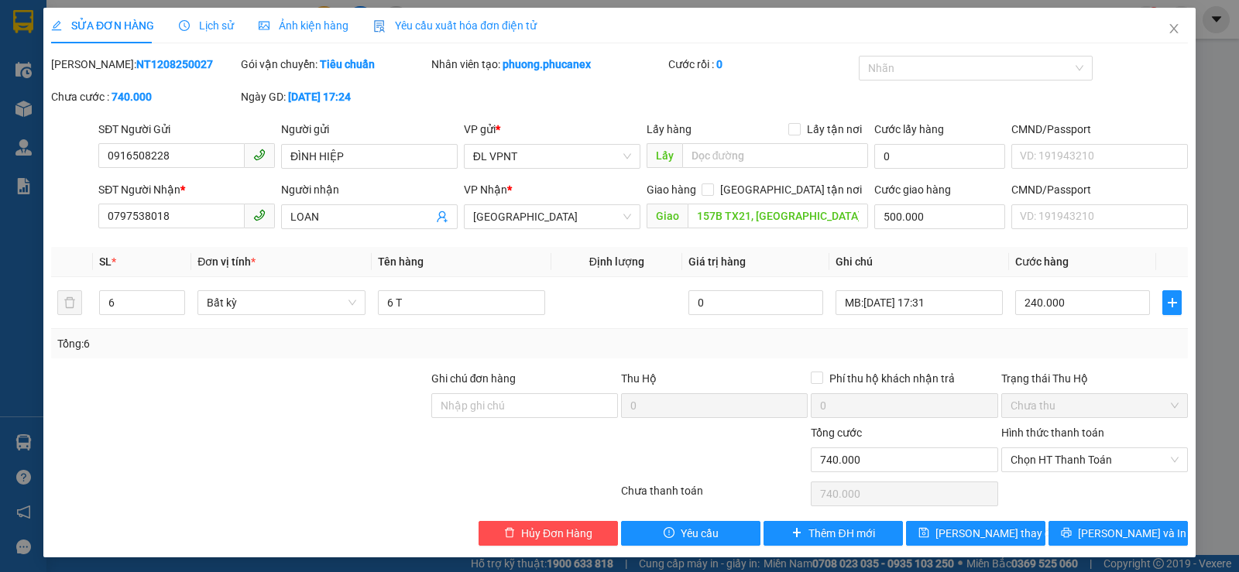
scroll to position [4, 0]
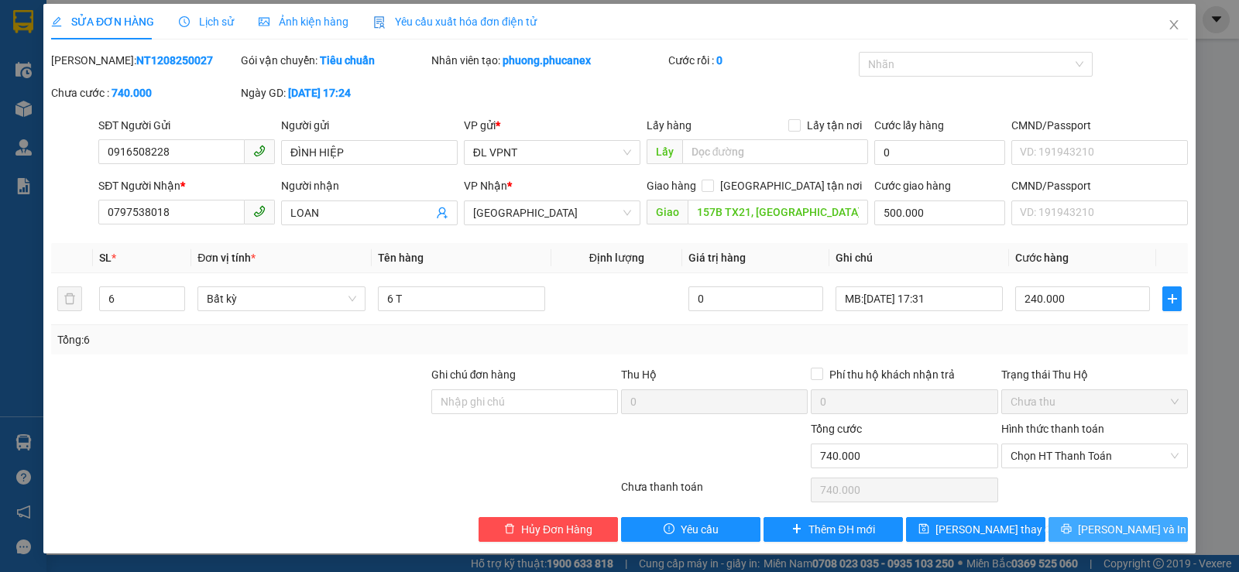
click at [1096, 531] on span "[PERSON_NAME] và In" at bounding box center [1132, 529] width 108 height 17
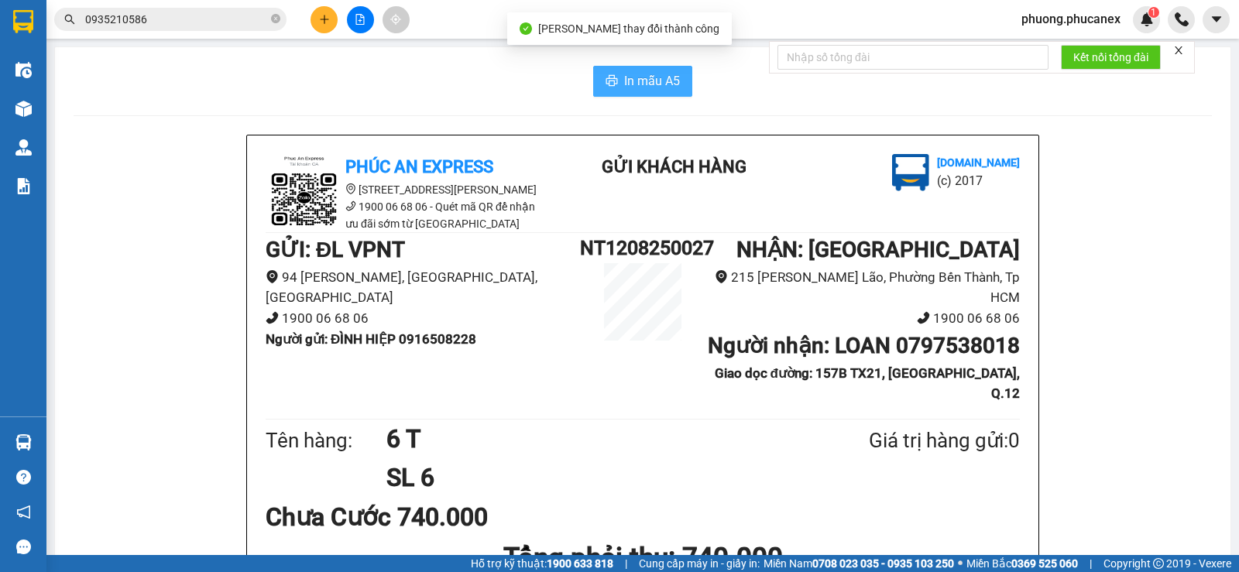
click at [646, 77] on span "In mẫu A5" at bounding box center [652, 80] width 56 height 19
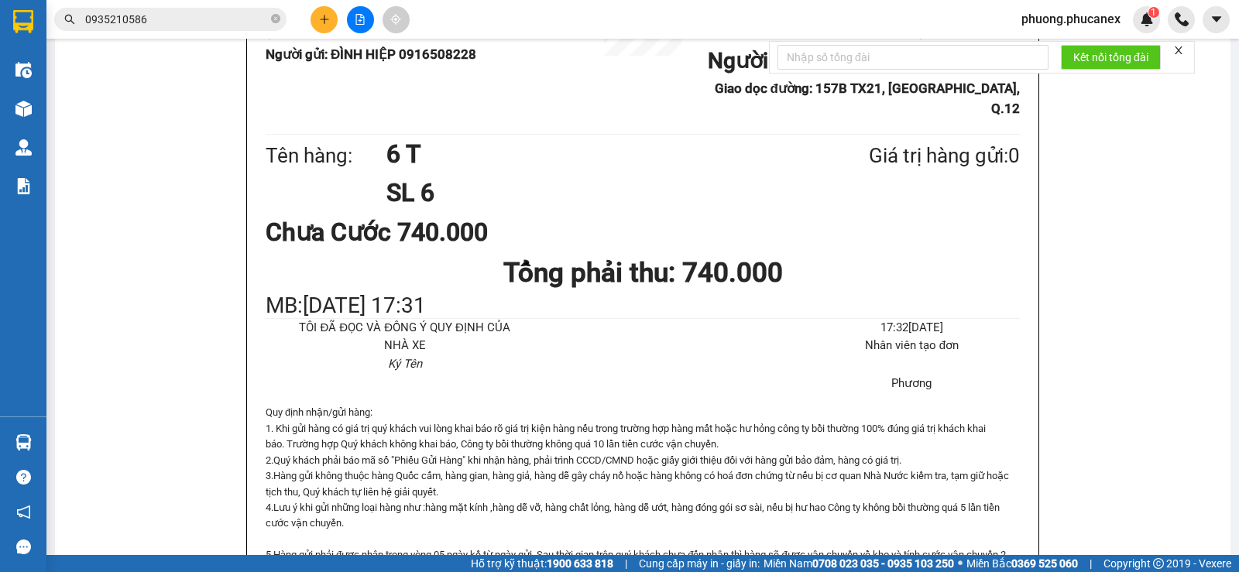
scroll to position [387, 0]
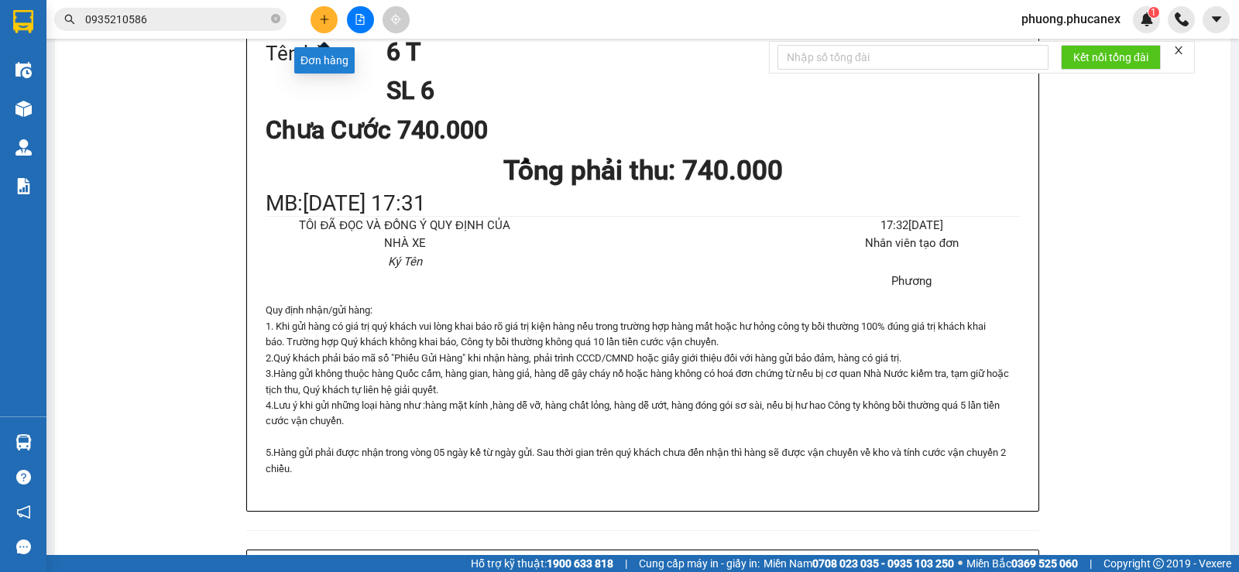
click at [323, 20] on icon "plus" at bounding box center [324, 19] width 11 height 11
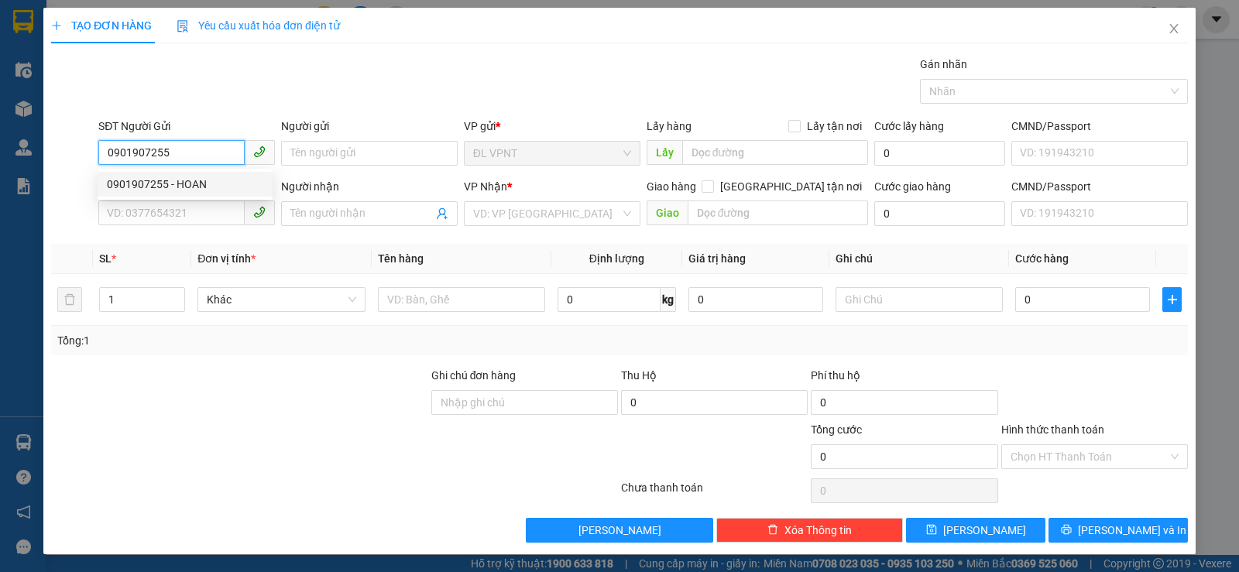
click at [185, 180] on div "0901907255 - HOAN" at bounding box center [185, 184] width 156 height 17
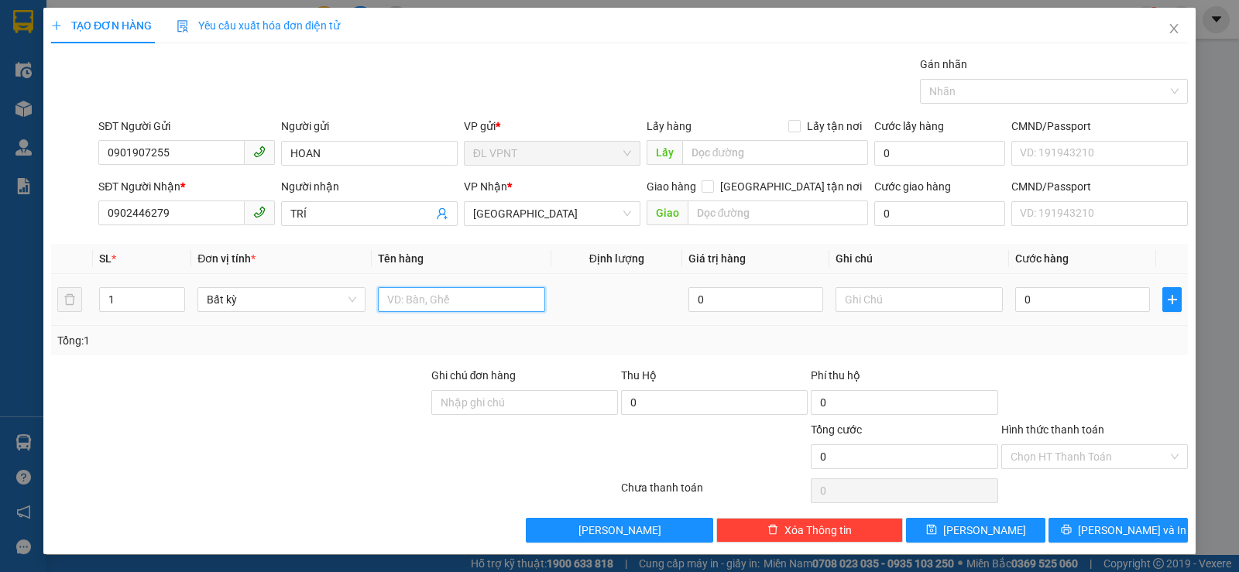
click at [411, 303] on input "text" at bounding box center [461, 299] width 167 height 25
paste input "Ê"
paste input "ỆN"
click at [1059, 307] on input "0" at bounding box center [1083, 299] width 135 height 25
click at [1087, 463] on input "Hình thức thanh toán" at bounding box center [1089, 456] width 157 height 23
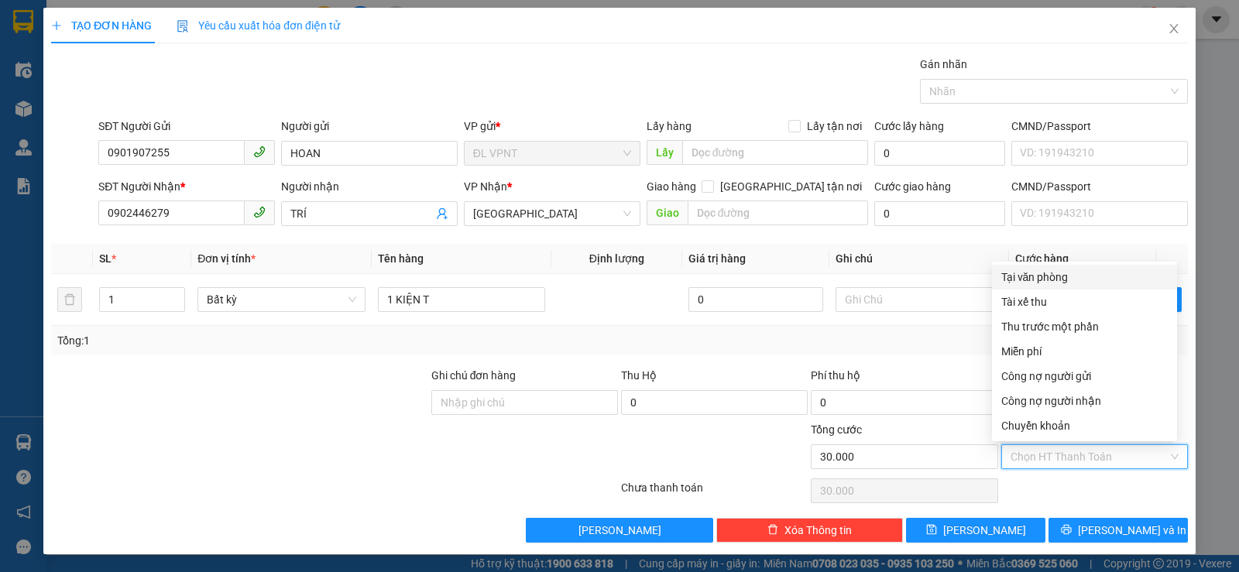
click at [1068, 273] on div "Tại văn phòng" at bounding box center [1085, 277] width 167 height 17
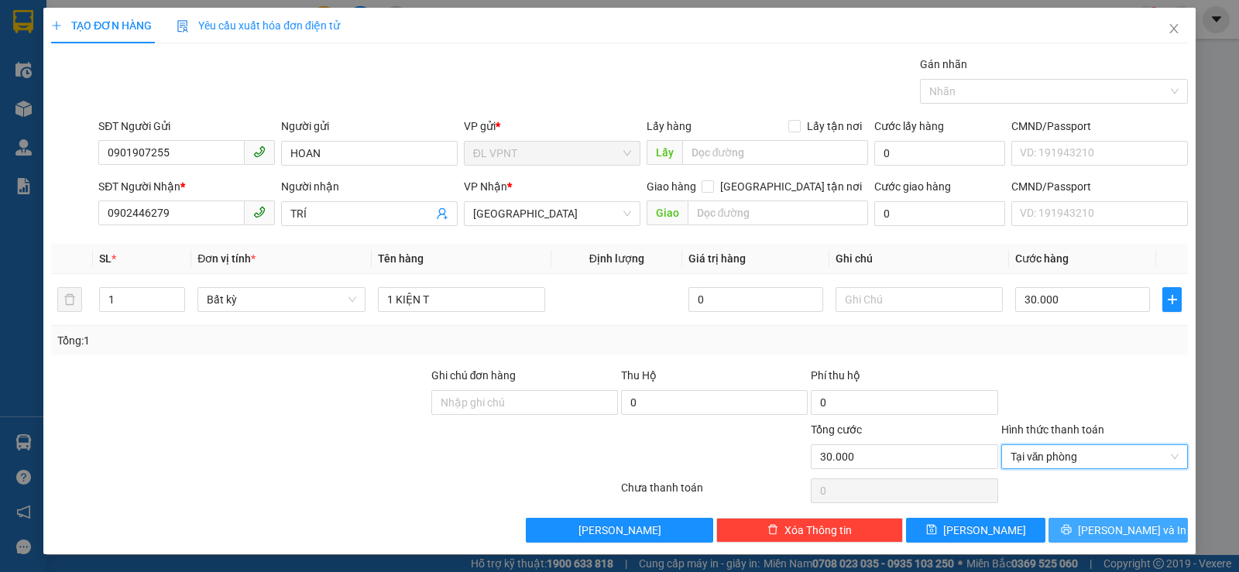
click at [1106, 530] on span "[PERSON_NAME] và In" at bounding box center [1132, 530] width 108 height 17
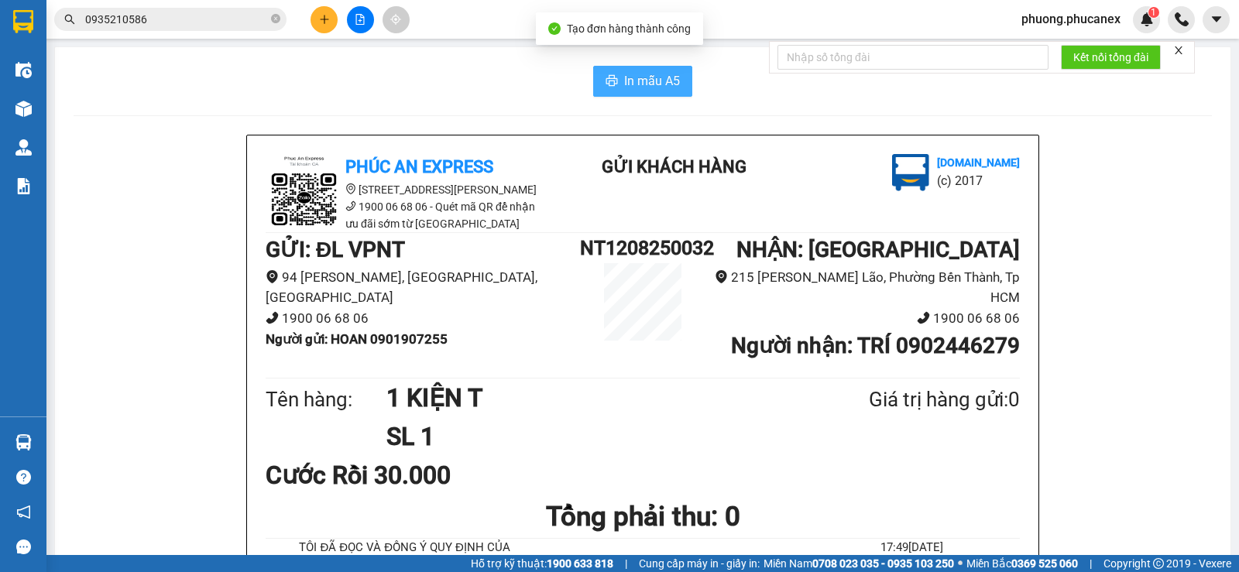
click at [661, 87] on span "In mẫu A5" at bounding box center [652, 80] width 56 height 19
click at [316, 9] on button at bounding box center [324, 19] width 27 height 27
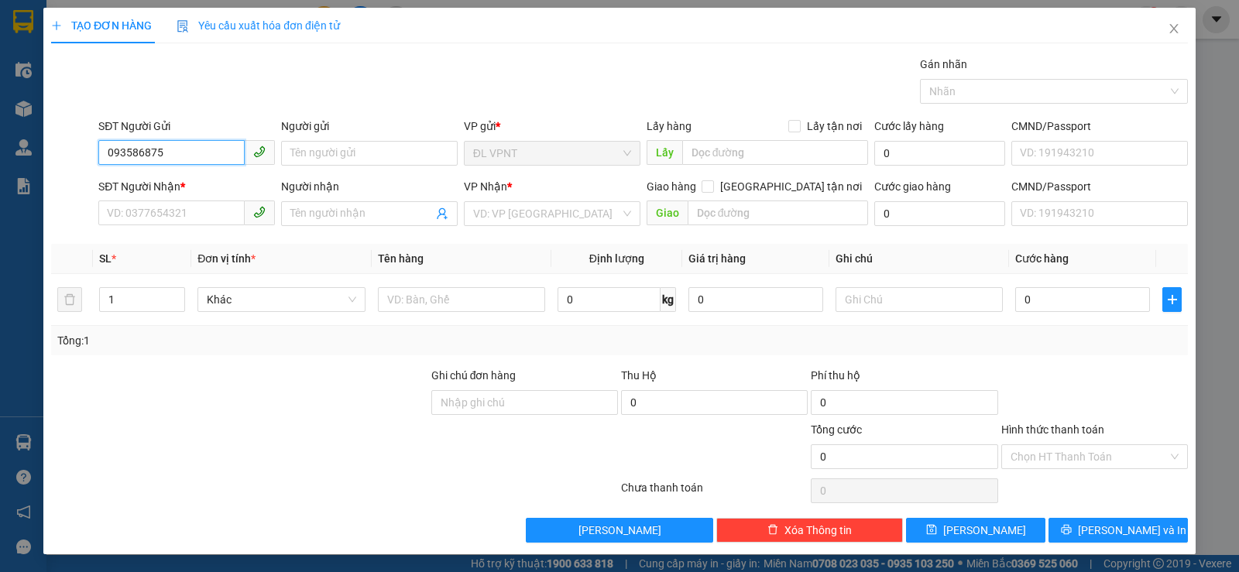
type input "0935868756"
click at [173, 181] on div "0935868756 - HÒA" at bounding box center [185, 184] width 156 height 17
type input "HÒA"
type input "0938088844"
type input "LAM"
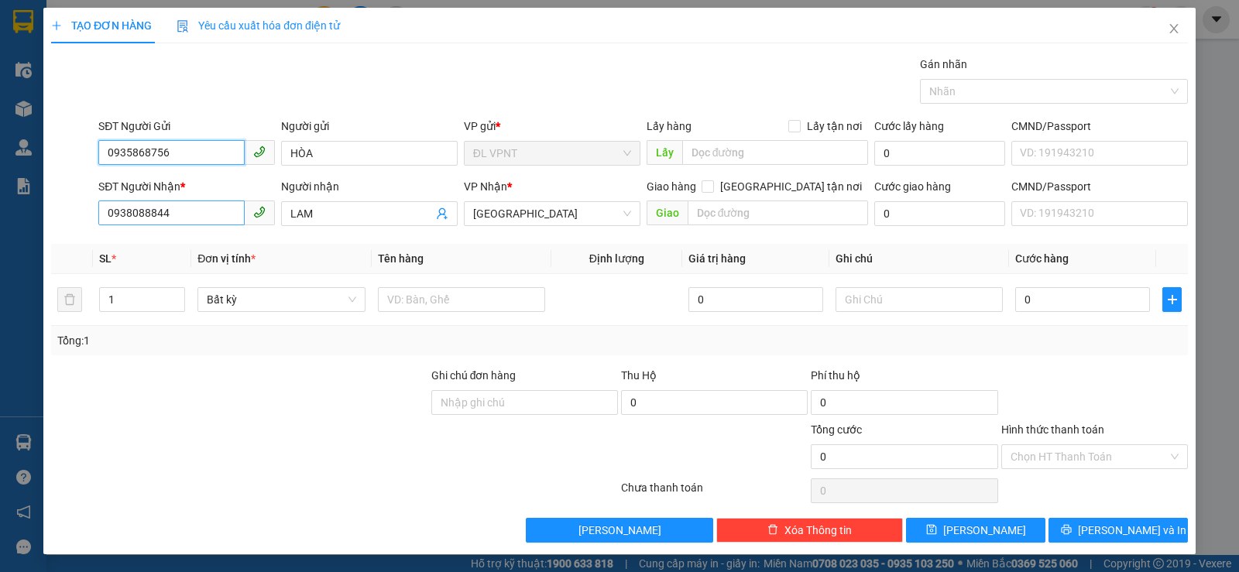
type input "0935868756"
click at [176, 209] on input "0938088844" at bounding box center [171, 213] width 146 height 25
click at [417, 287] on div at bounding box center [461, 299] width 167 height 31
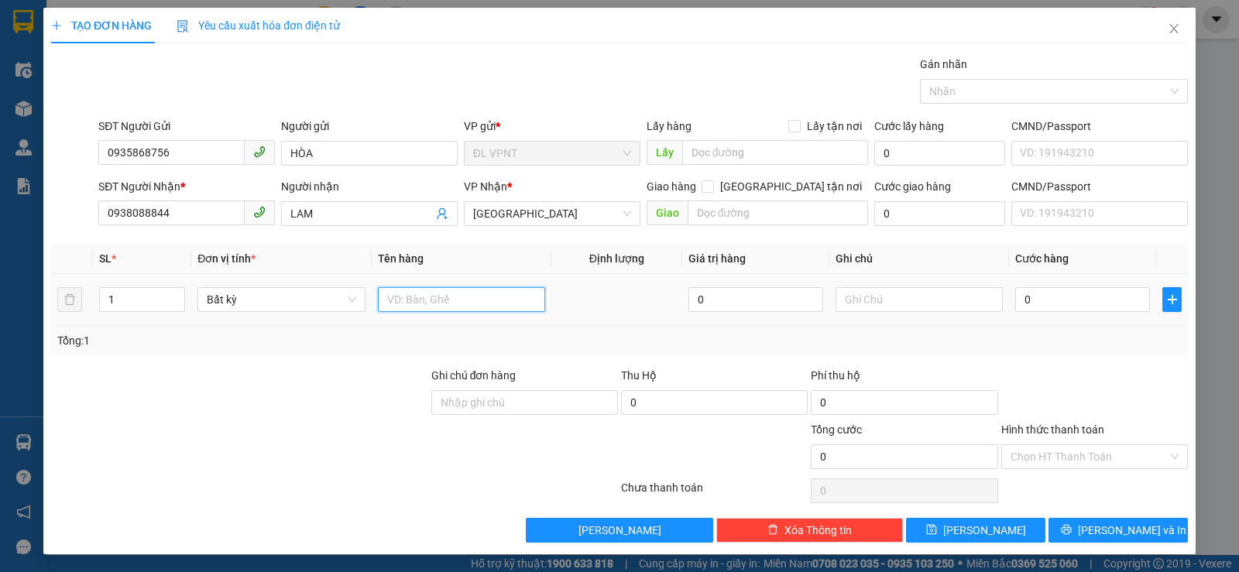
click at [408, 297] on input "text" at bounding box center [461, 299] width 167 height 25
type input "1 TX"
click at [1043, 304] on input "0" at bounding box center [1083, 299] width 135 height 25
type input "3"
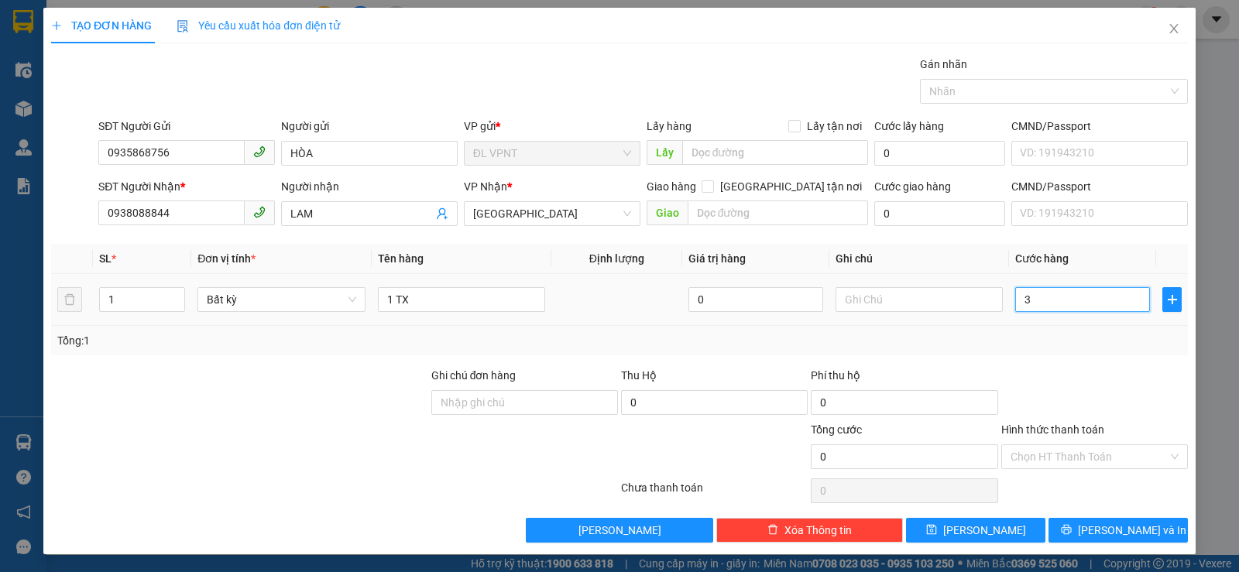
type input "3"
type input "30"
click at [1053, 446] on input "Hình thức thanh toán" at bounding box center [1089, 456] width 157 height 23
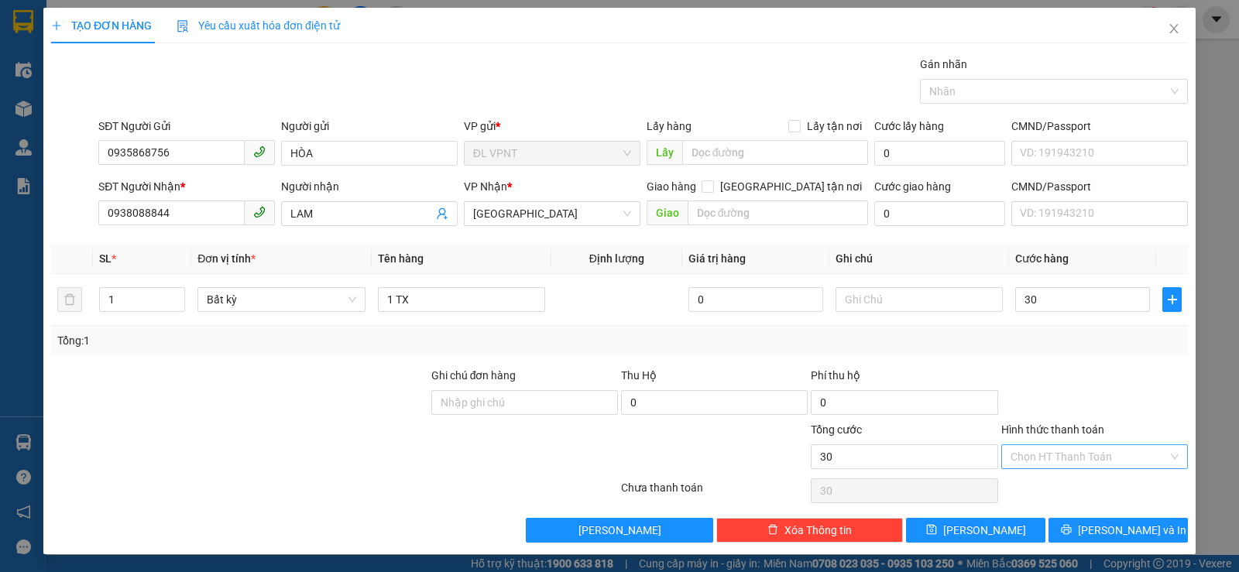
type input "30.000"
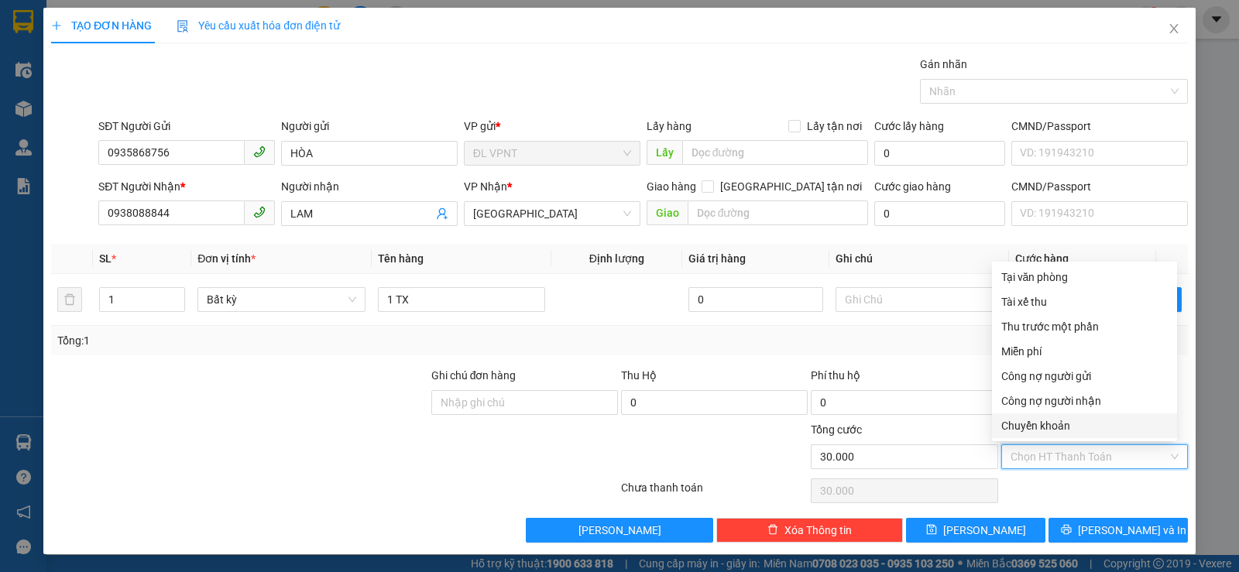
click at [937, 341] on div "Tổng: 1" at bounding box center [619, 340] width 1125 height 17
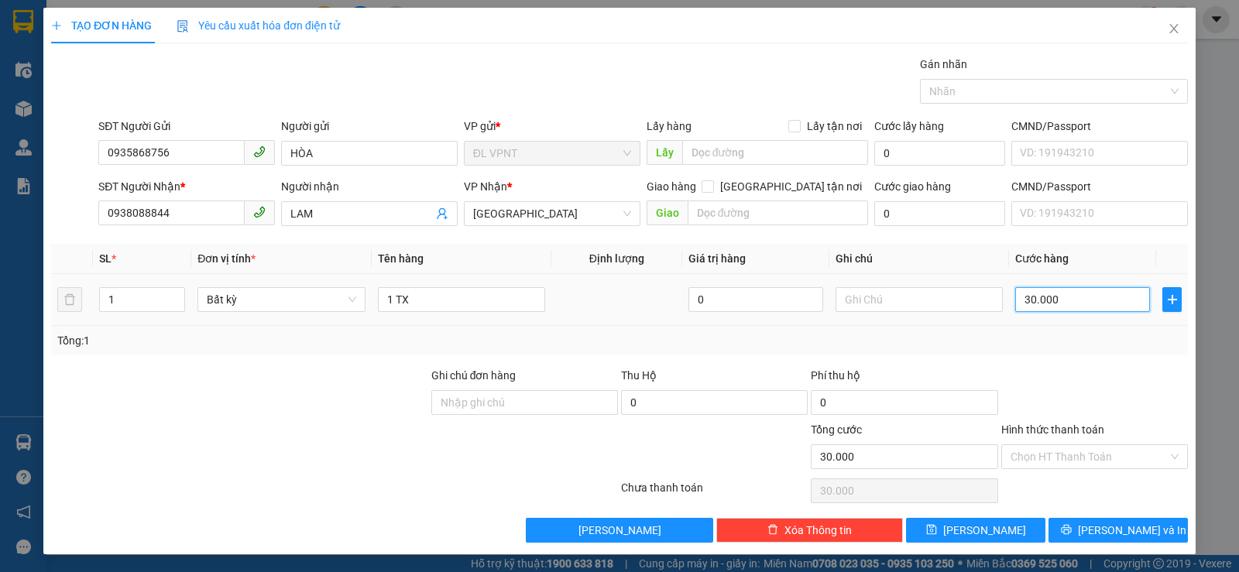
click at [1068, 304] on input "30.000" at bounding box center [1083, 299] width 135 height 25
type input "2"
type input "20"
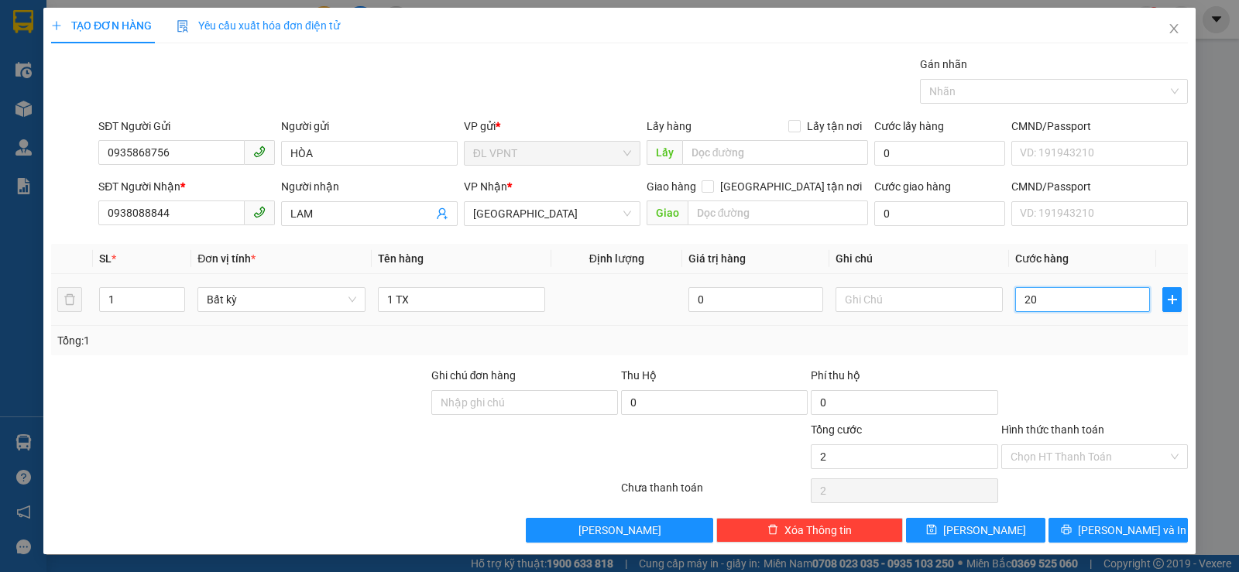
type input "20"
click at [1067, 459] on input "Hình thức thanh toán" at bounding box center [1089, 456] width 157 height 23
type input "20.000"
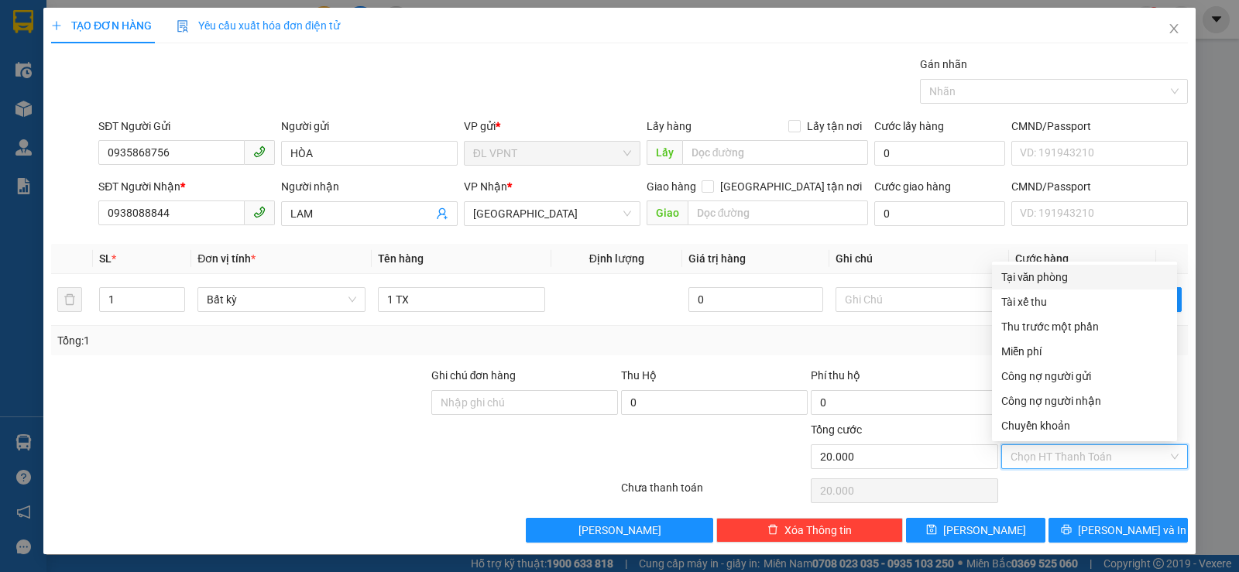
click at [1068, 279] on div "Tại văn phòng" at bounding box center [1085, 277] width 167 height 17
type input "0"
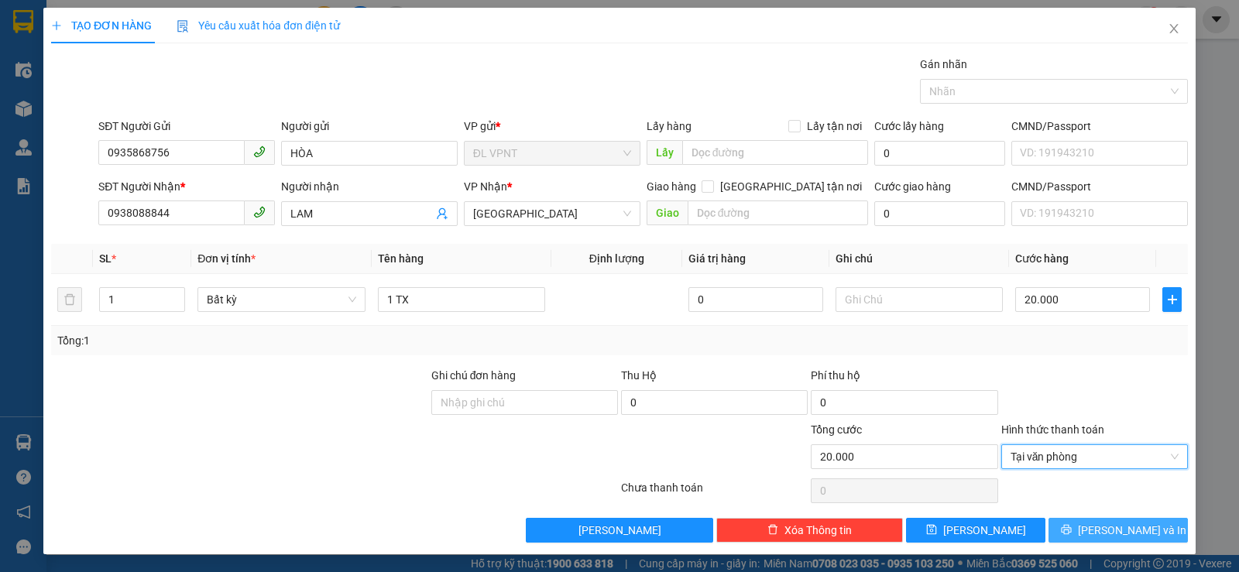
click at [1103, 523] on span "[PERSON_NAME] và In" at bounding box center [1132, 530] width 108 height 17
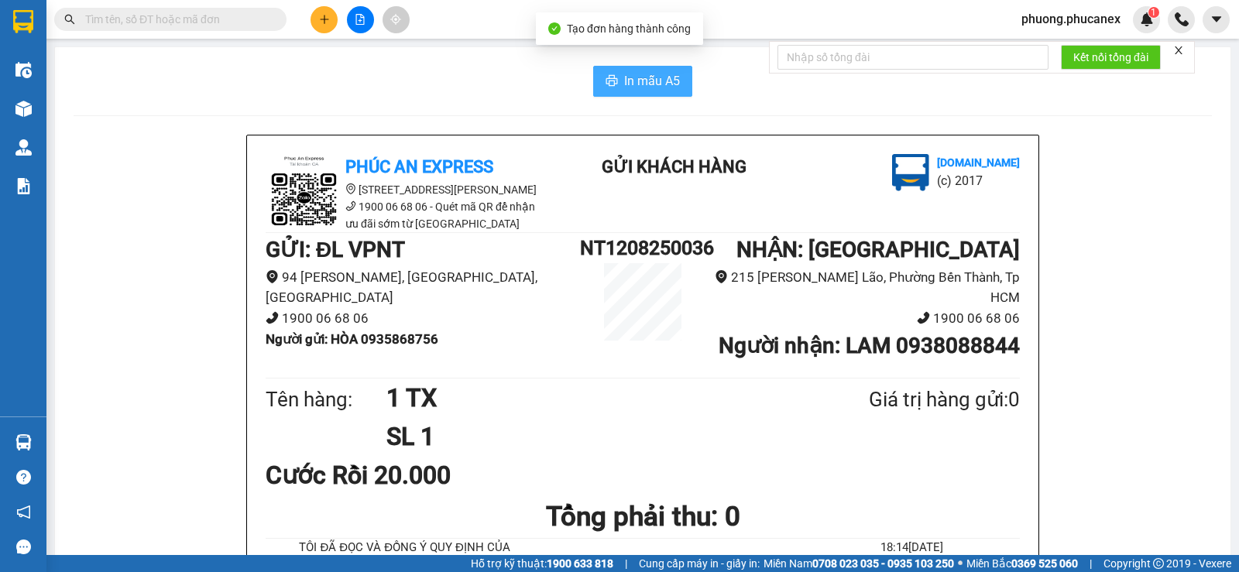
click at [628, 82] on span "In mẫu A5" at bounding box center [652, 80] width 56 height 19
click at [321, 15] on icon "plus" at bounding box center [324, 19] width 11 height 11
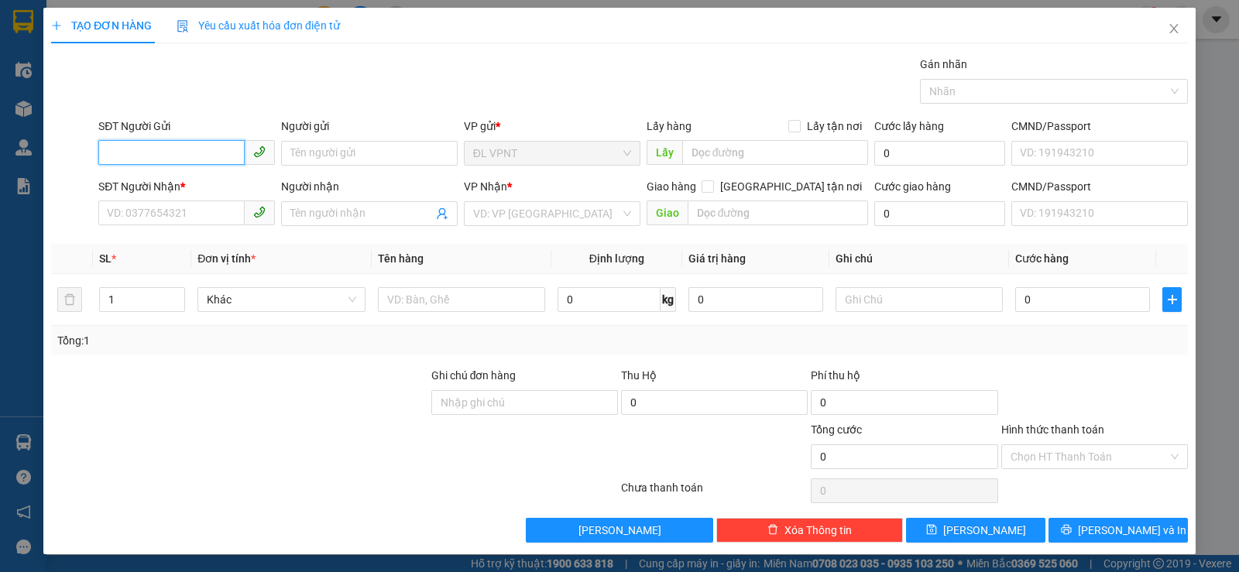
click at [113, 155] on input "SĐT Người Gửi" at bounding box center [171, 152] width 146 height 25
type input "0912636068"
click at [203, 184] on div "0912636068 - NHẤT NGUYỆT" at bounding box center [185, 184] width 156 height 17
type input "NHẤT NGUYỆT"
type input "0938377848"
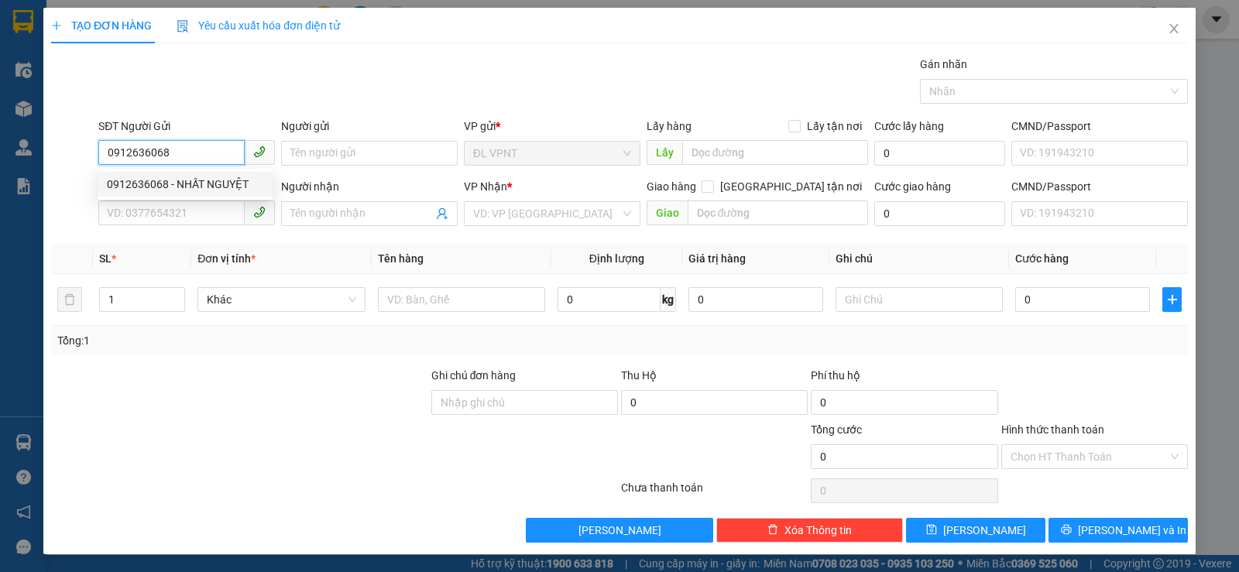
type input "cty amigon"
type input "0912636068"
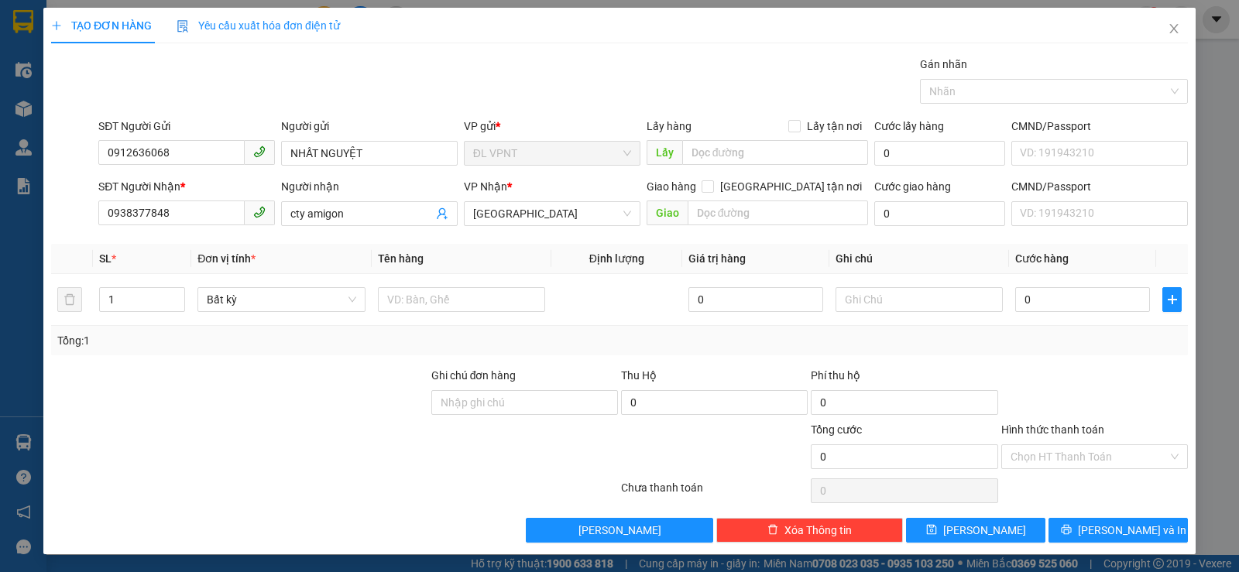
click at [310, 345] on div "Tổng: 1" at bounding box center [268, 340] width 422 height 17
drag, startPoint x: 191, startPoint y: 215, endPoint x: 47, endPoint y: 224, distance: 144.4
click at [47, 224] on div "TẠO ĐƠN HÀNG Yêu cầu xuất hóa đơn điện tử Transit Pickup Surcharge Ids Transit …" at bounding box center [619, 281] width 1153 height 547
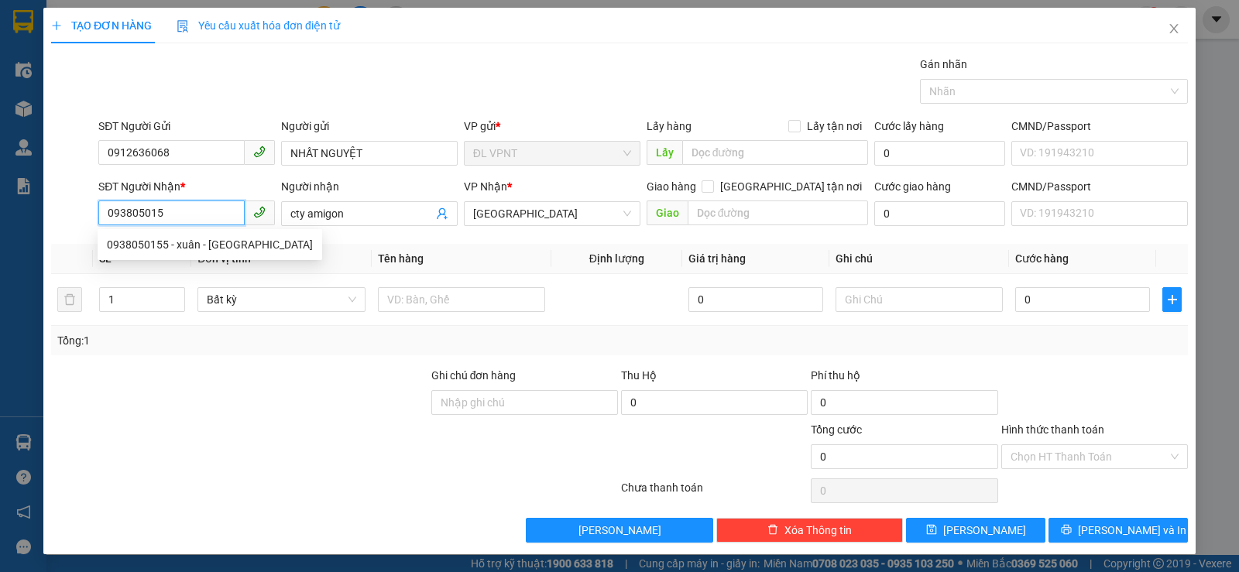
type input "0938050155"
click at [181, 237] on div "0938050155 - xuân - [GEOGRAPHIC_DATA]" at bounding box center [210, 244] width 206 height 17
type input "xuân - ĐÔNG [GEOGRAPHIC_DATA]"
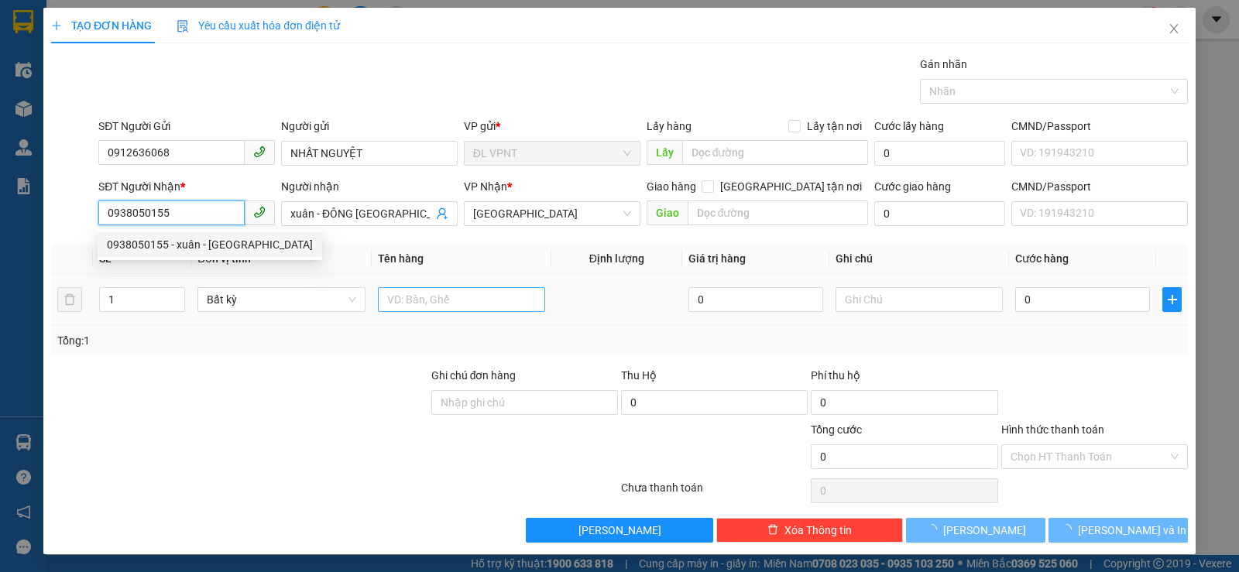
type input "0938050155"
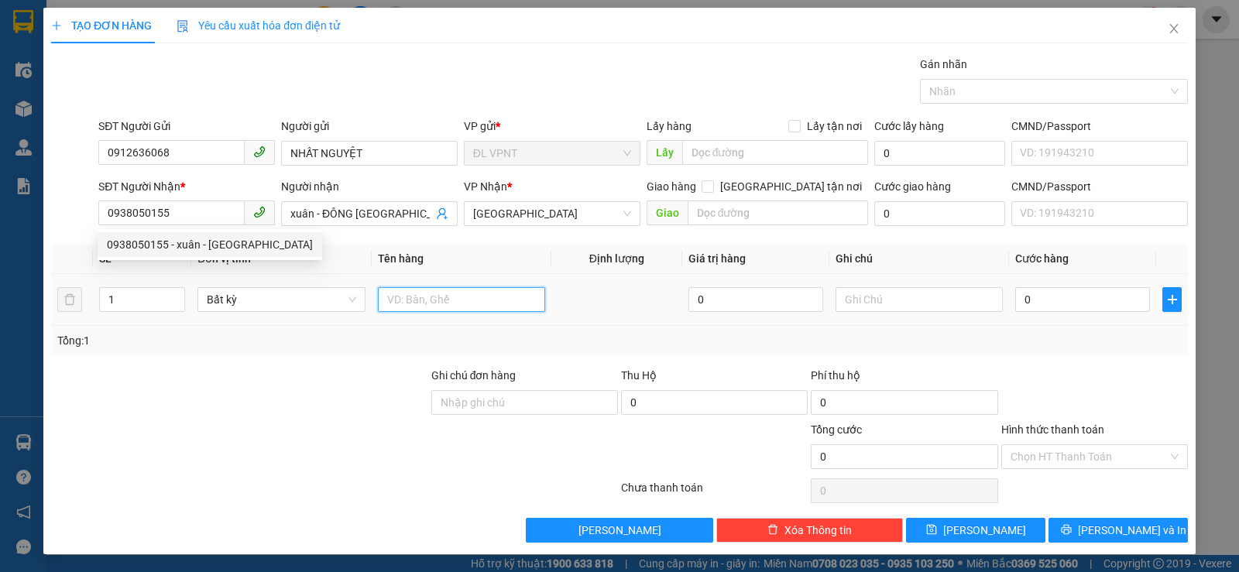
click at [441, 306] on input "text" at bounding box center [461, 299] width 167 height 25
type input "1 TX"
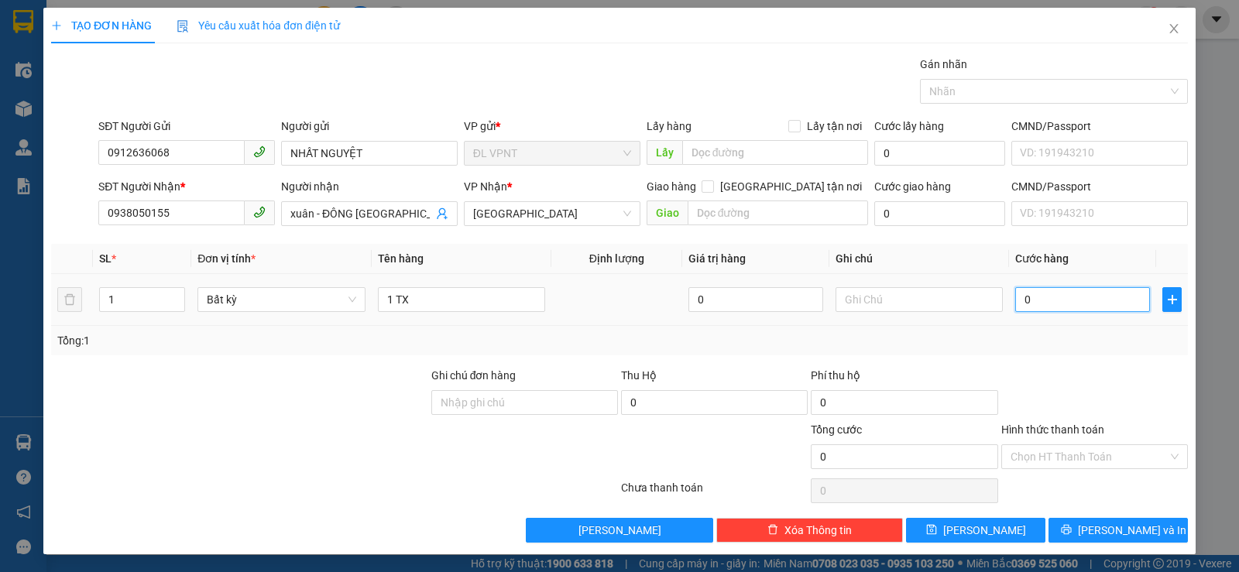
click at [1047, 295] on input "0" at bounding box center [1083, 299] width 135 height 25
type input "6"
type input "60"
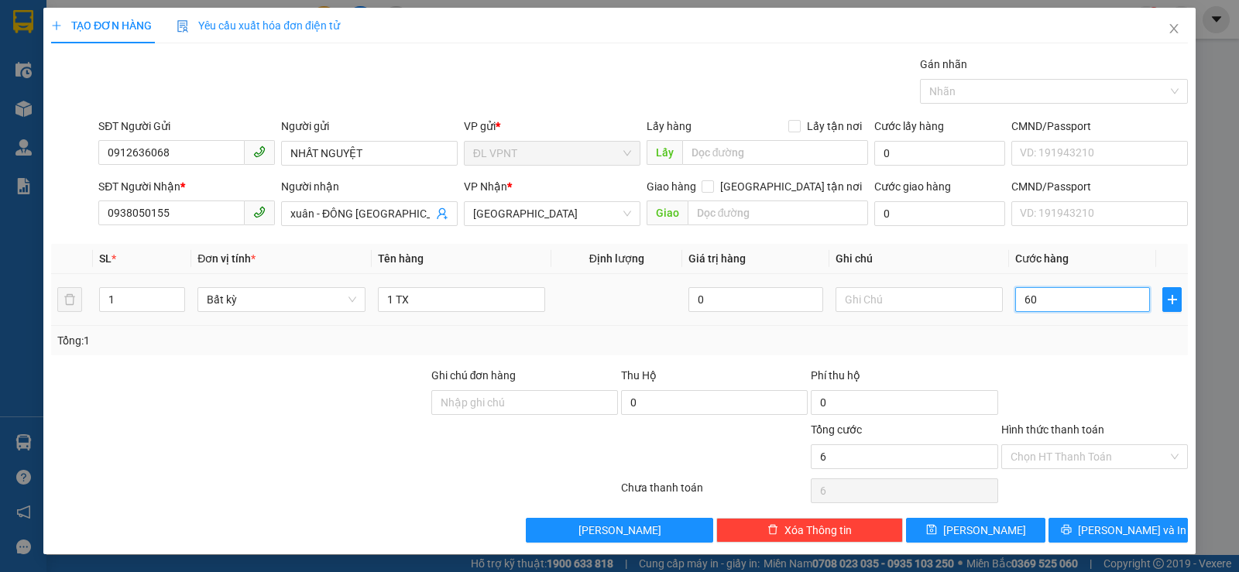
type input "60"
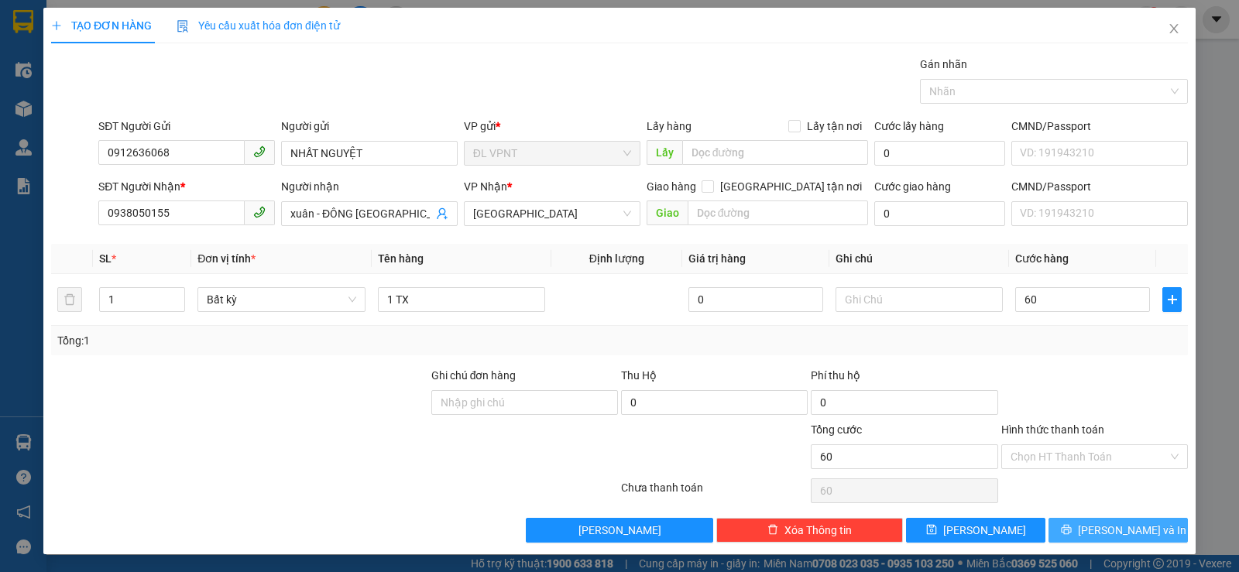
click at [1093, 529] on button "[PERSON_NAME] và In" at bounding box center [1118, 530] width 139 height 25
type input "60.000"
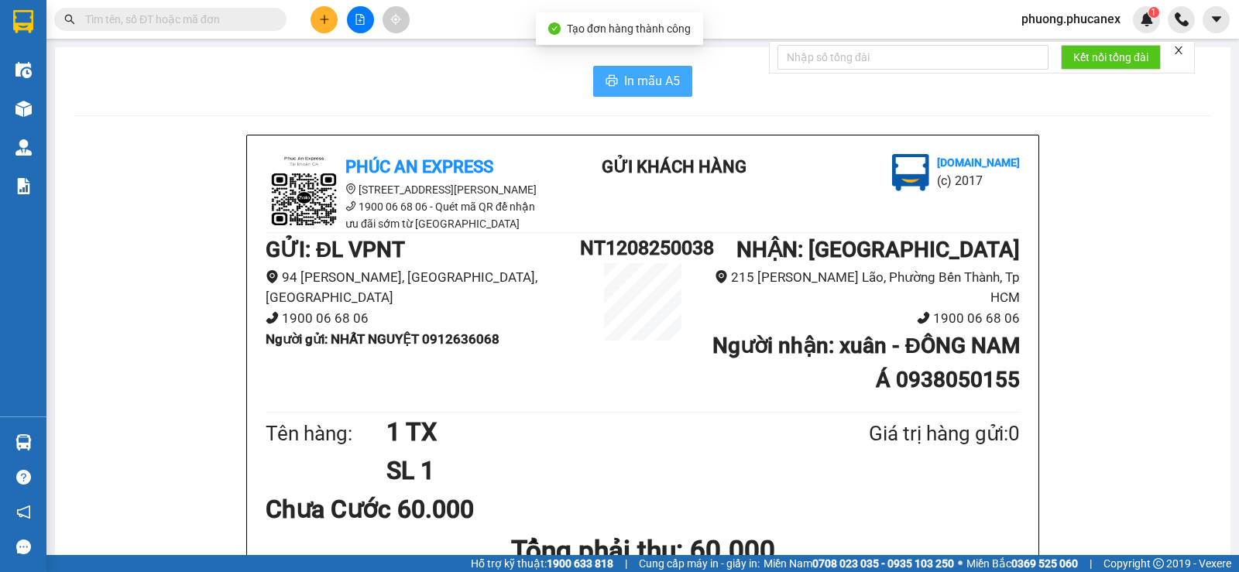
click at [645, 93] on button "In mẫu A5" at bounding box center [642, 81] width 99 height 31
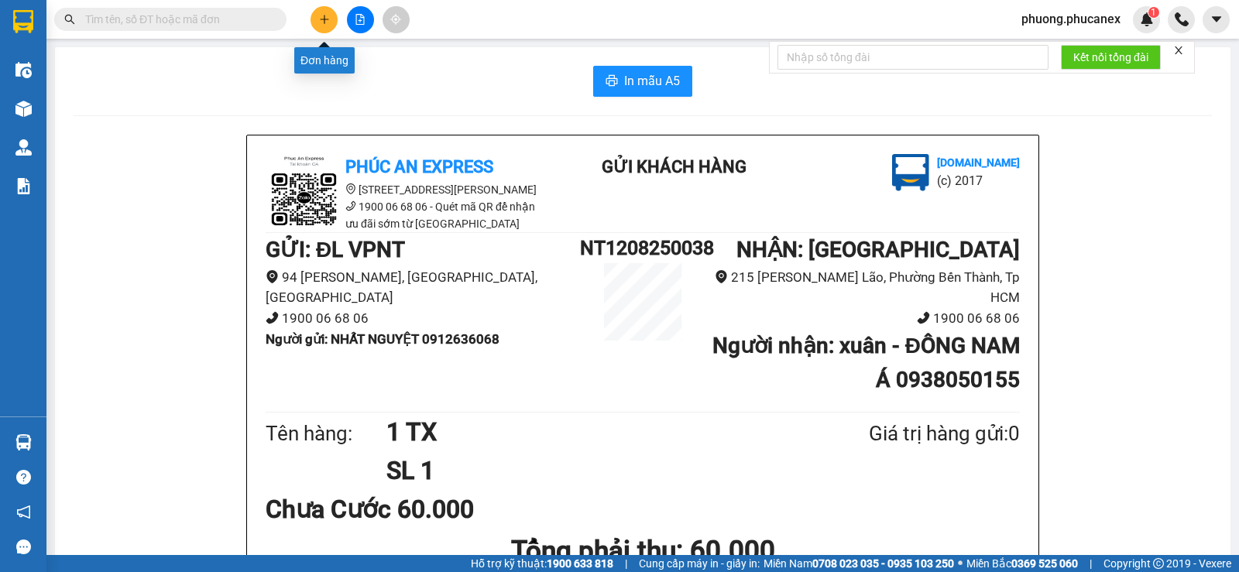
click at [324, 20] on icon "plus" at bounding box center [324, 19] width 11 height 11
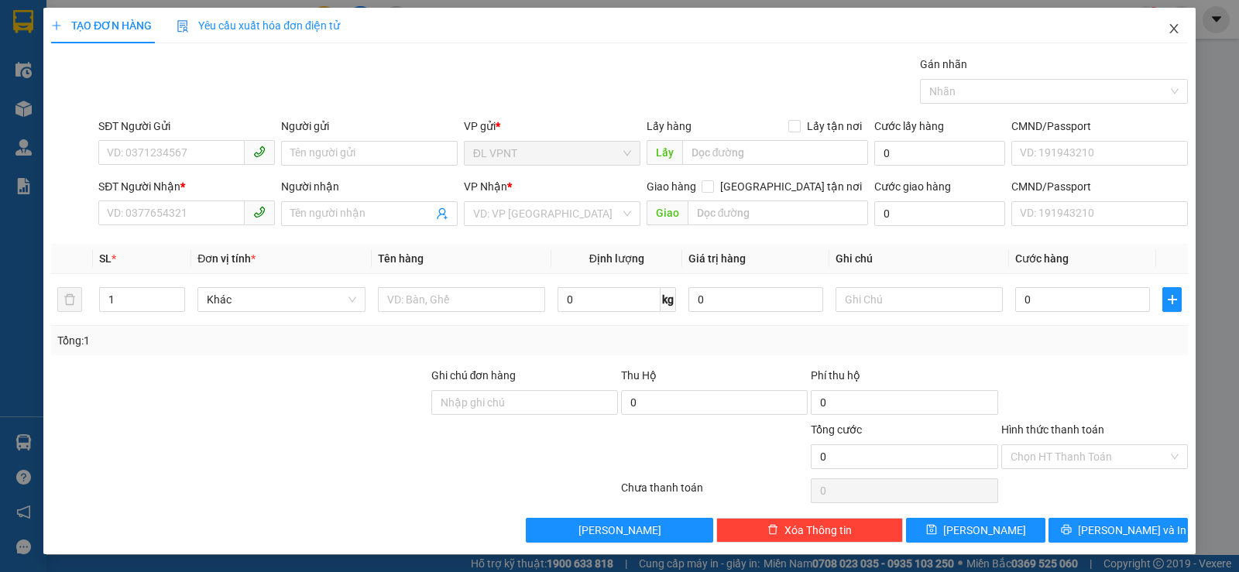
click at [1168, 29] on icon "close" at bounding box center [1174, 28] width 12 height 12
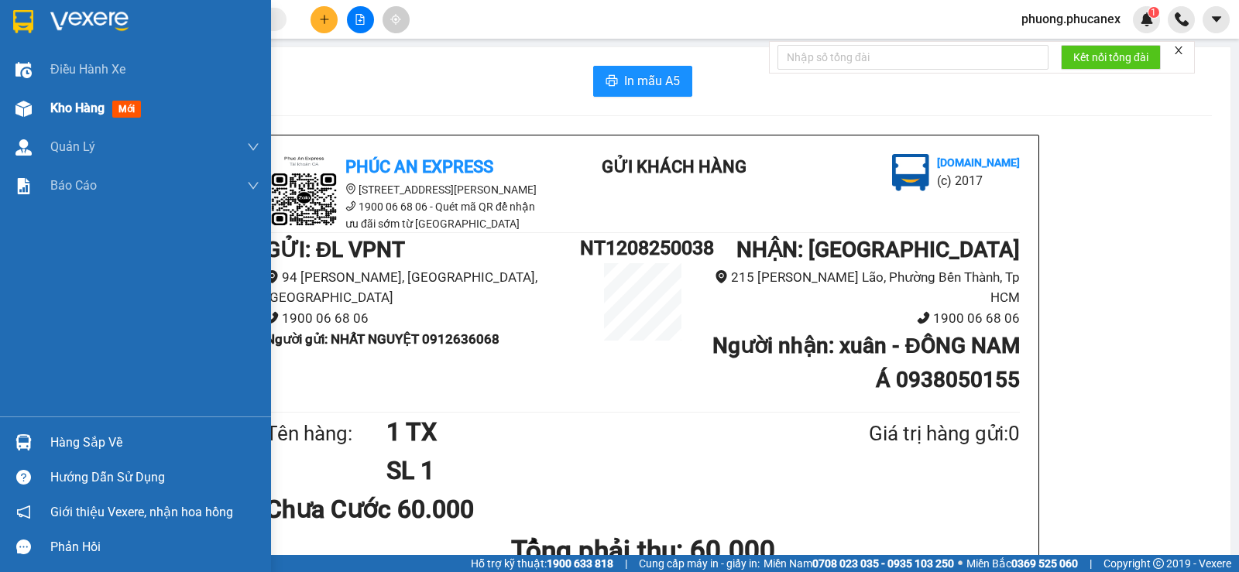
drag, startPoint x: 76, startPoint y: 105, endPoint x: 176, endPoint y: 105, distance: 99.9
click at [78, 105] on span "Kho hàng" at bounding box center [77, 108] width 54 height 15
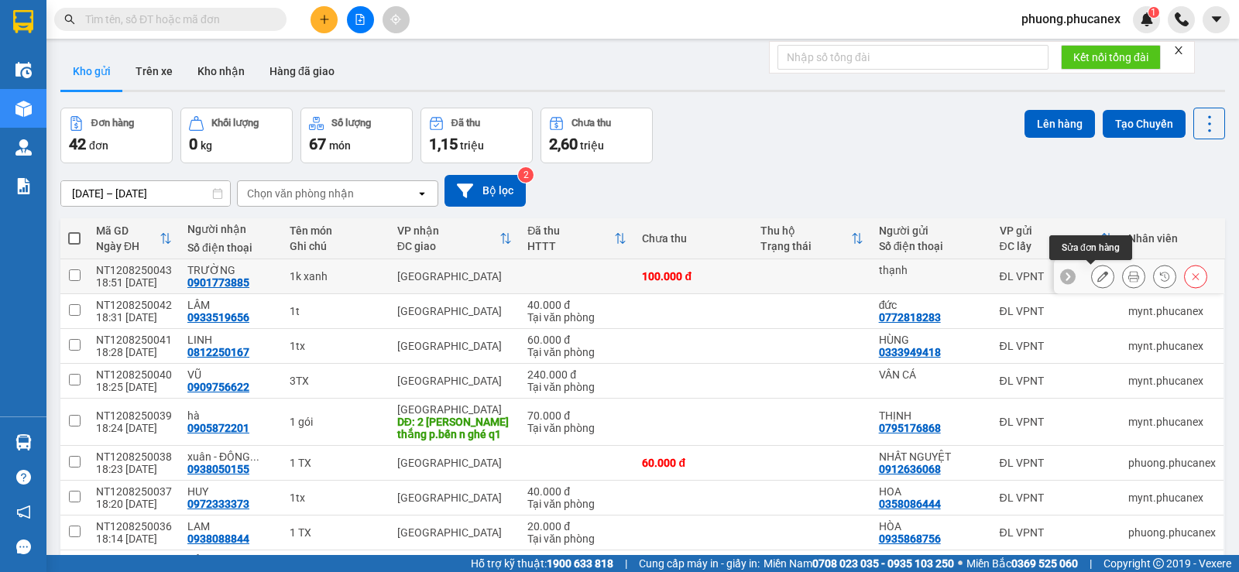
click at [1096, 275] on button at bounding box center [1103, 276] width 22 height 27
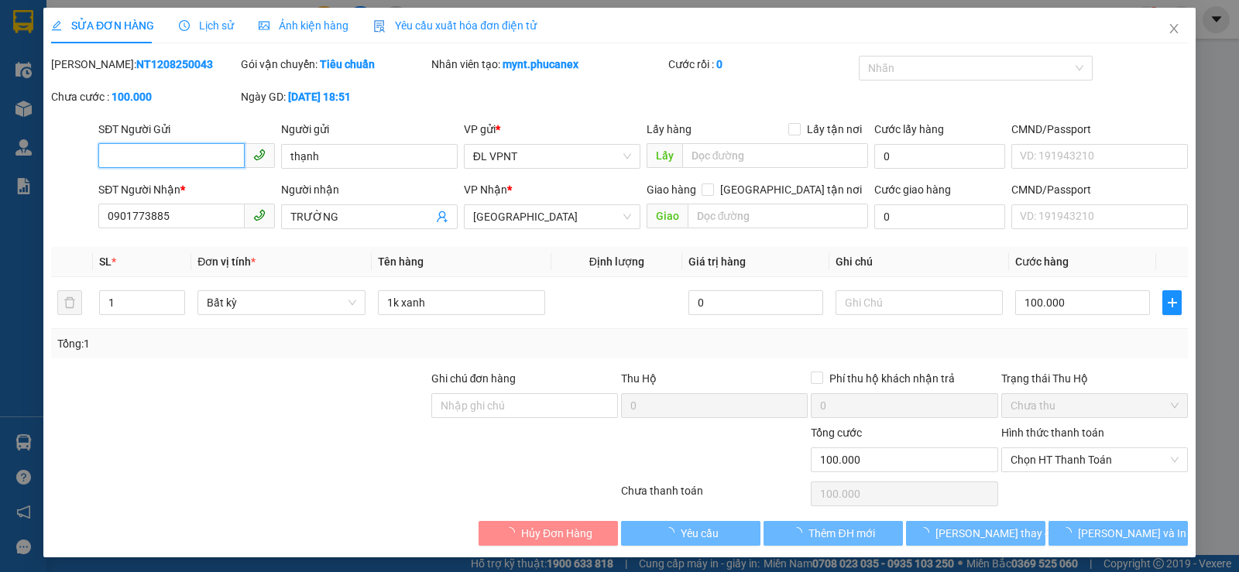
type input "thạnh"
type input "0901773885"
type input "TRƯỜNG"
type input "100.000"
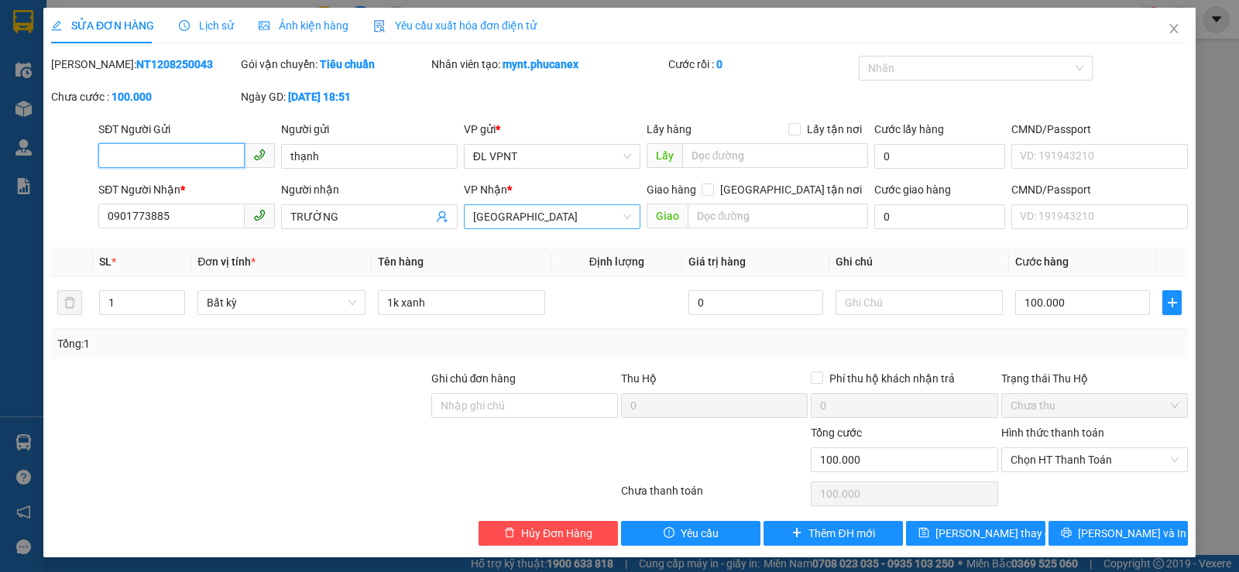
click at [538, 212] on span "ĐL Quận 1" at bounding box center [552, 216] width 158 height 23
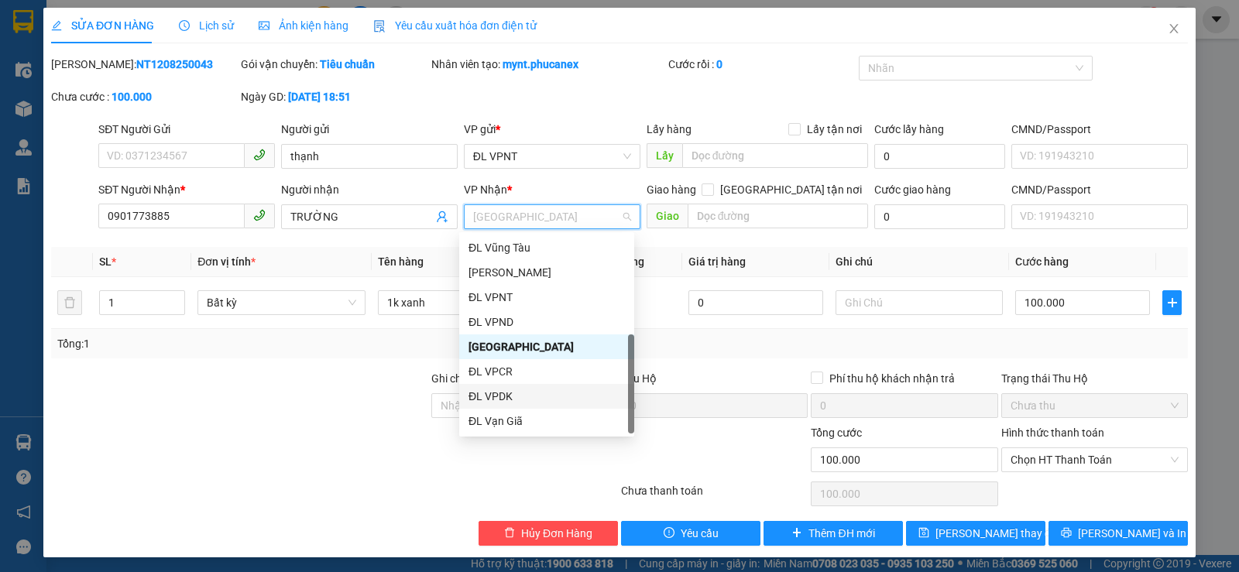
scroll to position [25, 0]
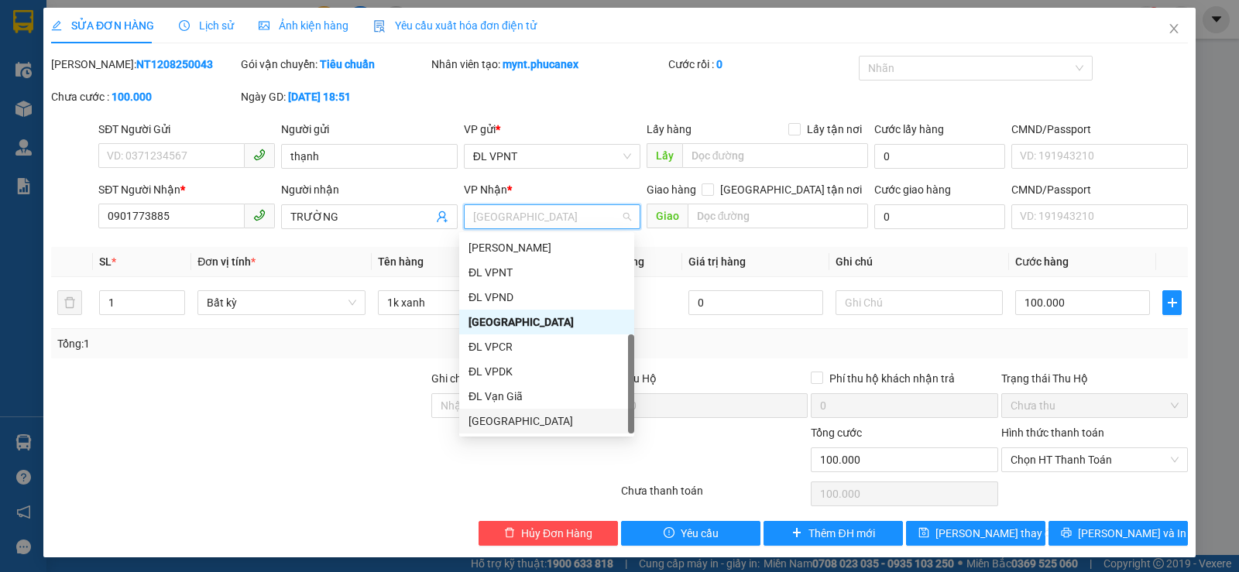
drag, startPoint x: 511, startPoint y: 420, endPoint x: 593, endPoint y: 468, distance: 95.1
click at [507, 414] on div "[GEOGRAPHIC_DATA]" at bounding box center [547, 421] width 156 height 17
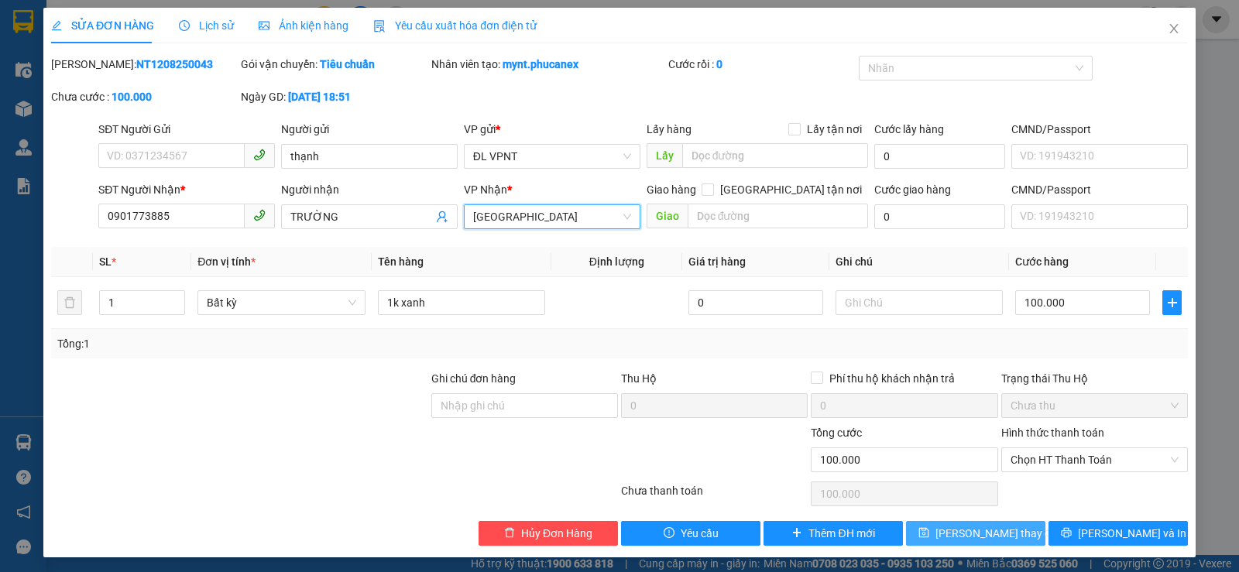
drag, startPoint x: 1002, startPoint y: 530, endPoint x: 978, endPoint y: 509, distance: 31.8
click at [1000, 529] on span "Lưu thay đổi" at bounding box center [998, 533] width 124 height 17
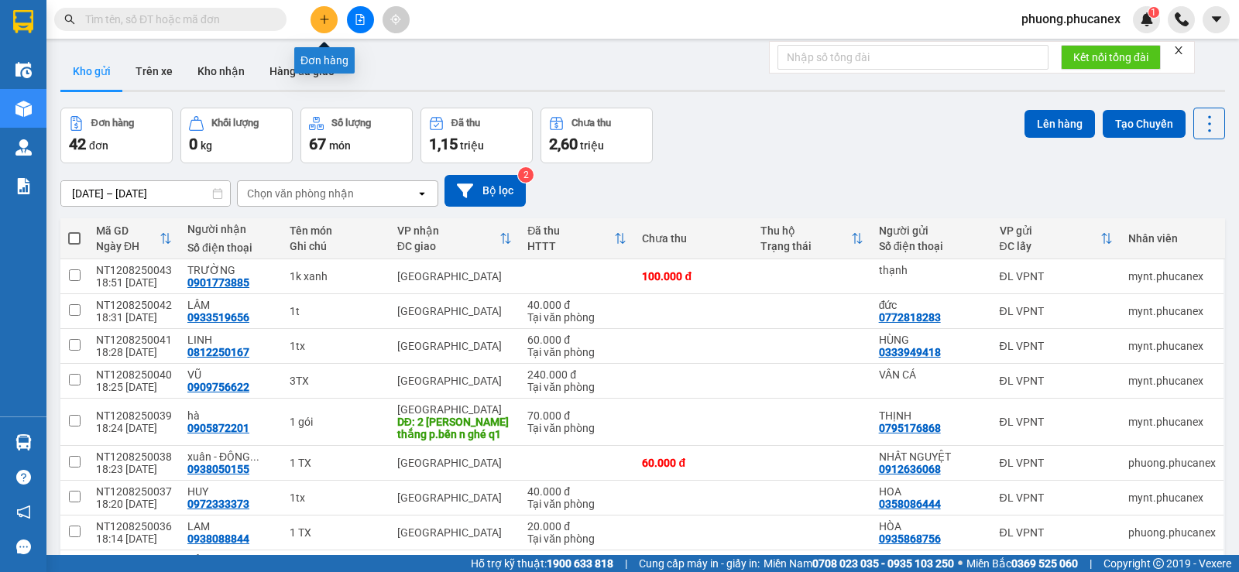
click at [329, 7] on button at bounding box center [324, 19] width 27 height 27
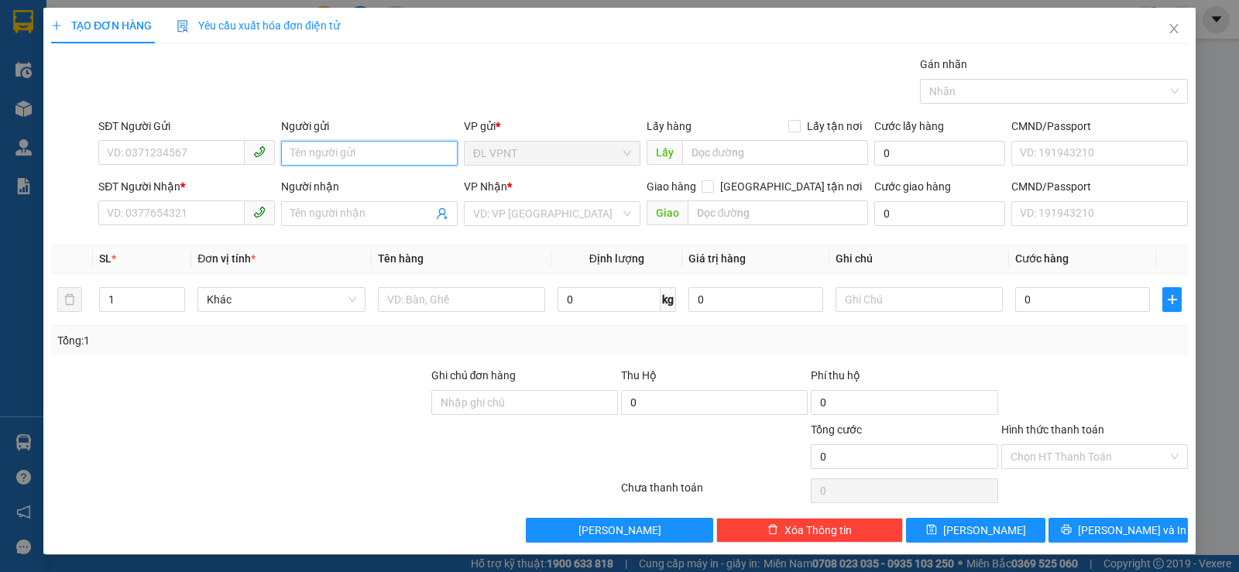
click at [316, 160] on input "Người gửi" at bounding box center [369, 153] width 177 height 25
paste input "Ư"
drag, startPoint x: 383, startPoint y: 162, endPoint x: 282, endPoint y: 161, distance: 101.5
click at [282, 161] on input "BƯU CHINH" at bounding box center [369, 153] width 177 height 25
paste input "ẠN"
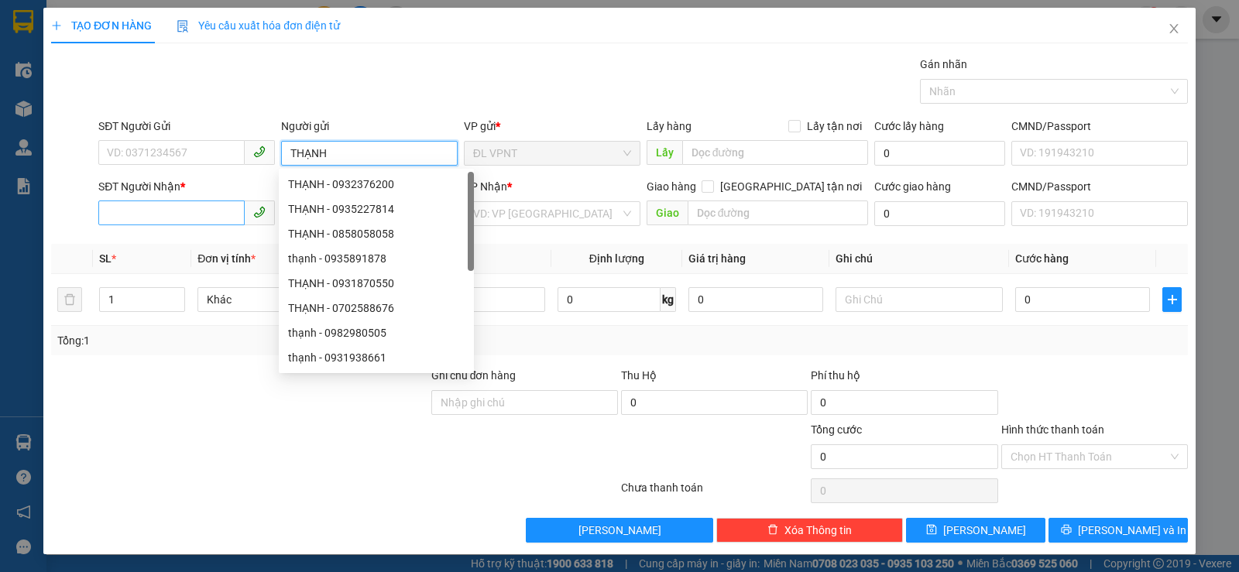
type input "THẠNH"
click at [131, 219] on input "SĐT Người Nhận *" at bounding box center [171, 213] width 146 height 25
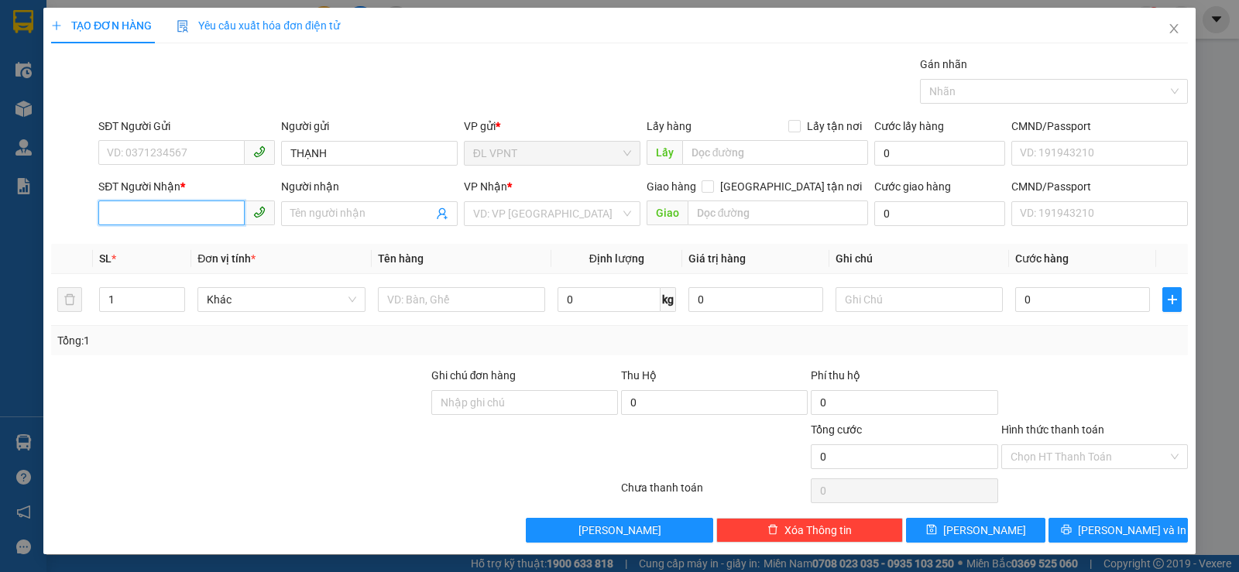
click at [132, 219] on input "SĐT Người Nhận *" at bounding box center [171, 213] width 146 height 25
click at [178, 246] on div "0917167978 - THUYẾT" at bounding box center [185, 244] width 156 height 17
type input "0917167978"
type input "THUYẾT"
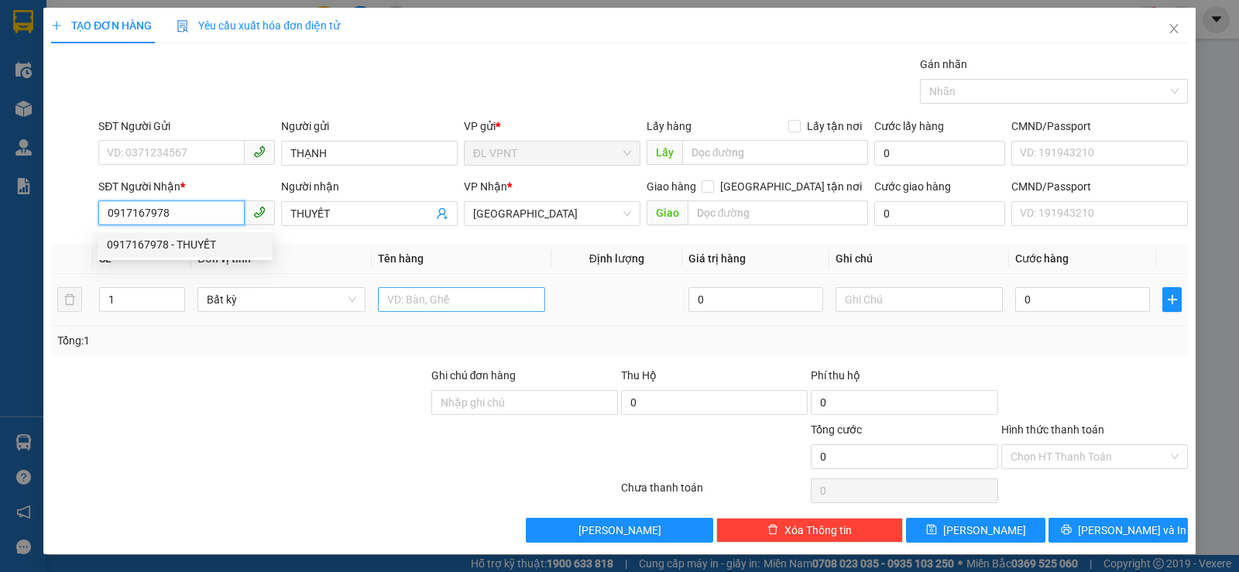
type input "0917167978"
click at [423, 299] on input "text" at bounding box center [461, 299] width 167 height 25
type input "1 BAO"
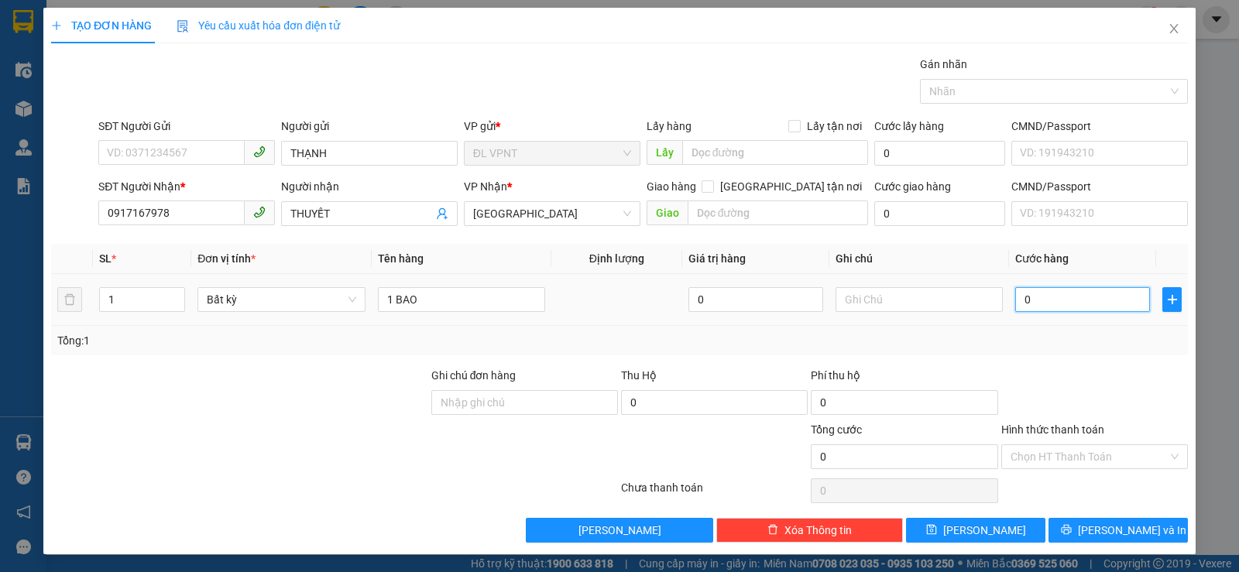
click at [1036, 291] on input "0" at bounding box center [1083, 299] width 135 height 25
type input "5"
type input "50"
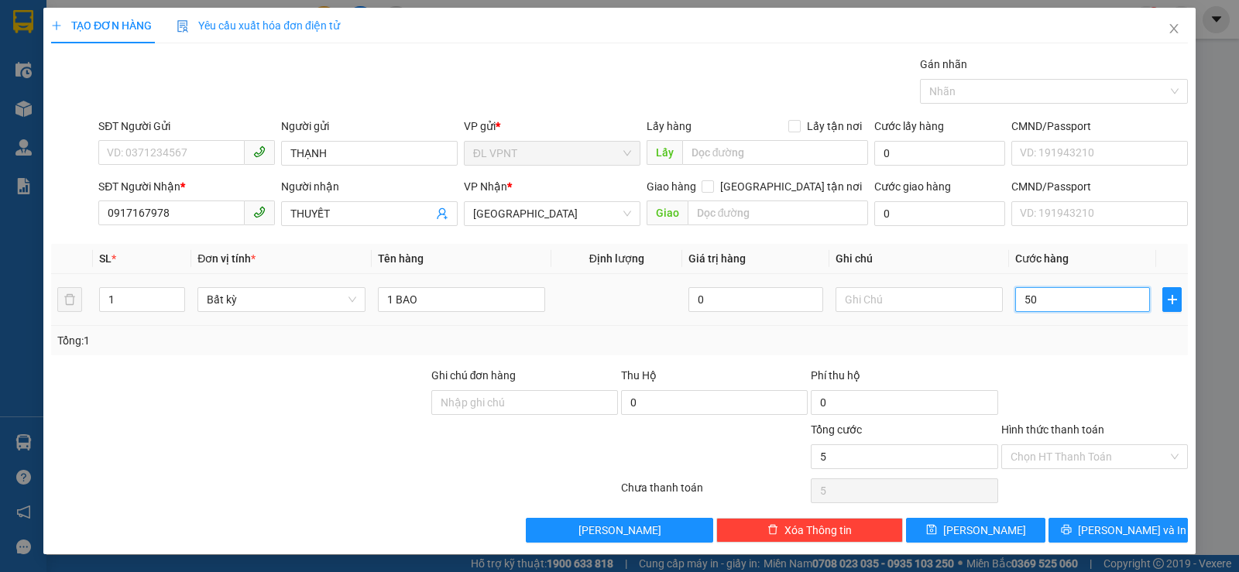
type input "50"
click at [1096, 451] on input "Hình thức thanh toán" at bounding box center [1089, 456] width 157 height 23
type input "50.000"
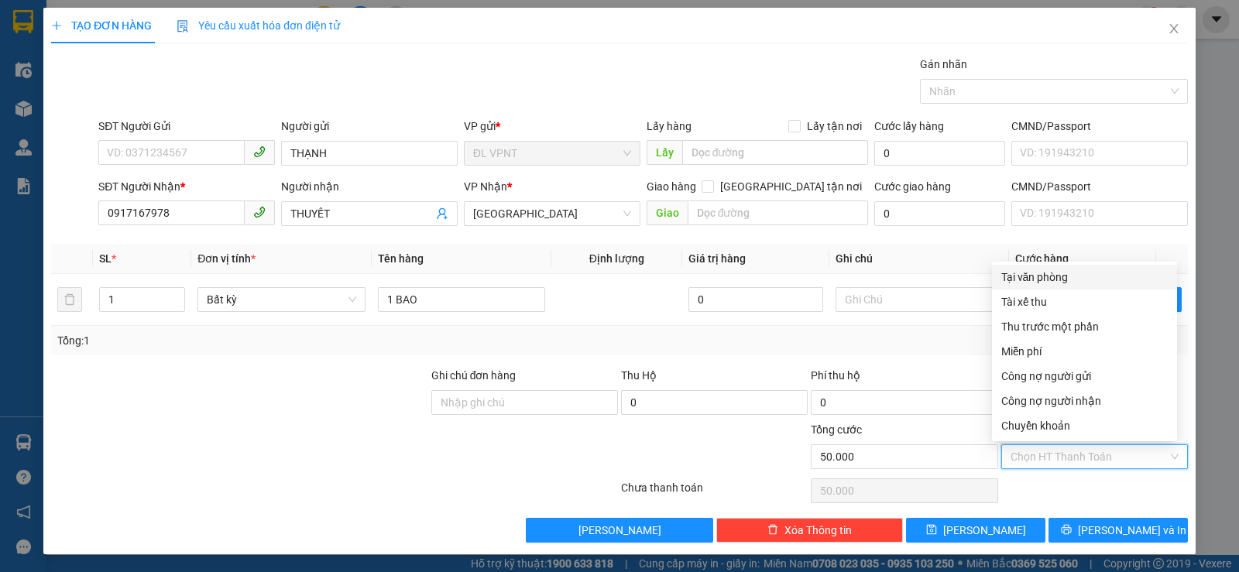
click at [1063, 273] on div "Tại văn phòng" at bounding box center [1085, 277] width 167 height 17
type input "0"
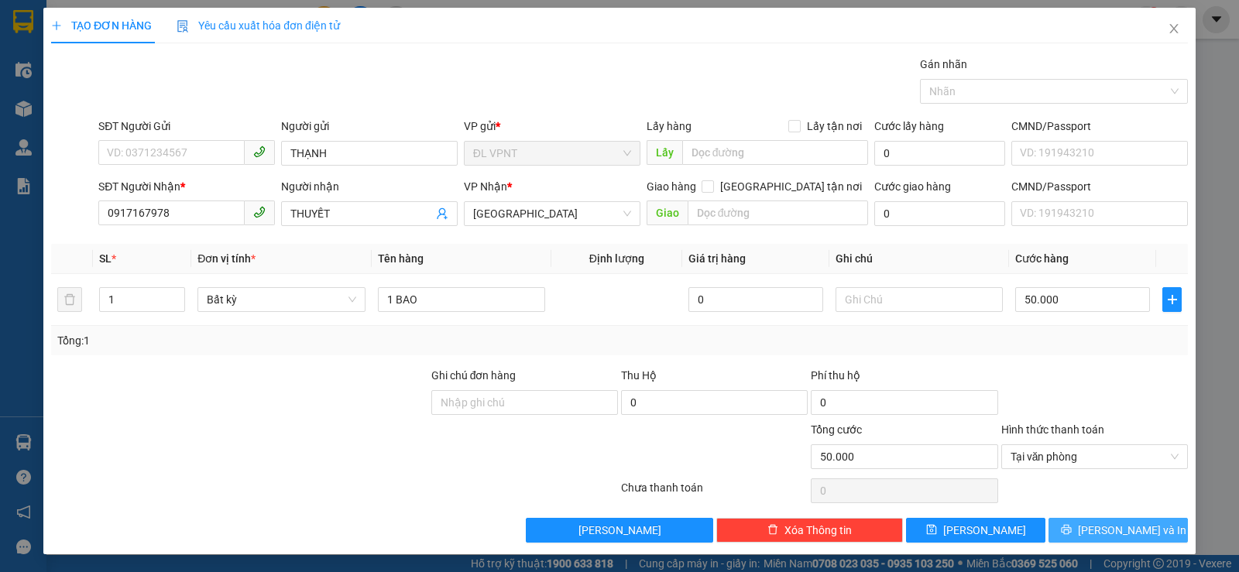
click at [1088, 521] on button "[PERSON_NAME] và In" at bounding box center [1118, 530] width 139 height 25
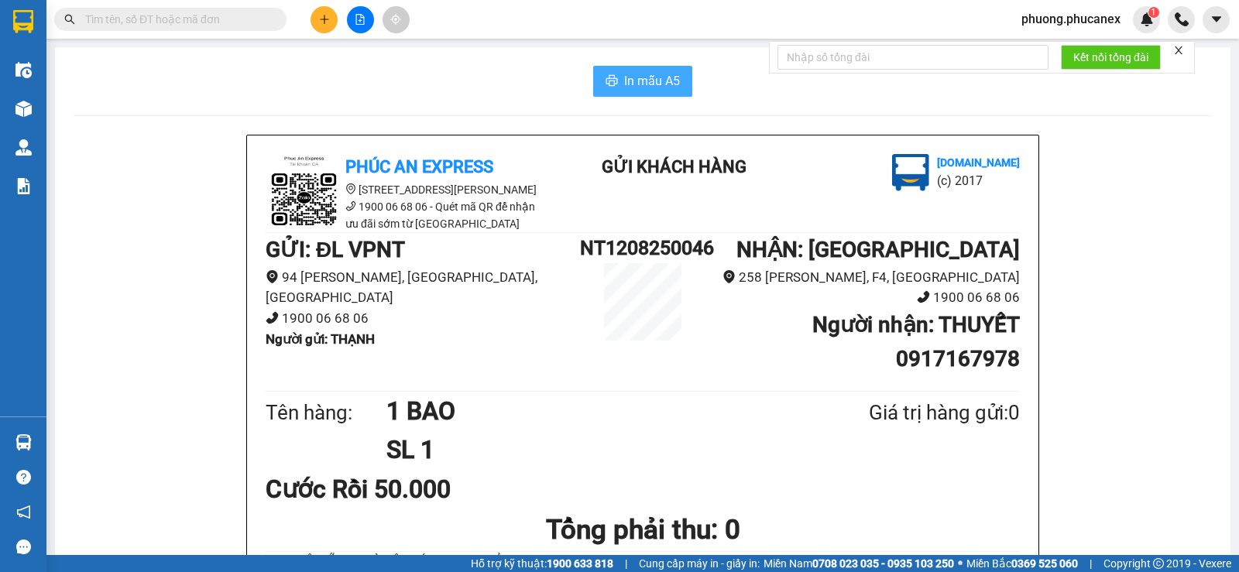
click at [636, 89] on span "In mẫu A5" at bounding box center [652, 80] width 56 height 19
click at [320, 17] on icon "plus" at bounding box center [324, 19] width 11 height 11
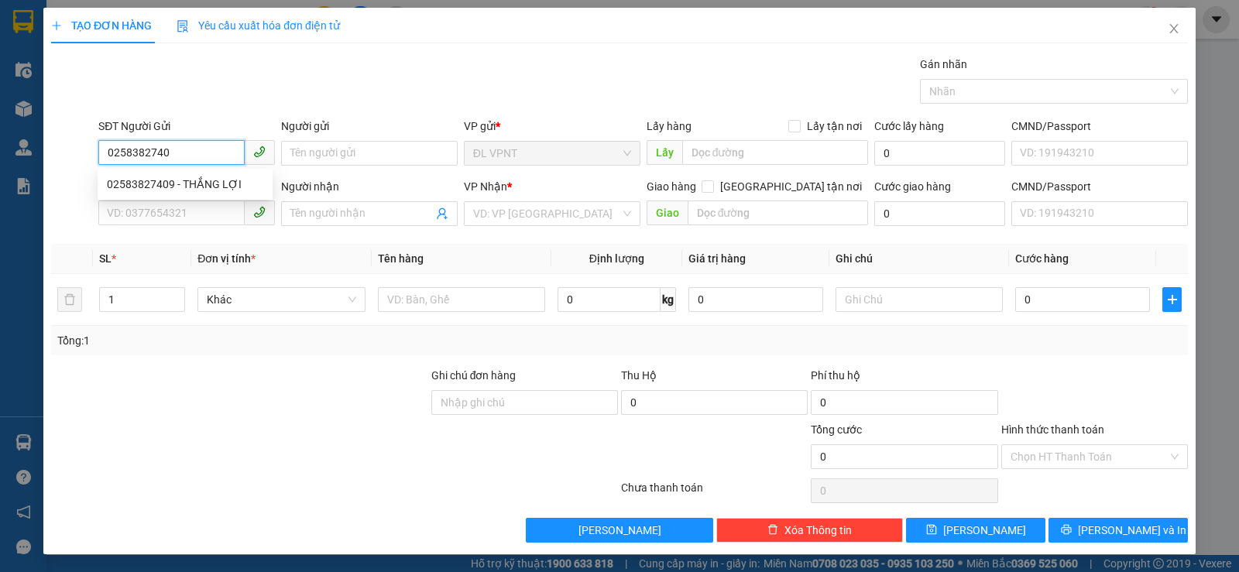
type input "02583827409"
click at [172, 173] on div "02583827409 - THẮNG LỢI" at bounding box center [185, 184] width 175 height 25
type input "THẮNG LỢI"
type input "0933997725"
type input "TÍNH"
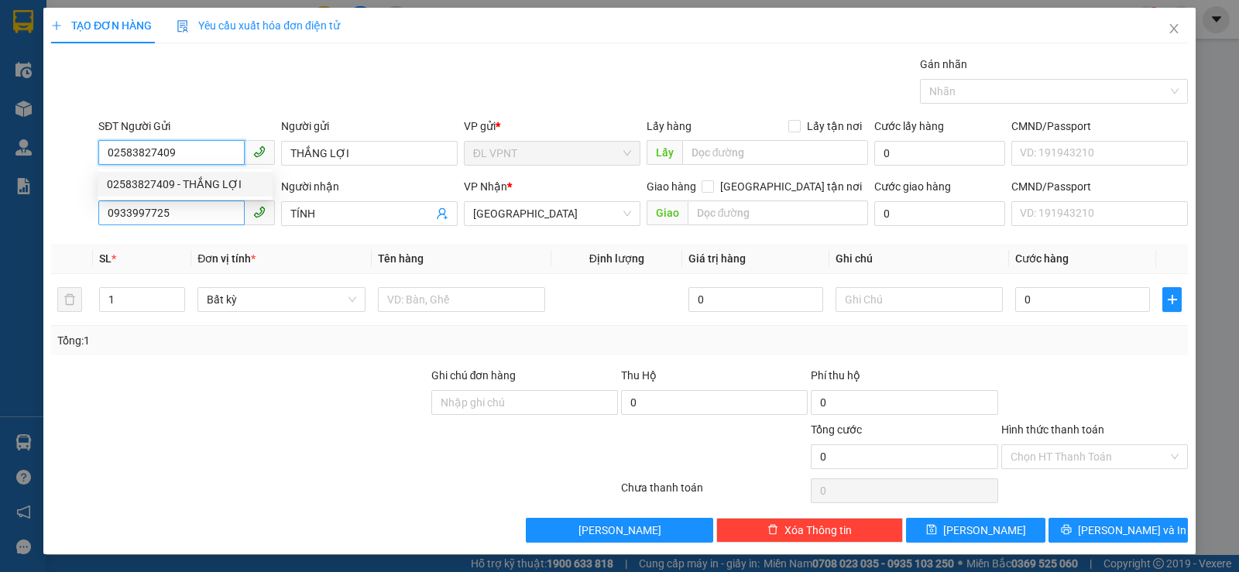
type input "02583827409"
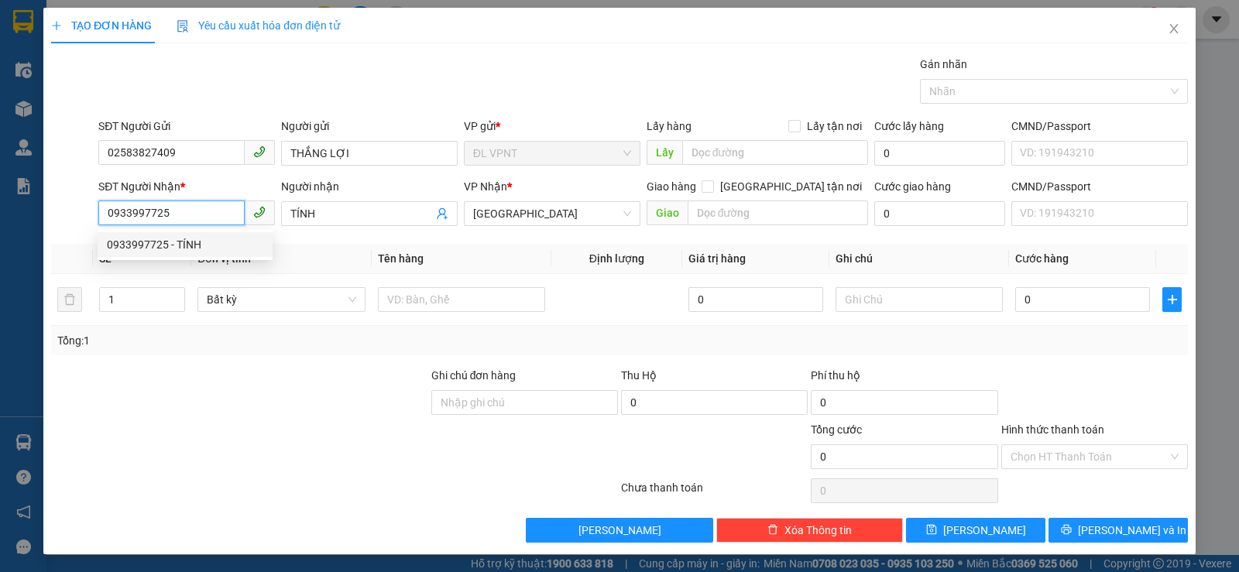
drag, startPoint x: 150, startPoint y: 216, endPoint x: 64, endPoint y: 223, distance: 86.3
click at [64, 223] on div "SĐT Người Nhận * 0933997725 Người nhận TÍNH VP Nhận * ĐL Quận 5 Giao hàng Giao …" at bounding box center [620, 205] width 1140 height 54
drag, startPoint x: 138, startPoint y: 215, endPoint x: 90, endPoint y: 218, distance: 48.1
click at [90, 218] on div "SĐT Người Nhận * 171 Người nhận TÍNH VP Nhận * ĐL Quận 5 Giao hàng Giao tận nơi…" at bounding box center [620, 205] width 1140 height 54
type input "0943292171"
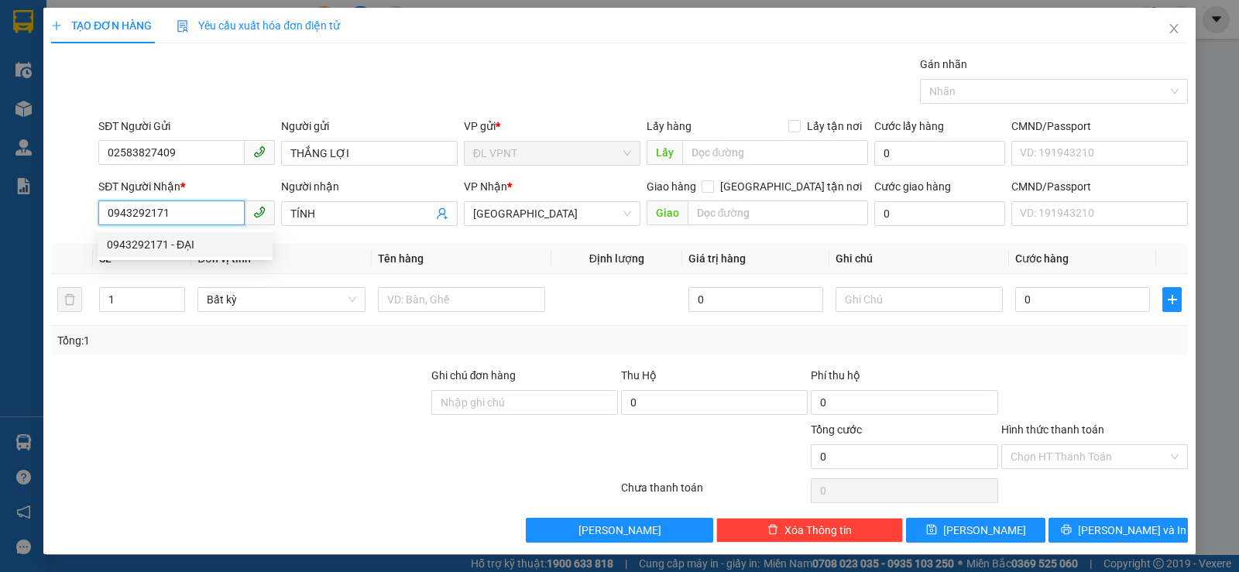
click at [123, 236] on div "0943292171 - ĐẠI" at bounding box center [185, 244] width 156 height 17
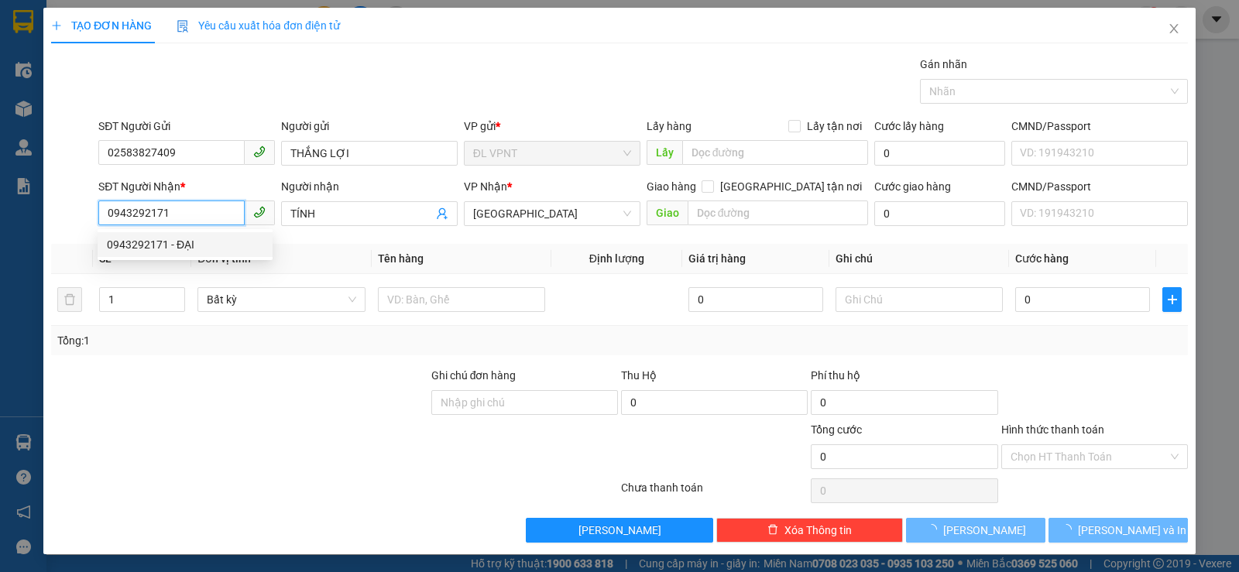
type input "ĐẠI"
type input "0943292171"
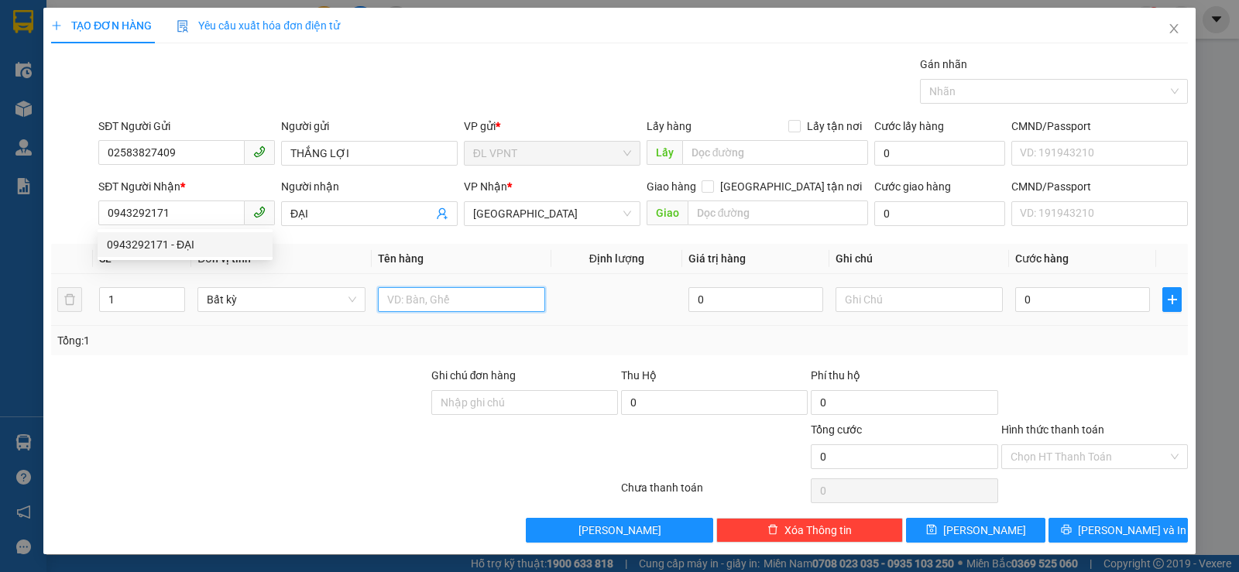
click at [462, 299] on input "text" at bounding box center [461, 299] width 167 height 25
type input "1 T XANH"
click at [1054, 295] on input "0" at bounding box center [1083, 299] width 135 height 25
type input "3"
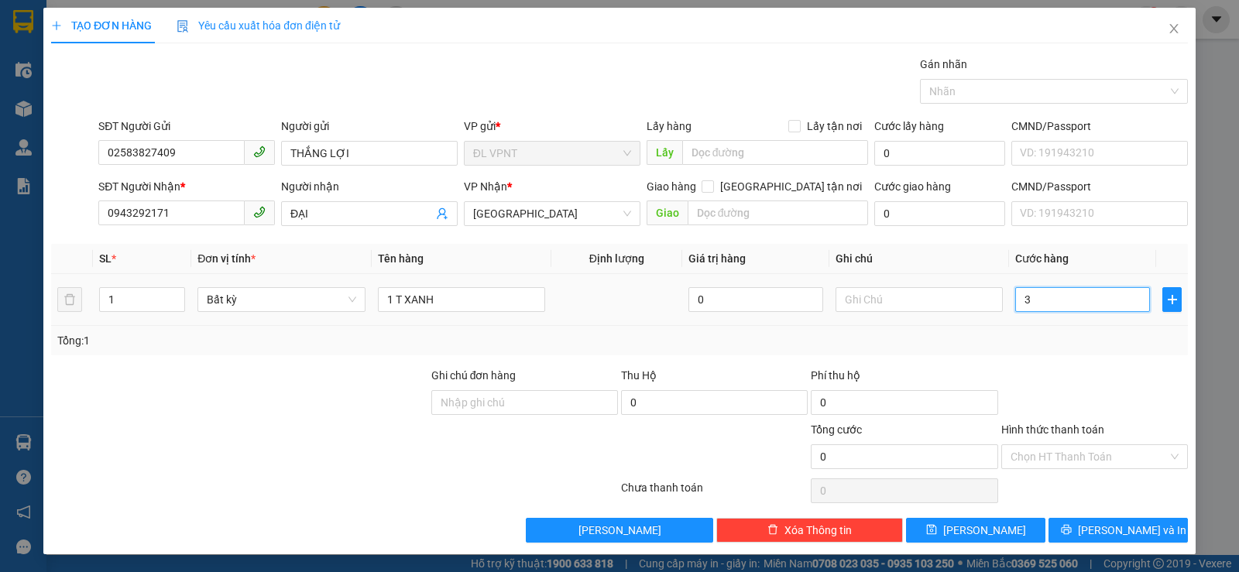
type input "3"
type input "30"
click at [1047, 459] on input "Hình thức thanh toán" at bounding box center [1089, 456] width 157 height 23
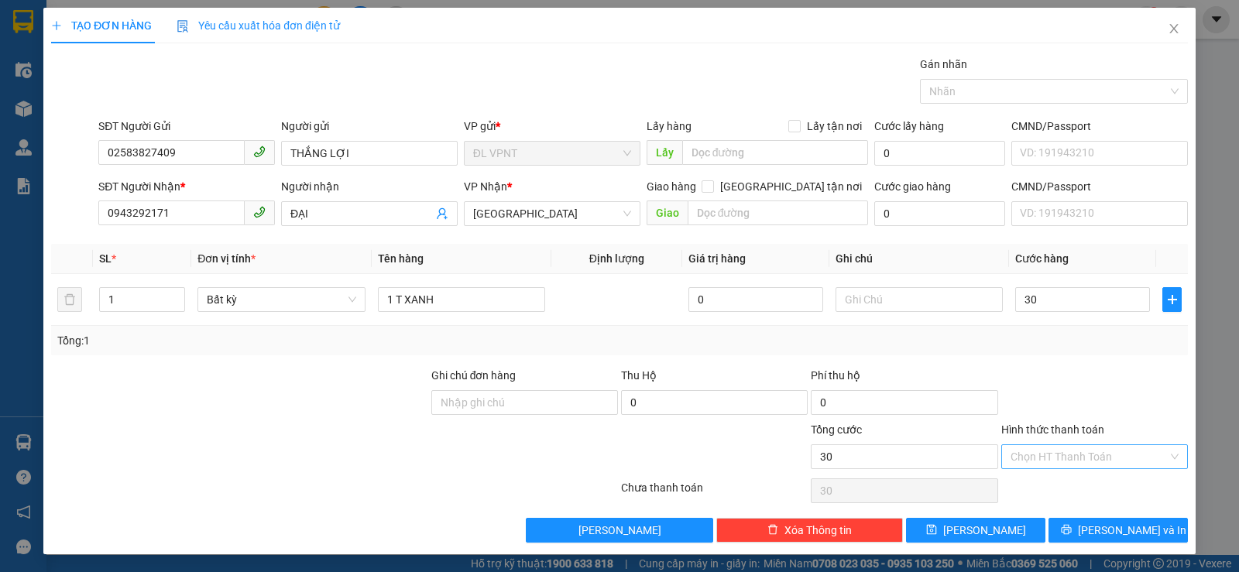
type input "30.000"
click at [934, 344] on div "Tổng: 1" at bounding box center [619, 340] width 1125 height 17
click at [1099, 533] on span "[PERSON_NAME] và In" at bounding box center [1132, 530] width 108 height 17
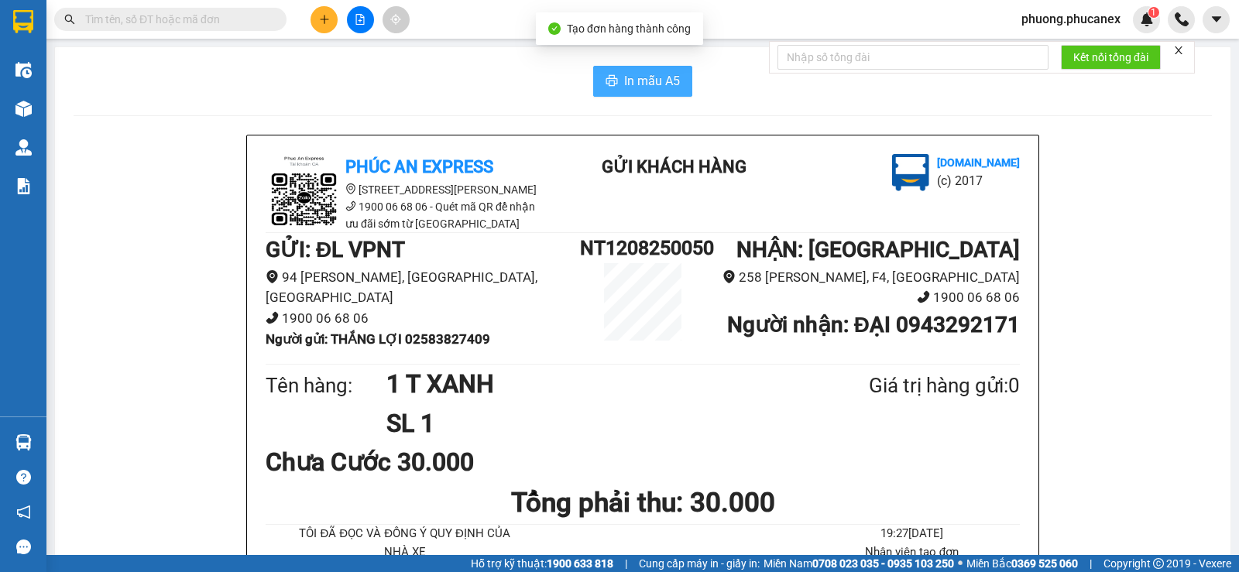
click at [618, 69] on button "In mẫu A5" at bounding box center [642, 81] width 99 height 31
click at [112, 15] on input "text" at bounding box center [176, 19] width 183 height 17
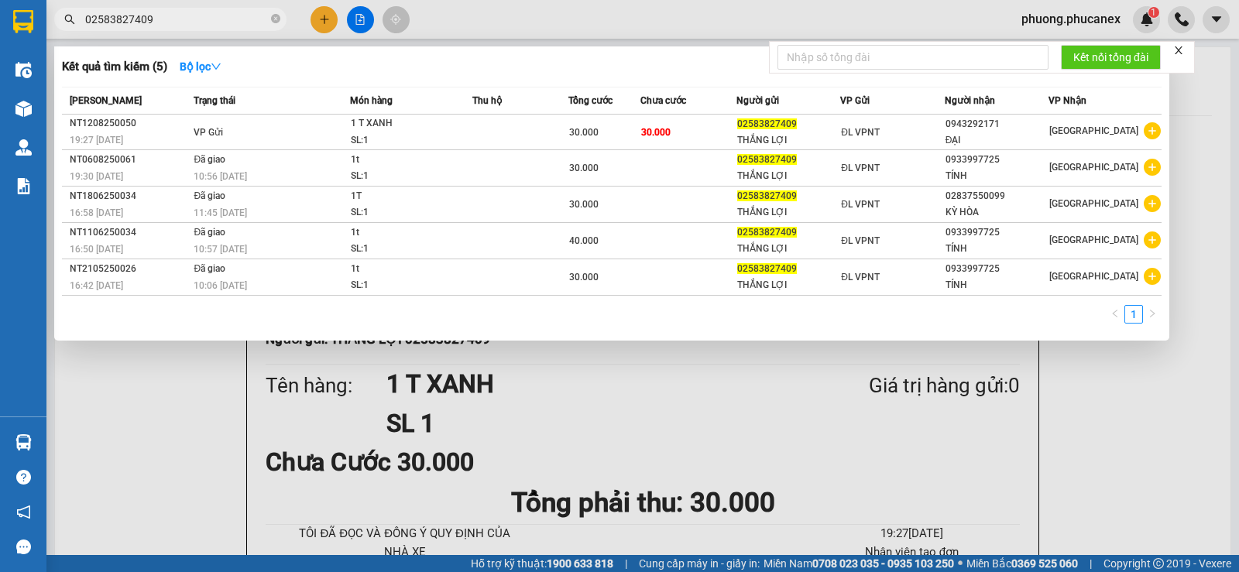
type input "02583827409"
click at [319, 19] on div at bounding box center [619, 286] width 1239 height 572
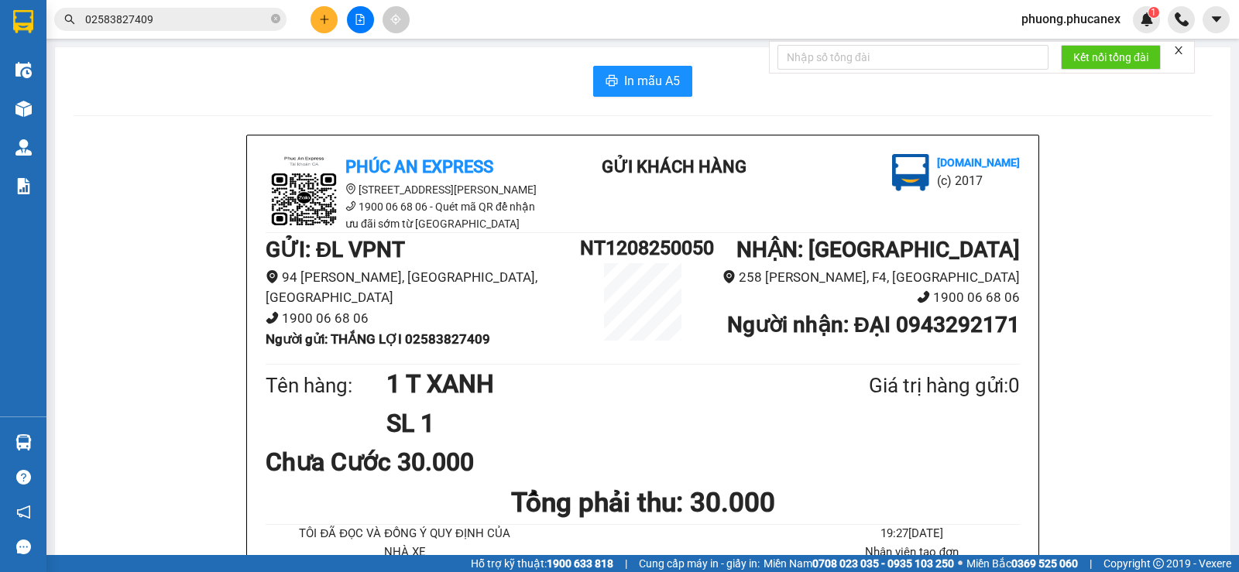
click at [333, 15] on button at bounding box center [324, 19] width 27 height 27
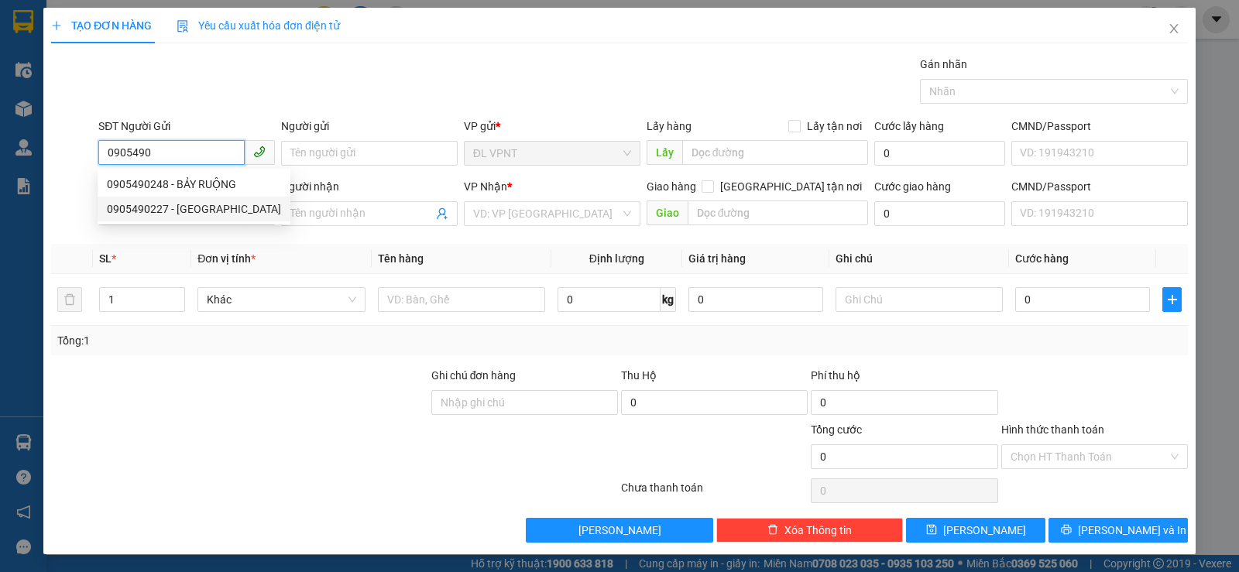
click at [162, 210] on div "0905490227 - HẢI VÂN" at bounding box center [194, 209] width 174 height 17
type input "0905490227"
type input "[PERSON_NAME]"
type input "0934496977"
type input "THẮM"
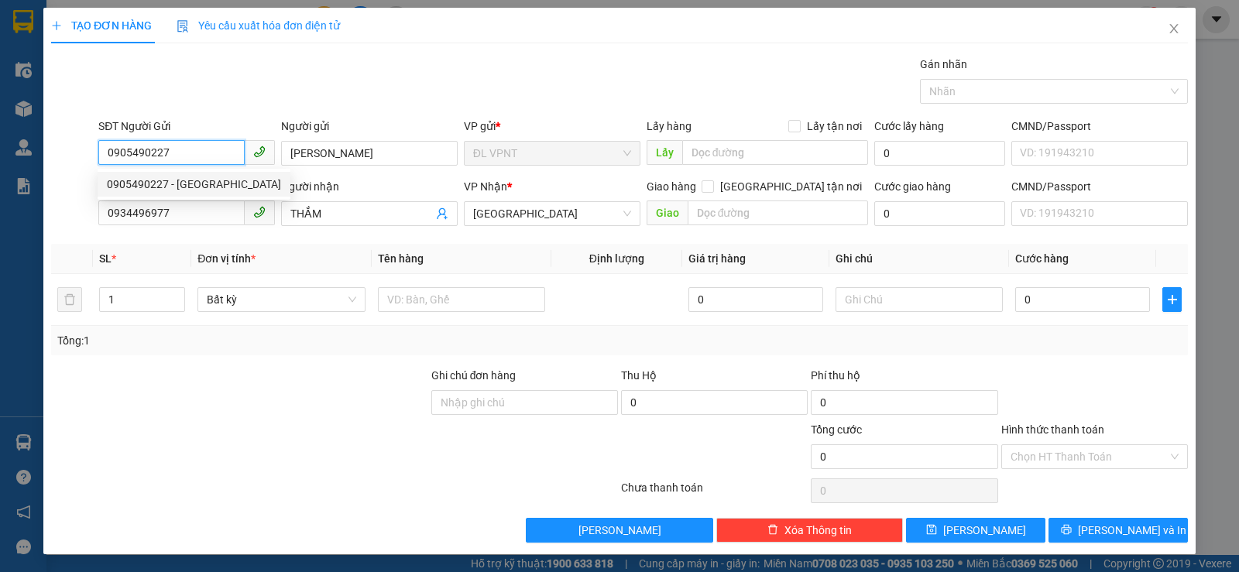
drag, startPoint x: 178, startPoint y: 154, endPoint x: 102, endPoint y: 161, distance: 76.2
click at [102, 161] on input "0905490227" at bounding box center [171, 152] width 146 height 25
type input "0977509842"
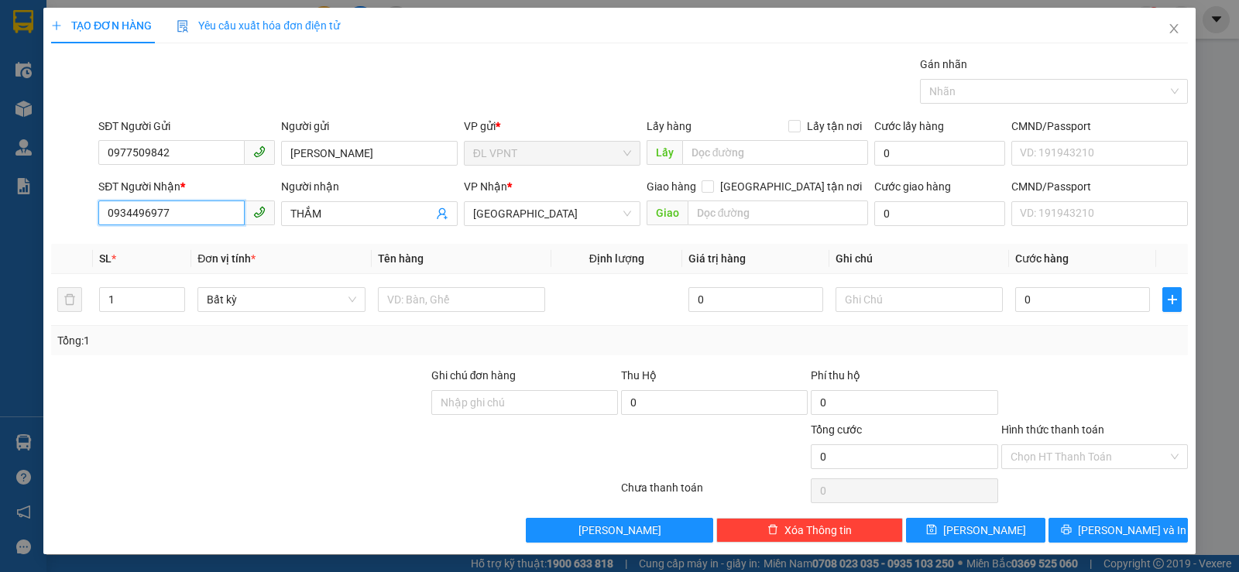
click at [199, 218] on input "0934496977" at bounding box center [171, 213] width 146 height 25
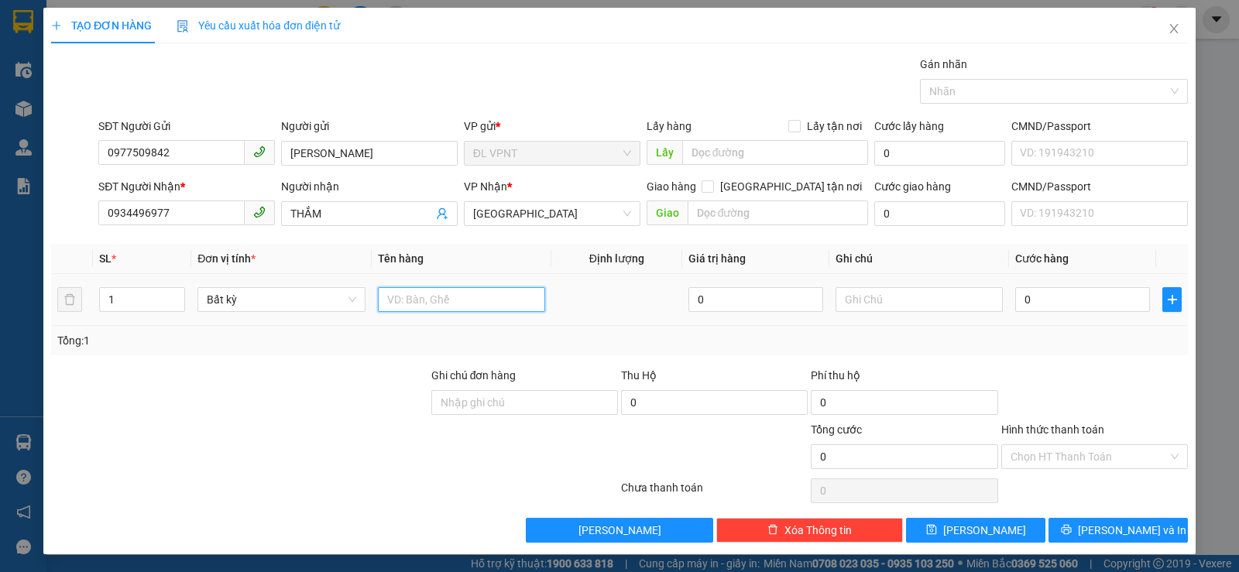
click at [404, 304] on input "text" at bounding box center [461, 299] width 167 height 25
paste input "ỤC"
paste input "Đ"
type input "1 CỤC ĐEN"
click at [1056, 299] on input "0" at bounding box center [1083, 299] width 135 height 25
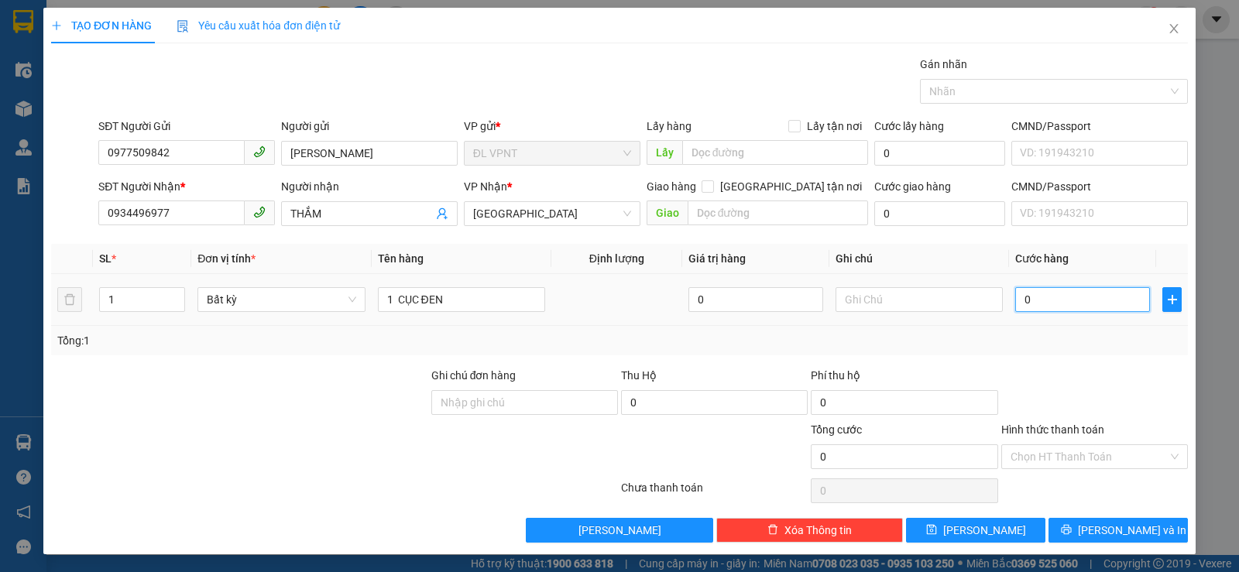
type input "2"
type input "20"
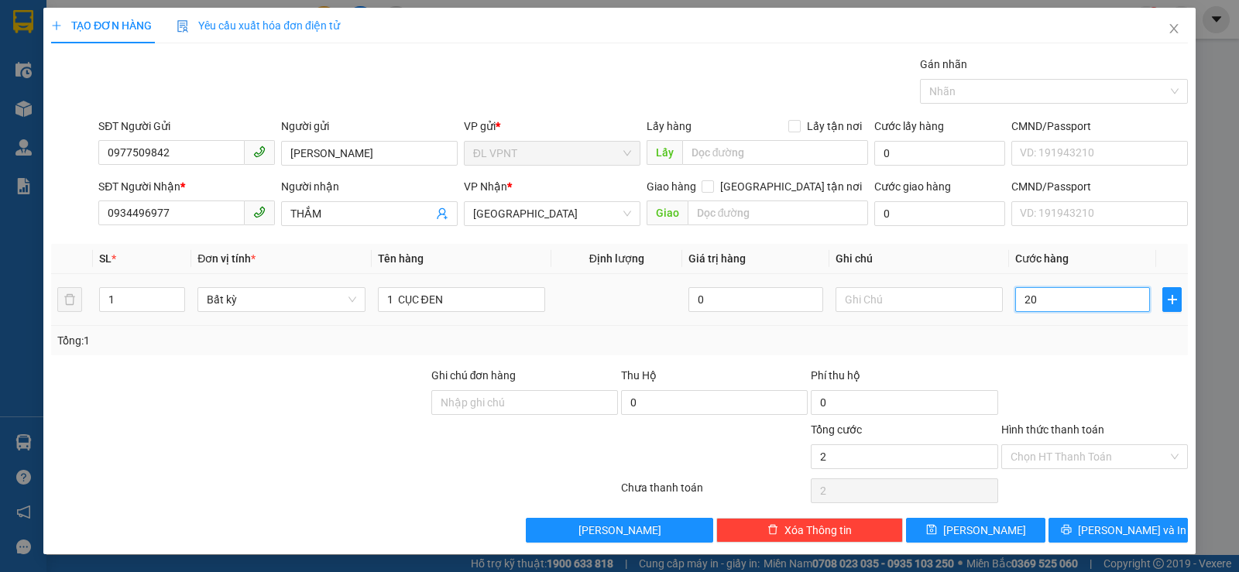
type input "20"
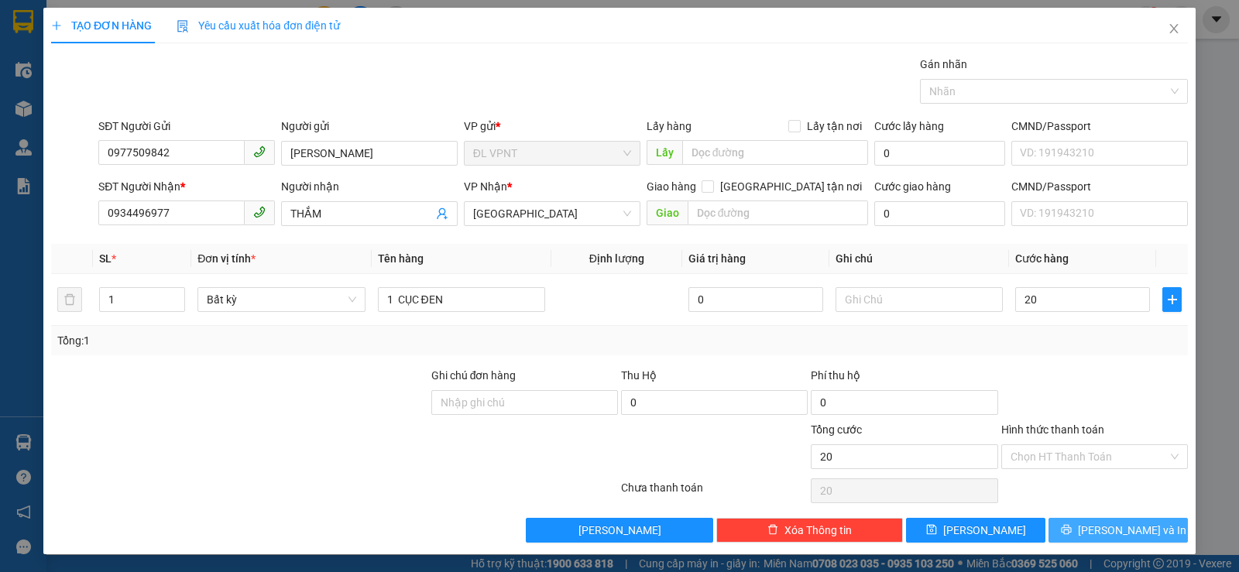
click at [1130, 531] on span "[PERSON_NAME] và In" at bounding box center [1132, 530] width 108 height 17
type input "20.000"
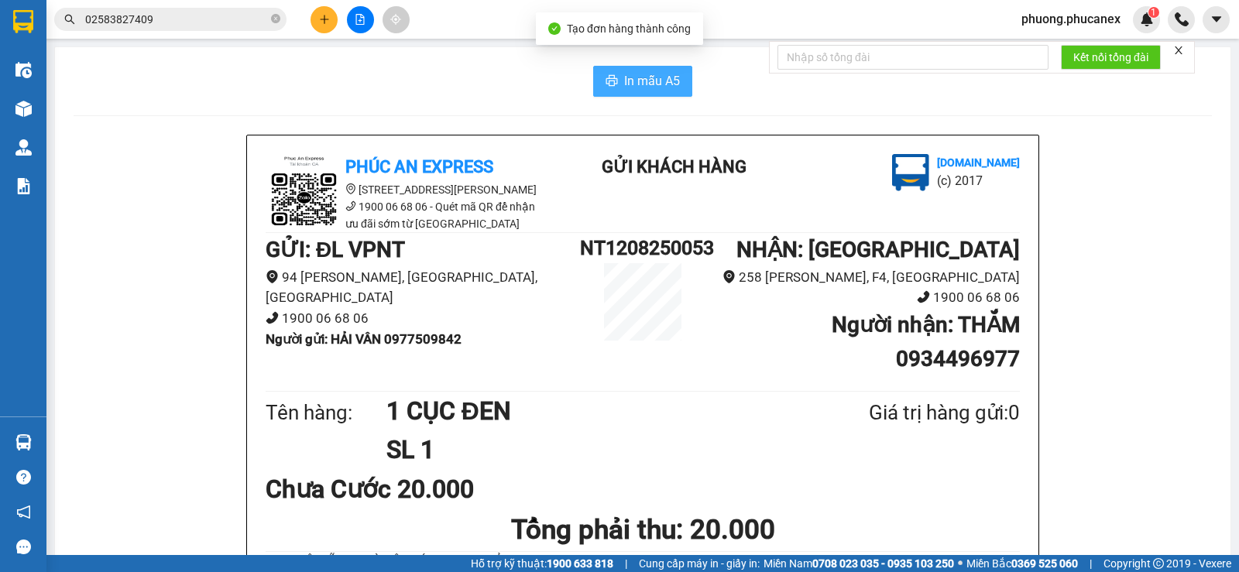
click at [641, 81] on span "In mẫu A5" at bounding box center [652, 80] width 56 height 19
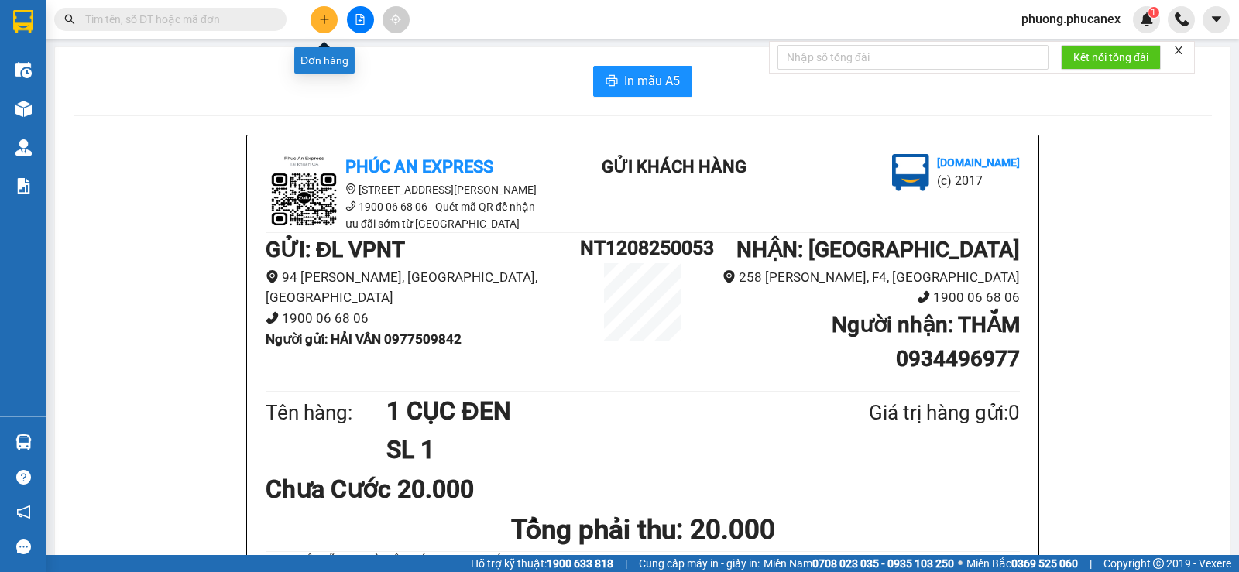
click at [328, 19] on icon "plus" at bounding box center [324, 19] width 11 height 11
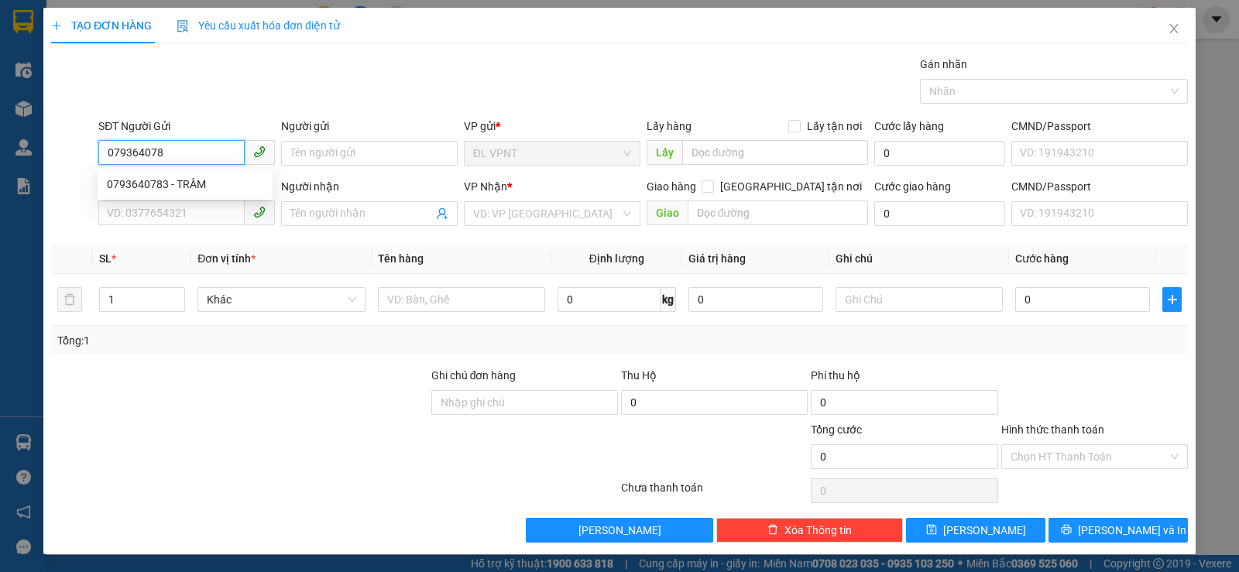
type input "0793640783"
click at [154, 181] on div "0793640783 - TRÂM" at bounding box center [185, 184] width 156 height 17
type input "TRÂM"
type input "0937566568"
type input "ngân"
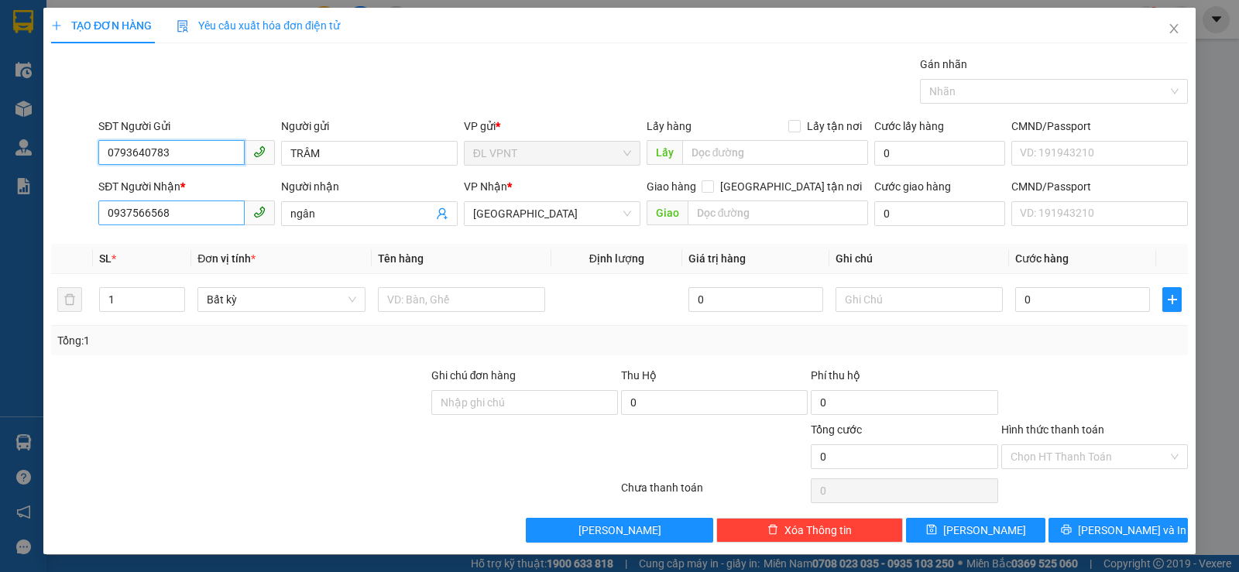
type input "0793640783"
drag, startPoint x: 187, startPoint y: 211, endPoint x: 73, endPoint y: 220, distance: 115.0
click at [85, 219] on div "SĐT Người Nhận * 0937566568 0937566568 Người nhận ngân VP Nhận * ĐL Quận 5 Giao…" at bounding box center [620, 205] width 1140 height 54
type input "0981070189"
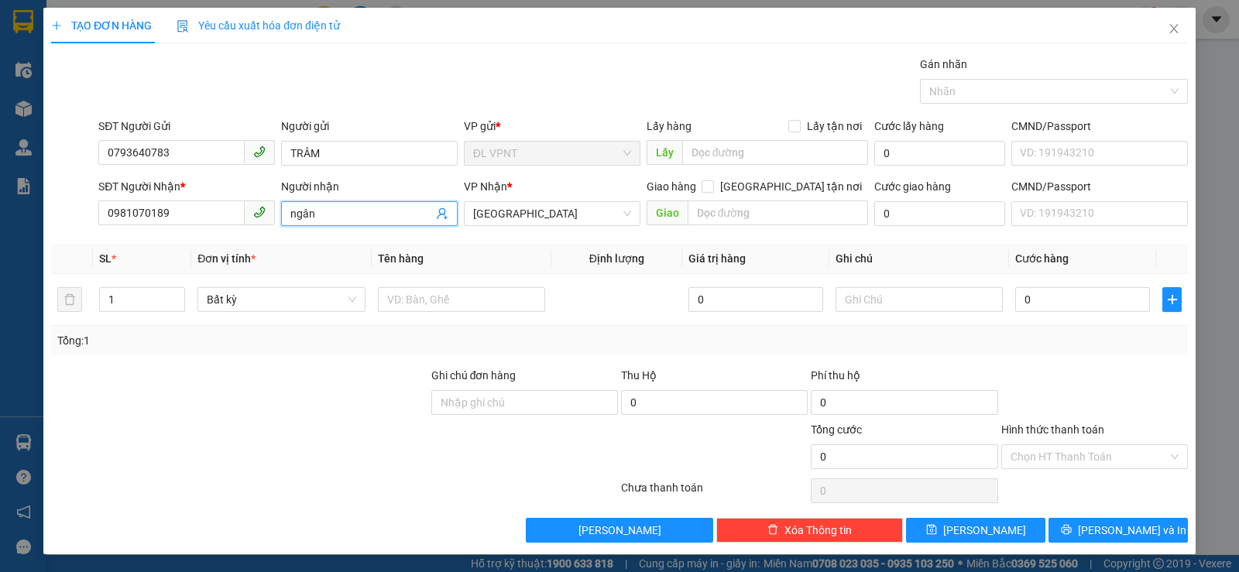
drag, startPoint x: 335, startPoint y: 216, endPoint x: 279, endPoint y: 215, distance: 56.6
click at [281, 215] on span "ngân" at bounding box center [369, 213] width 177 height 25
paste input "ũ"
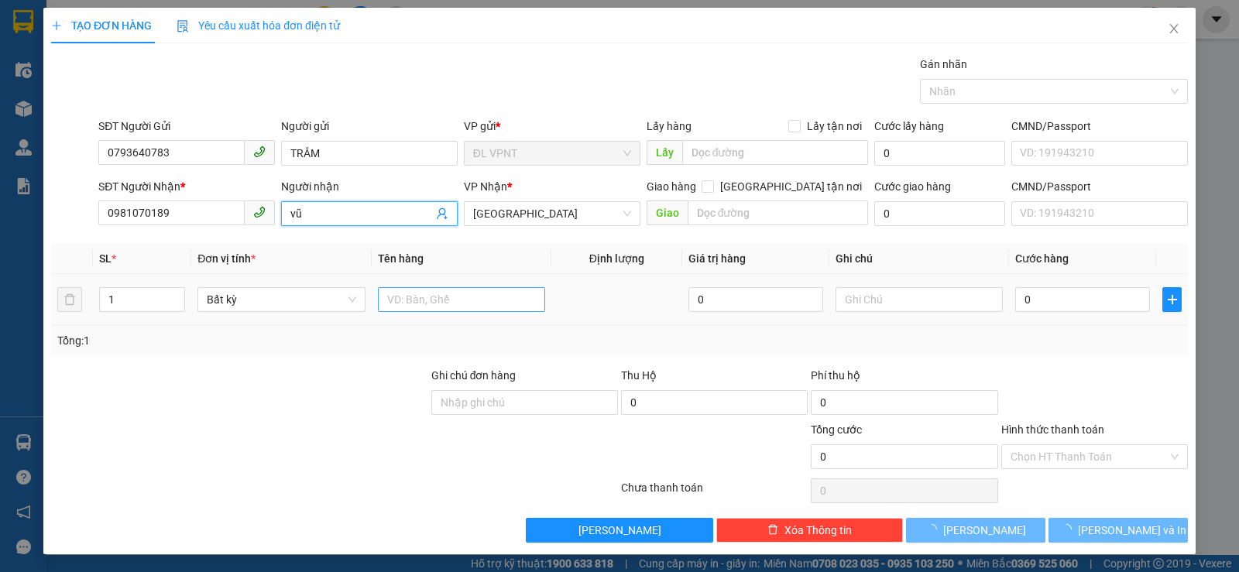
type input "vũ"
click at [410, 297] on body "Kết quả tìm kiếm ( 0 ) Bộ lọc No Data phuong.phucanex 1 Điều hành xe Kho hàng m…" at bounding box center [619, 286] width 1239 height 572
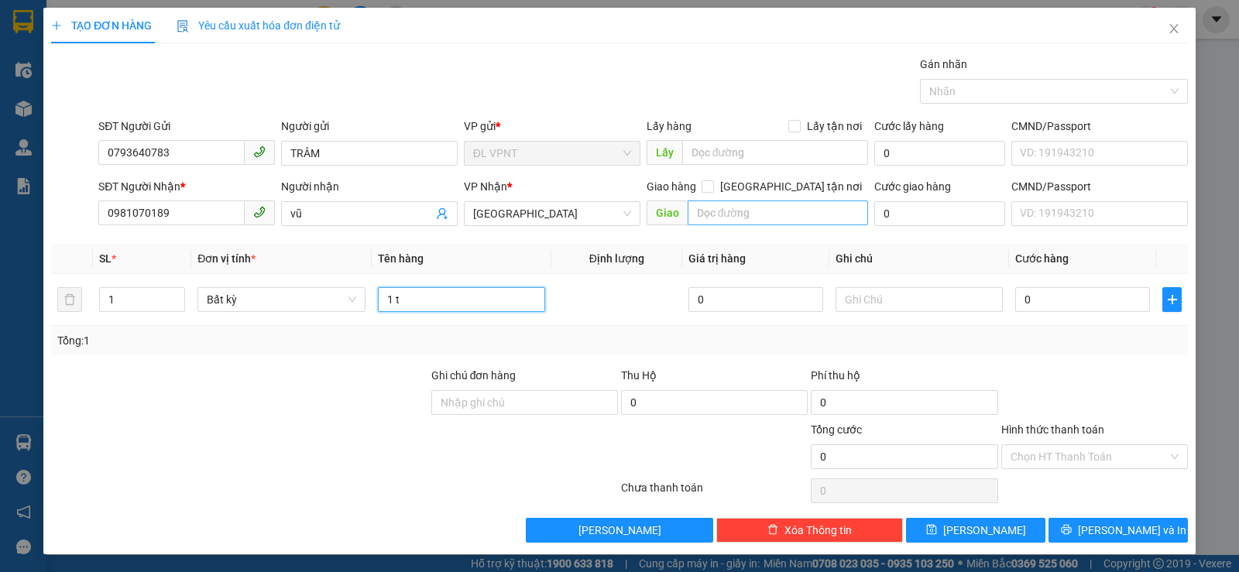
type input "1 t"
click at [746, 215] on input "text" at bounding box center [778, 213] width 181 height 25
paste input "ê"
paste input "ệnh"
paste input "ê"
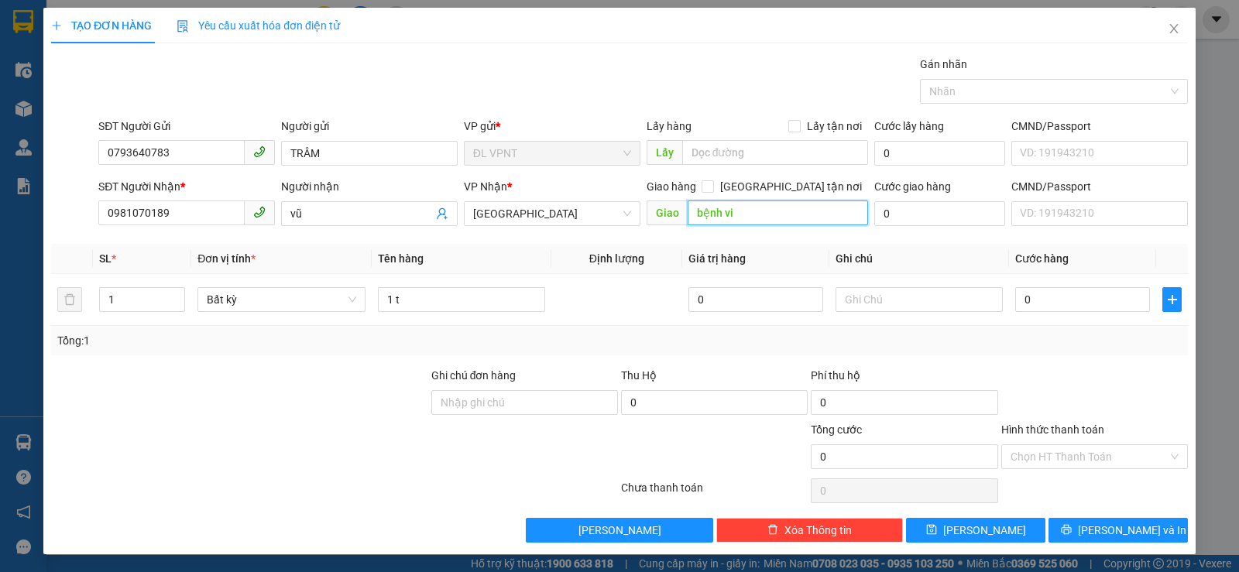
paste input "ện"
paste input "â"
paste input "ê"
paste input "ễn"
paste input "ái"
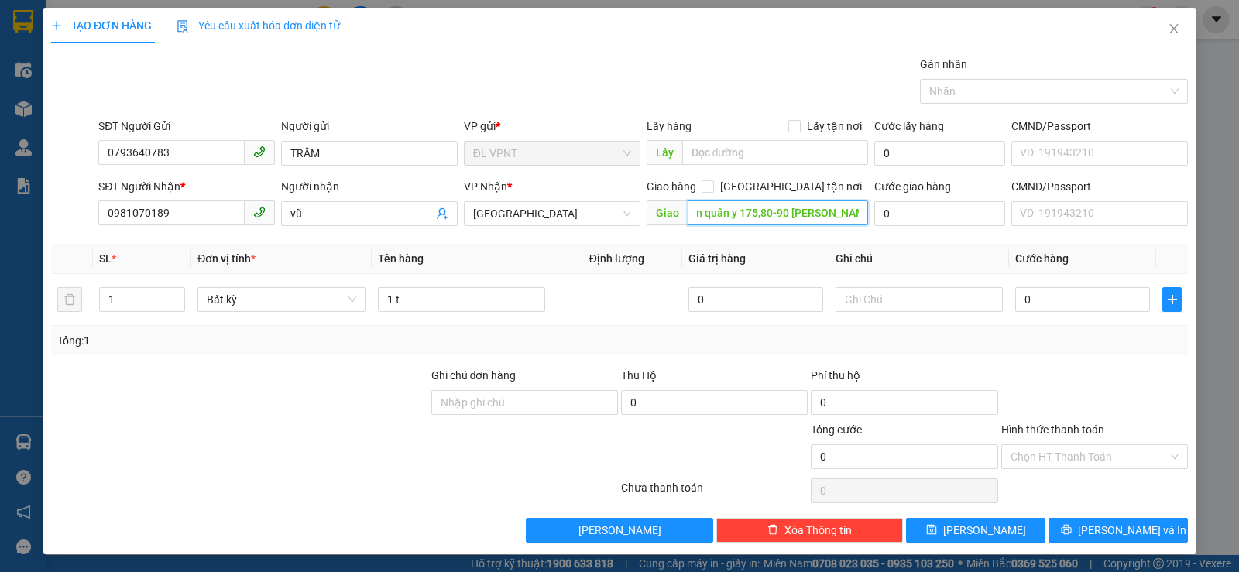
paste input "ơ"
paste input "ò"
paste input "â"
paste input "ấp"
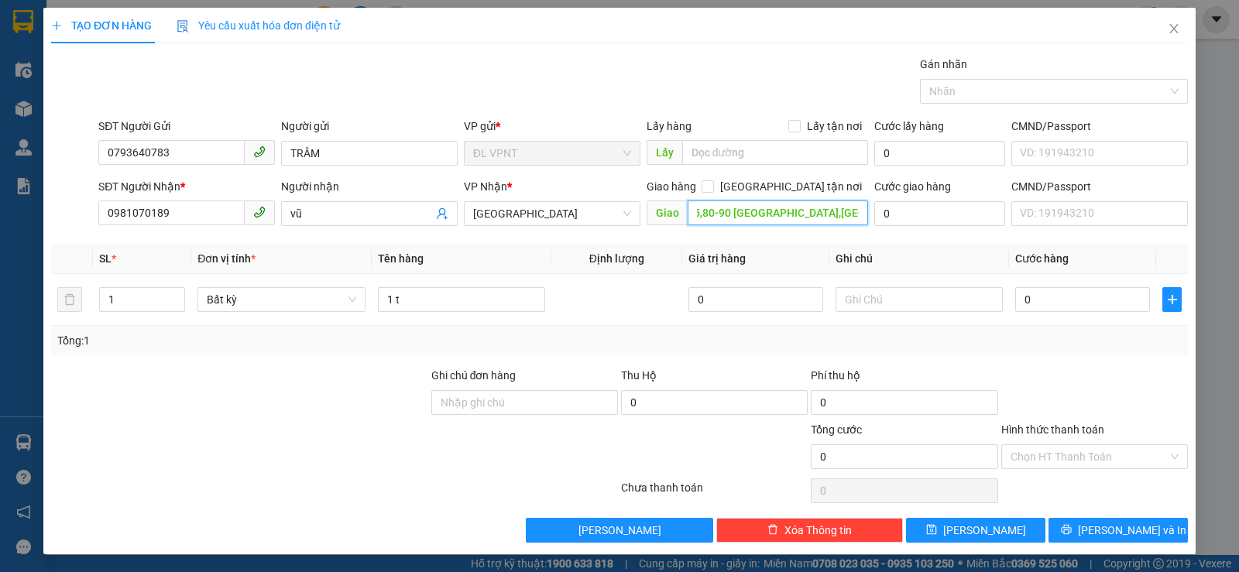
scroll to position [0, 108]
type input "bệnh viện quân y 175,80-90 [GEOGRAPHIC_DATA],[GEOGRAPHIC_DATA],gò vấp"
click at [916, 221] on input "0" at bounding box center [940, 213] width 131 height 25
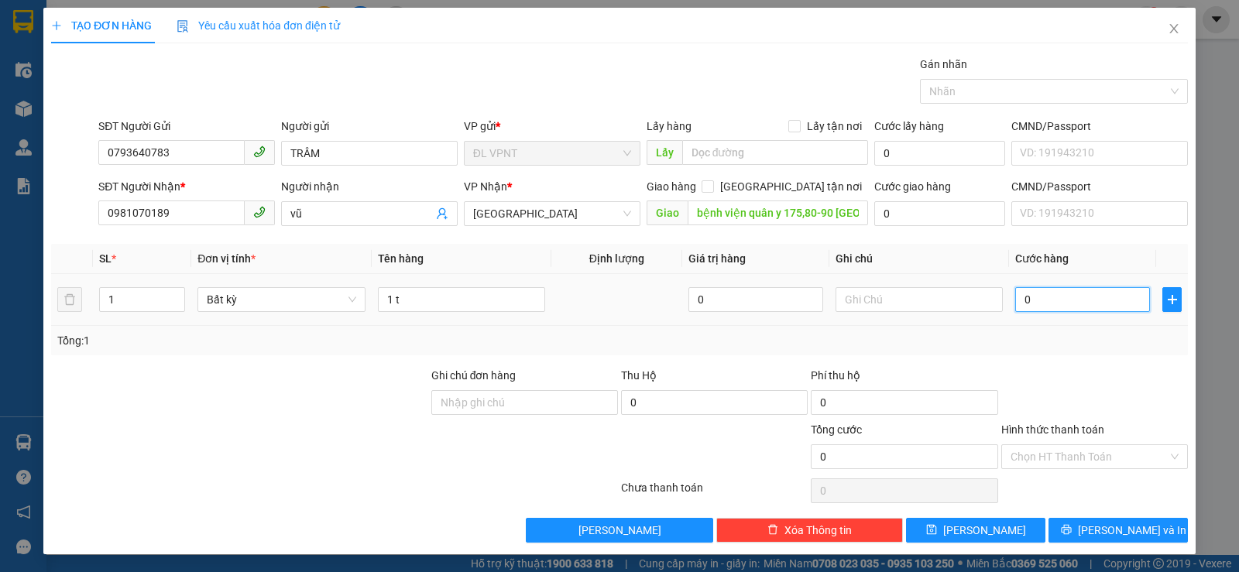
click at [1034, 296] on input "0" at bounding box center [1083, 299] width 135 height 25
type input "3"
type input "30"
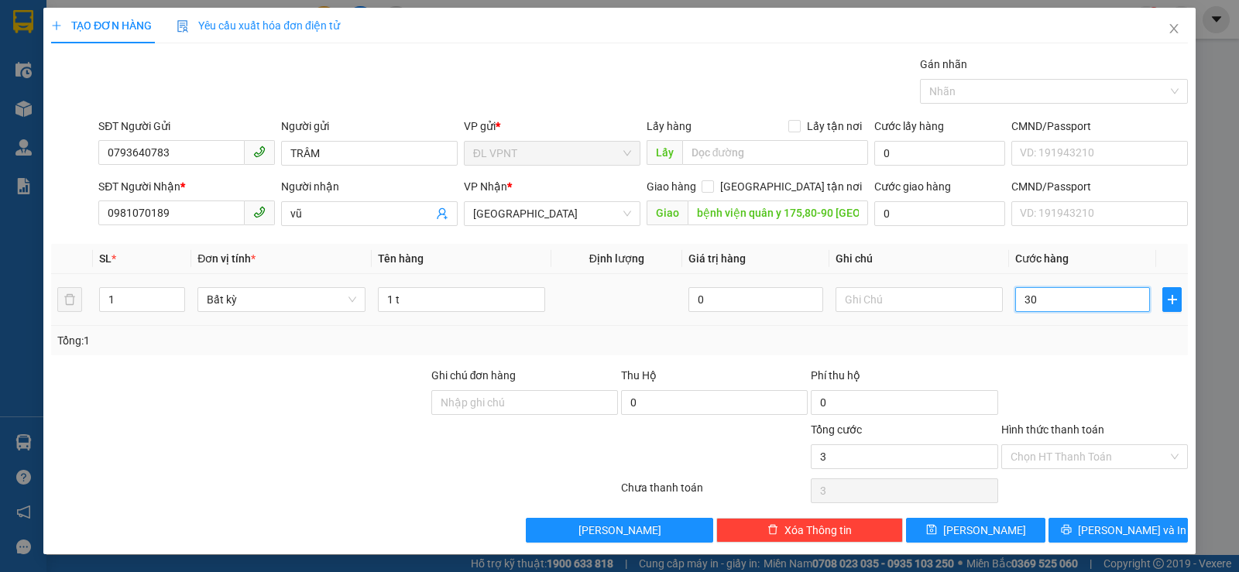
type input "30"
type input "30.000"
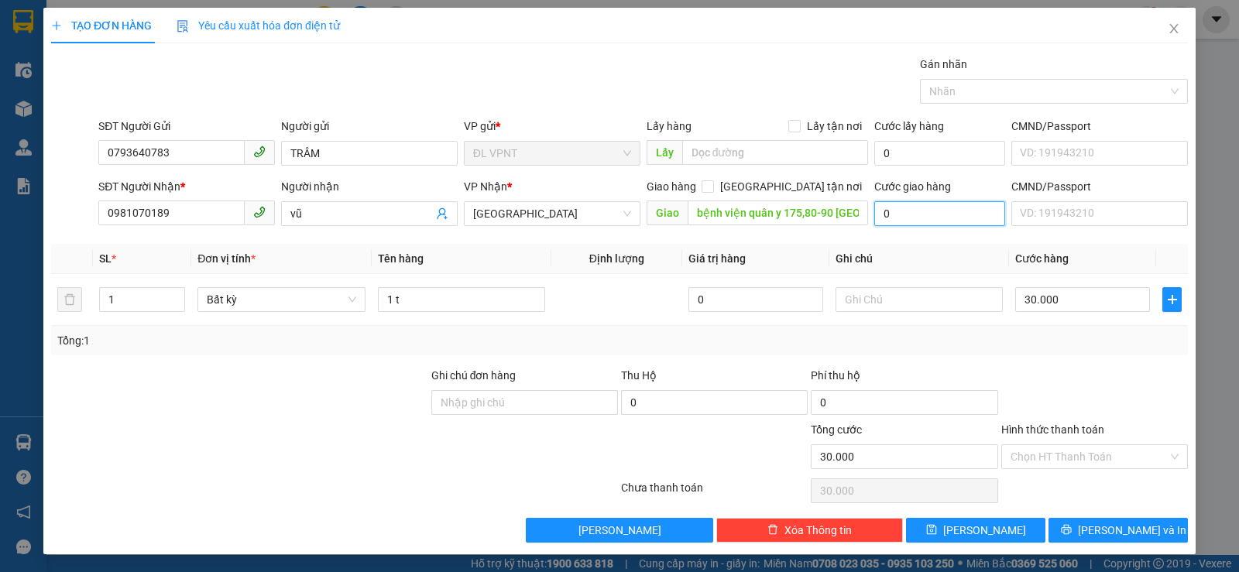
click at [888, 214] on input "0" at bounding box center [940, 213] width 131 height 25
type input "1"
type input "30.001"
type input "10"
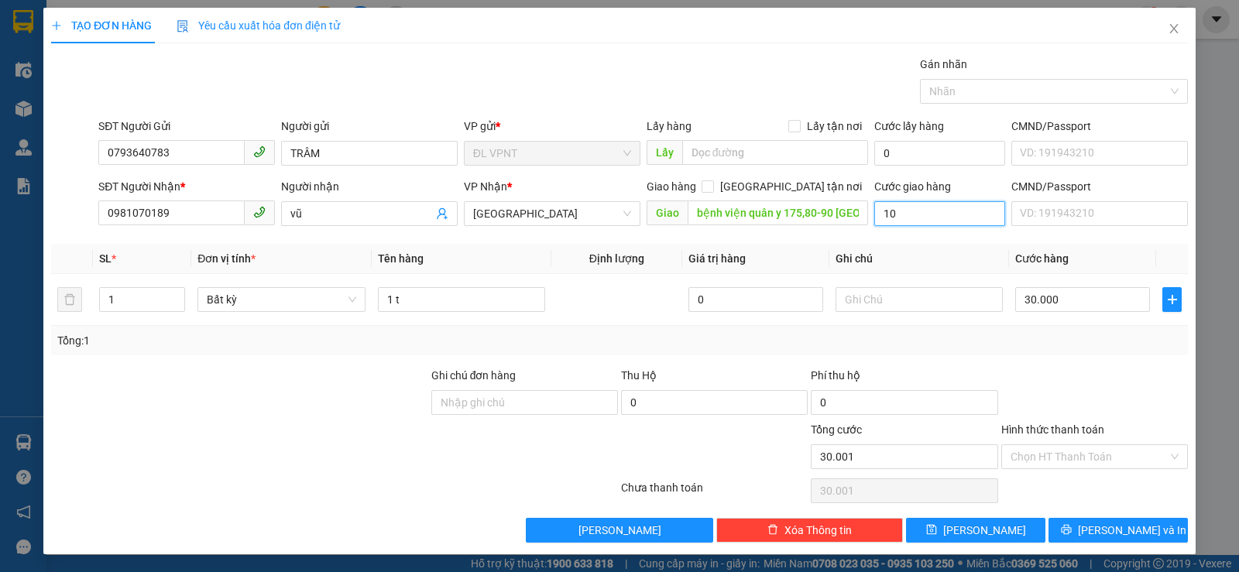
type input "30.010"
type input "100"
type input "30.100"
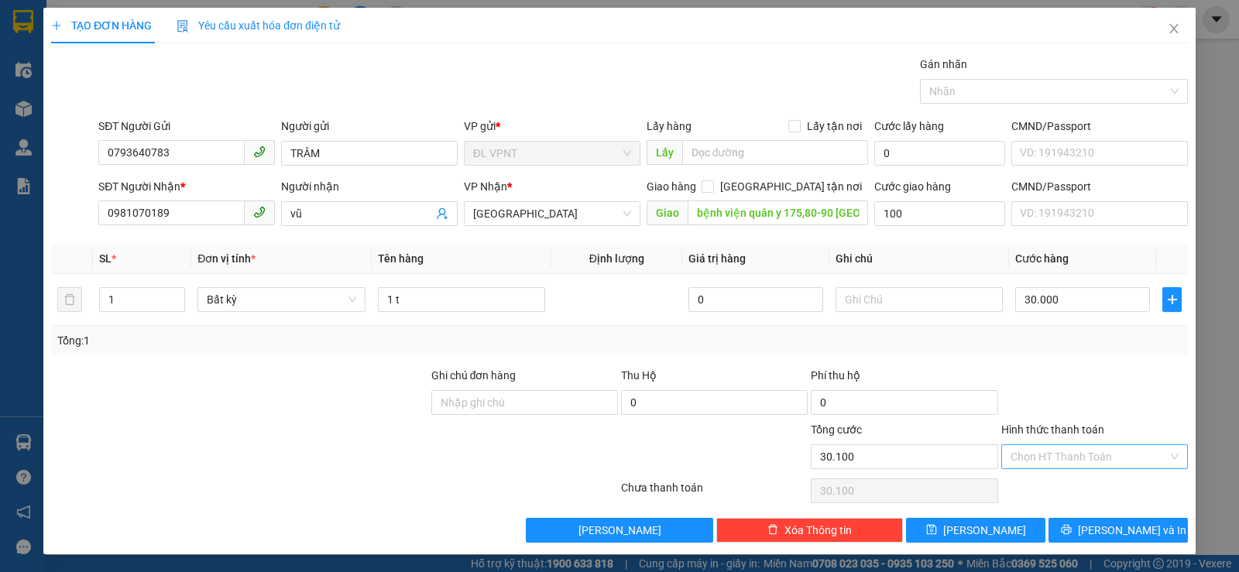
click at [1087, 456] on input "Hình thức thanh toán" at bounding box center [1089, 456] width 157 height 23
type input "100.000"
type input "130.000"
click at [892, 345] on div "Tổng: 1" at bounding box center [619, 340] width 1125 height 17
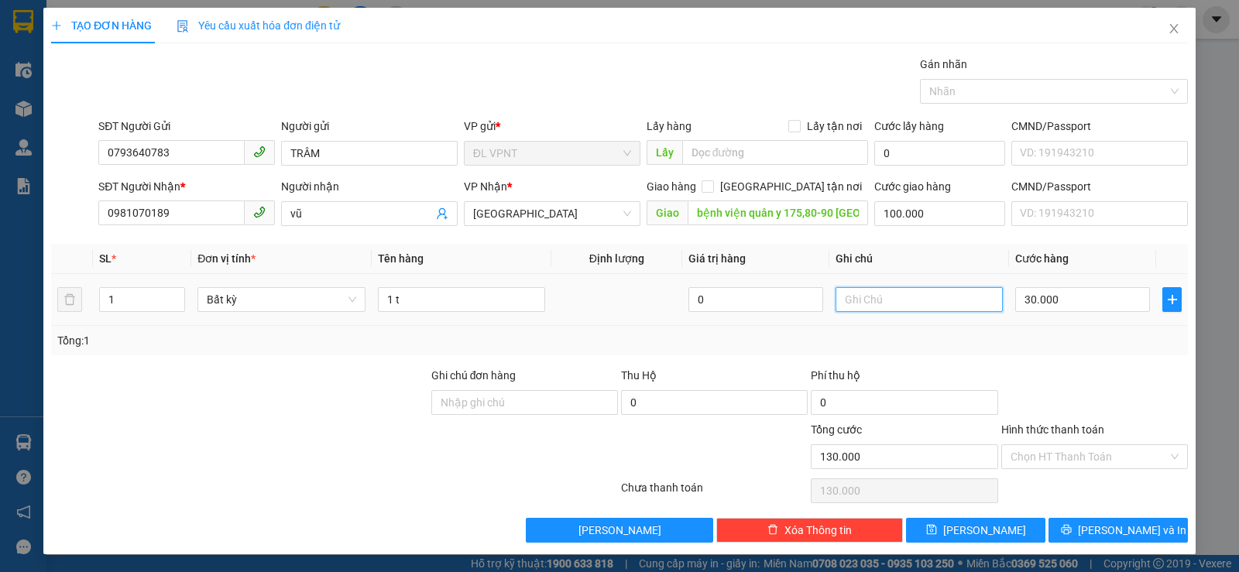
click at [863, 296] on input "text" at bounding box center [919, 299] width 167 height 25
click at [870, 294] on input "mb:" at bounding box center [919, 299] width 167 height 25
paste input "[DATE] 20:28"
type input "mb:[DATE] 20:28"
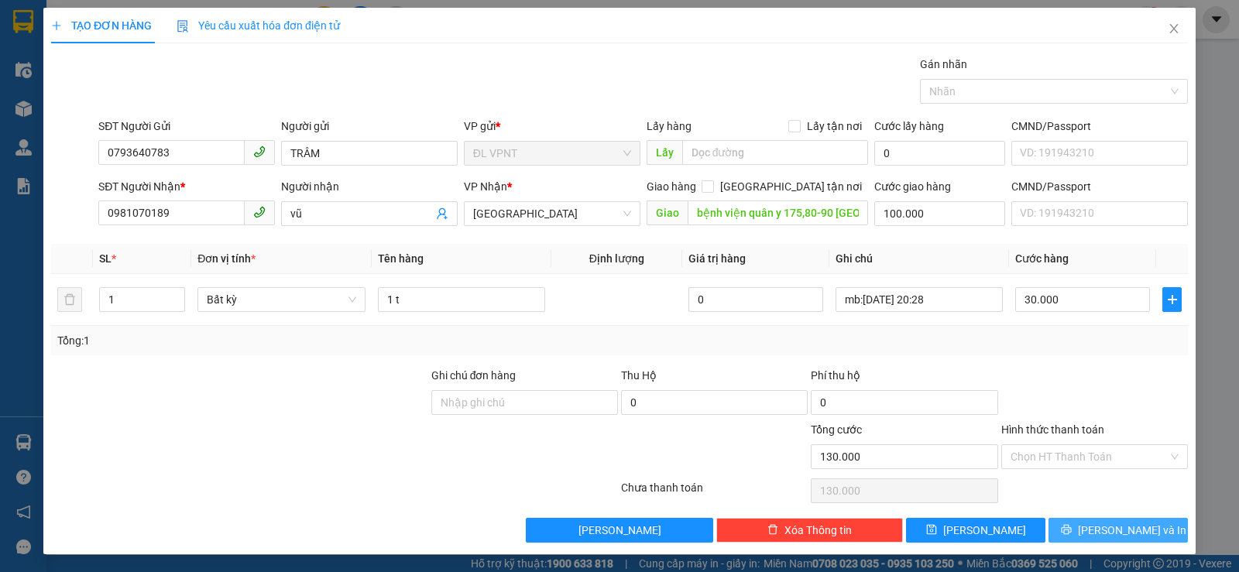
click at [1103, 536] on span "[PERSON_NAME] và In" at bounding box center [1132, 530] width 108 height 17
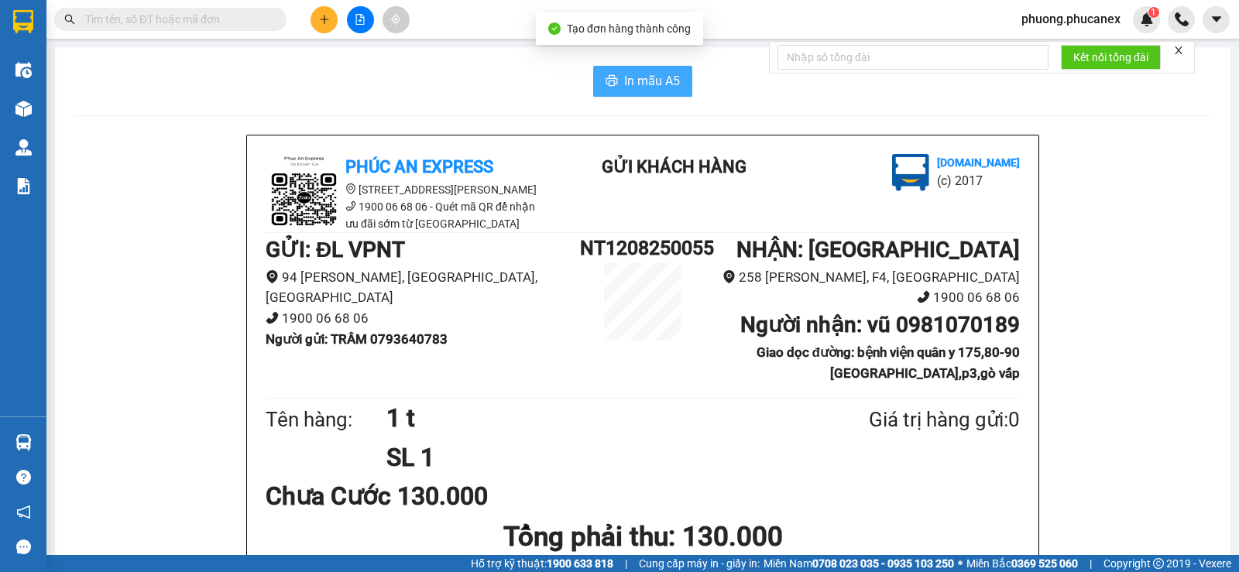
click at [637, 69] on button "In mẫu A5" at bounding box center [642, 81] width 99 height 31
click at [108, 19] on input "text" at bounding box center [176, 19] width 183 height 17
click at [372, 88] on div "In mẫu A5" at bounding box center [643, 81] width 1139 height 31
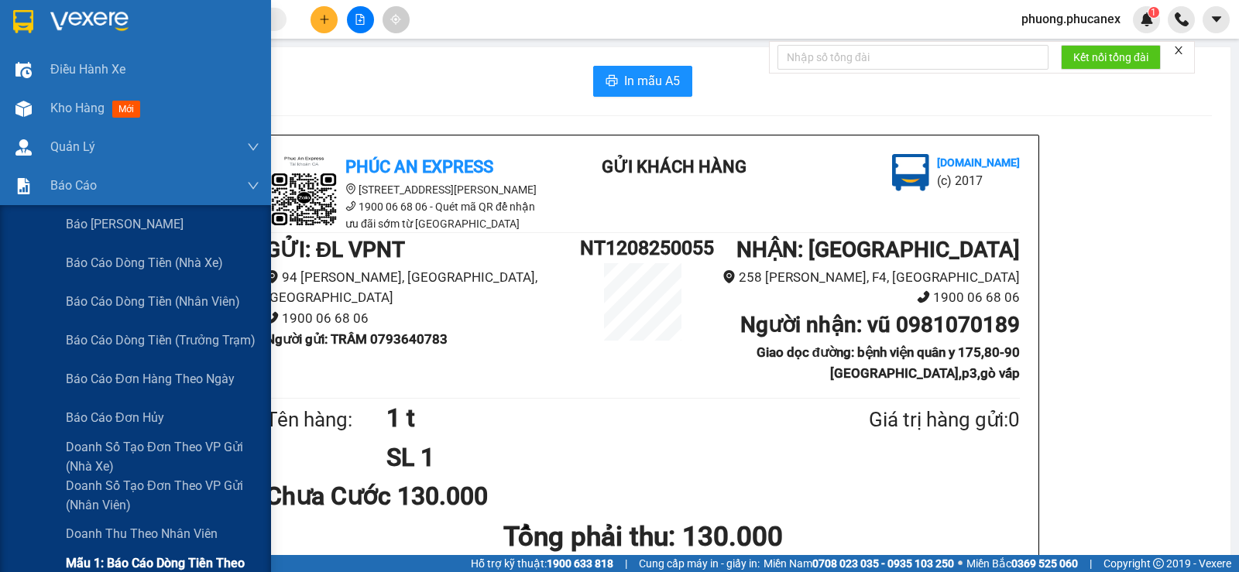
click at [167, 555] on span "Mẫu 1: Báo cáo dòng tiền theo nhân viên" at bounding box center [163, 573] width 194 height 39
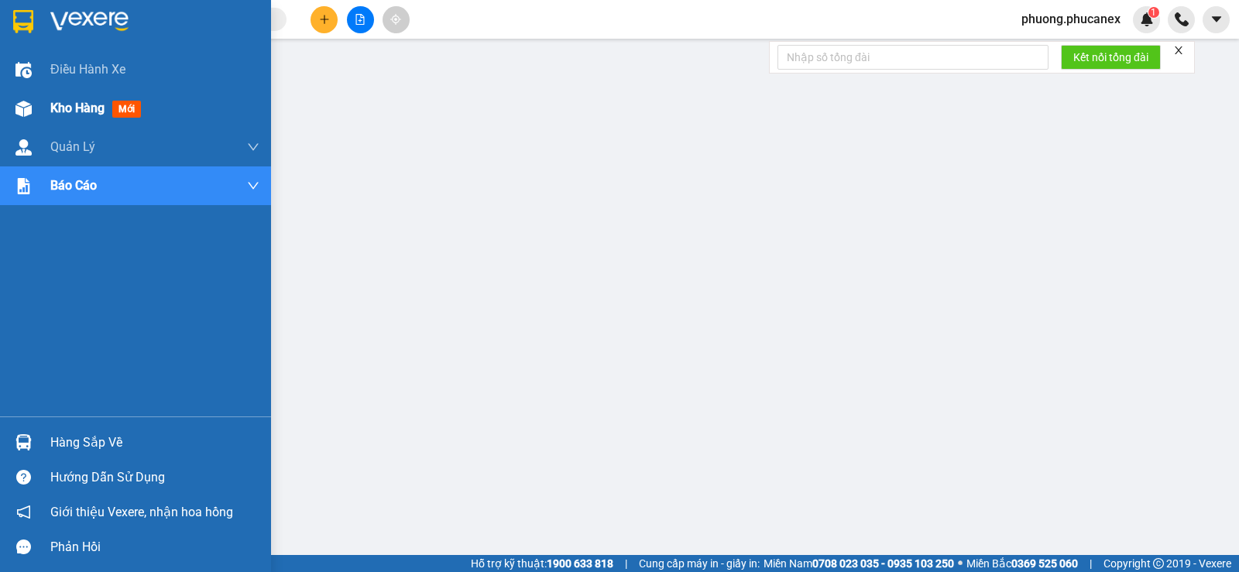
click at [89, 101] on span "Kho hàng" at bounding box center [77, 108] width 54 height 15
